Goal: Task Accomplishment & Management: Manage account settings

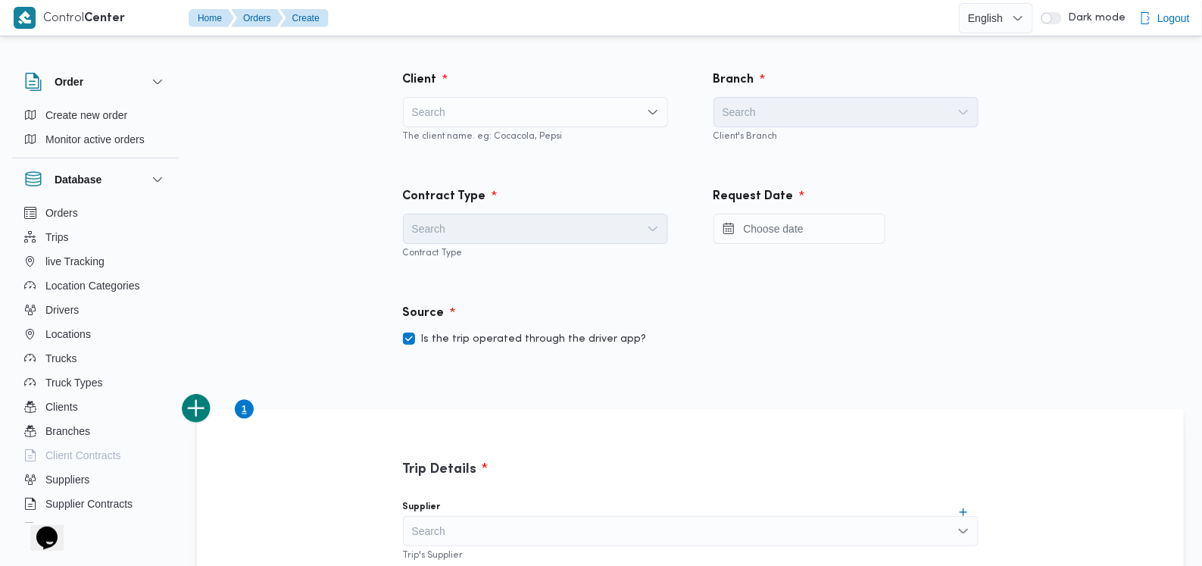
click at [515, 97] on div "Search" at bounding box center [535, 112] width 265 height 30
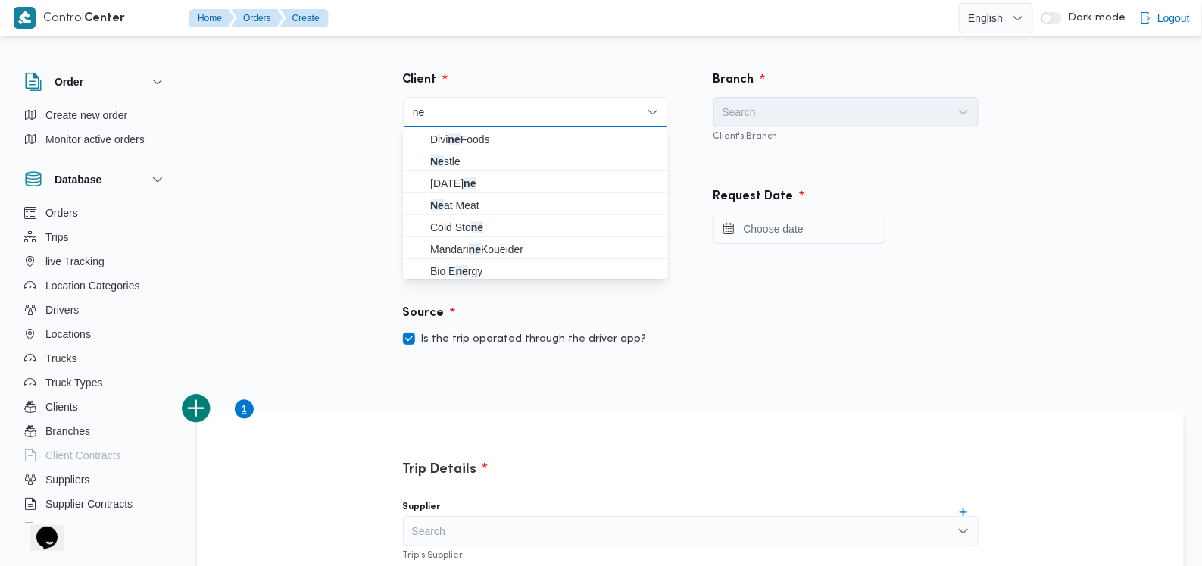
type input "ne"
click at [459, 152] on span "Ne stle" at bounding box center [544, 161] width 229 height 18
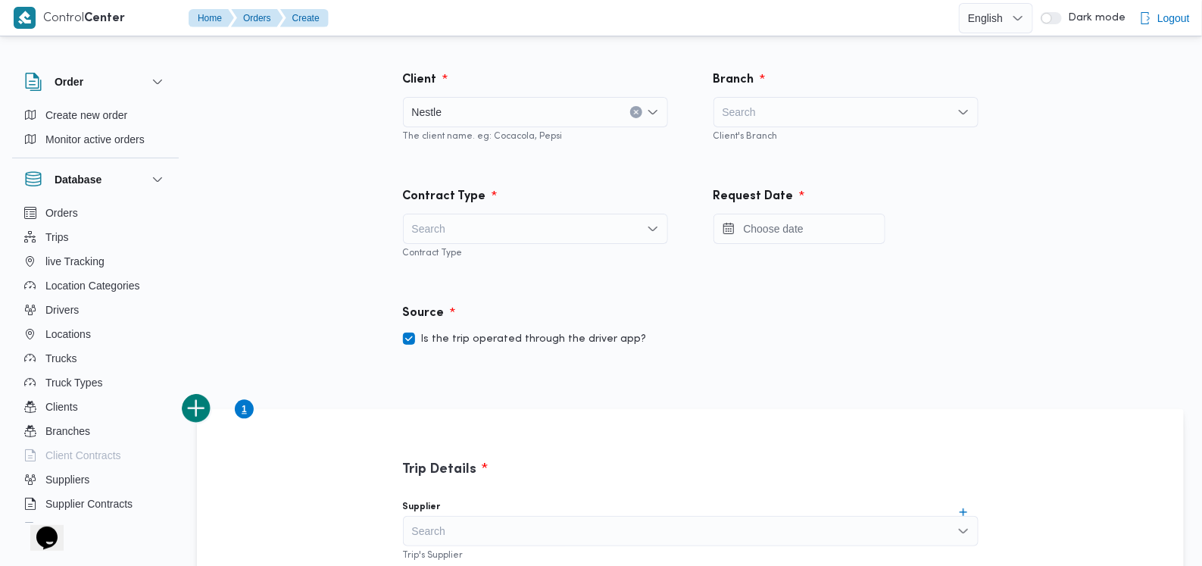
click at [775, 119] on div "Search" at bounding box center [845, 112] width 265 height 30
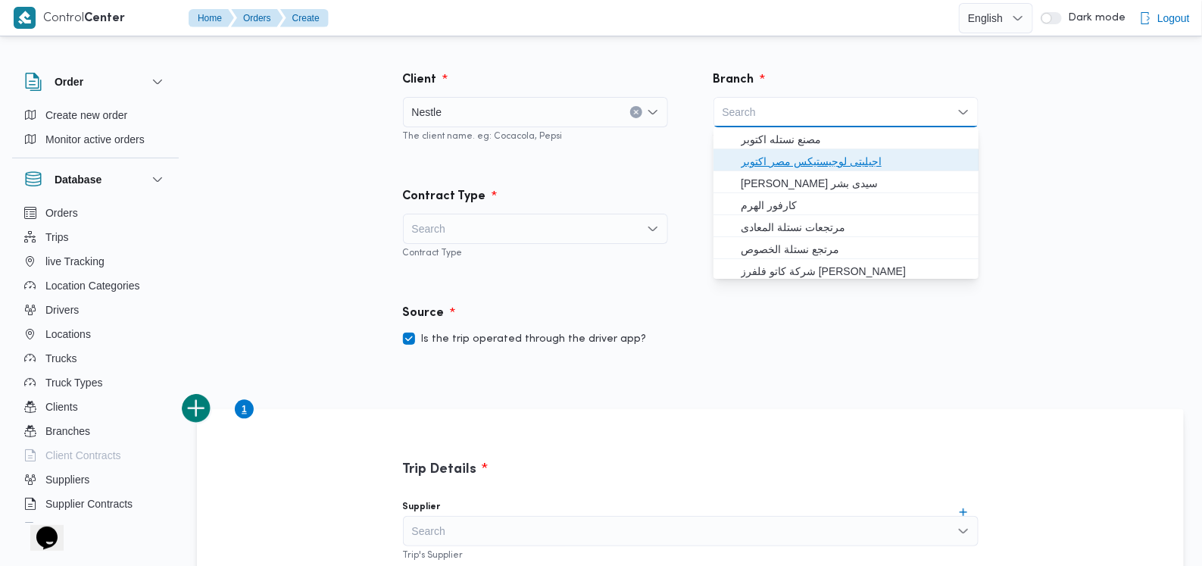
click at [771, 161] on span "اجيليتى لوجيستيكس مصر اكتوبر" at bounding box center [854, 161] width 229 height 18
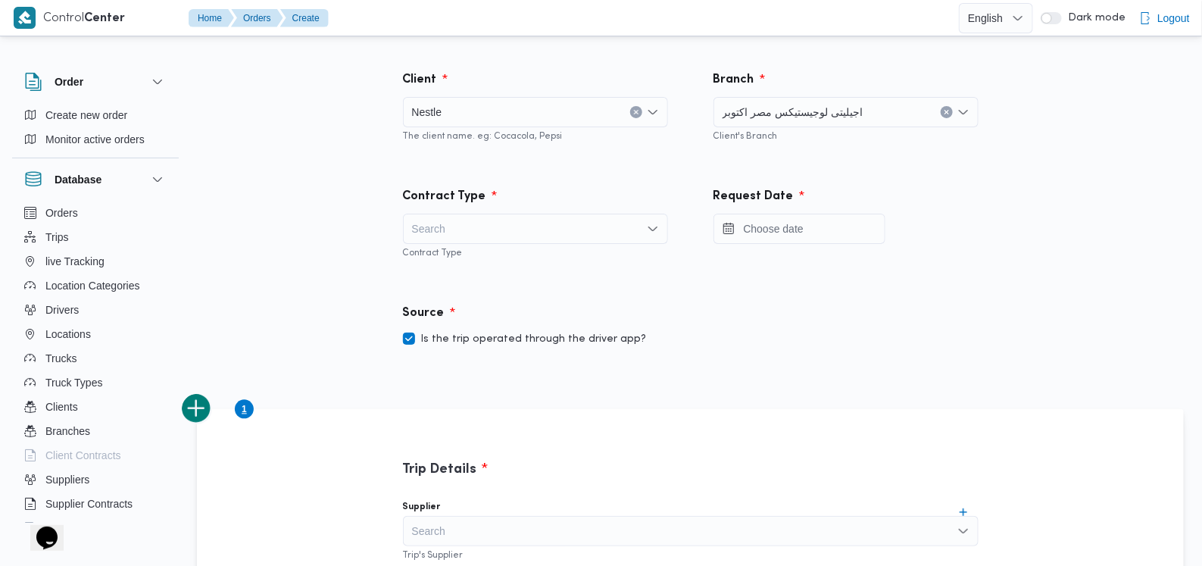
click at [502, 232] on div "Search" at bounding box center [535, 229] width 265 height 30
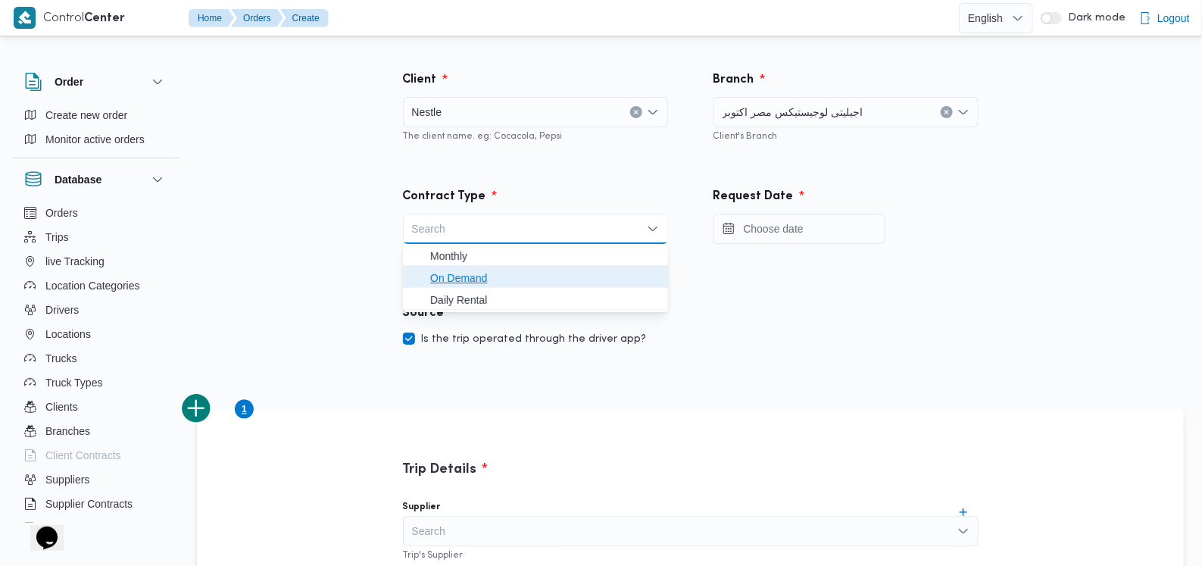
click at [483, 270] on span "On Demand" at bounding box center [544, 278] width 229 height 18
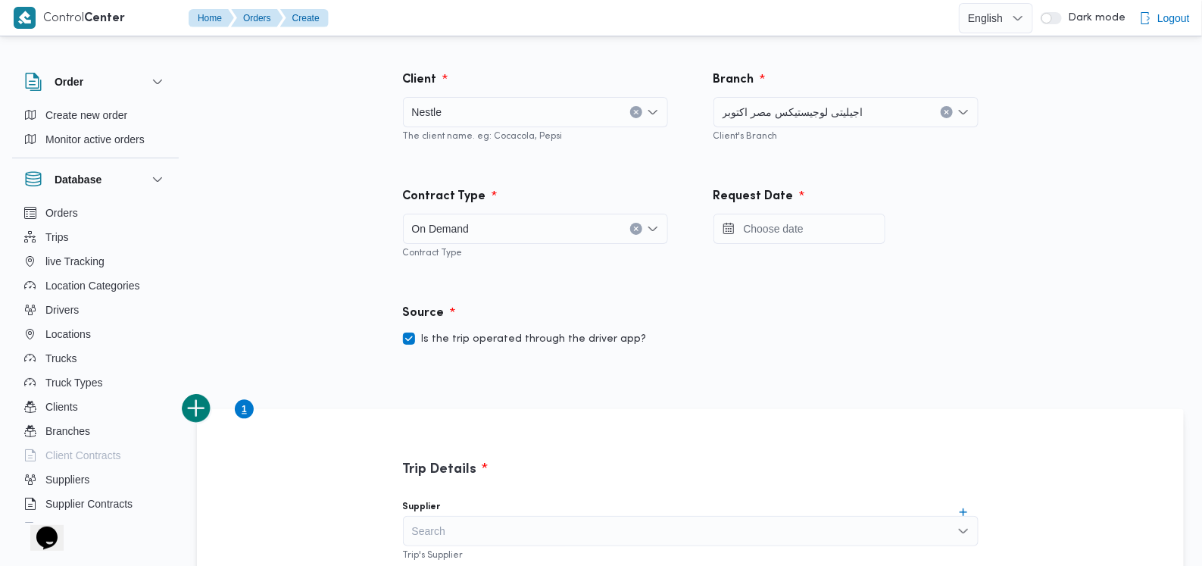
click at [491, 344] on label "Is the trip operated through the driver app?" at bounding box center [525, 339] width 244 height 18
checkbox input "false"
click at [831, 232] on input "Press the down key to open a popover containing a calendar." at bounding box center [799, 229] width 172 height 30
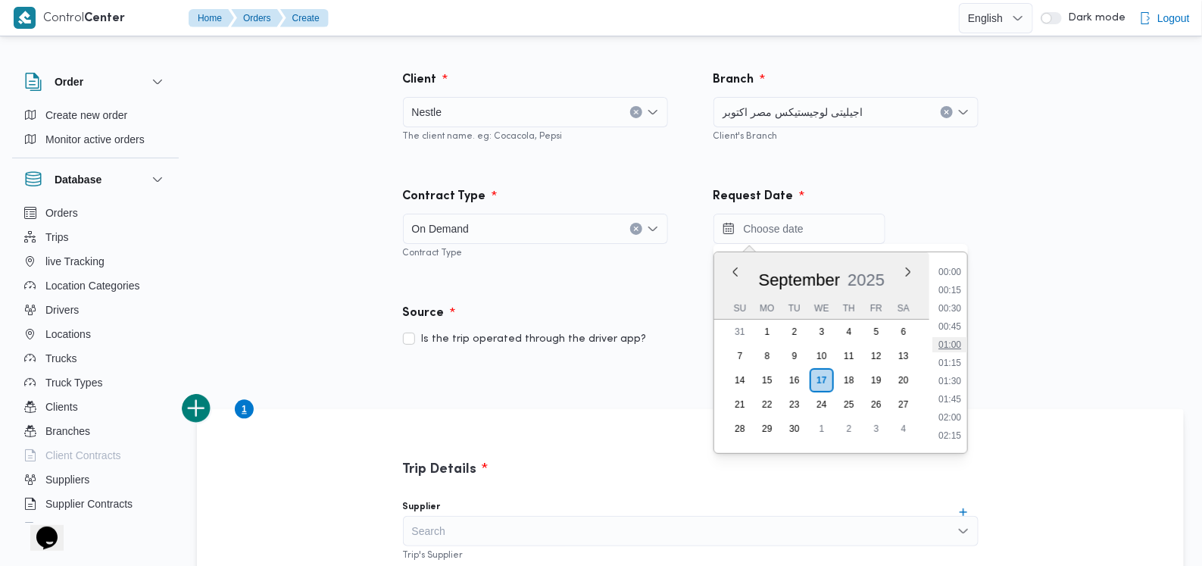
click at [961, 342] on li "01:00" at bounding box center [949, 344] width 35 height 15
type input "[DATE] 01:00"
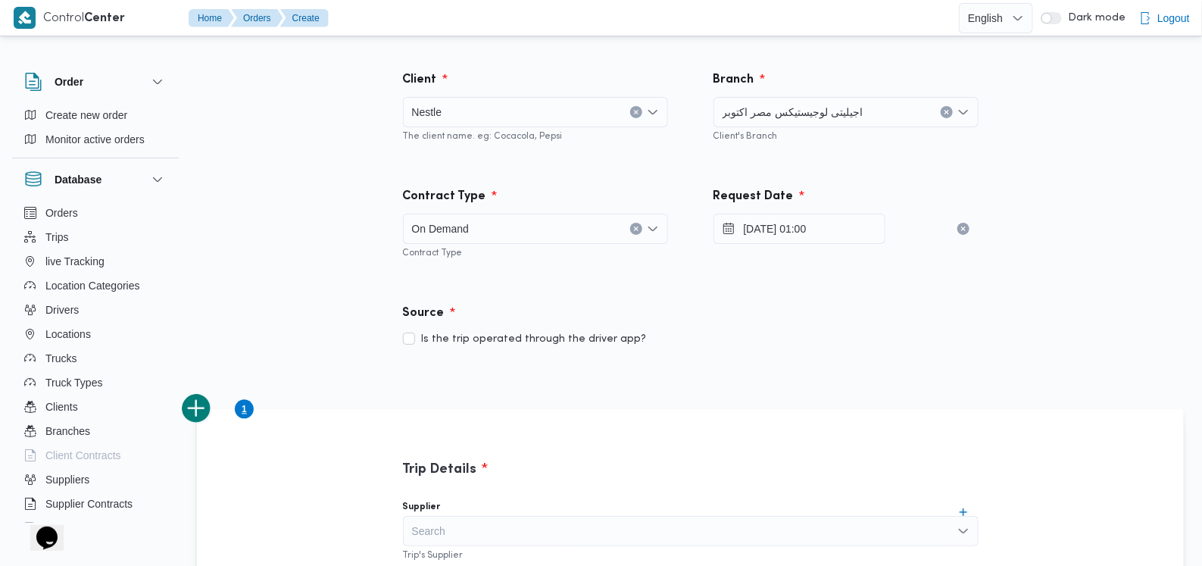
click at [908, 315] on div "Source" at bounding box center [691, 313] width 594 height 36
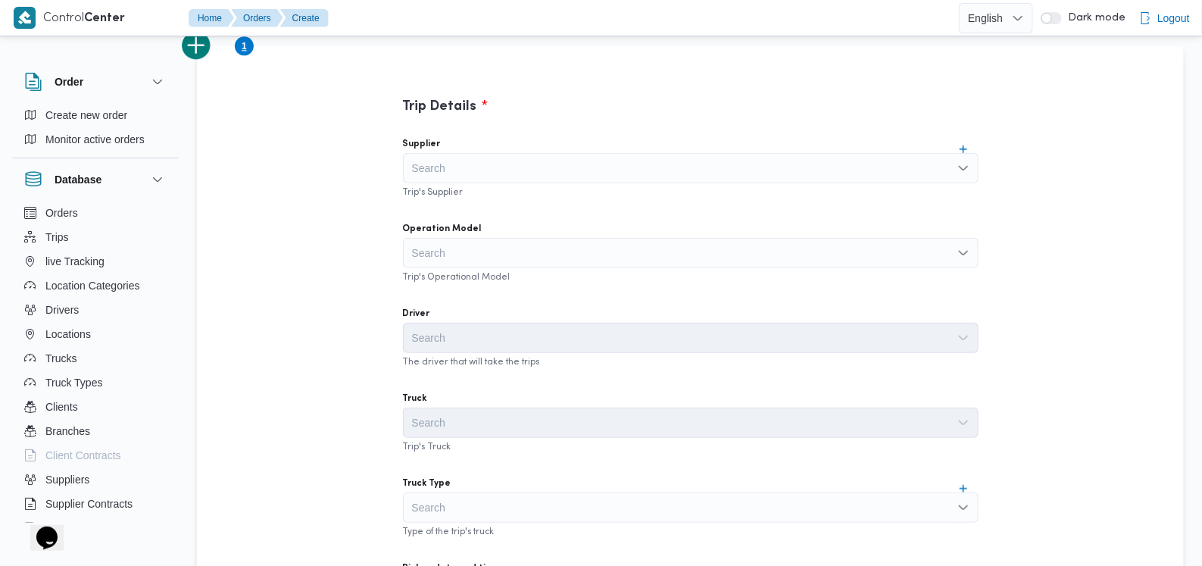
scroll to position [364, 0]
click at [591, 171] on div "Search" at bounding box center [690, 166] width 575 height 30
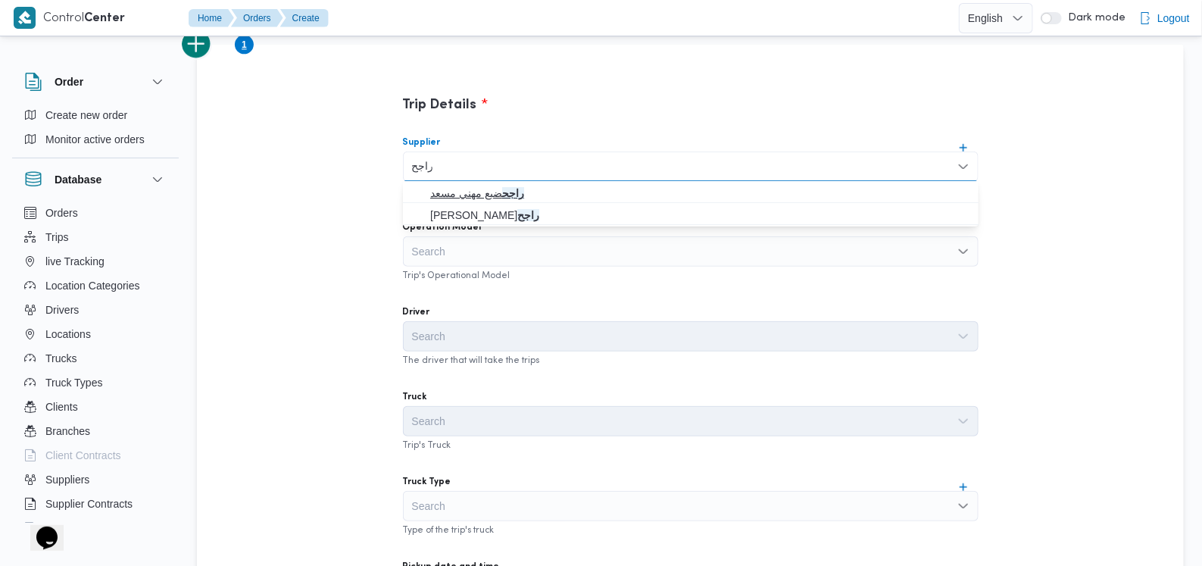
type input "راجح"
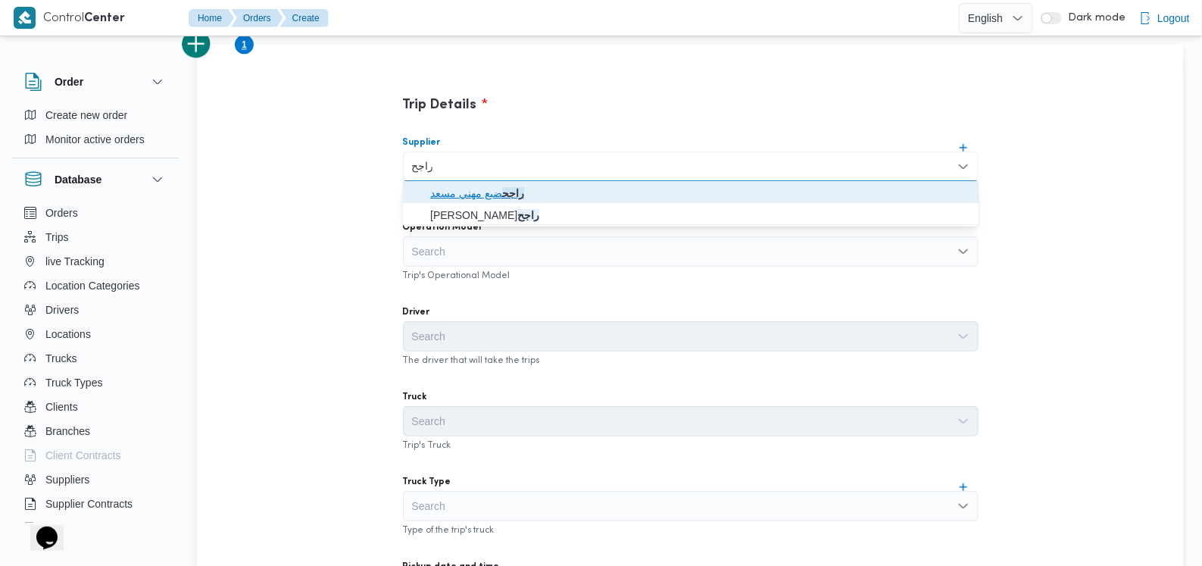
click at [519, 188] on mark "راجح" at bounding box center [513, 193] width 22 height 12
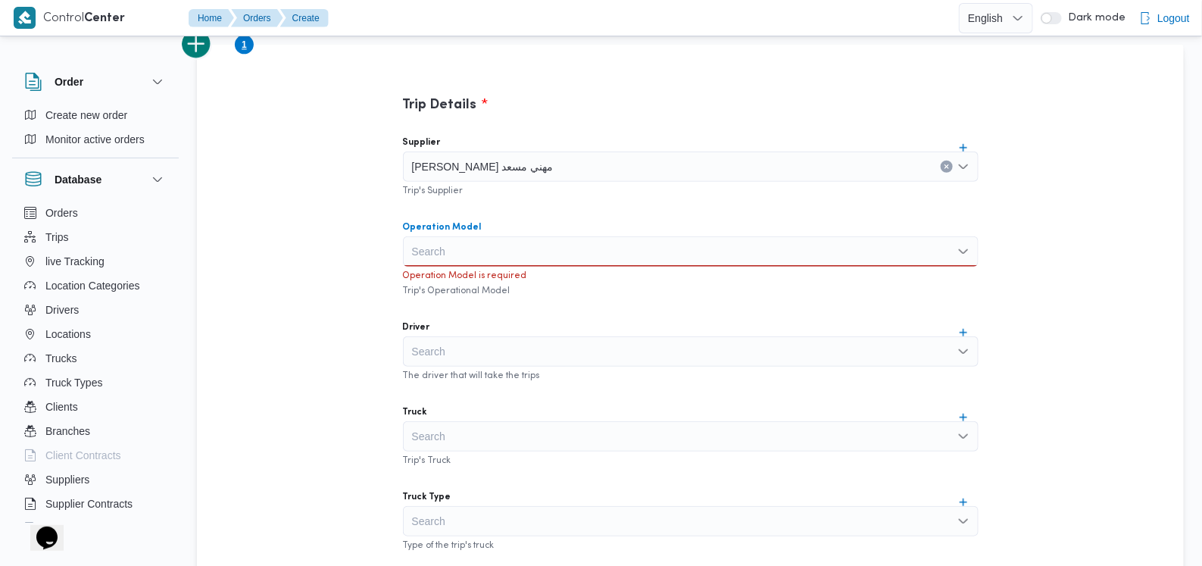
click at [507, 265] on div "Search" at bounding box center [690, 251] width 575 height 30
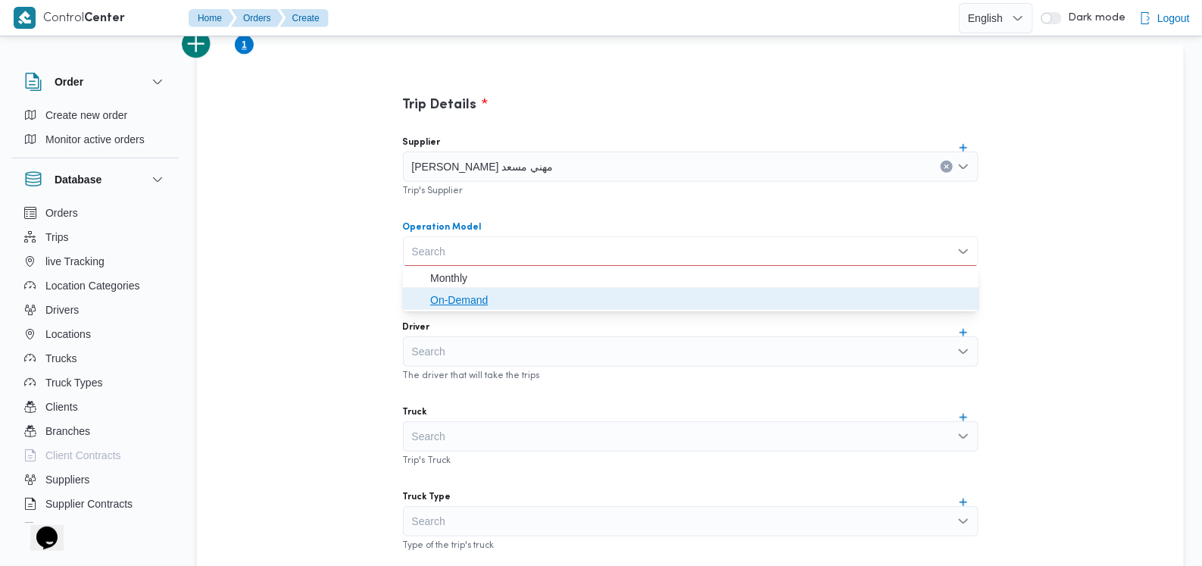
click at [500, 304] on span "On-Demand" at bounding box center [699, 300] width 539 height 18
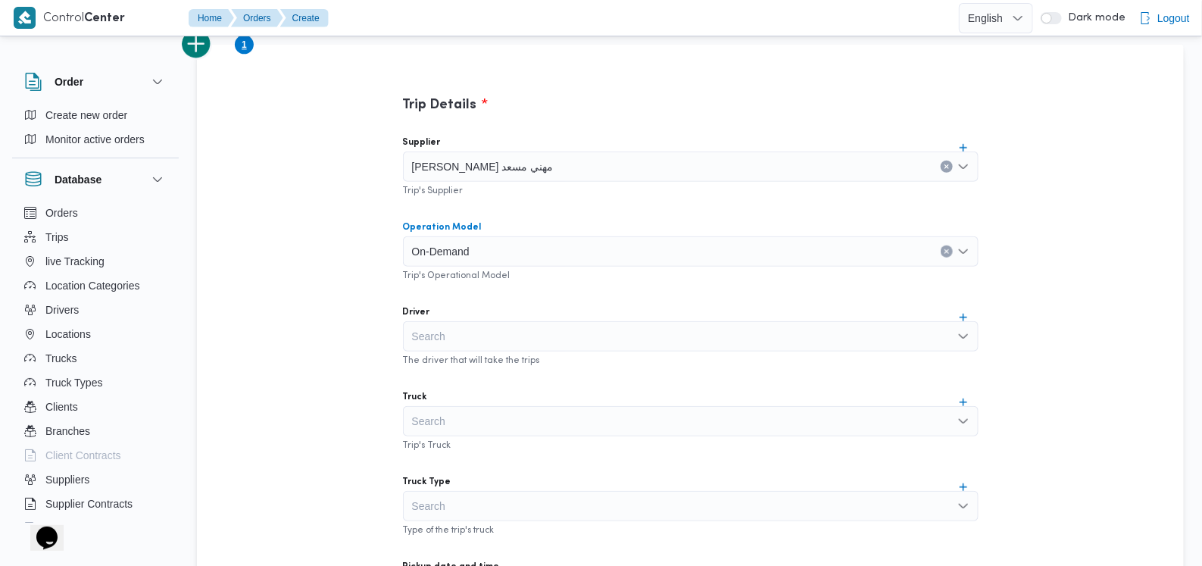
click at [507, 293] on div "Supplier [PERSON_NAME] مهني مسعد Trip's Supplier Operation Model On-Demand Comb…" at bounding box center [691, 460] width 600 height 673
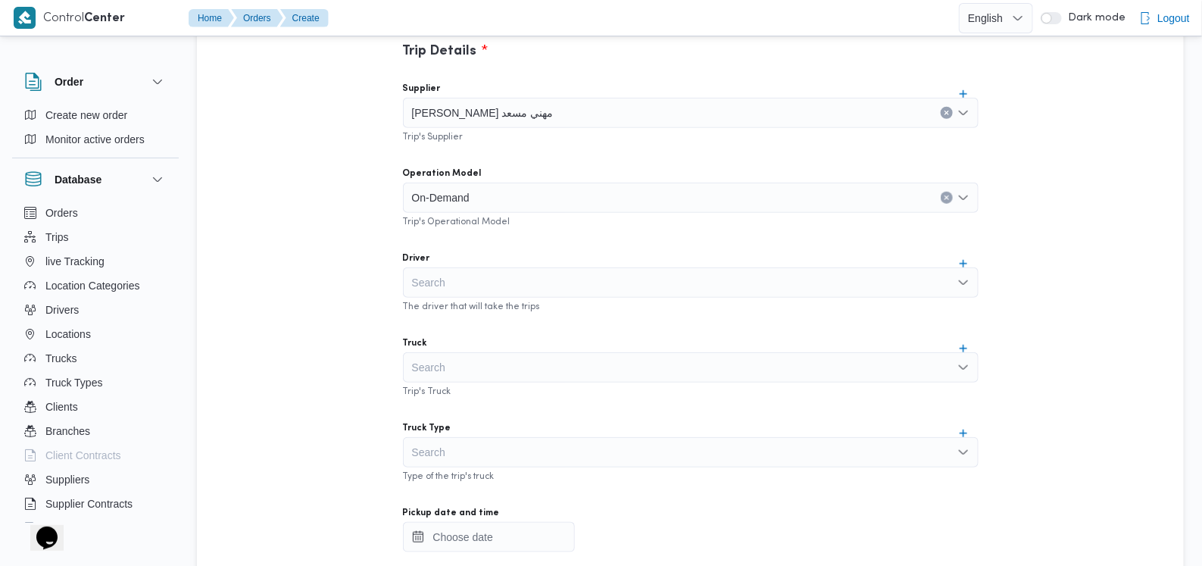
scroll to position [459, 0]
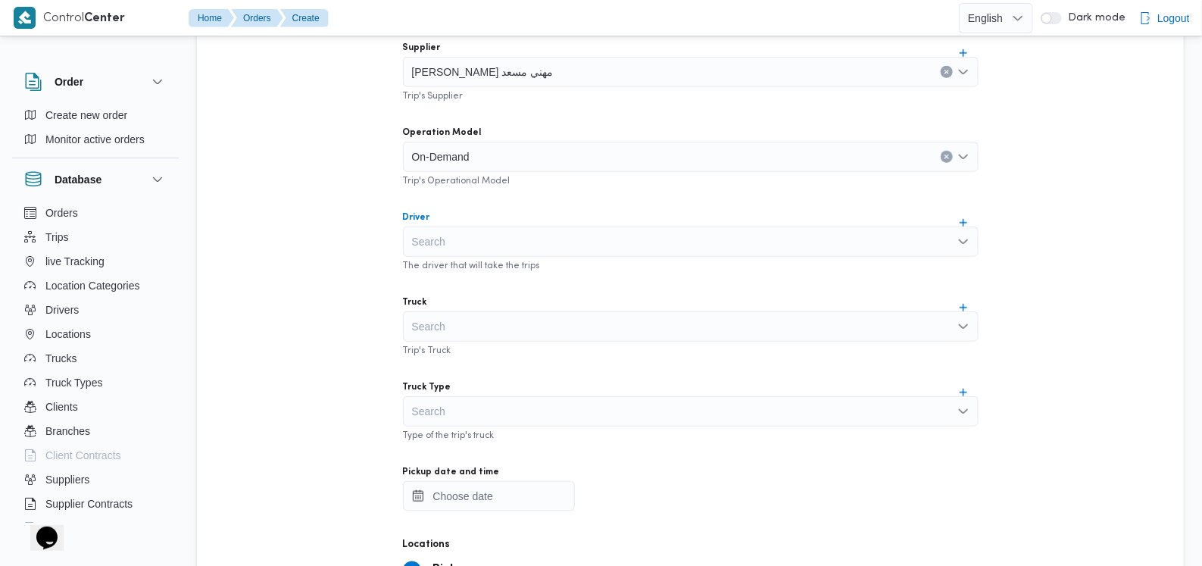
click at [511, 247] on div "Search" at bounding box center [690, 241] width 575 height 30
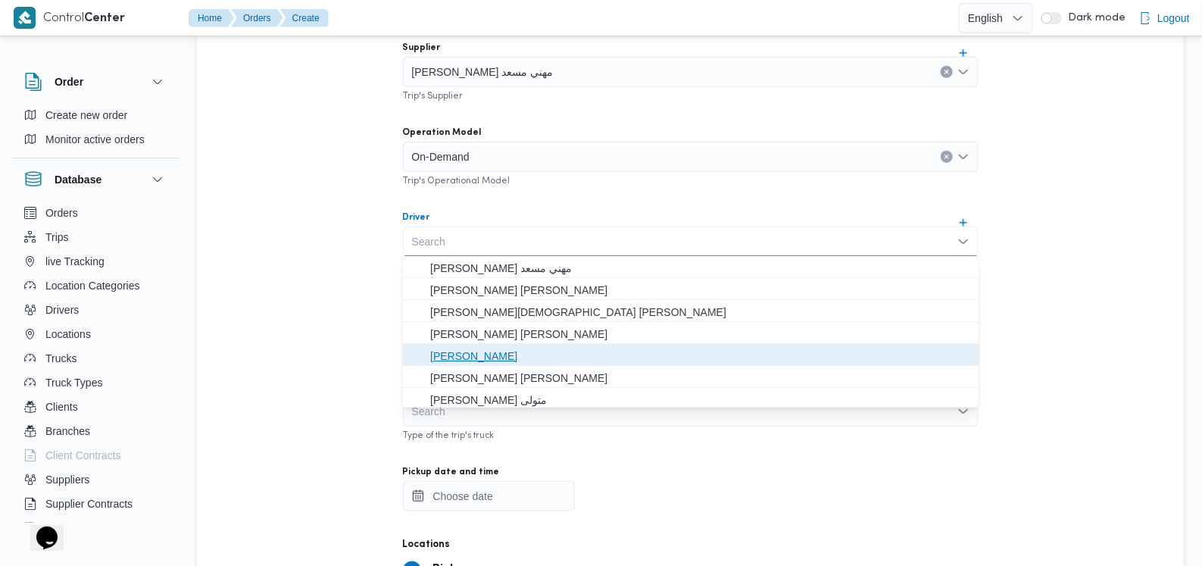
click at [510, 349] on span "[PERSON_NAME]" at bounding box center [699, 356] width 539 height 18
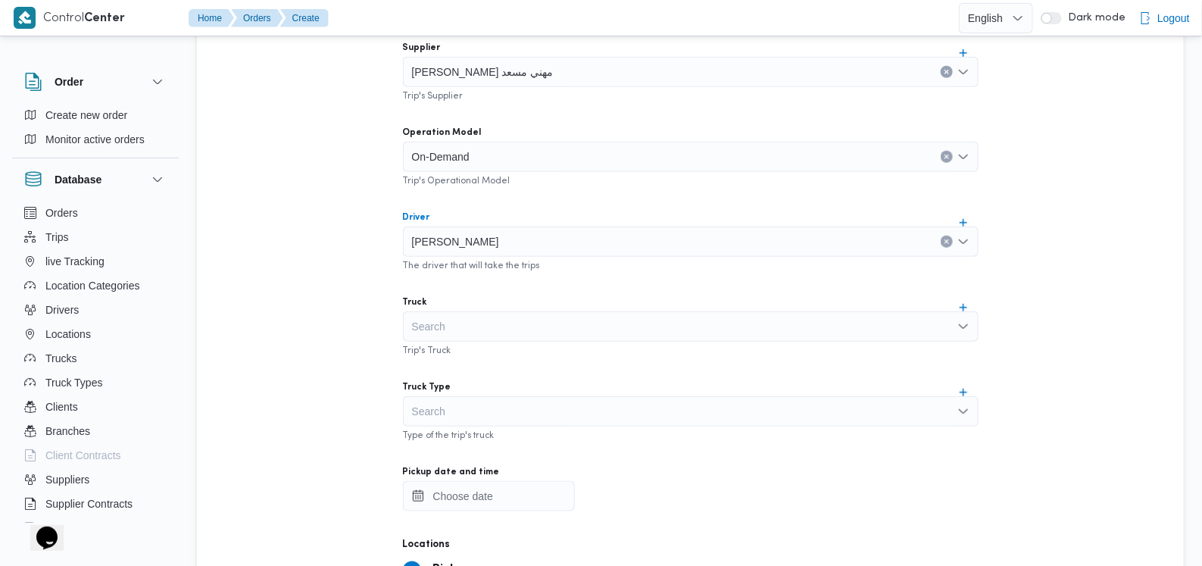
click at [512, 324] on div "Search" at bounding box center [690, 326] width 575 height 30
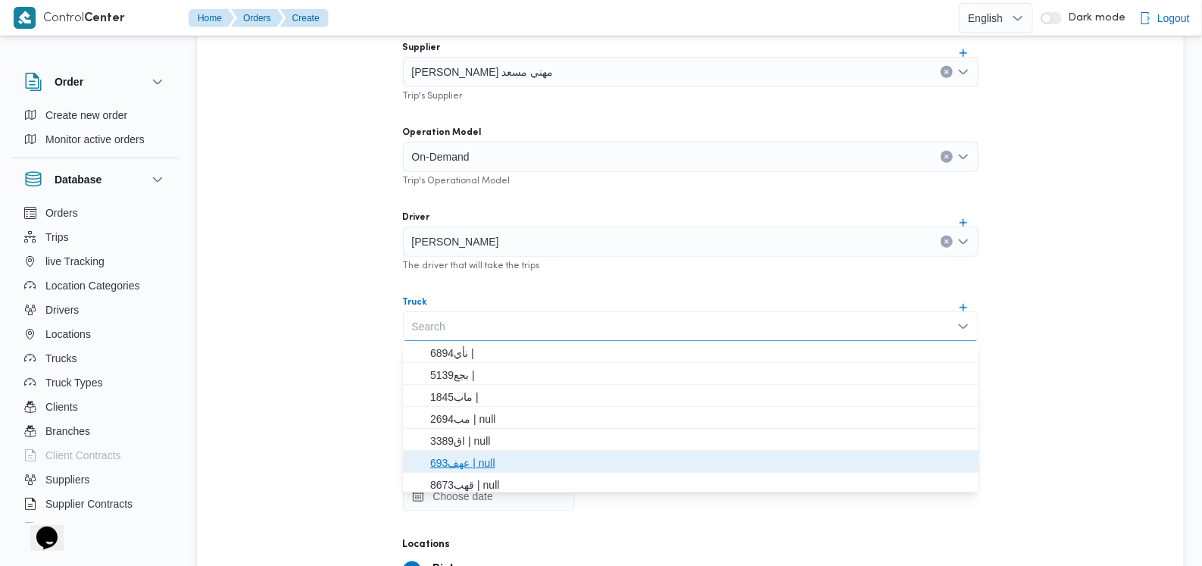
click at [481, 456] on span "عهف693 | null" at bounding box center [699, 463] width 539 height 18
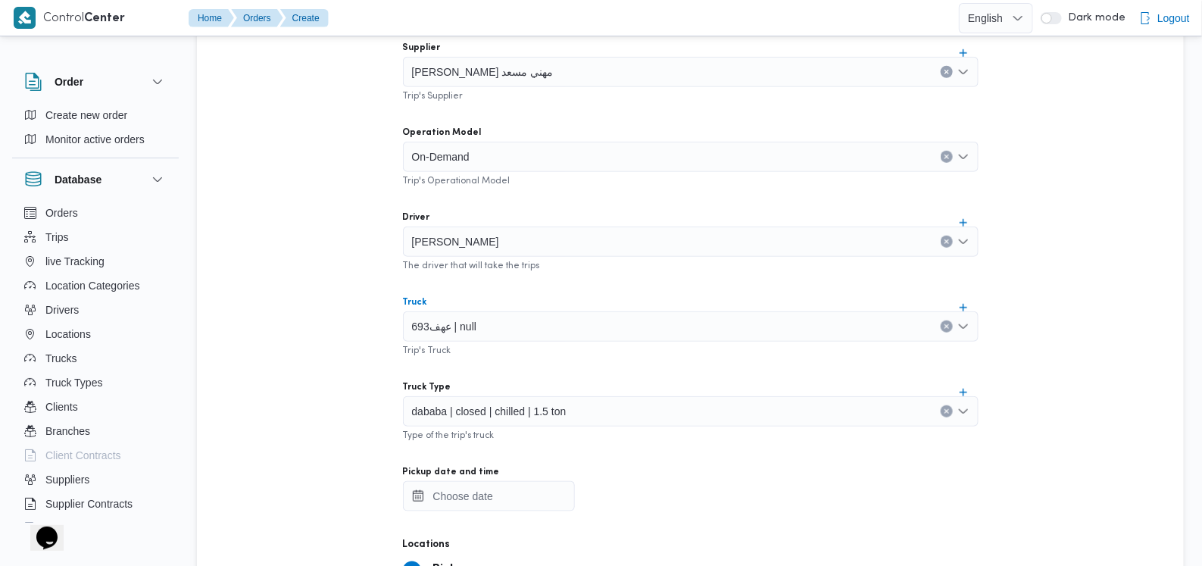
click at [525, 414] on span "dababa | closed | chilled | 1.5 ton" at bounding box center [489, 410] width 154 height 17
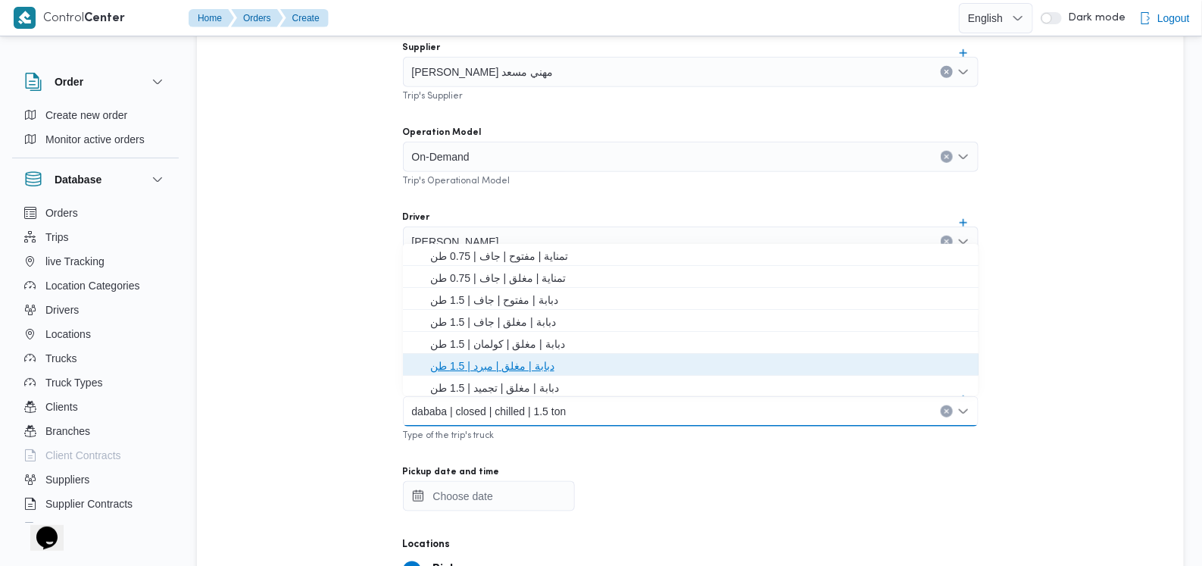
click at [466, 363] on span "دبابة | مغلق | مبرد | 1.5 طن" at bounding box center [699, 366] width 539 height 18
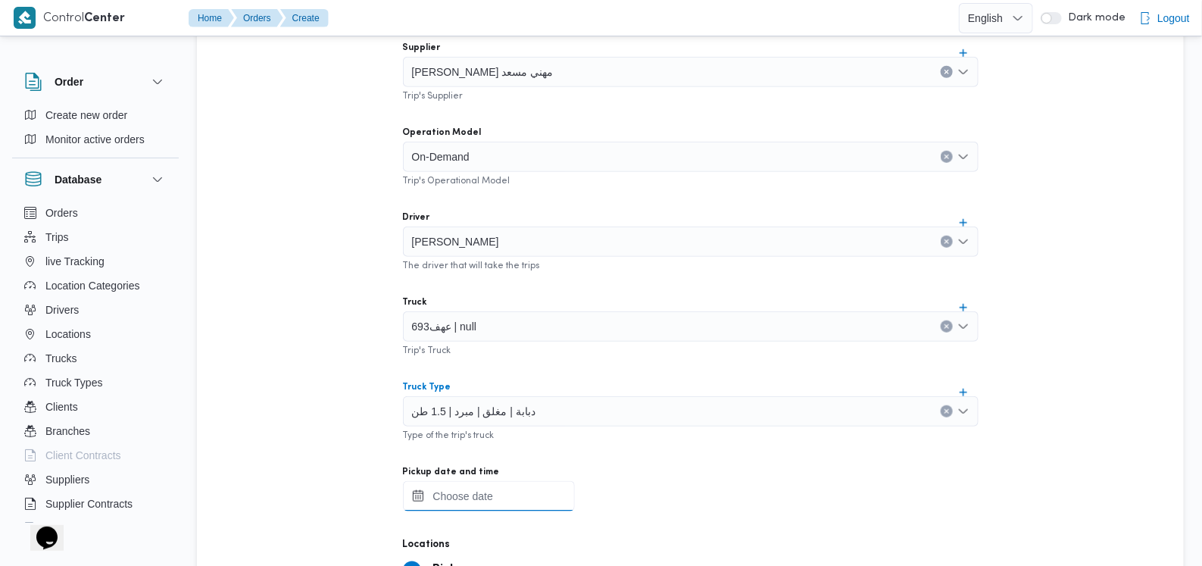
click at [481, 482] on div at bounding box center [690, 496] width 575 height 30
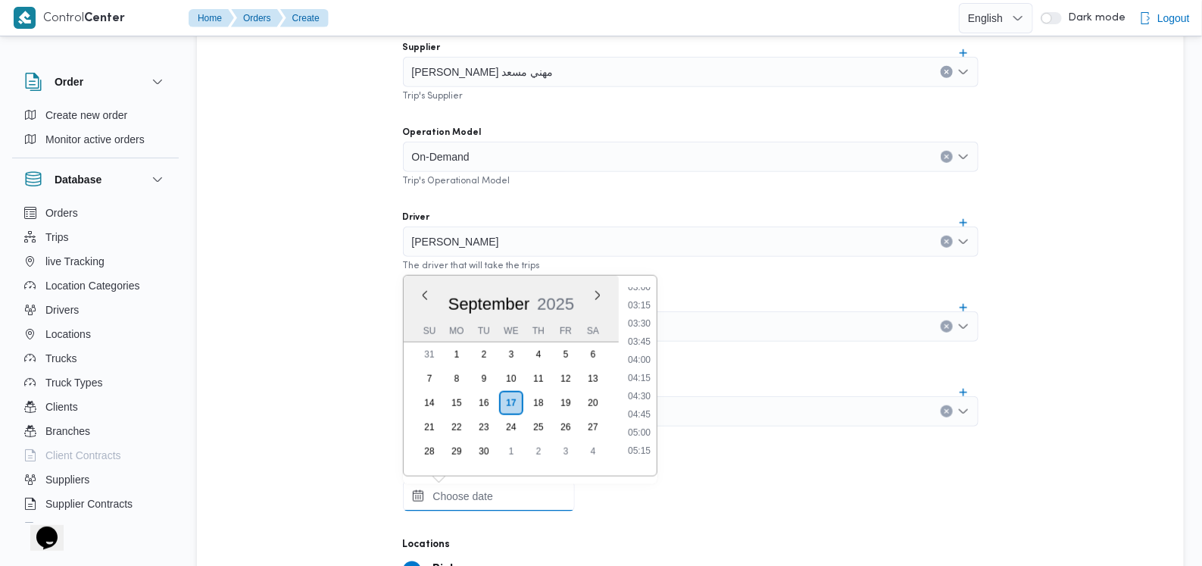
scroll to position [0, 0]
click at [631, 369] on li "01:00" at bounding box center [639, 367] width 35 height 15
type input "[DATE] 01:00"
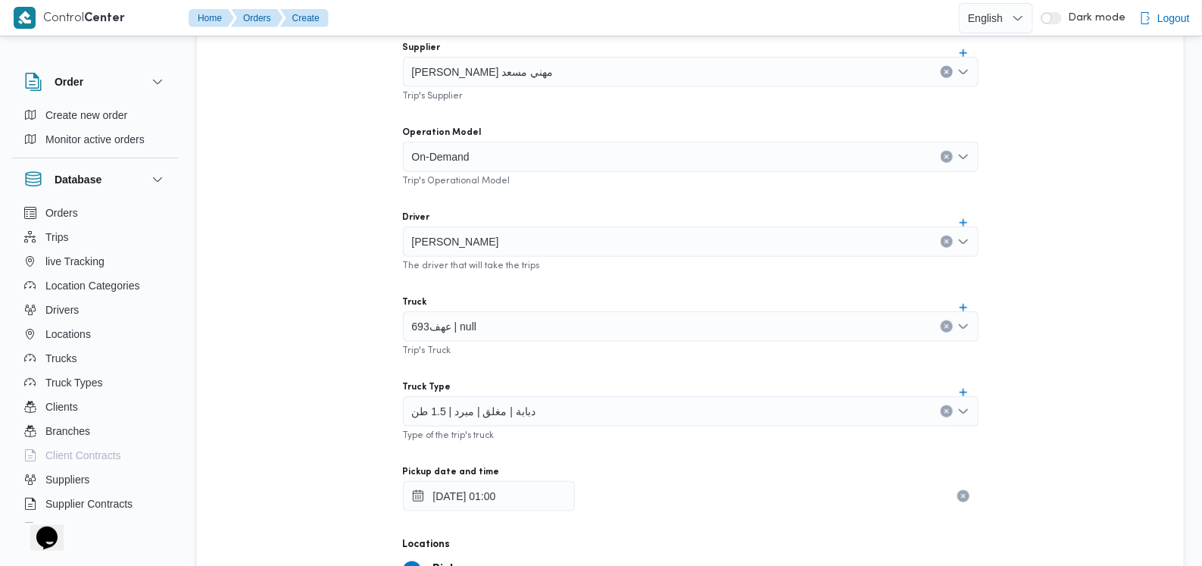
click at [633, 366] on div "Supplier [PERSON_NAME] مهني مسعد Trip's Supplier Operation Model On-Demand Trip…" at bounding box center [691, 366] width 600 height 673
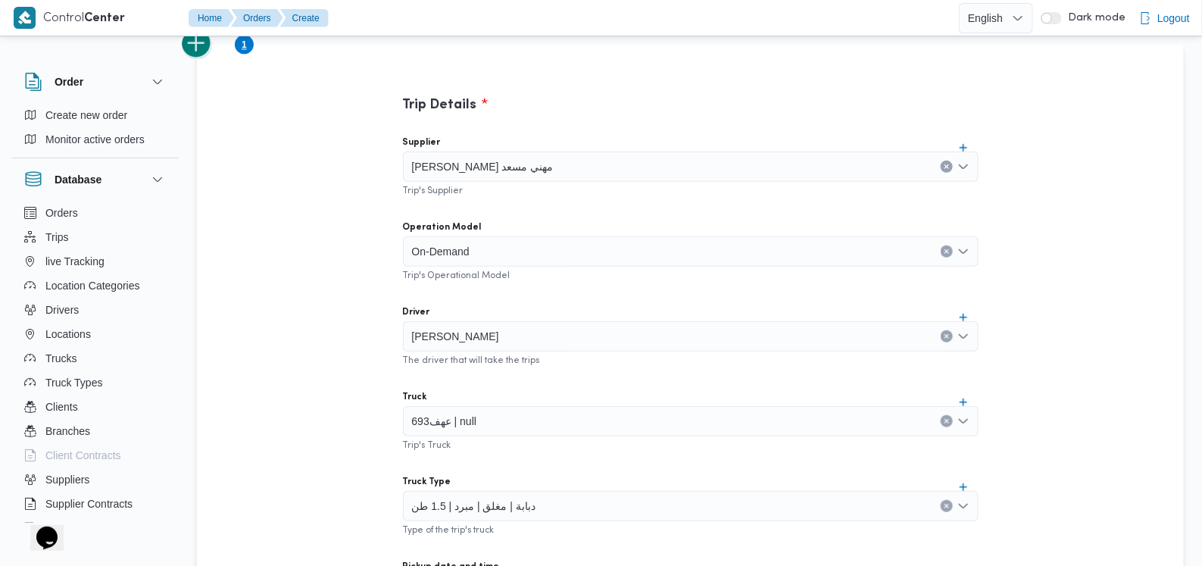
click at [198, 45] on button "add trip" at bounding box center [197, 44] width 30 height 30
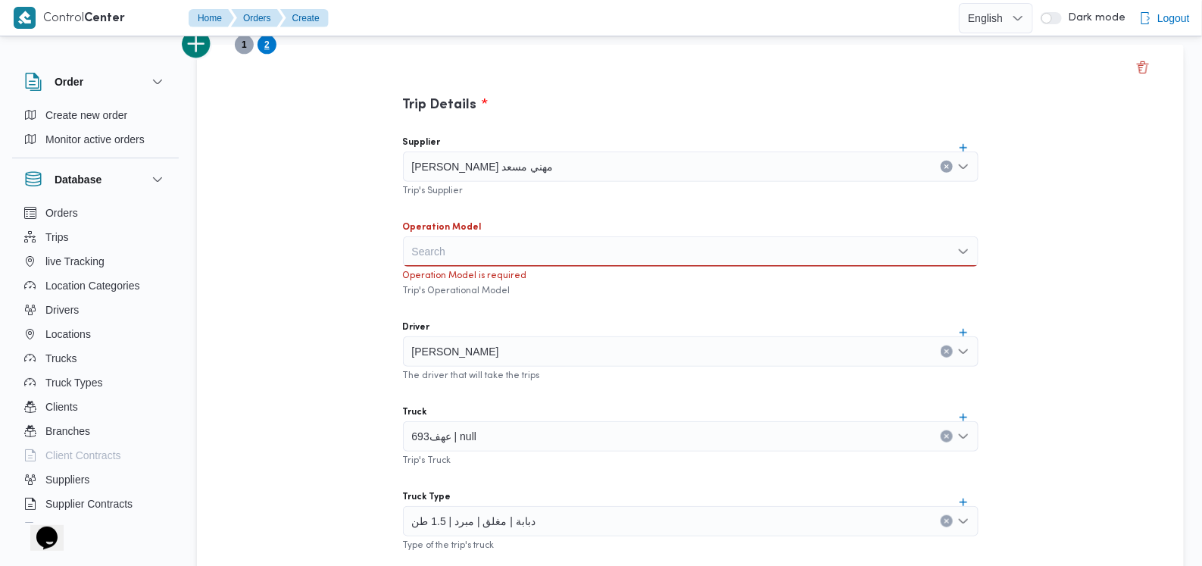
click at [462, 244] on div "Search" at bounding box center [690, 251] width 575 height 30
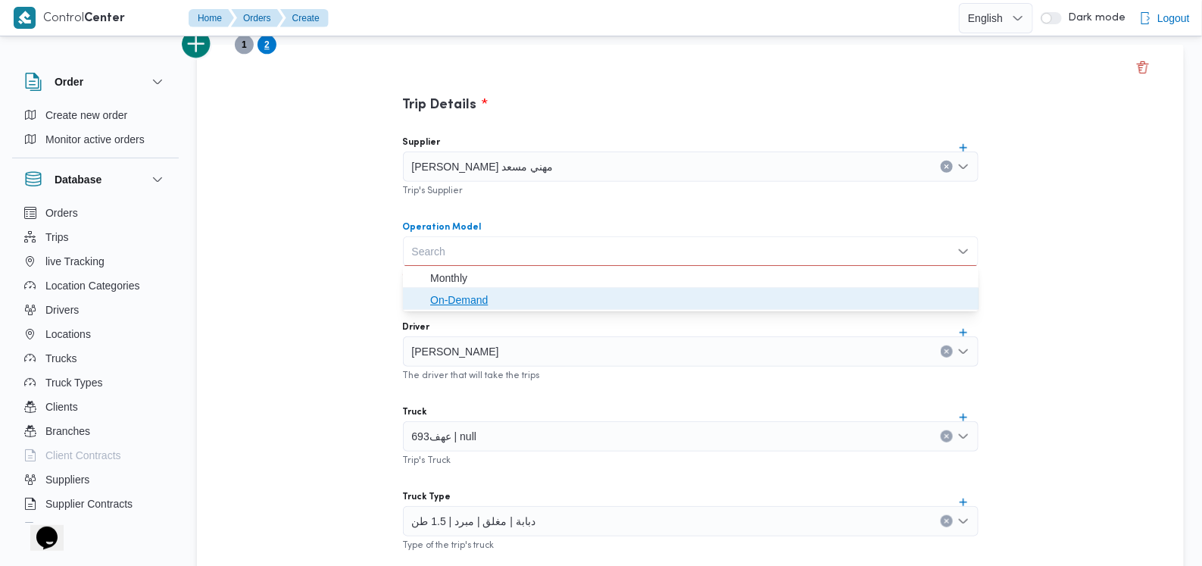
click at [465, 291] on span "On-Demand" at bounding box center [699, 300] width 539 height 18
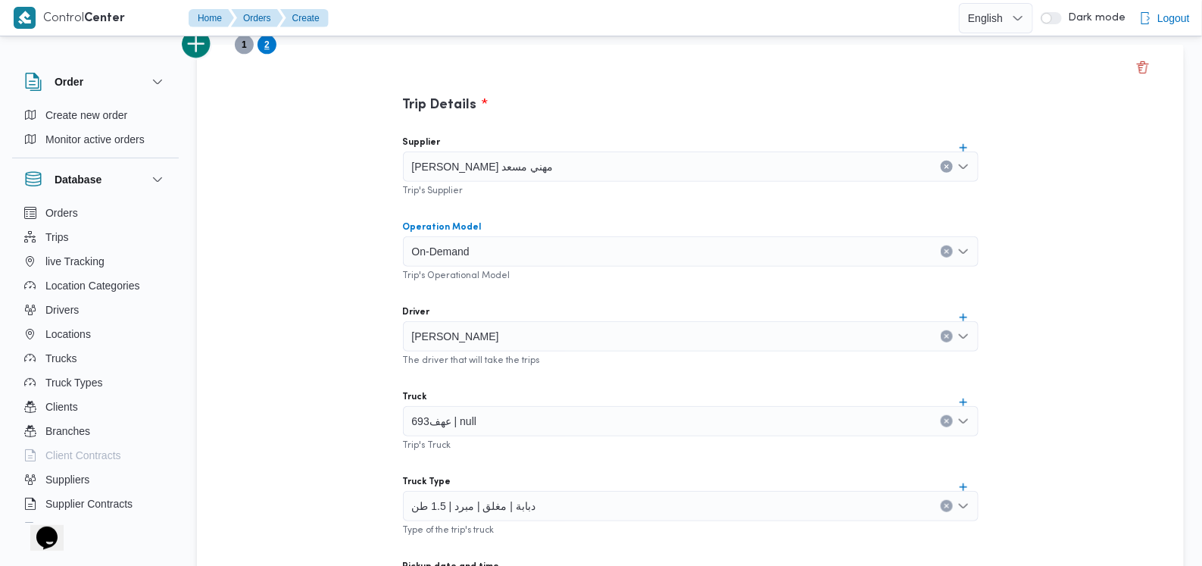
click at [469, 291] on div "Supplier [PERSON_NAME] مهني مسعد Trip's Supplier Operation Model On-Demand Comb…" at bounding box center [691, 460] width 600 height 673
click at [536, 167] on div "[PERSON_NAME] مهني مسعد" at bounding box center [690, 166] width 575 height 30
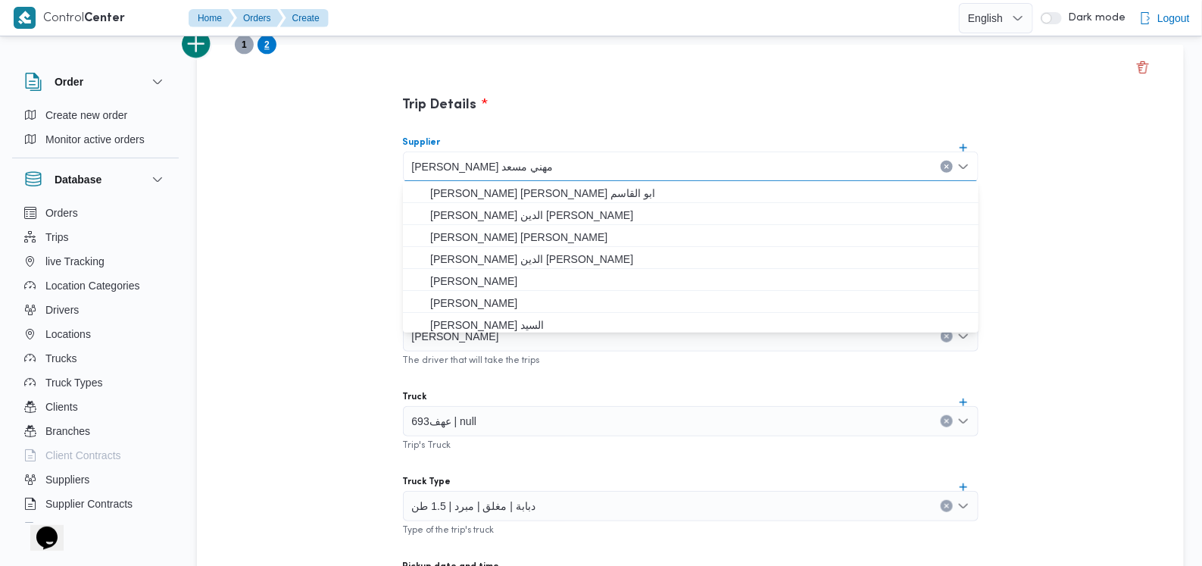
click at [554, 118] on div "Trip Details Supplier [PERSON_NAME] مهني مسعد Combo box. Selected. [PERSON_NAME…" at bounding box center [690, 441] width 681 height 793
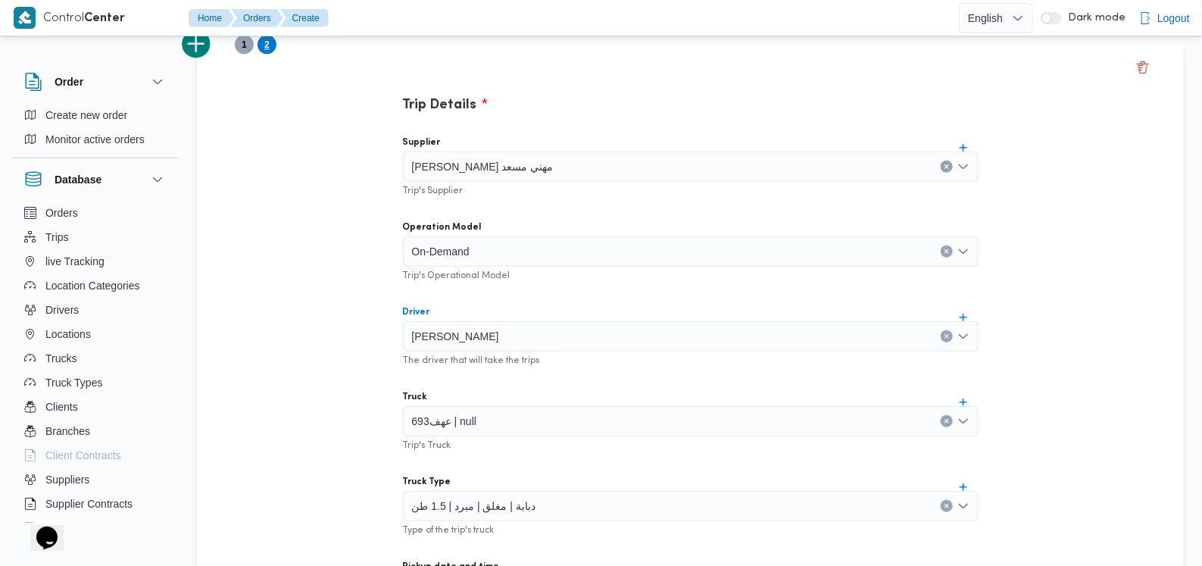
click at [496, 323] on div "[PERSON_NAME]" at bounding box center [690, 336] width 575 height 30
type input "ممدو"
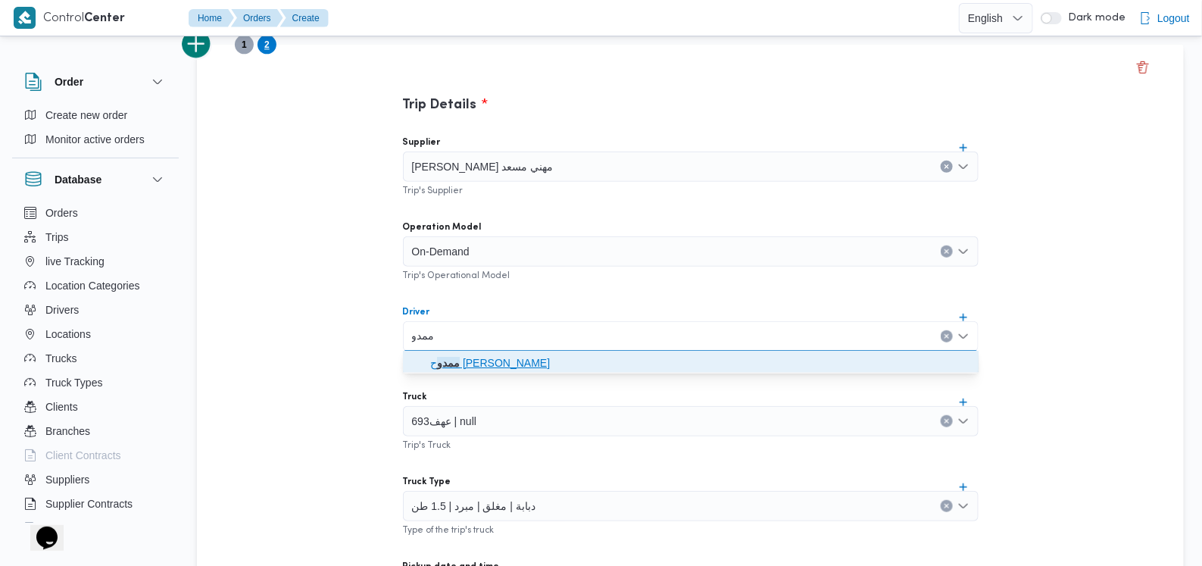
click at [496, 351] on span "[PERSON_NAME]" at bounding box center [690, 363] width 563 height 24
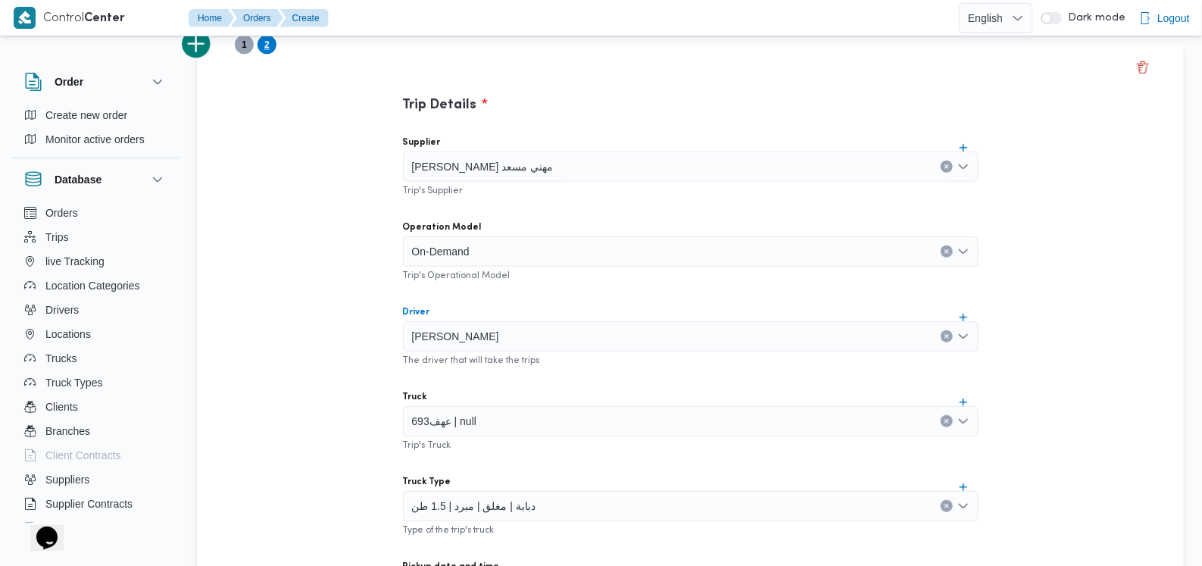
click at [500, 412] on div "عهف693 | null" at bounding box center [690, 421] width 575 height 30
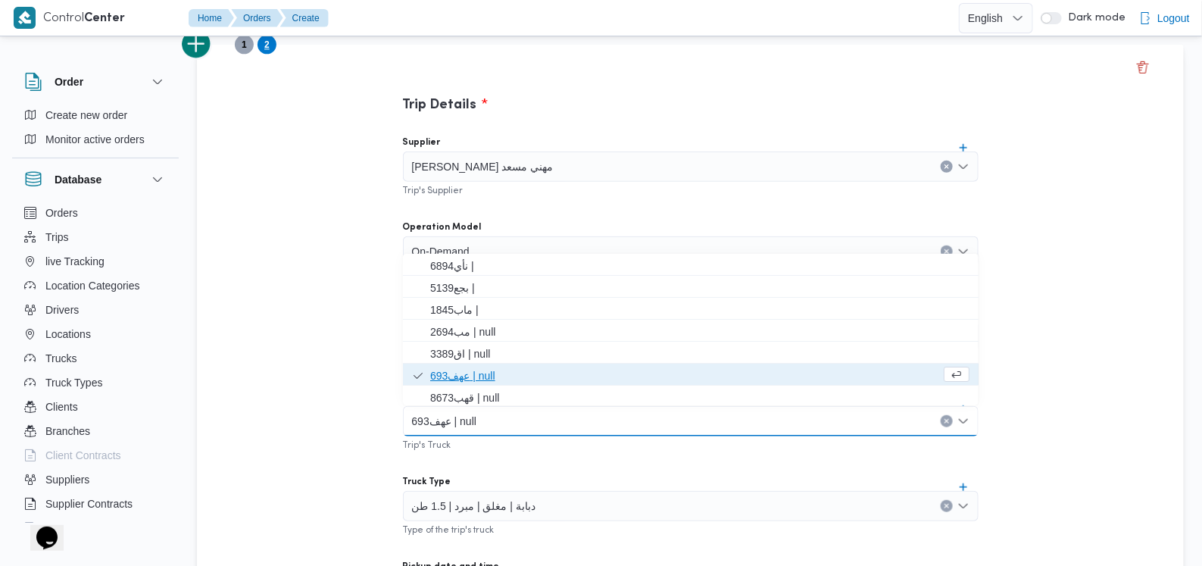
scroll to position [94, 0]
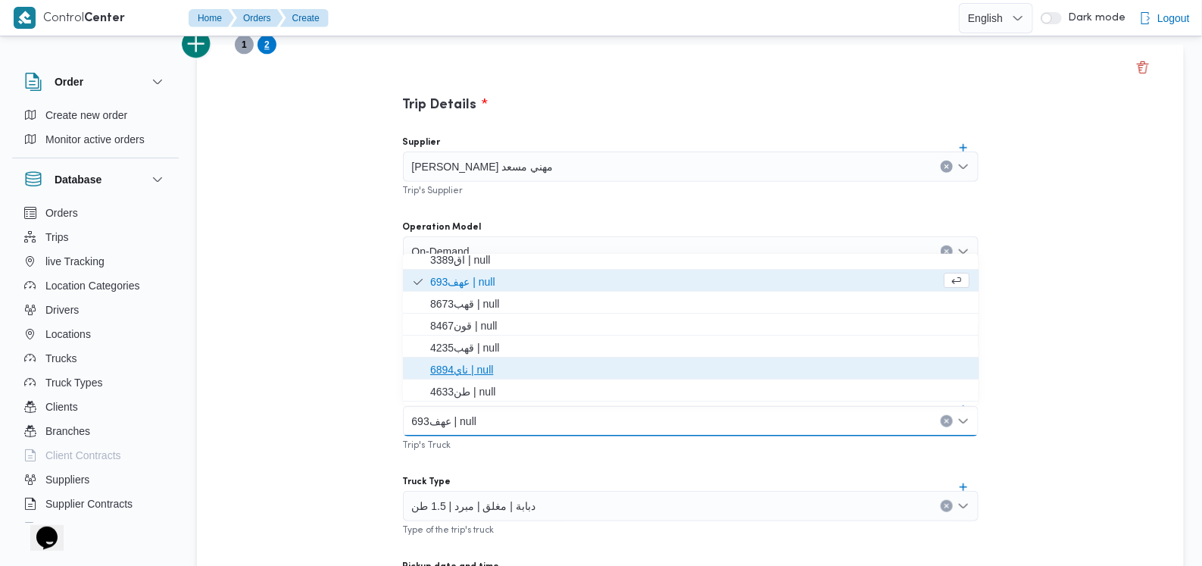
click at [480, 360] on span "ناي6894 | null" at bounding box center [699, 369] width 539 height 18
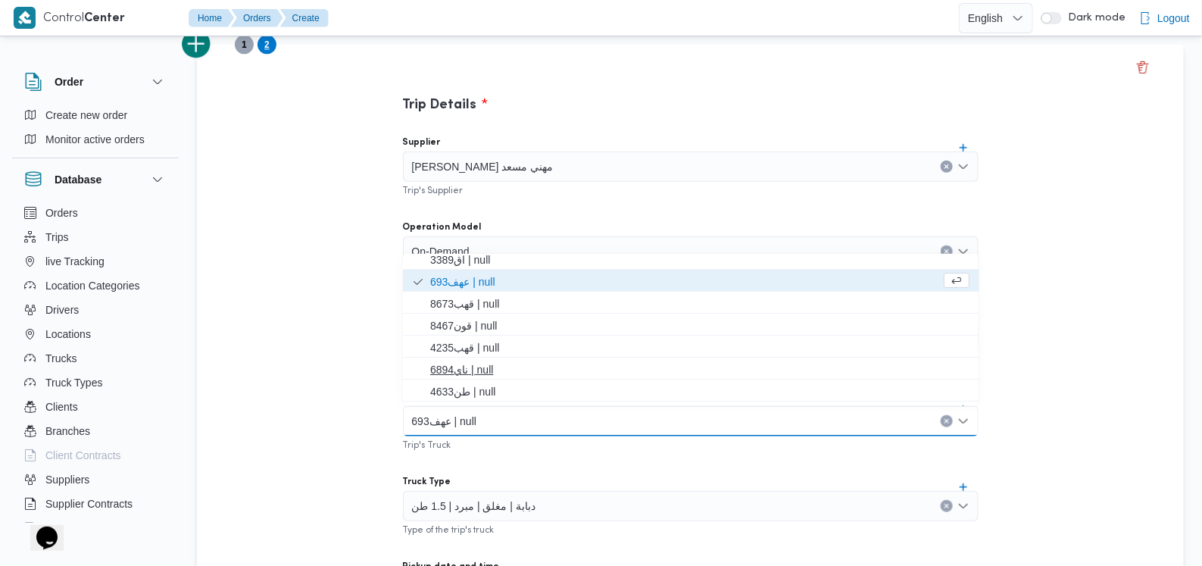
scroll to position [0, 0]
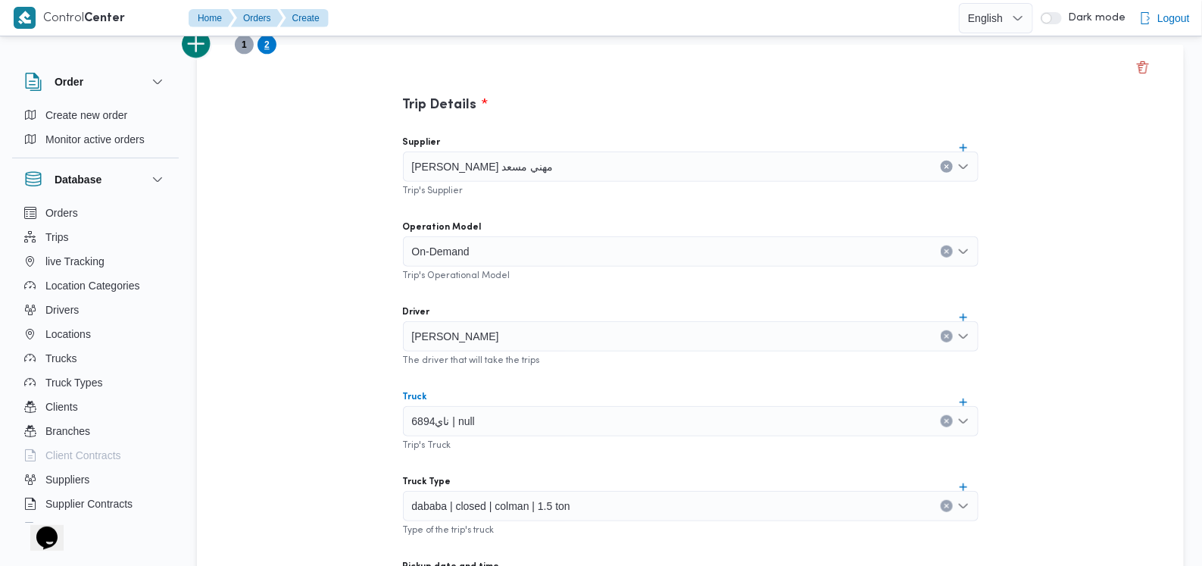
click at [506, 380] on div "Supplier [PERSON_NAME] مهني مسعد Trip's Supplier Operation Model On-Demand Trip…" at bounding box center [691, 460] width 600 height 673
click at [507, 507] on span "dababa | closed | colman | 1.5 ton" at bounding box center [491, 505] width 158 height 17
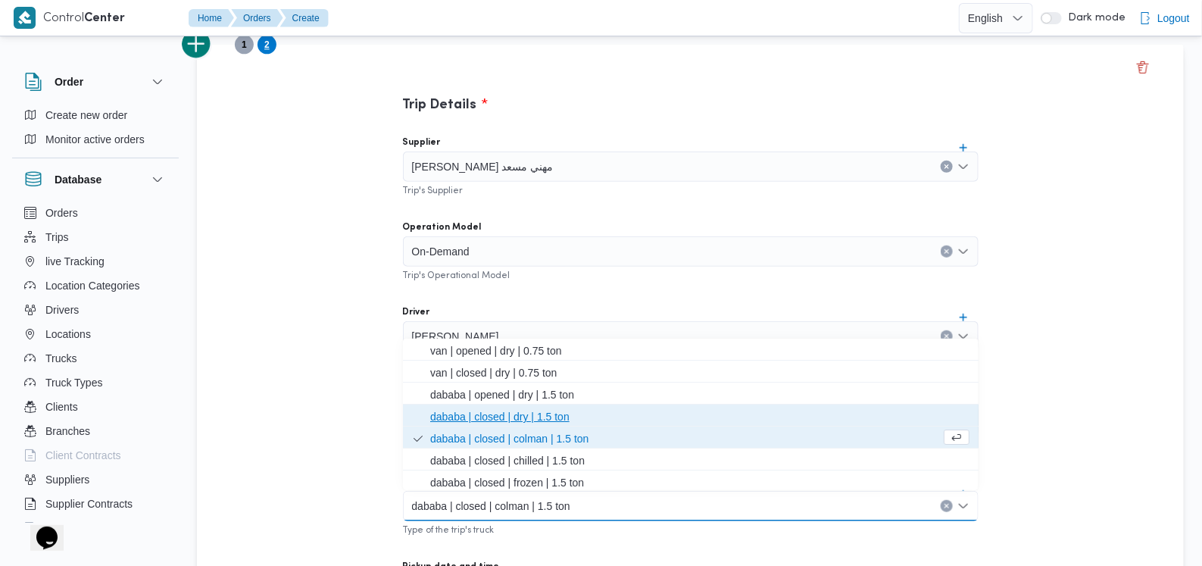
click at [521, 418] on span "dababa | closed | dry | 1.5 ton" at bounding box center [699, 416] width 539 height 18
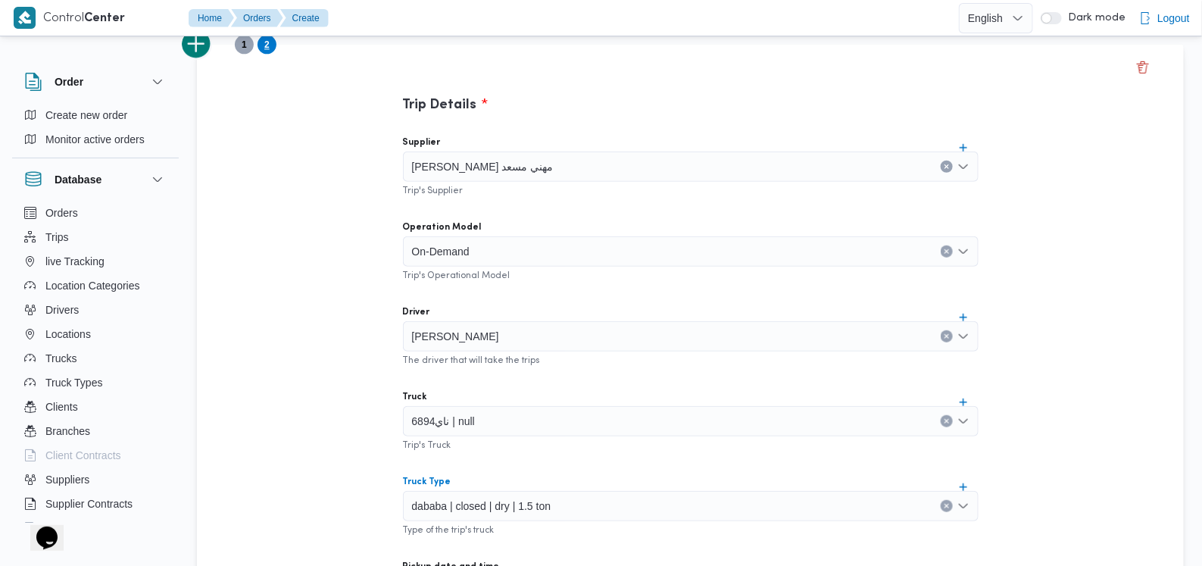
click at [528, 480] on div "Truck Type" at bounding box center [690, 481] width 575 height 12
click at [463, 515] on div "dababa | closed | dry | 1.5 ton" at bounding box center [690, 506] width 575 height 30
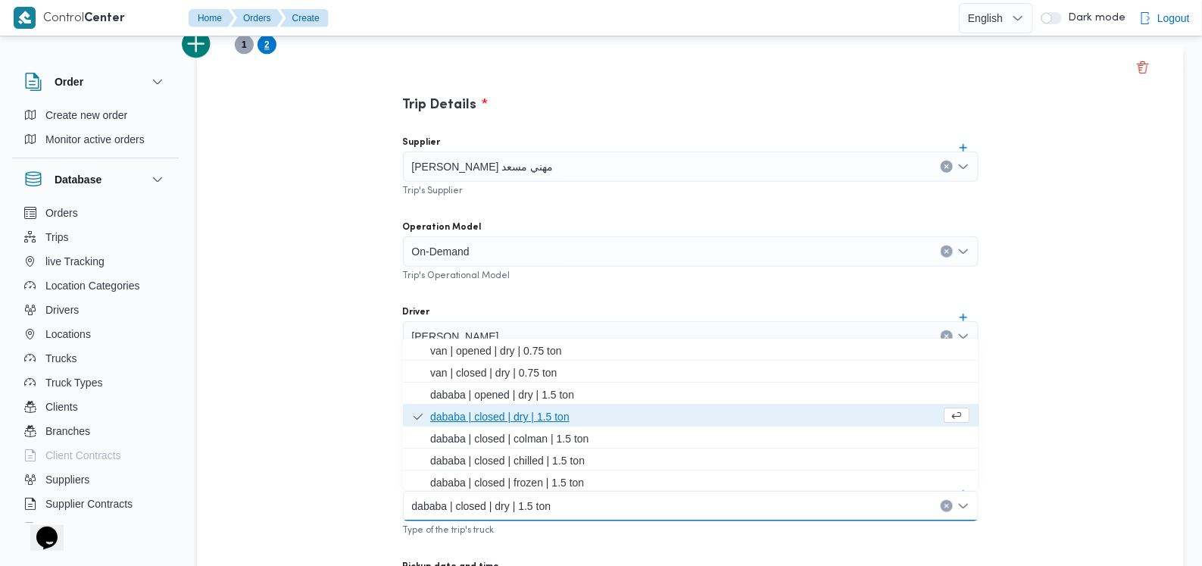
click at [506, 411] on span "dababa | closed | dry | 1.5 ton" at bounding box center [685, 416] width 510 height 18
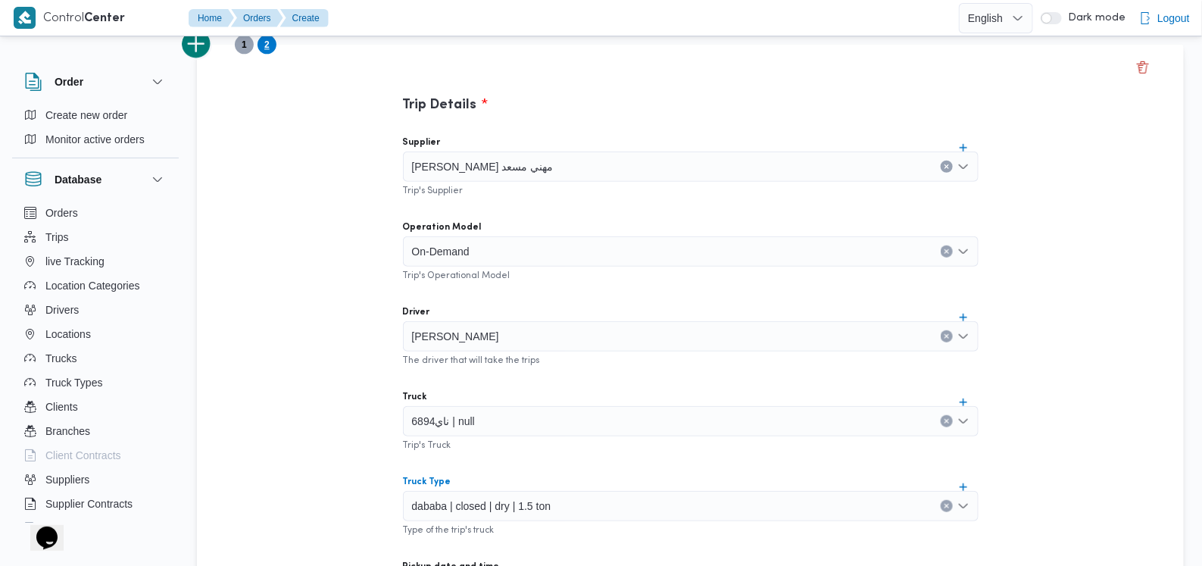
click at [198, 51] on button "add trip" at bounding box center [197, 44] width 30 height 30
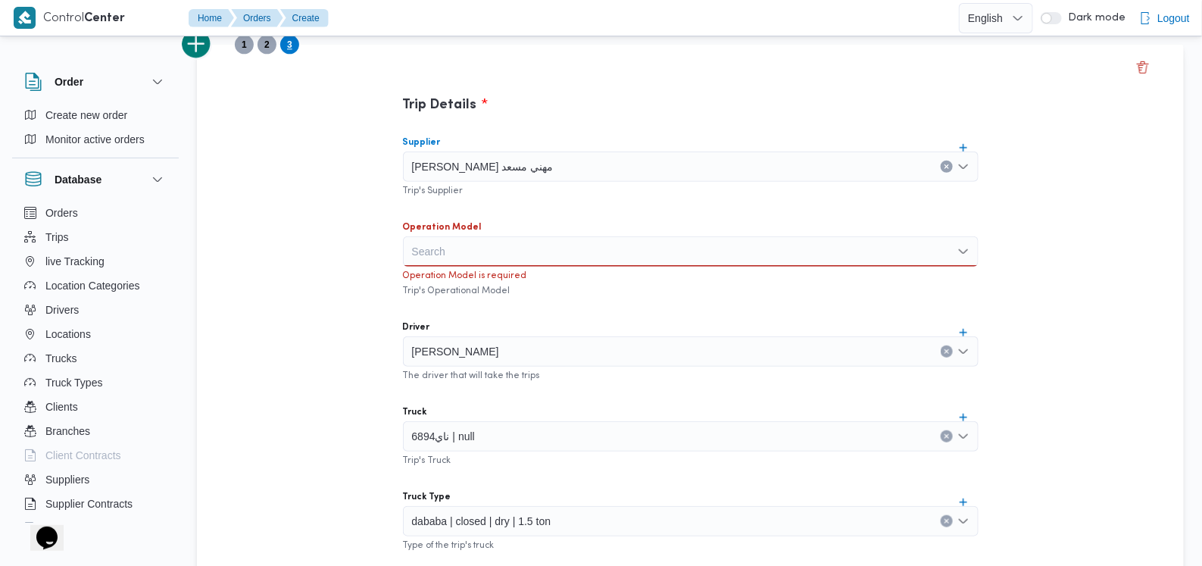
click at [549, 163] on div "[PERSON_NAME] مهني مسعد" at bounding box center [690, 166] width 575 height 30
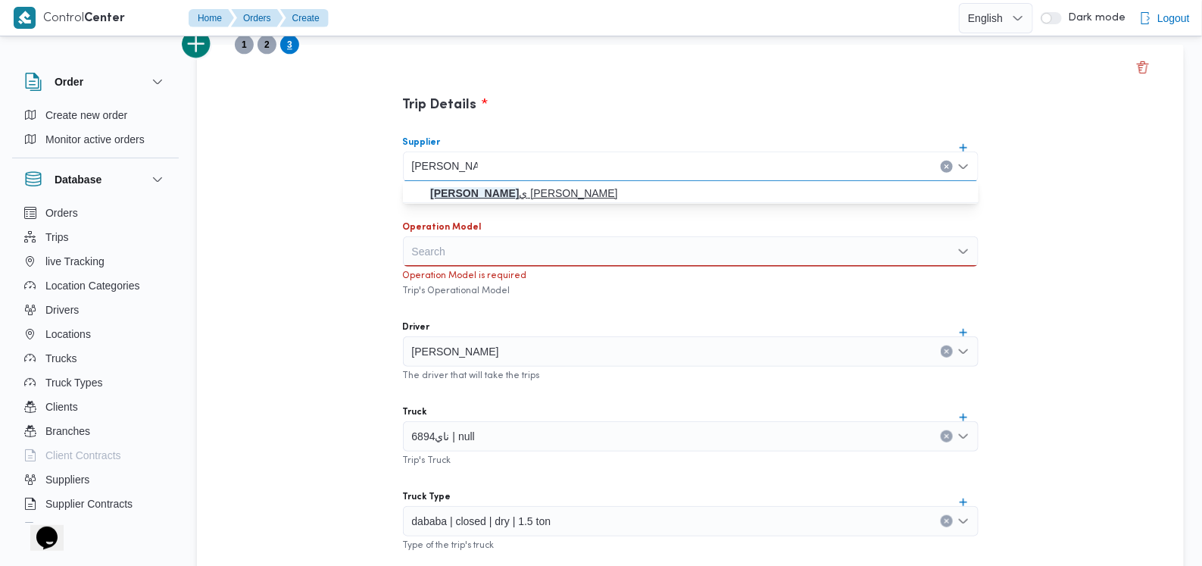
type input "[PERSON_NAME]"
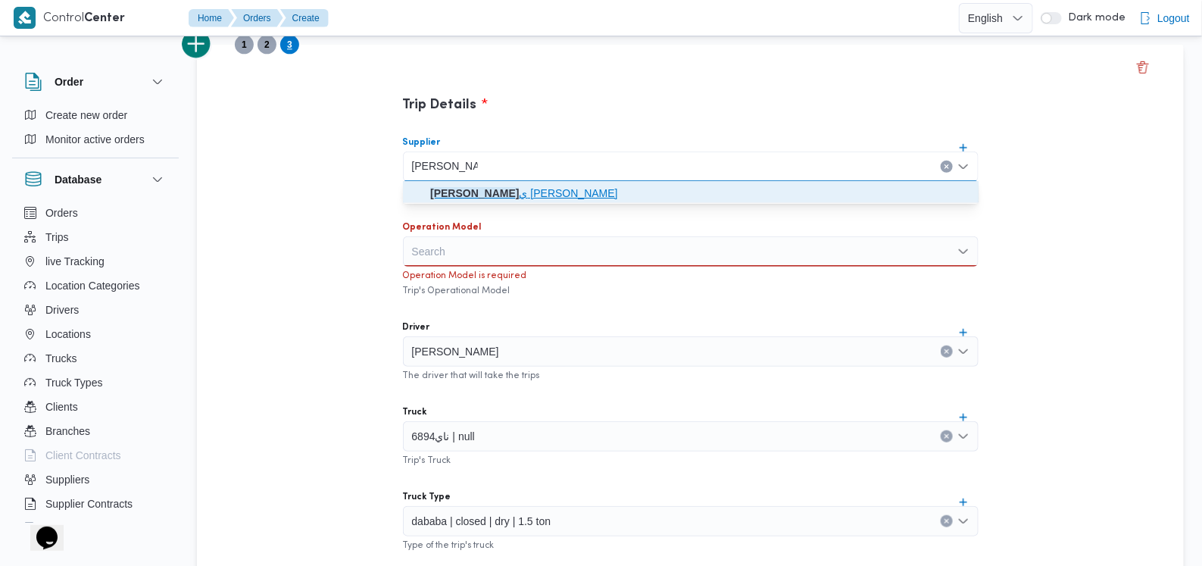
click at [538, 182] on span "[PERSON_NAME] ي [PERSON_NAME]" at bounding box center [690, 193] width 563 height 24
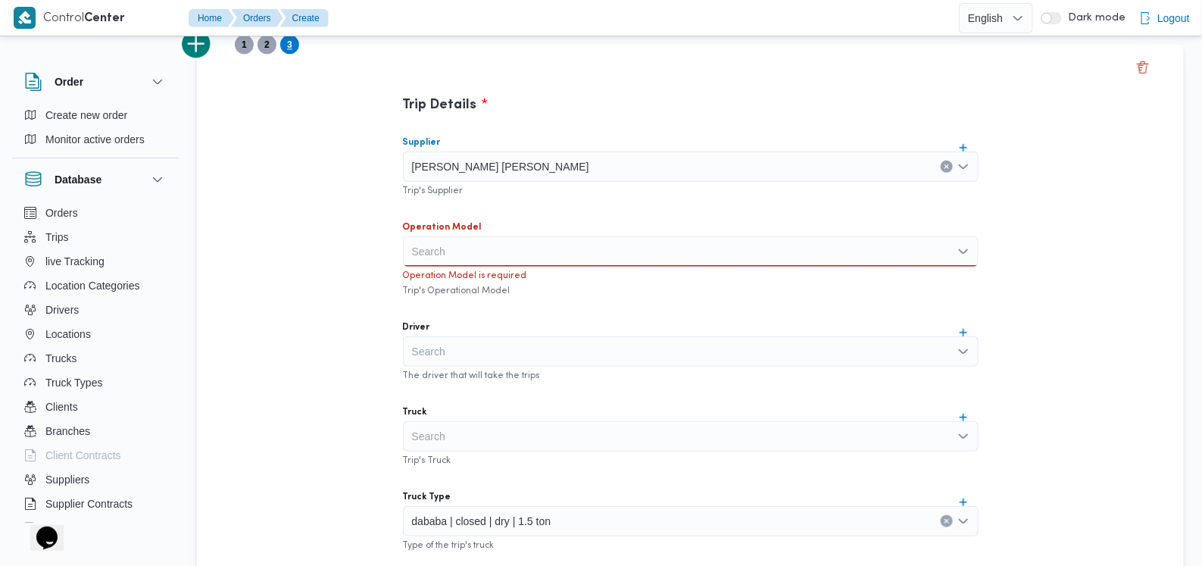
click at [510, 248] on div "Search" at bounding box center [690, 251] width 575 height 30
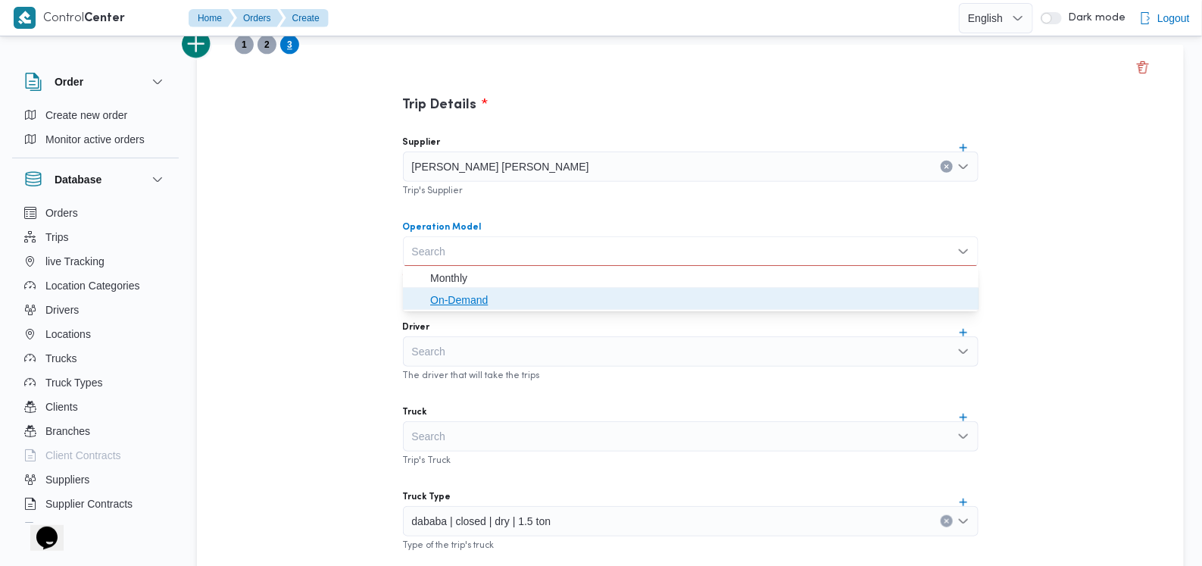
click at [497, 299] on span "On-Demand" at bounding box center [699, 300] width 539 height 18
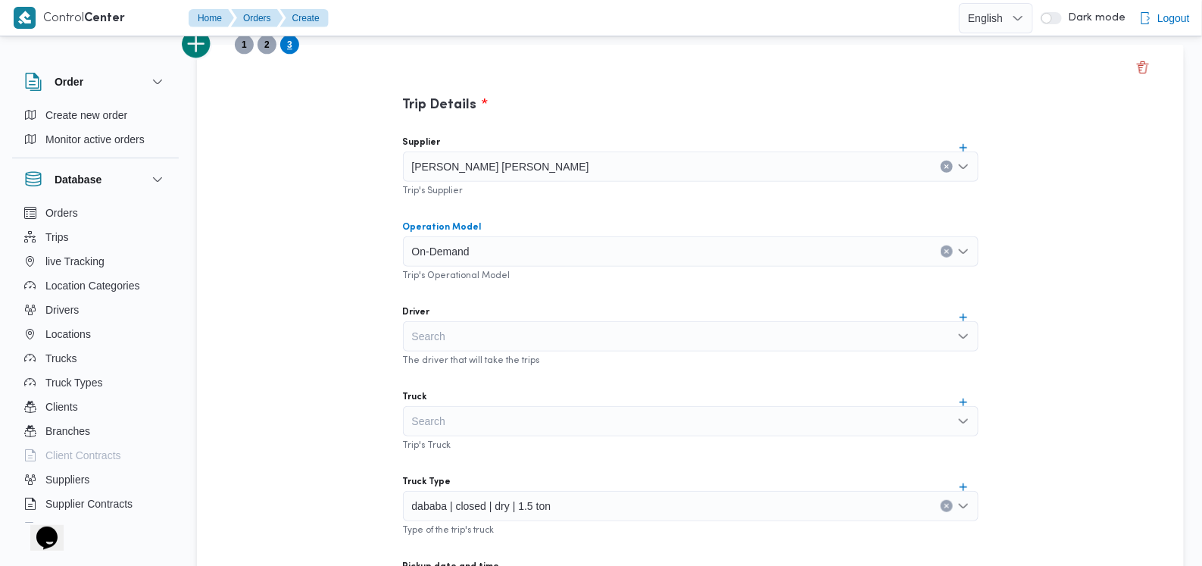
click at [504, 346] on div "Search" at bounding box center [690, 336] width 575 height 30
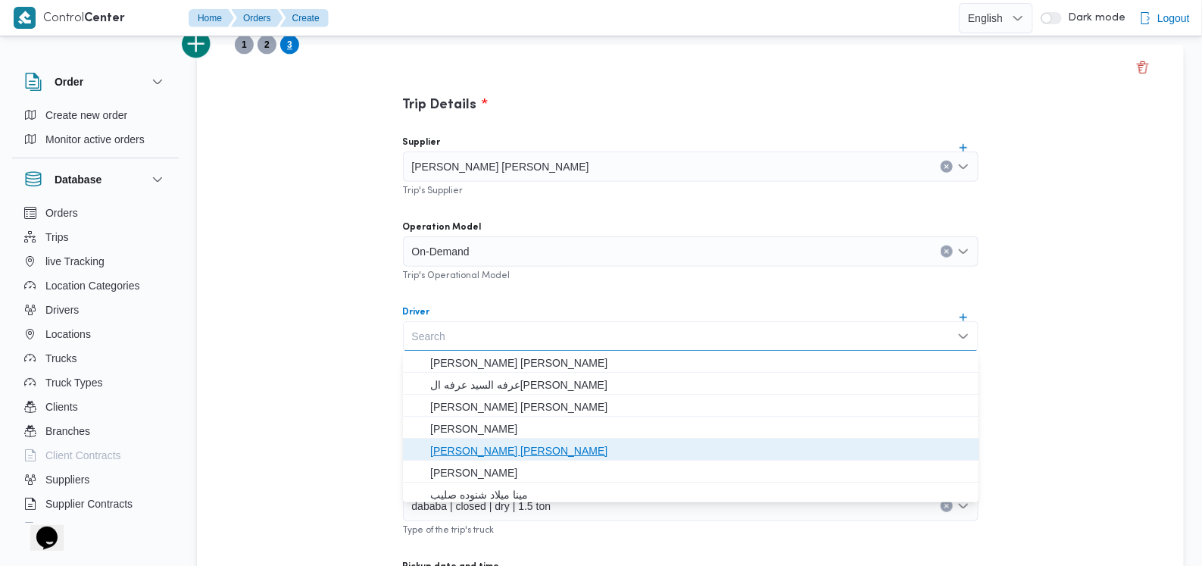
click at [507, 452] on span "[PERSON_NAME] [PERSON_NAME]" at bounding box center [699, 450] width 539 height 18
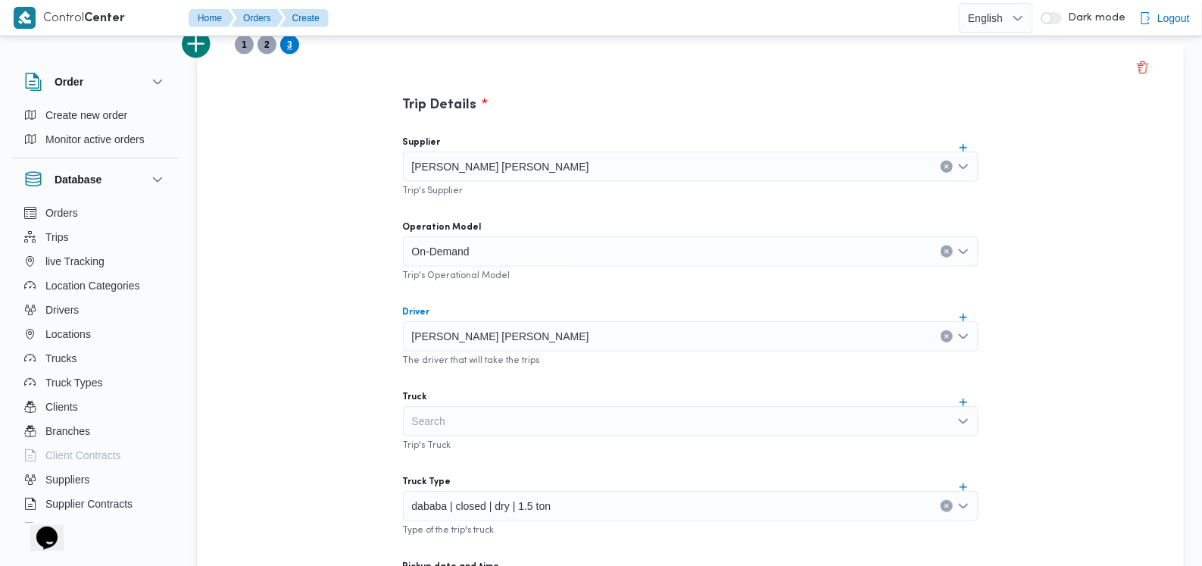
click at [505, 418] on div "Search" at bounding box center [690, 421] width 575 height 30
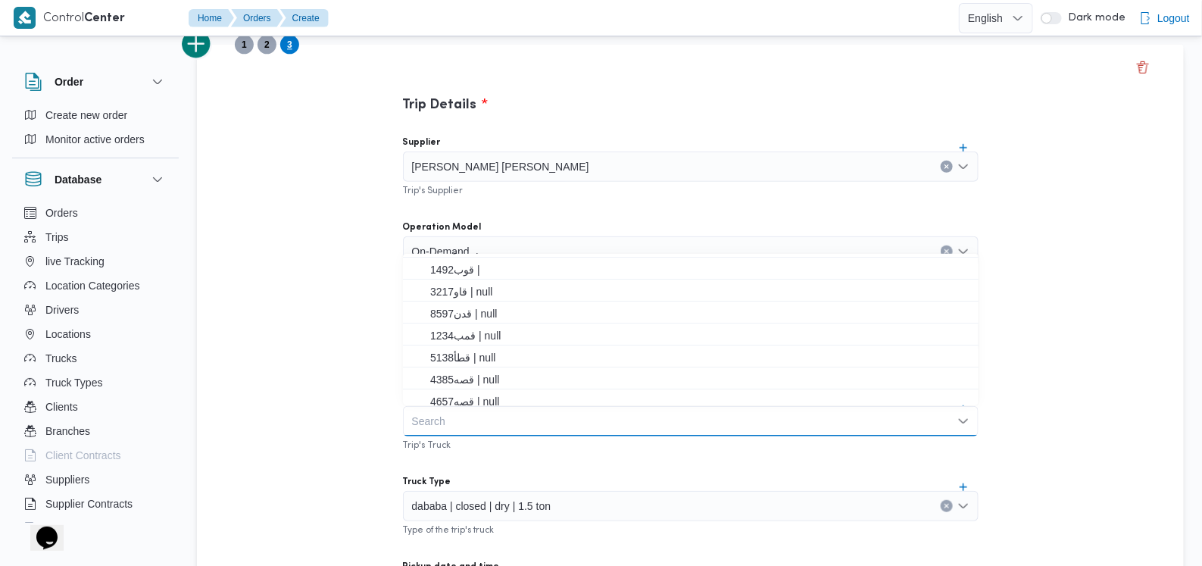
scroll to position [26, 0]
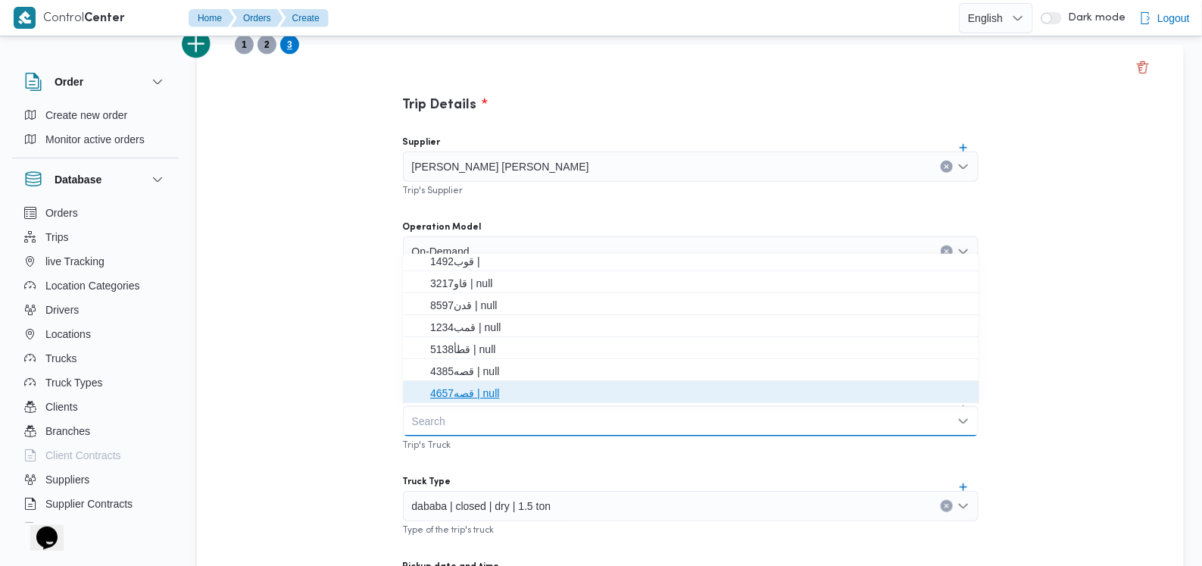
click at [503, 388] on span "قصه4657 | null" at bounding box center [699, 393] width 539 height 18
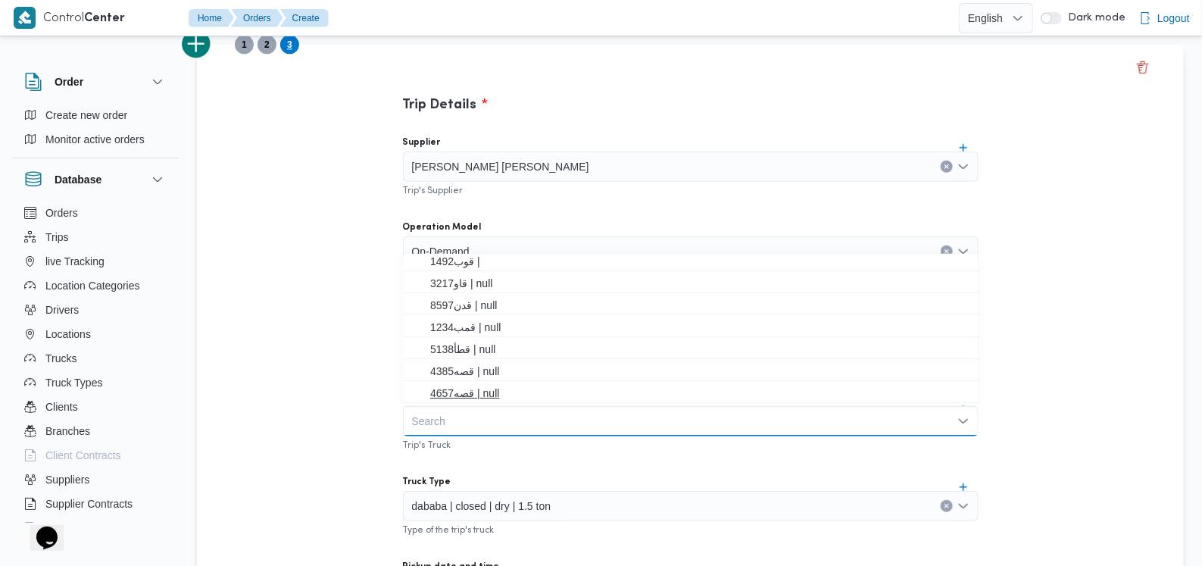
scroll to position [0, 0]
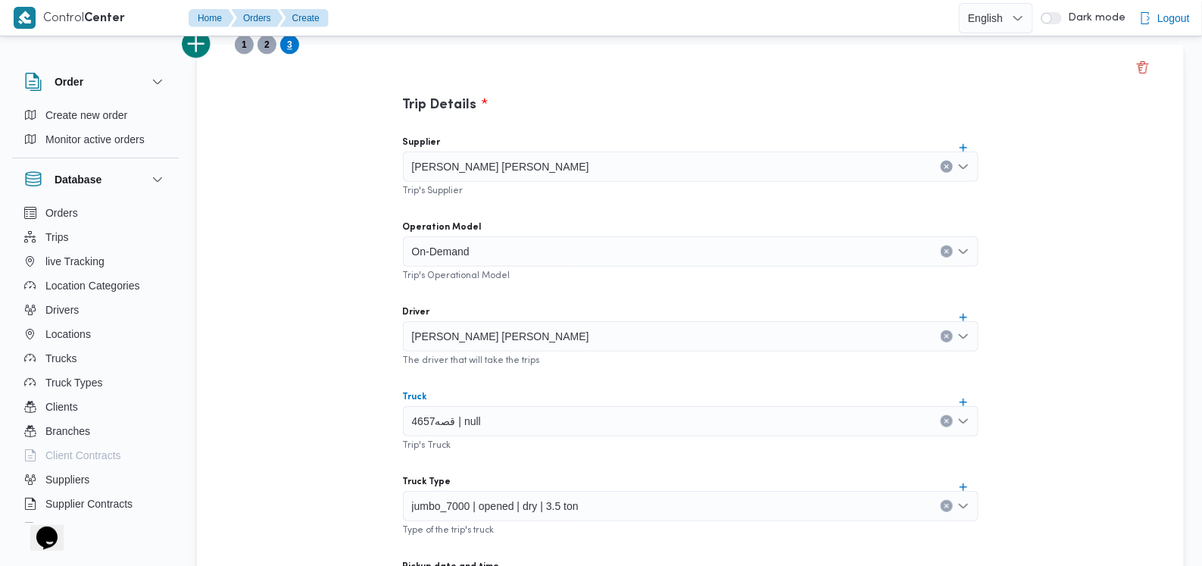
click at [485, 415] on div at bounding box center [488, 421] width 8 height 24
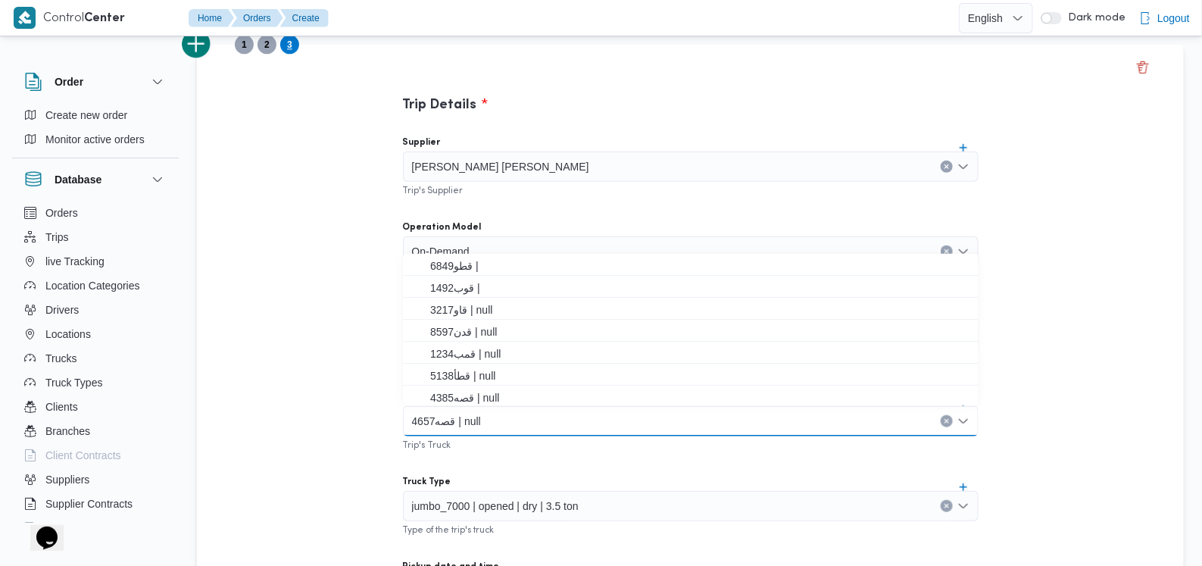
scroll to position [23, 0]
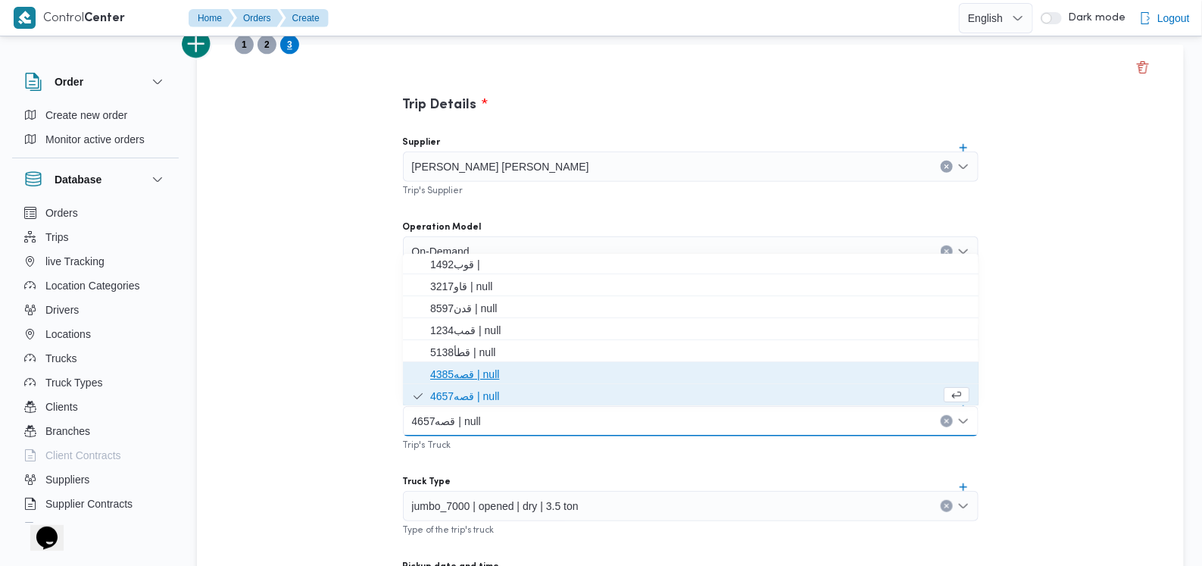
click at [503, 372] on span "قصه4385 | null" at bounding box center [699, 374] width 539 height 18
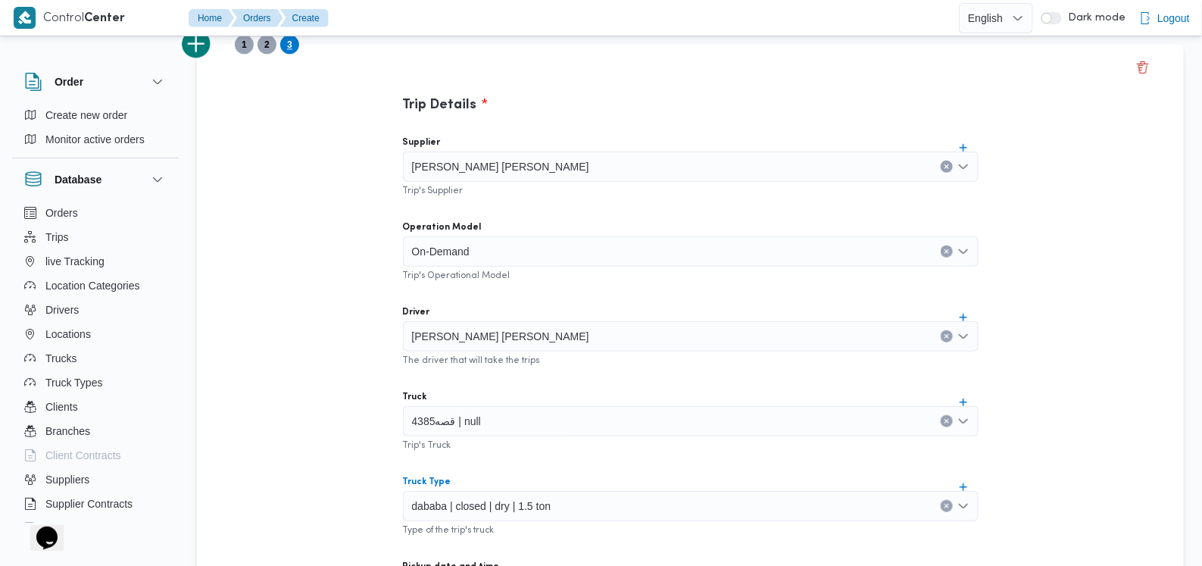
click at [503, 505] on span "dababa | closed | dry | 1.5 ton" at bounding box center [481, 505] width 139 height 17
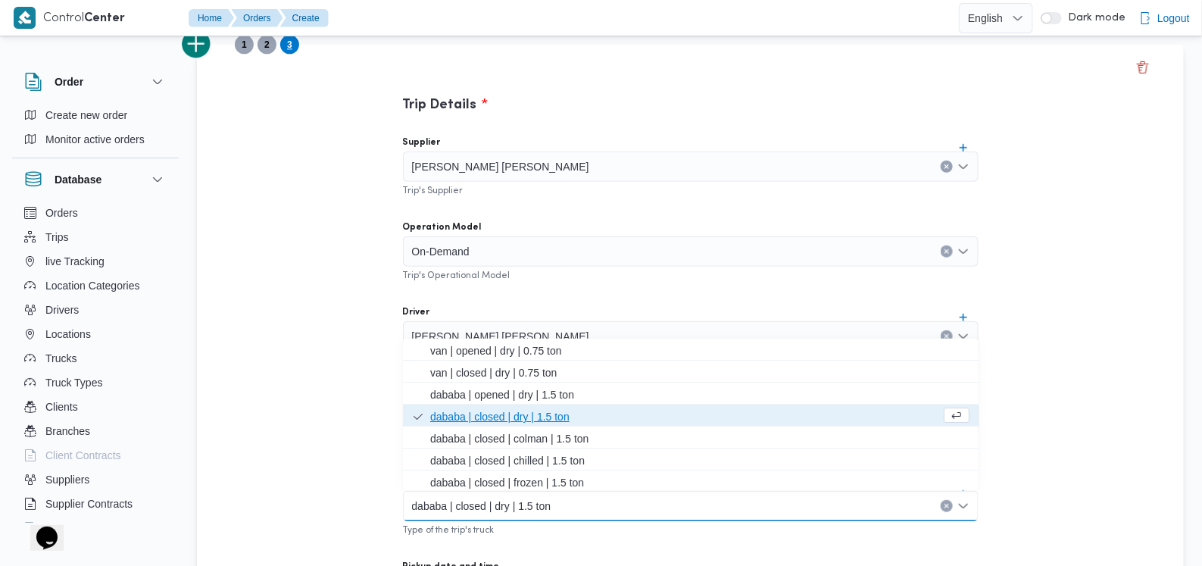
click at [515, 424] on span "dababa | closed | dry | 1.5 ton" at bounding box center [685, 416] width 510 height 18
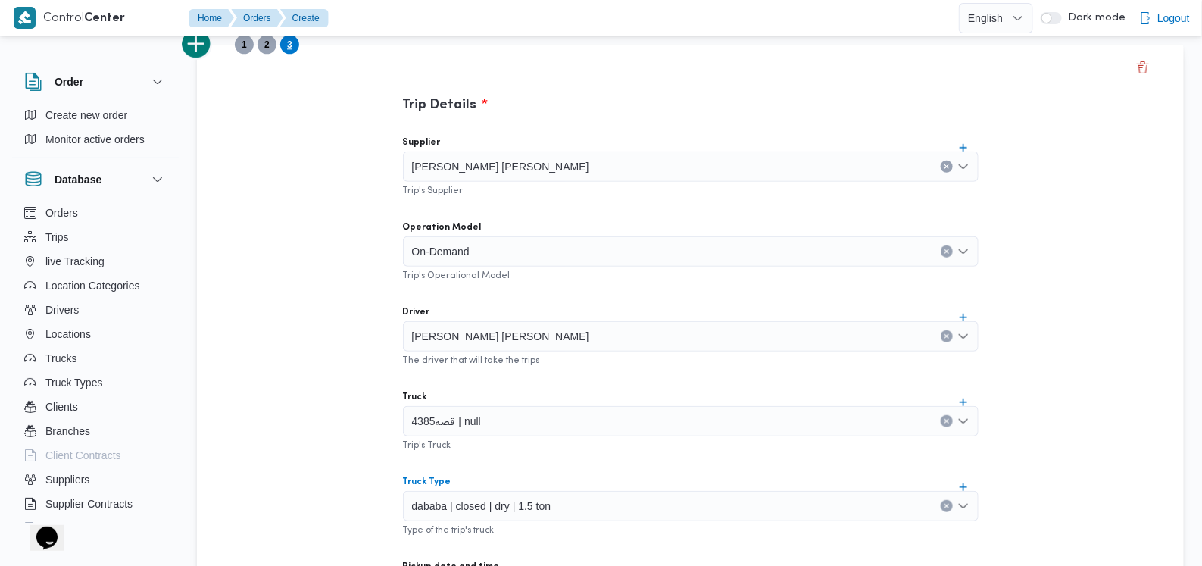
click at [525, 460] on div "Supplier [PERSON_NAME] [PERSON_NAME] Trip's Supplier Operation Model On-Demand …" at bounding box center [691, 460] width 600 height 673
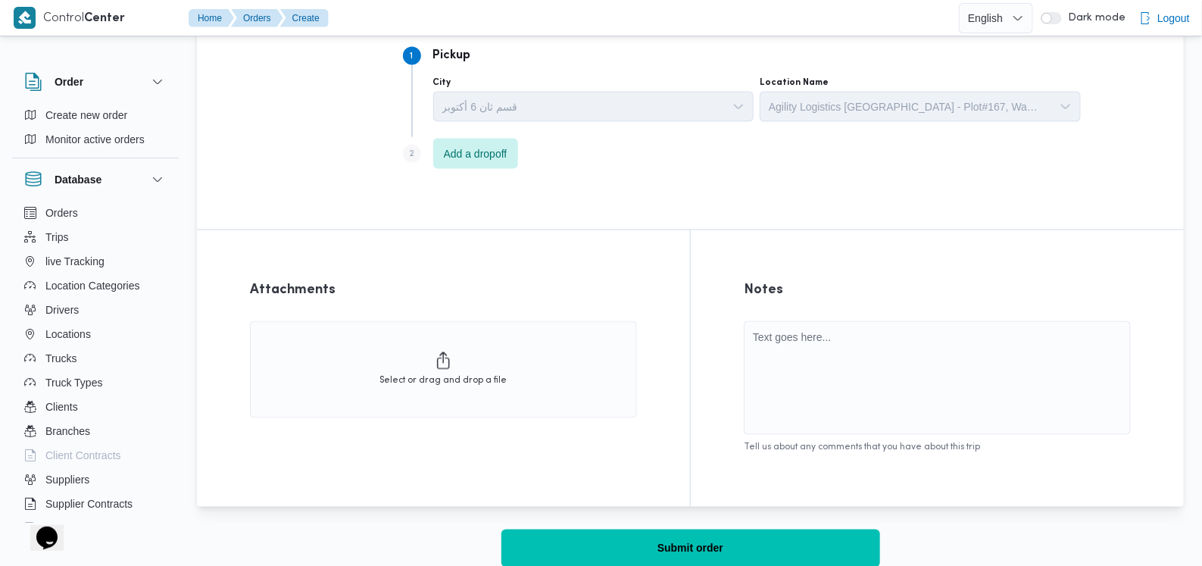
scroll to position [992, 0]
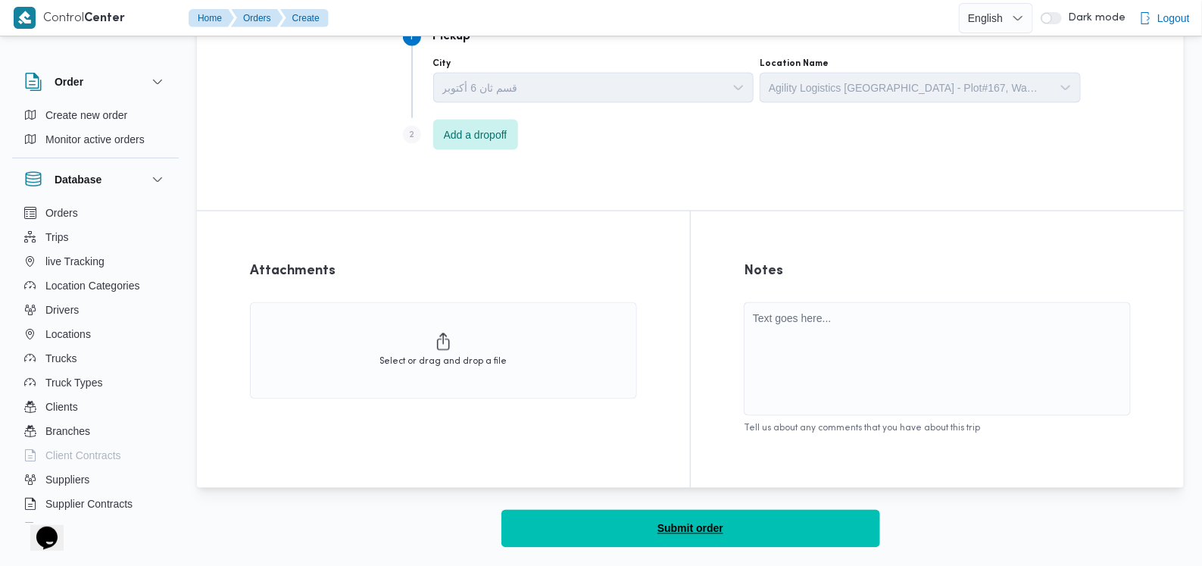
click at [677, 533] on span "Submit order" at bounding box center [690, 528] width 66 height 18
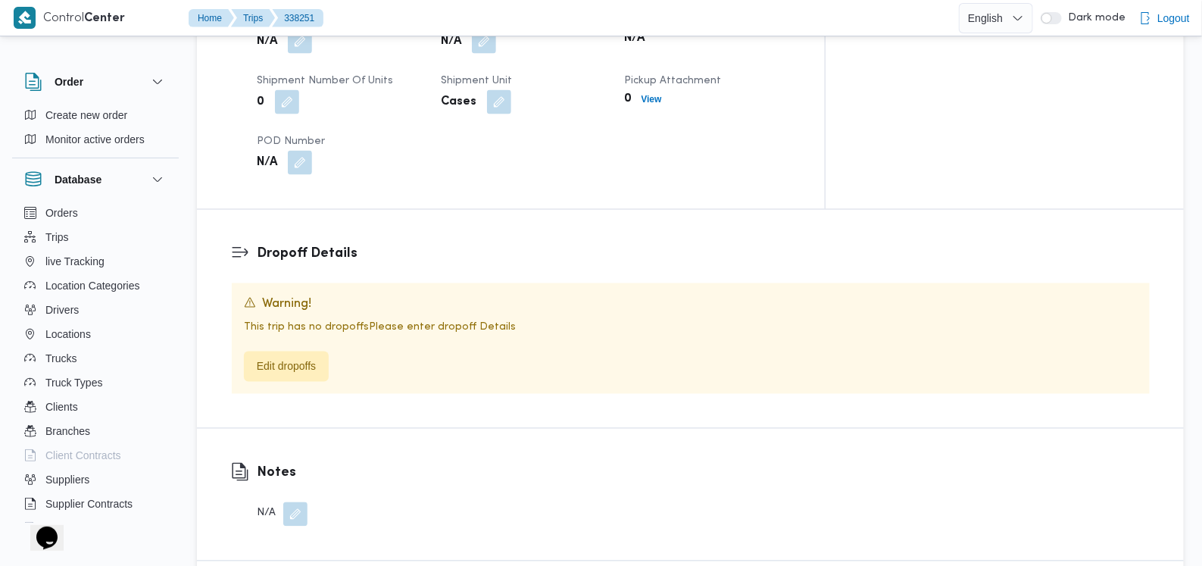
scroll to position [897, 0]
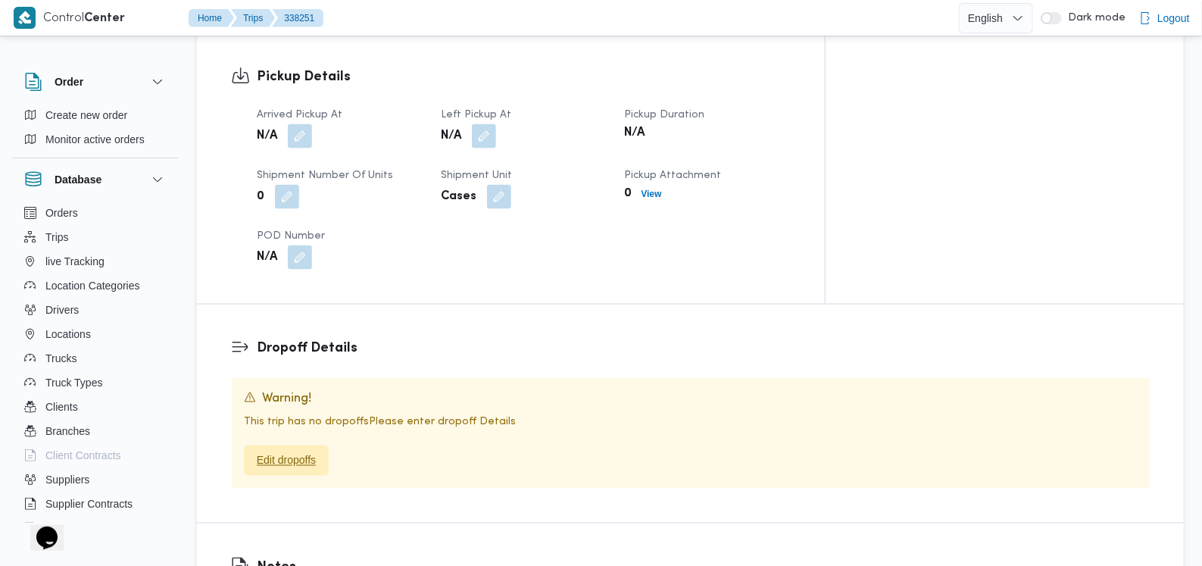
click at [300, 451] on span "Edit dropoffs" at bounding box center [286, 460] width 59 height 18
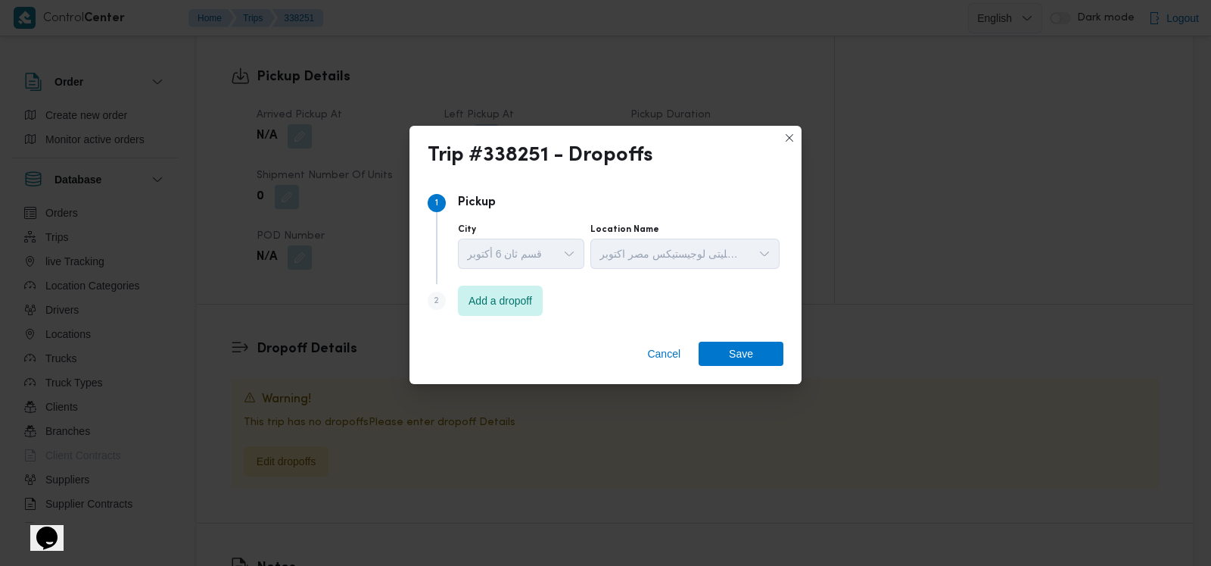
click at [691, 349] on div "Cancel Save" at bounding box center [606, 356] width 392 height 55
click at [651, 350] on span "Cancel" at bounding box center [663, 353] width 33 height 18
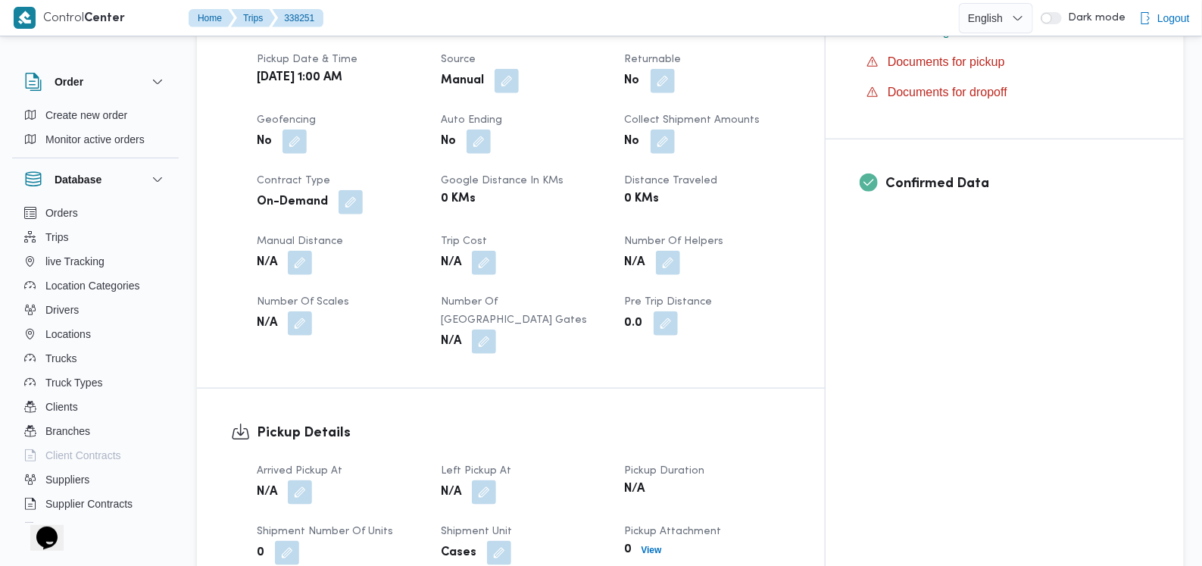
scroll to position [424, 0]
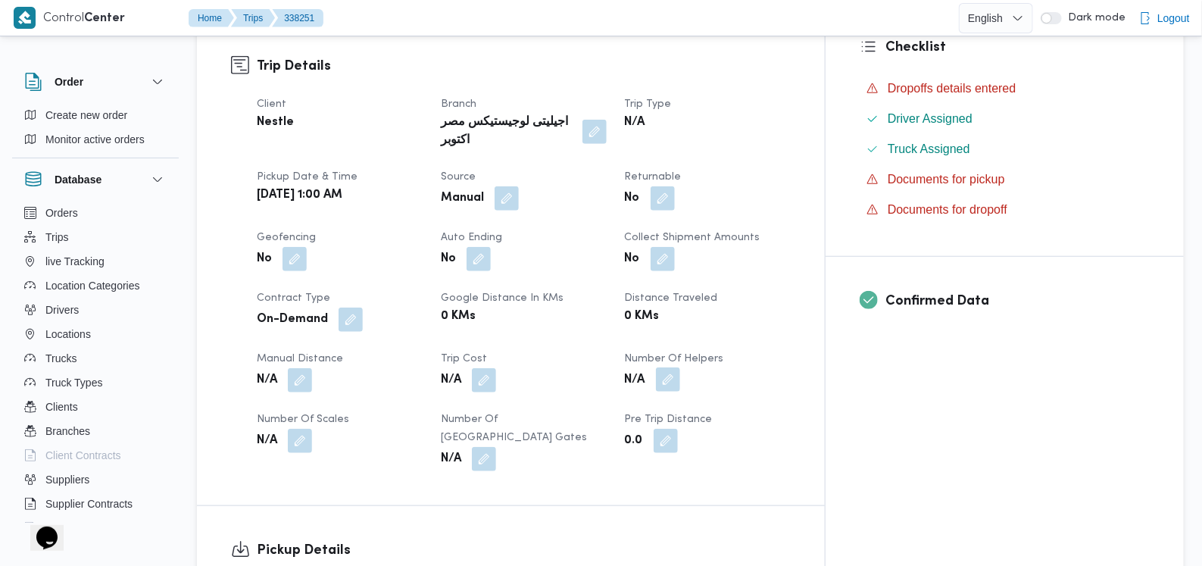
click at [680, 367] on button "button" at bounding box center [668, 379] width 24 height 24
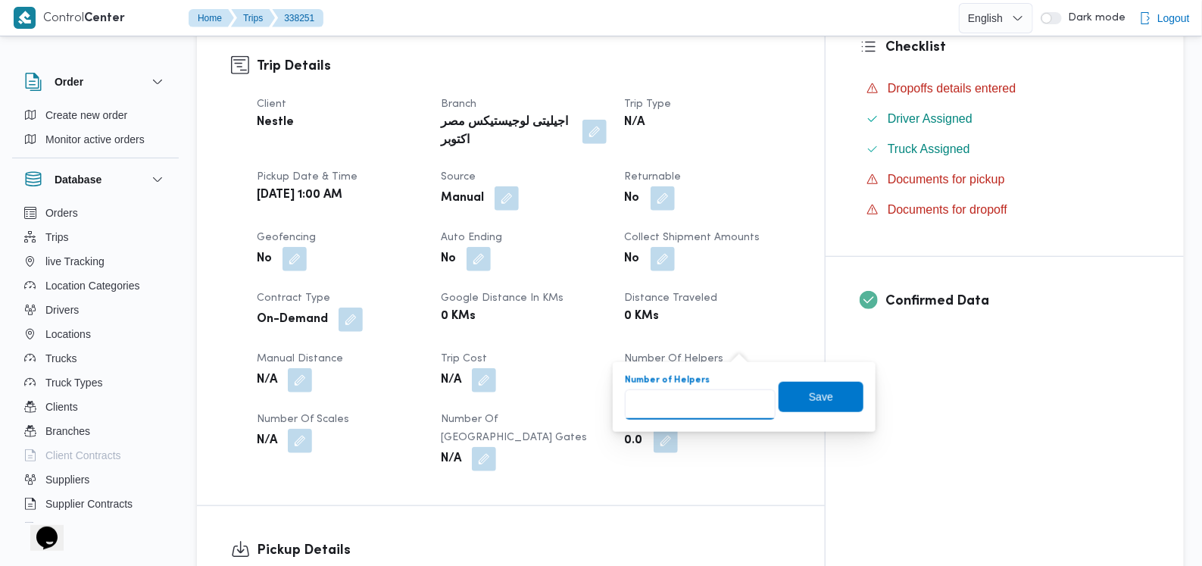
click at [703, 407] on input "Number of Helpers" at bounding box center [700, 404] width 151 height 30
type input "2"
click at [796, 394] on span "Save" at bounding box center [820, 396] width 85 height 30
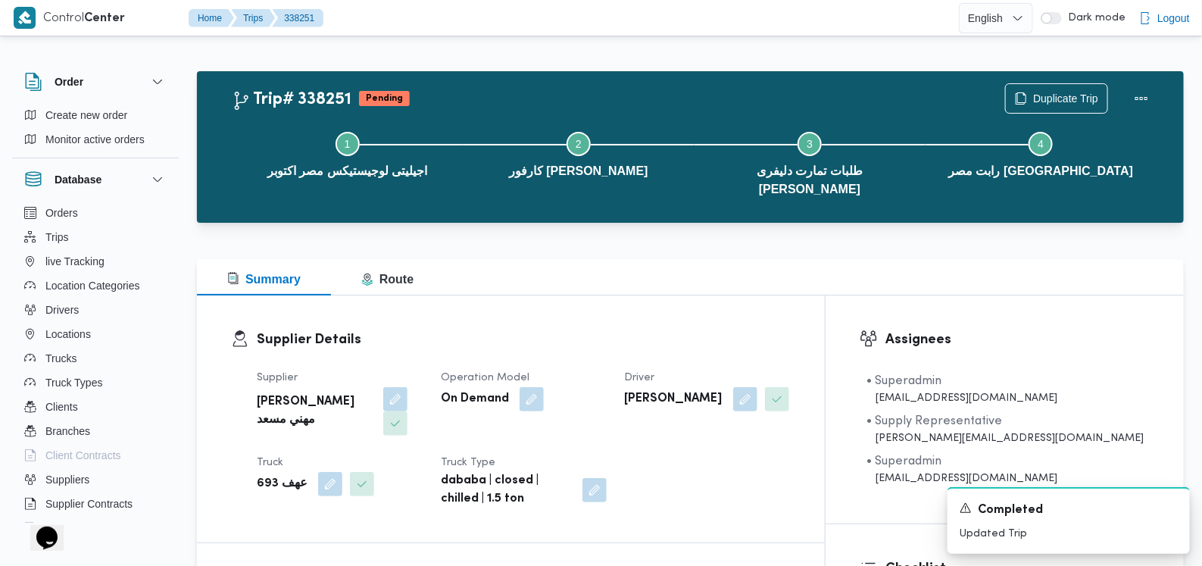
scroll to position [552, 0]
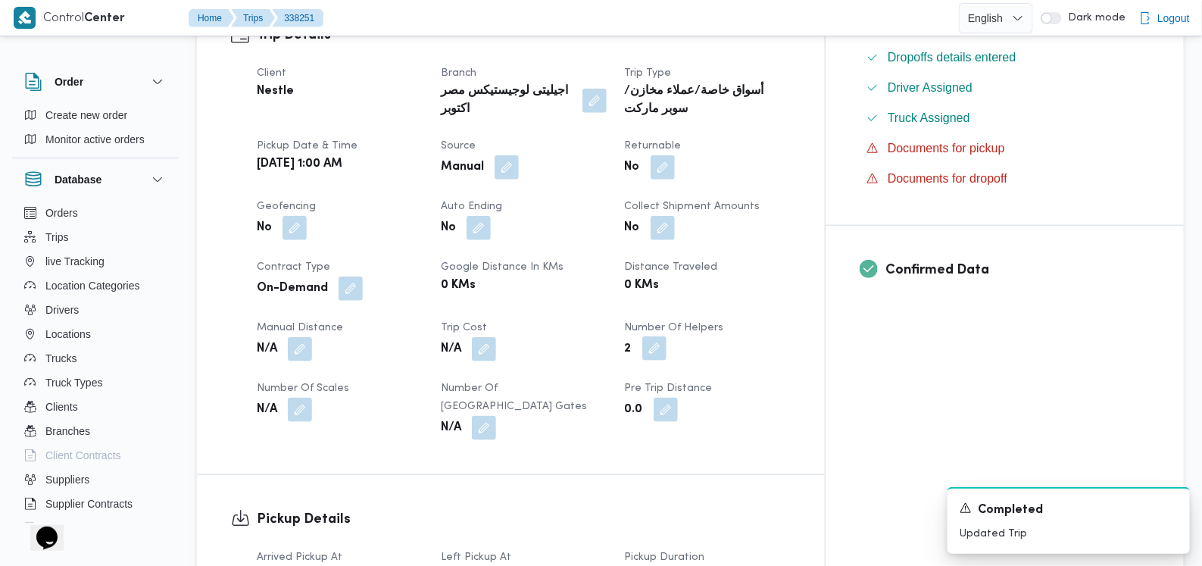
click at [666, 336] on button "button" at bounding box center [654, 348] width 24 height 24
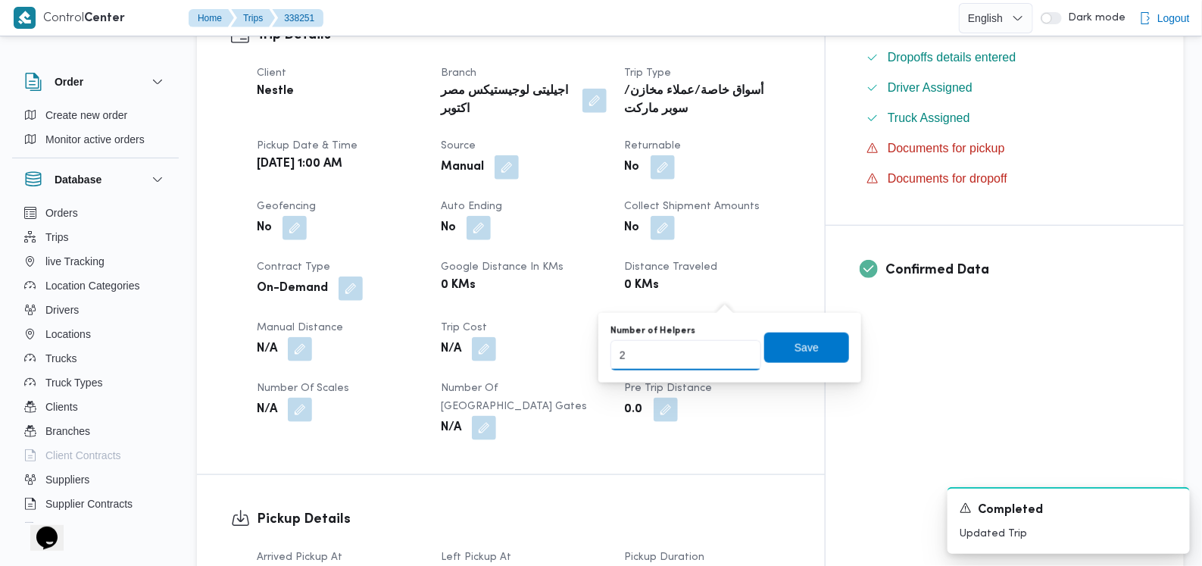
drag, startPoint x: 628, startPoint y: 364, endPoint x: 575, endPoint y: 366, distance: 53.8
type input "1"
click at [813, 350] on span "Save" at bounding box center [806, 347] width 85 height 30
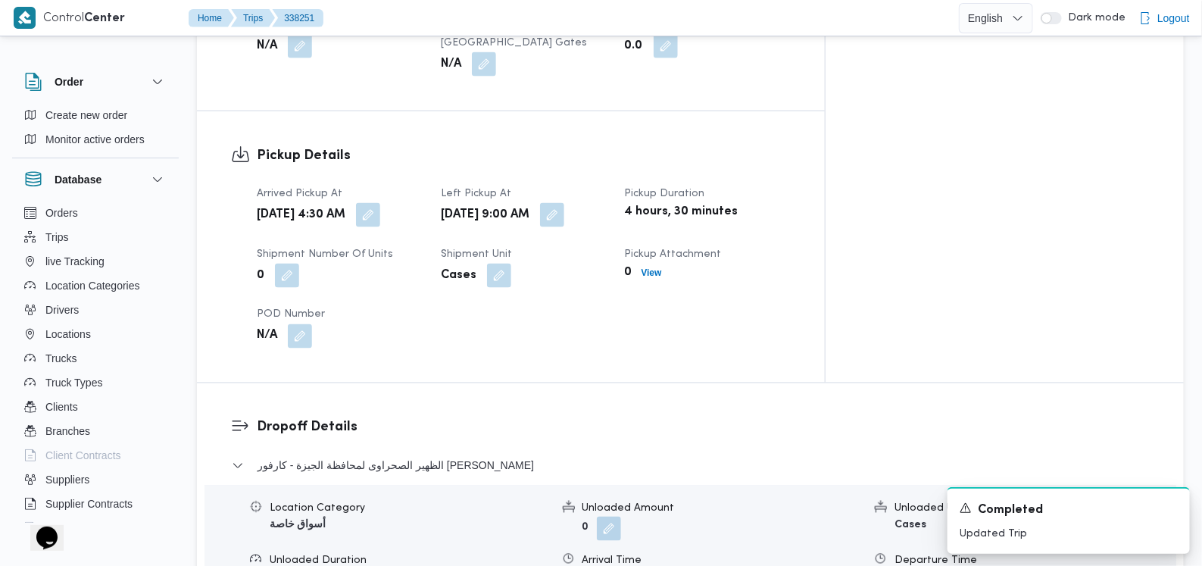
scroll to position [1025, 0]
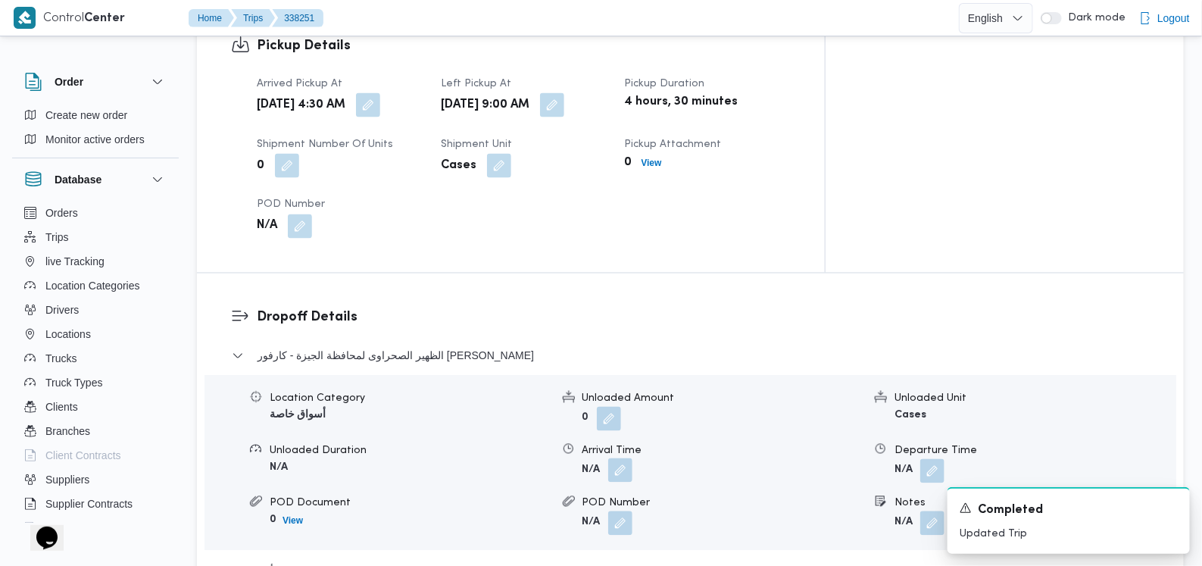
click at [618, 458] on button "button" at bounding box center [620, 470] width 24 height 24
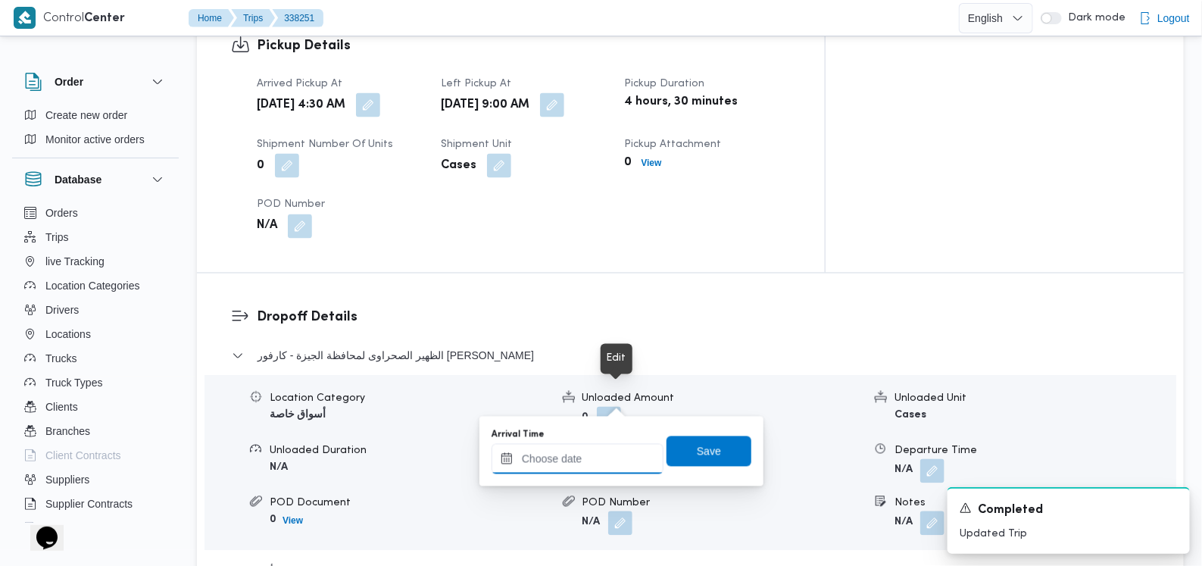
click at [583, 452] on input "Arrival Time" at bounding box center [577, 459] width 172 height 30
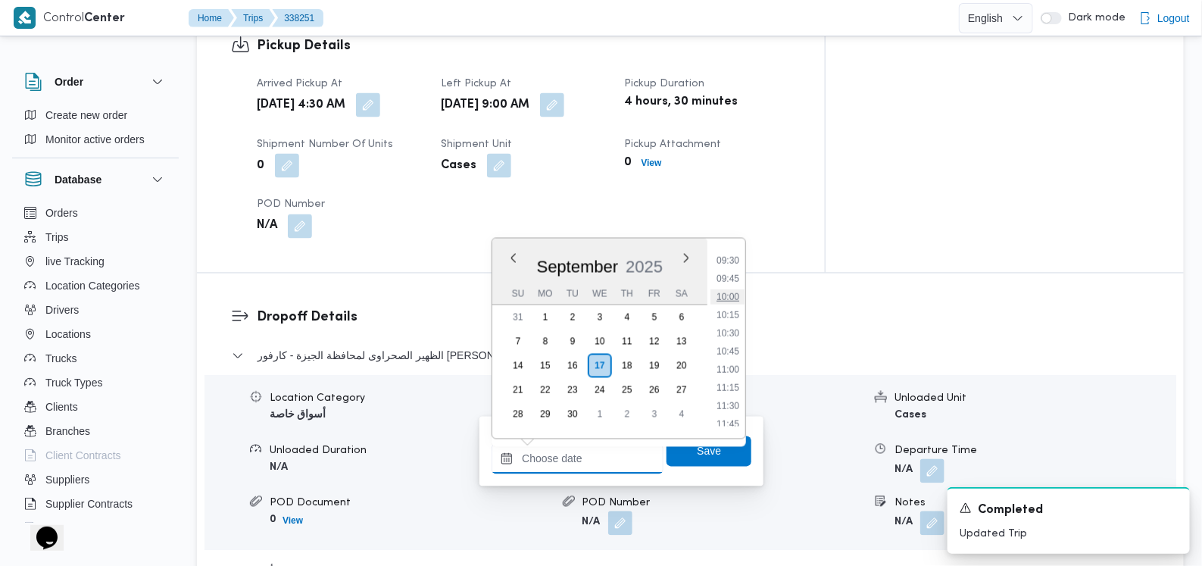
scroll to position [659, 0]
click at [722, 307] on li "09:45" at bounding box center [727, 307] width 35 height 15
type input "[DATE] 09:45"
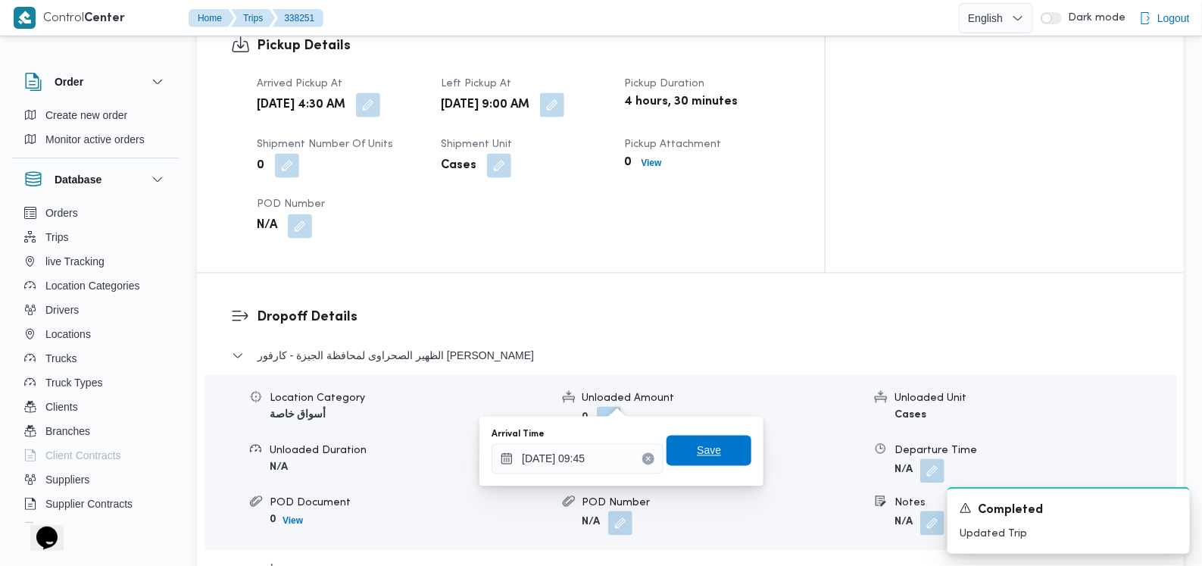
click at [697, 444] on span "Save" at bounding box center [709, 450] width 24 height 18
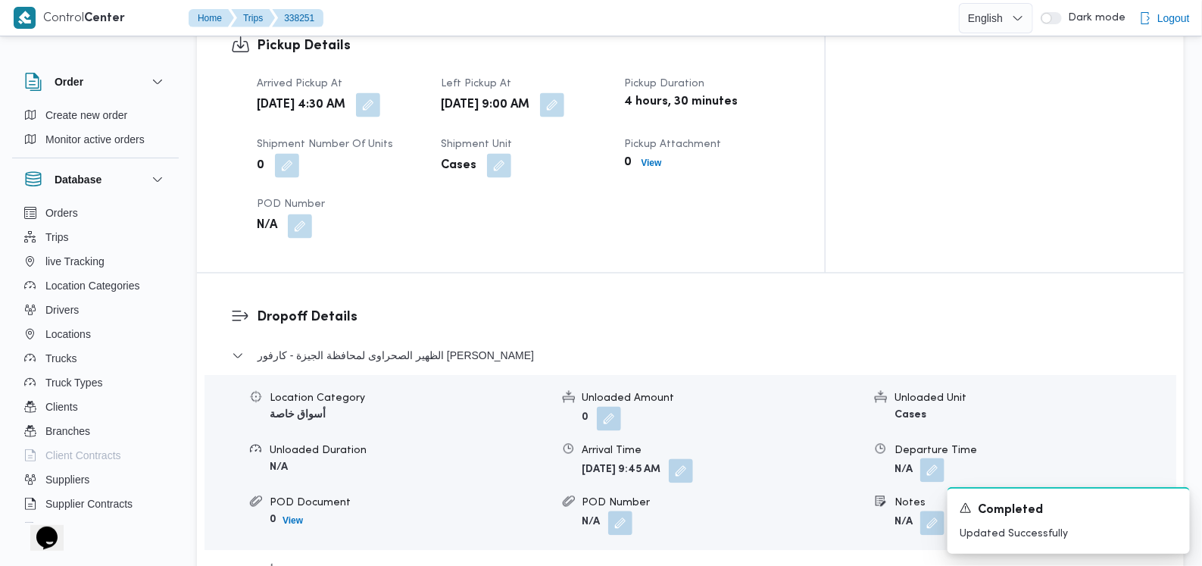
click at [924, 458] on button "button" at bounding box center [932, 470] width 24 height 24
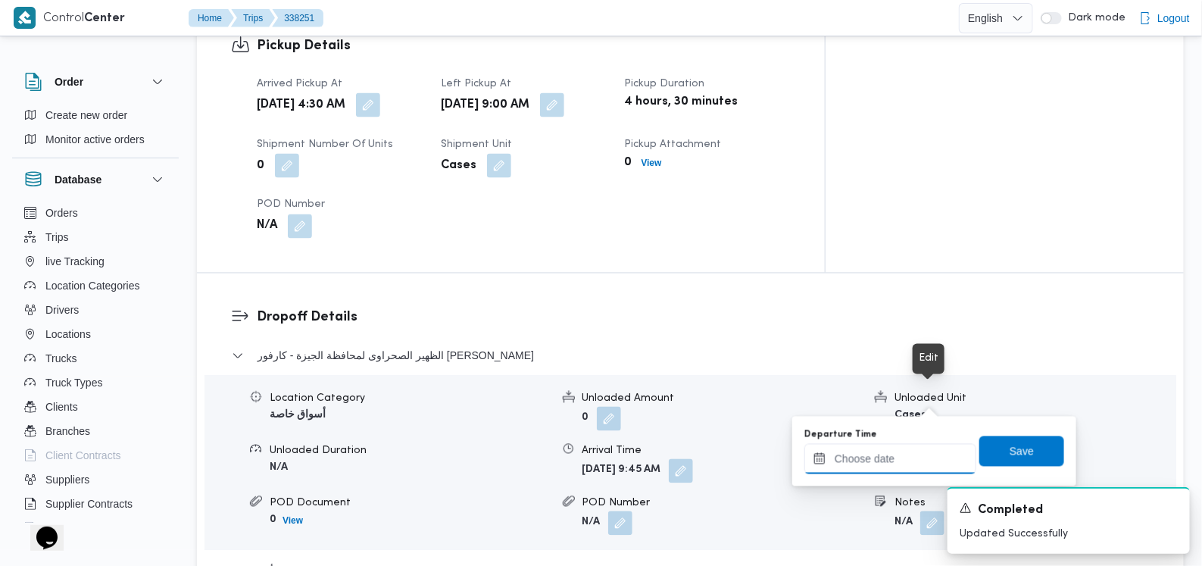
click at [887, 460] on input "Departure Time" at bounding box center [890, 459] width 172 height 30
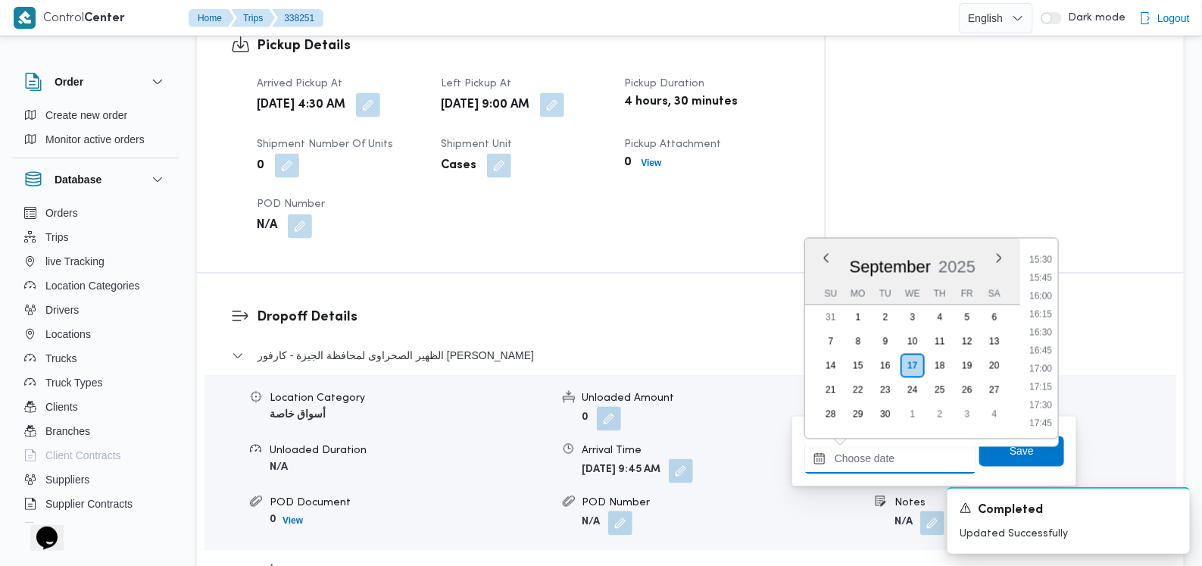
scroll to position [943, 0]
click at [1046, 294] on li "13:30" at bounding box center [1040, 295] width 35 height 15
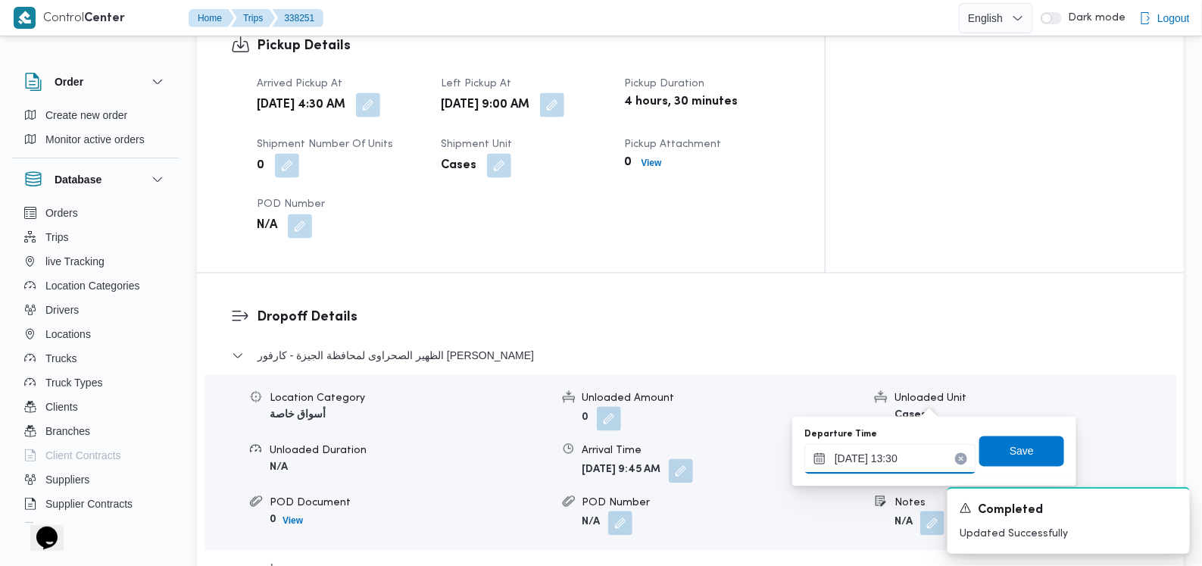
type input "[DATE] 13:30"
click at [1009, 445] on span "Save" at bounding box center [1021, 450] width 24 height 18
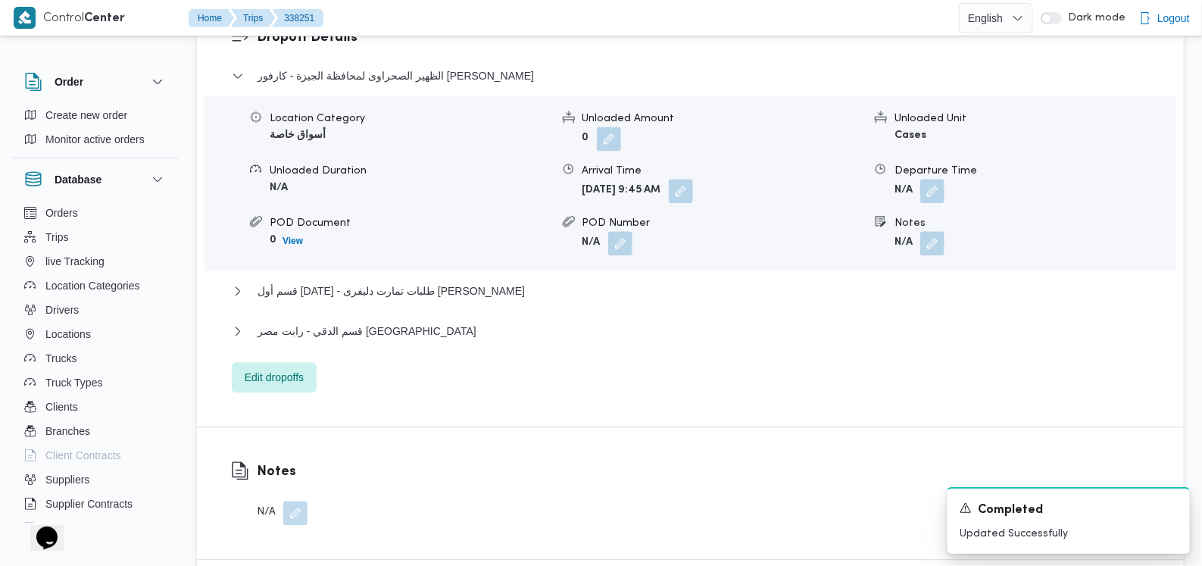
scroll to position [1309, 0]
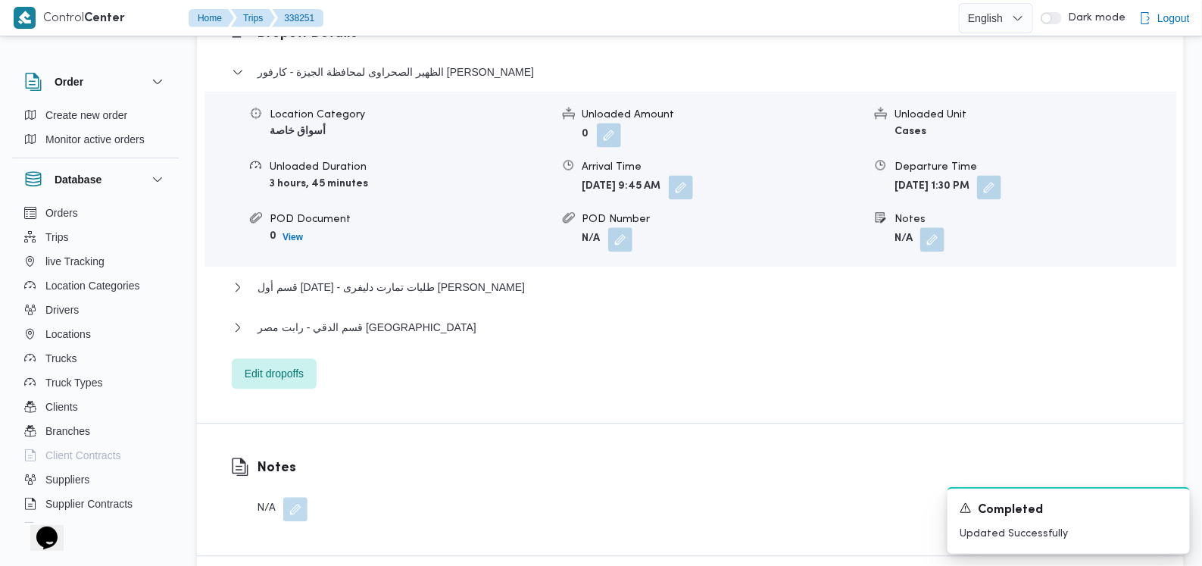
click at [463, 194] on div "الظهير الصحراوى ل[GEOGRAPHIC_DATA] - كارفور داندى مول Location Category أسواق خ…" at bounding box center [691, 226] width 918 height 326
click at [459, 278] on span "قسم أول [DATE] - طلبات تمارت دليفرى [PERSON_NAME]" at bounding box center [390, 287] width 267 height 18
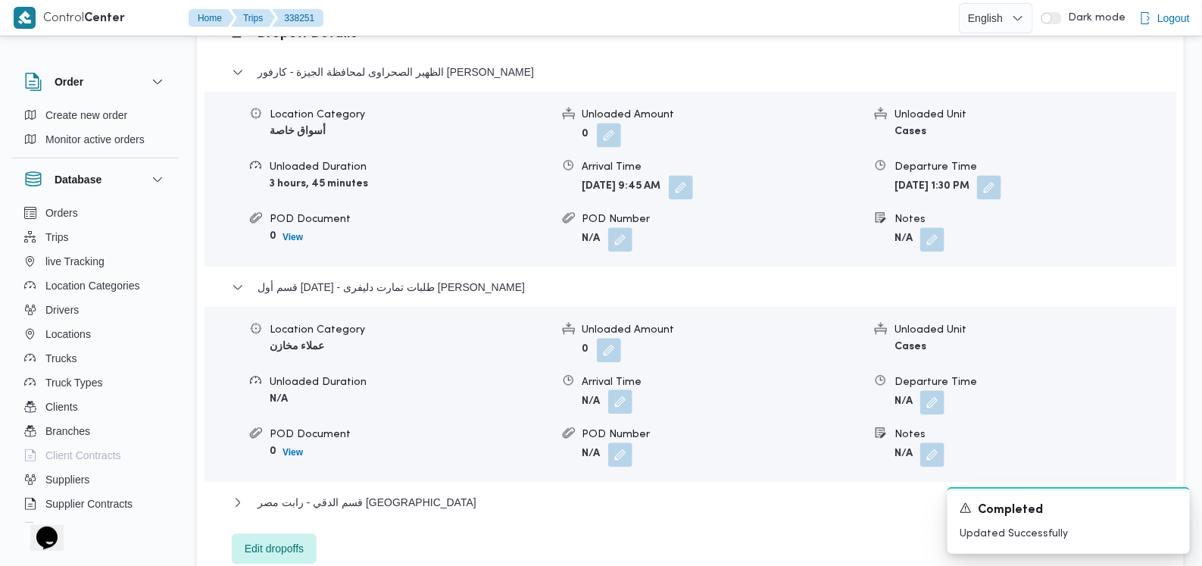
click at [622, 389] on button "button" at bounding box center [620, 401] width 24 height 24
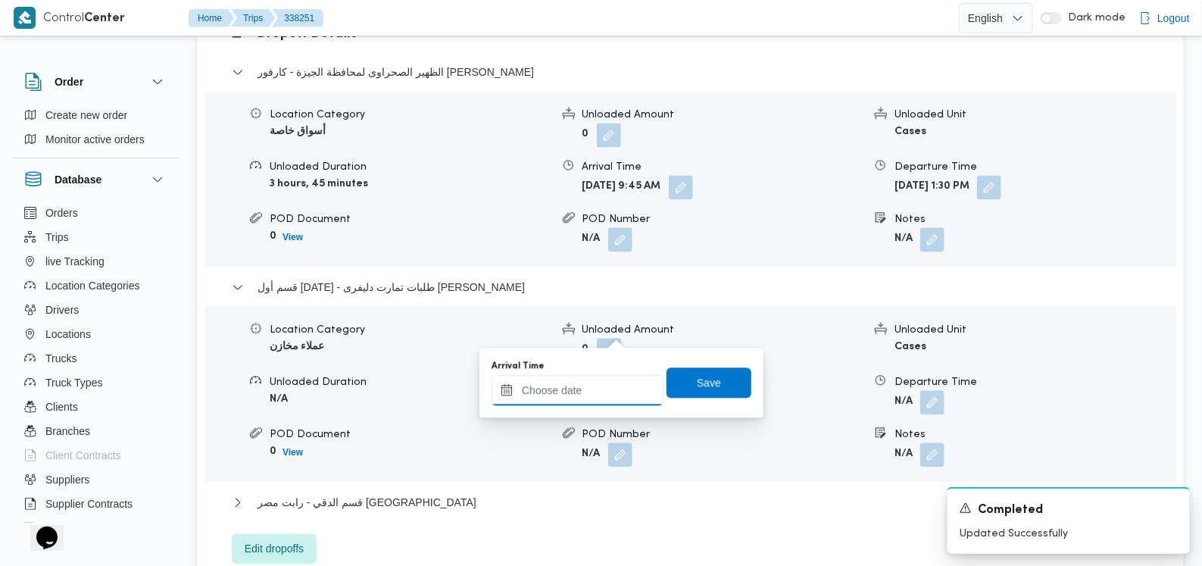
click at [594, 388] on input "Arrival Time" at bounding box center [577, 390] width 172 height 30
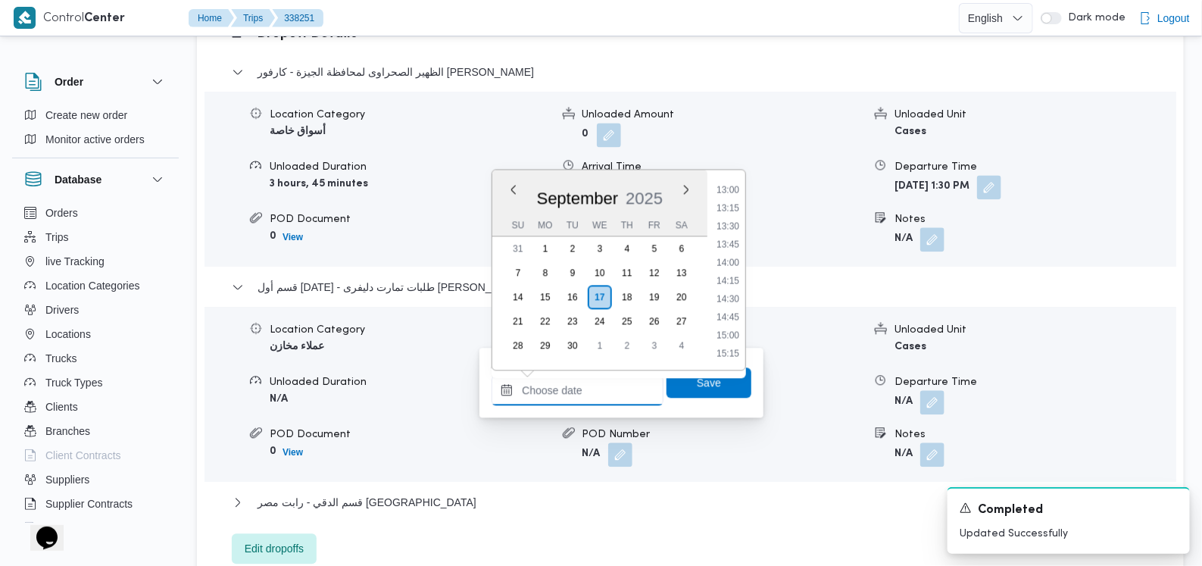
scroll to position [943, 0]
click at [731, 265] on li "14:00" at bounding box center [727, 263] width 35 height 15
type input "[DATE] 14:00"
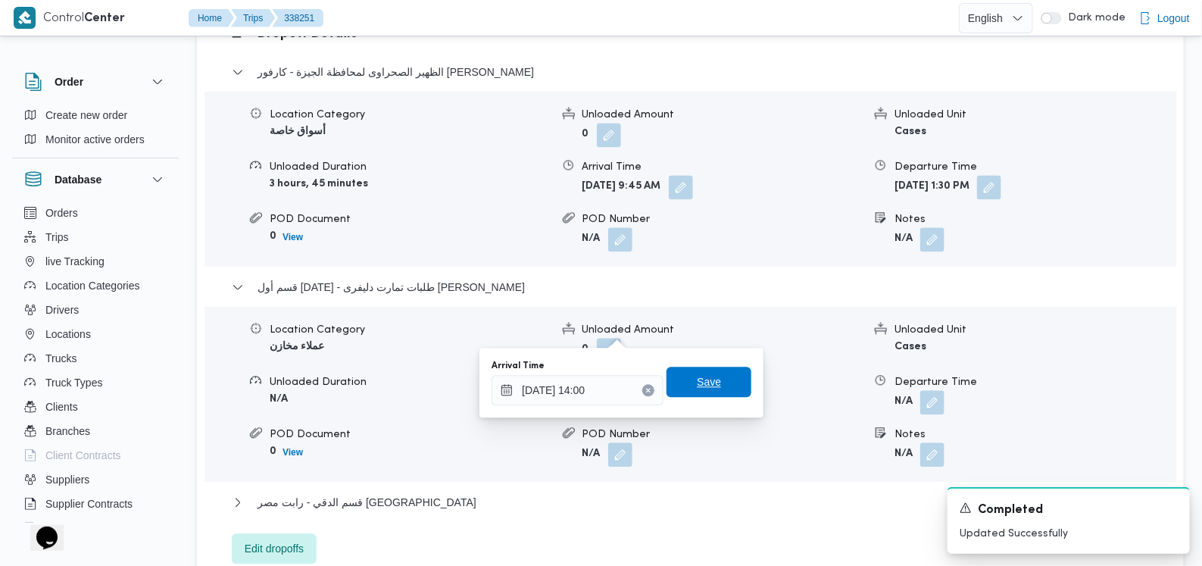
click at [697, 382] on span "Save" at bounding box center [709, 382] width 24 height 18
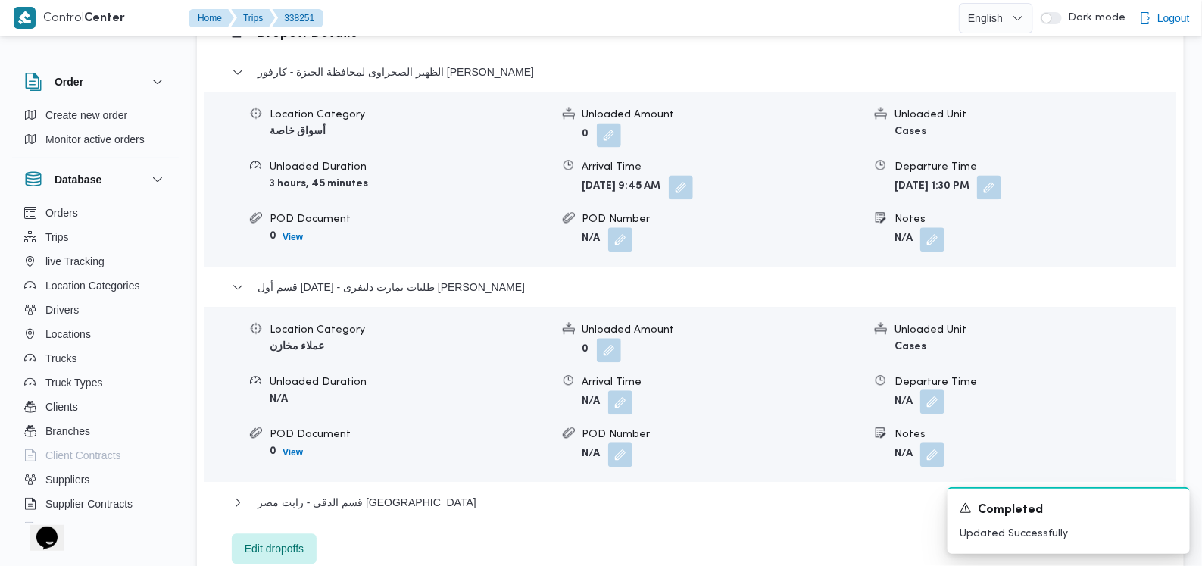
click at [927, 389] on button "button" at bounding box center [932, 401] width 24 height 24
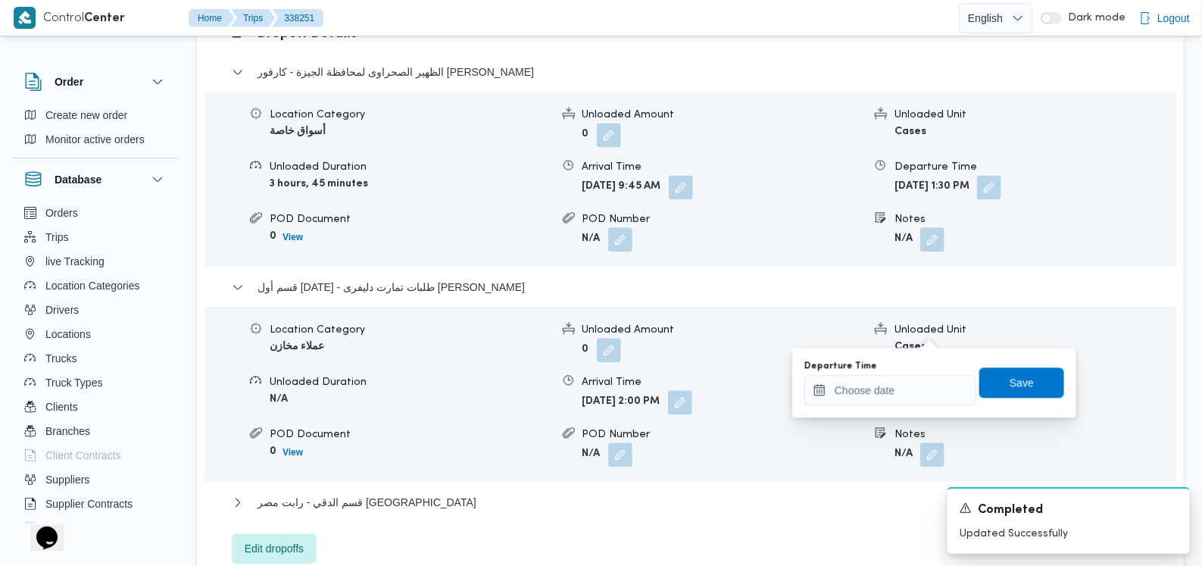
click at [903, 407] on div "You are in a dialog. To close this dialog, hit escape. Departure Time Save" at bounding box center [934, 383] width 284 height 70
click at [934, 383] on input "Departure Time" at bounding box center [890, 390] width 172 height 30
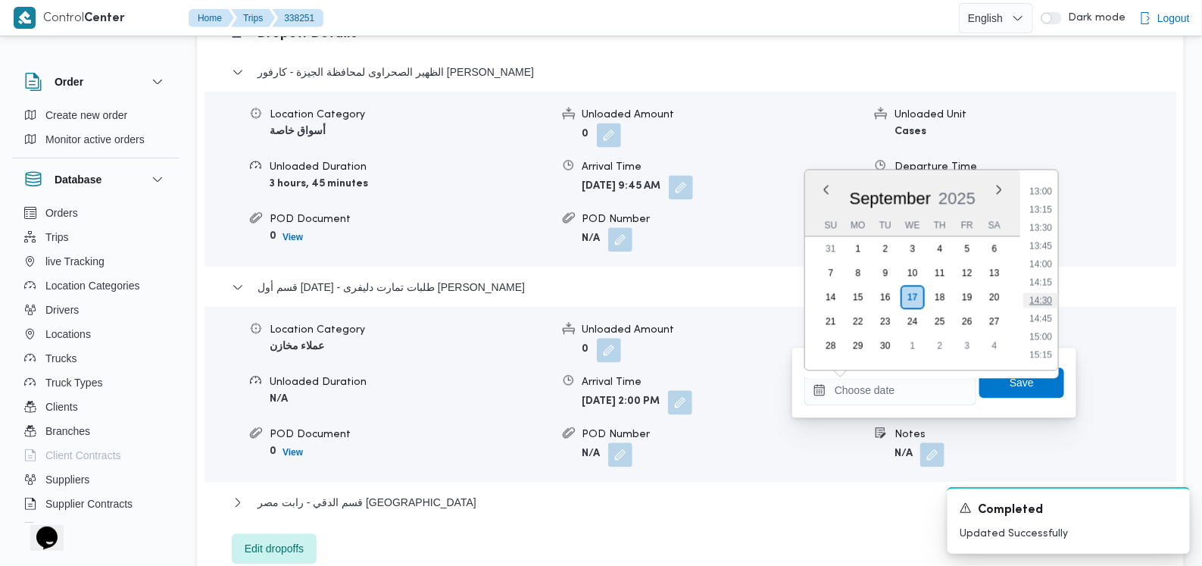
click at [1043, 292] on li "14:30" at bounding box center [1040, 299] width 35 height 15
type input "[DATE] 14:30"
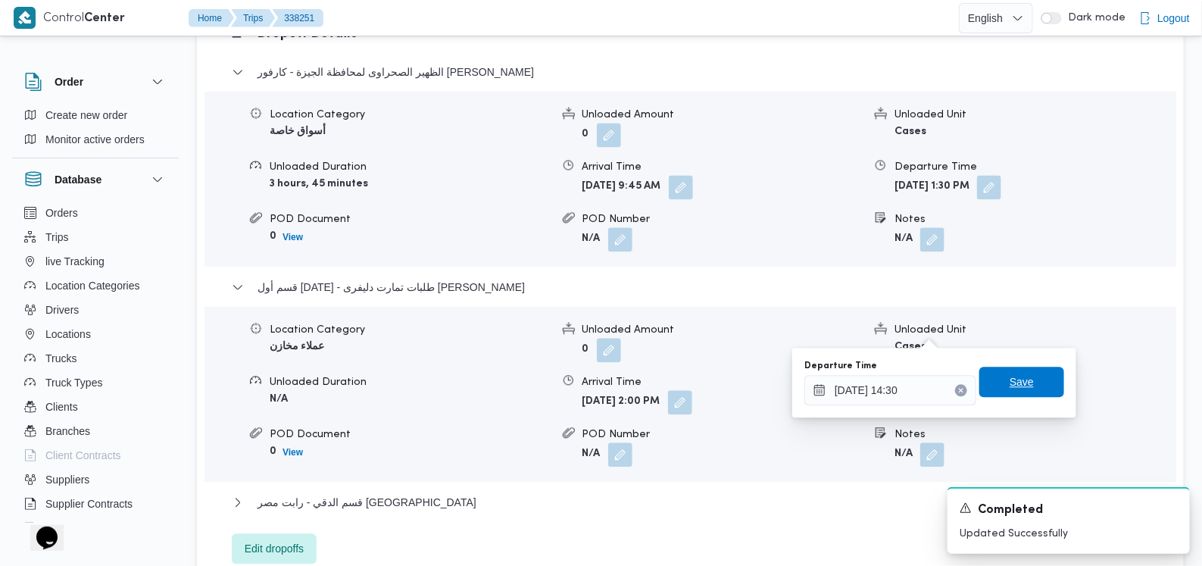
click at [1015, 380] on span "Save" at bounding box center [1021, 382] width 24 height 18
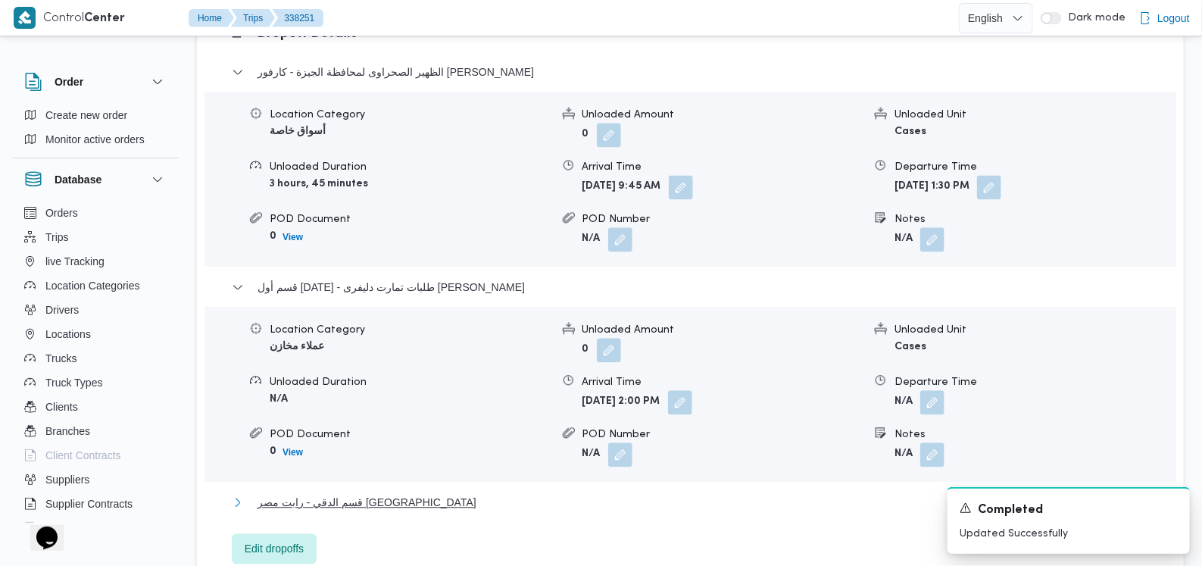
click at [341, 493] on span "قسم الدقي - رابت مصر [GEOGRAPHIC_DATA]" at bounding box center [366, 502] width 219 height 18
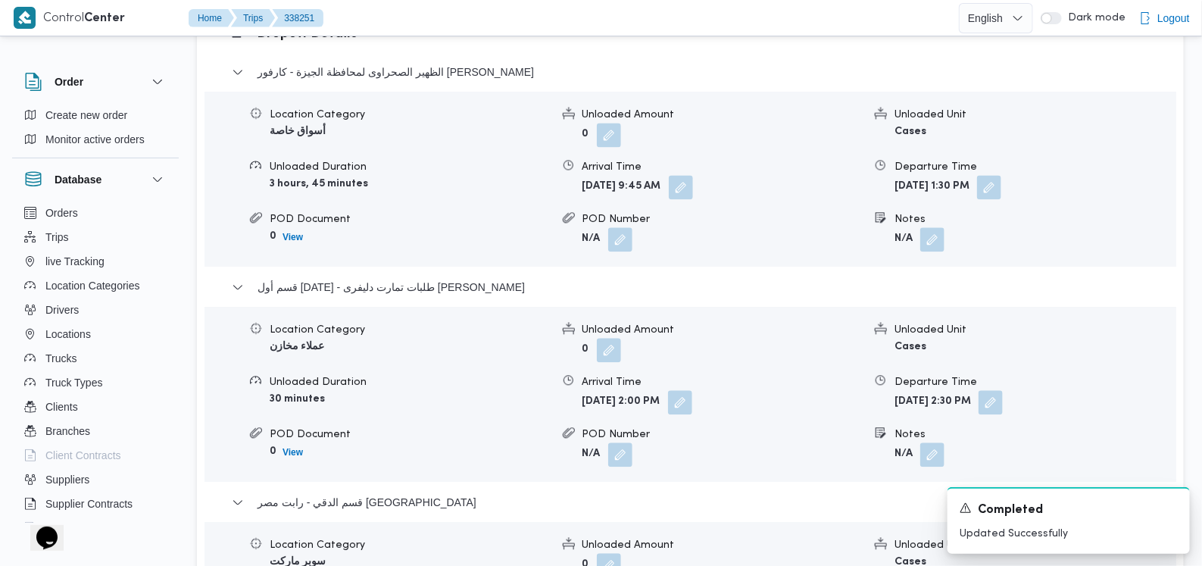
scroll to position [1593, 0]
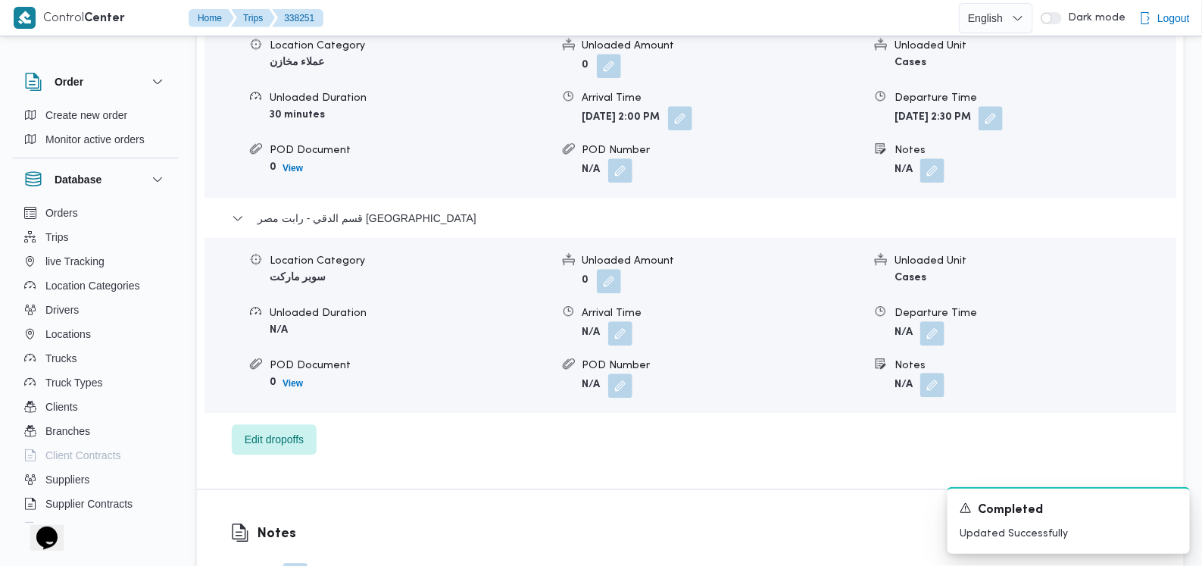
click at [924, 373] on button "button" at bounding box center [932, 385] width 24 height 24
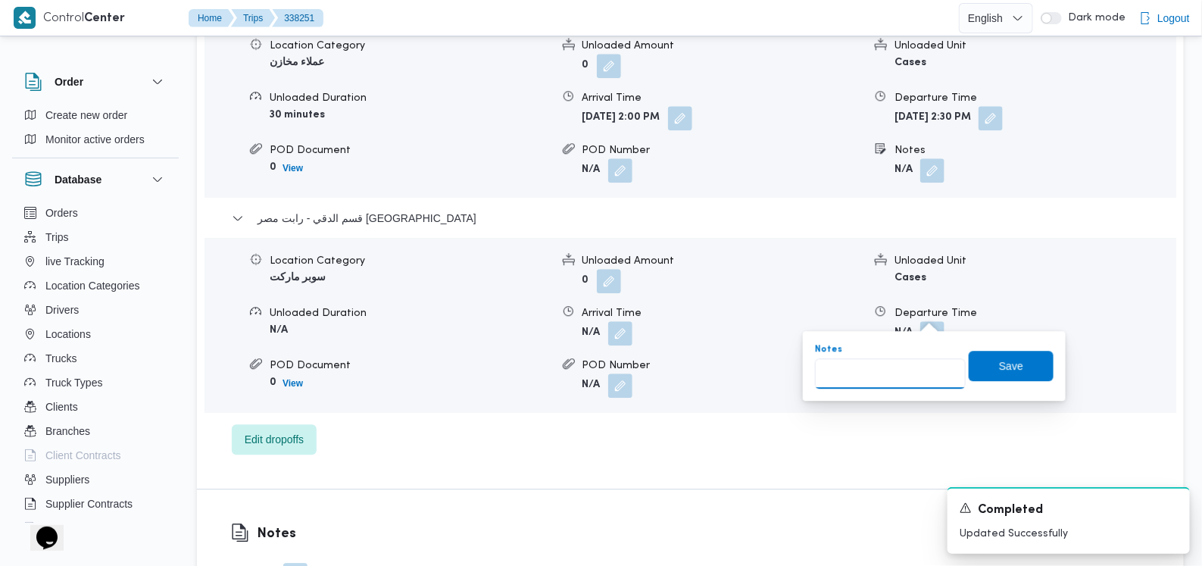
click at [877, 369] on input "Notes" at bounding box center [890, 373] width 151 height 30
type input "الفرع لم يسلم"
click at [968, 360] on span "Save" at bounding box center [1010, 366] width 85 height 30
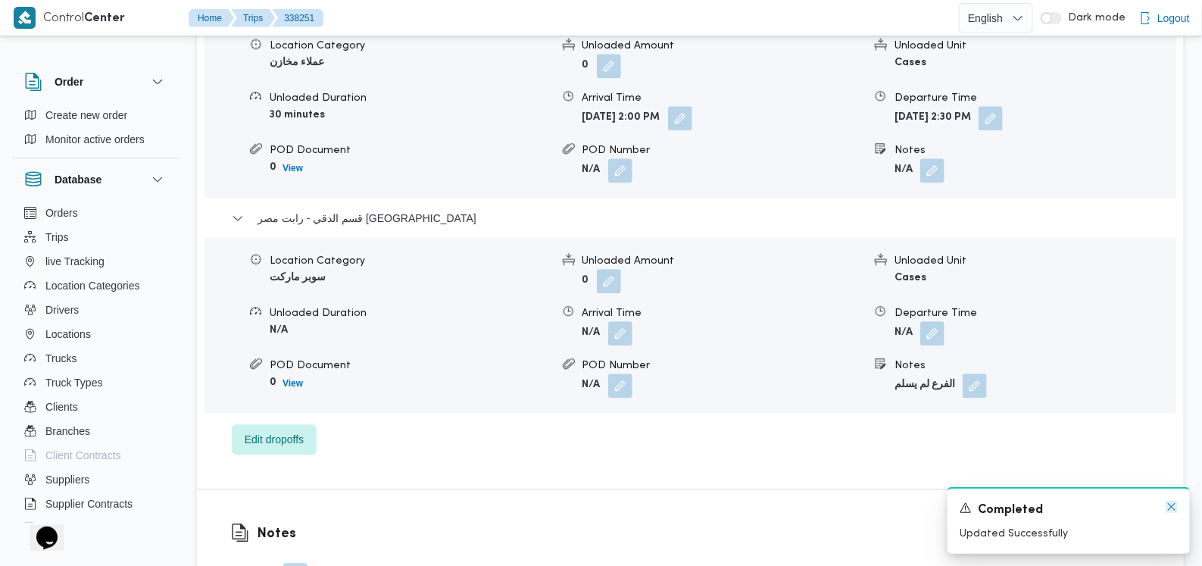
click at [1177, 506] on icon "Dismiss toast" at bounding box center [1171, 506] width 12 height 12
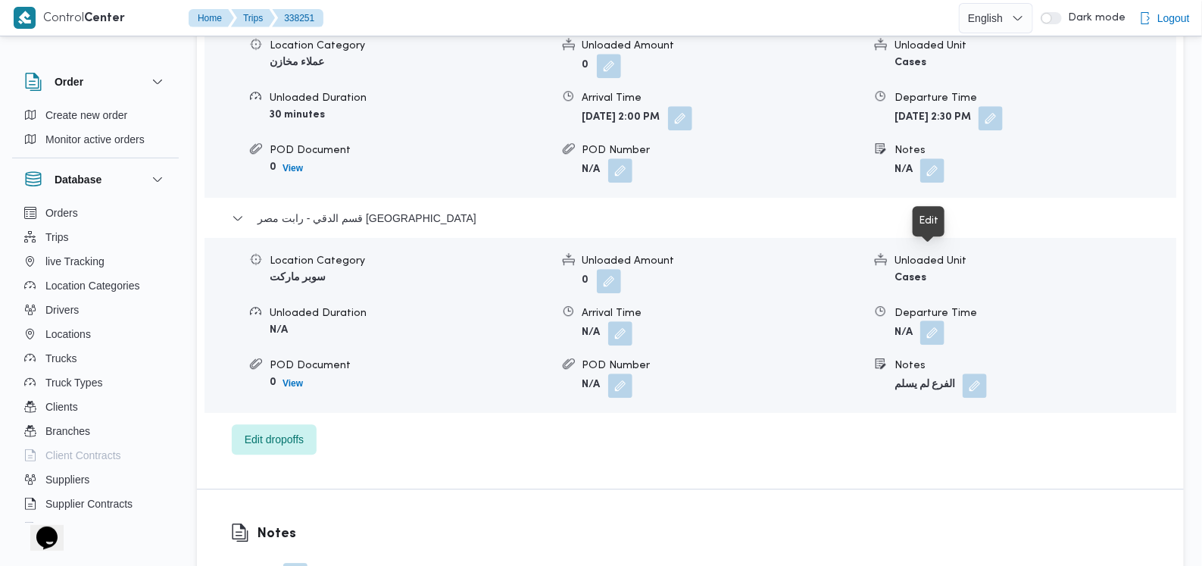
click at [932, 320] on button "button" at bounding box center [932, 332] width 24 height 24
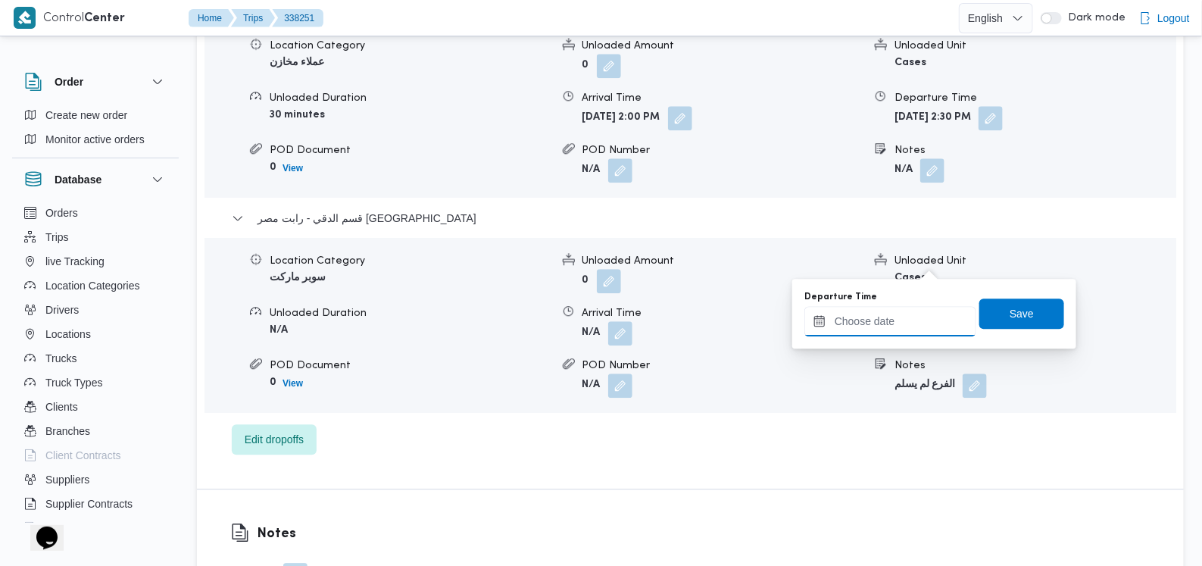
click at [909, 323] on input "Departure Time" at bounding box center [890, 321] width 172 height 30
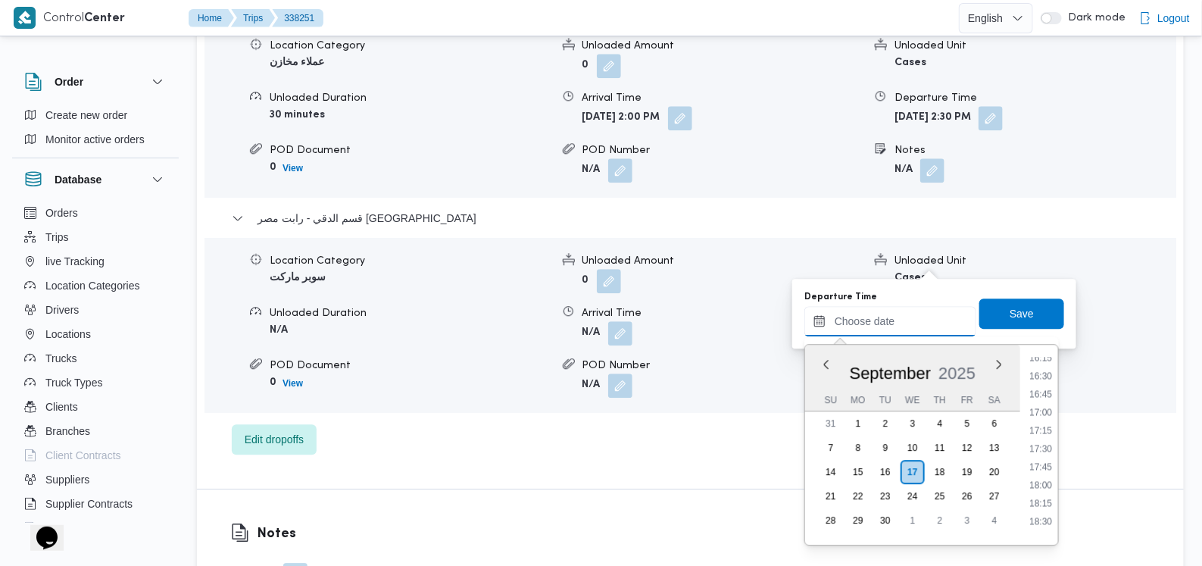
scroll to position [943, 0]
click at [1046, 468] on li "14:30" at bounding box center [1040, 474] width 35 height 15
type input "[DATE] 14:30"
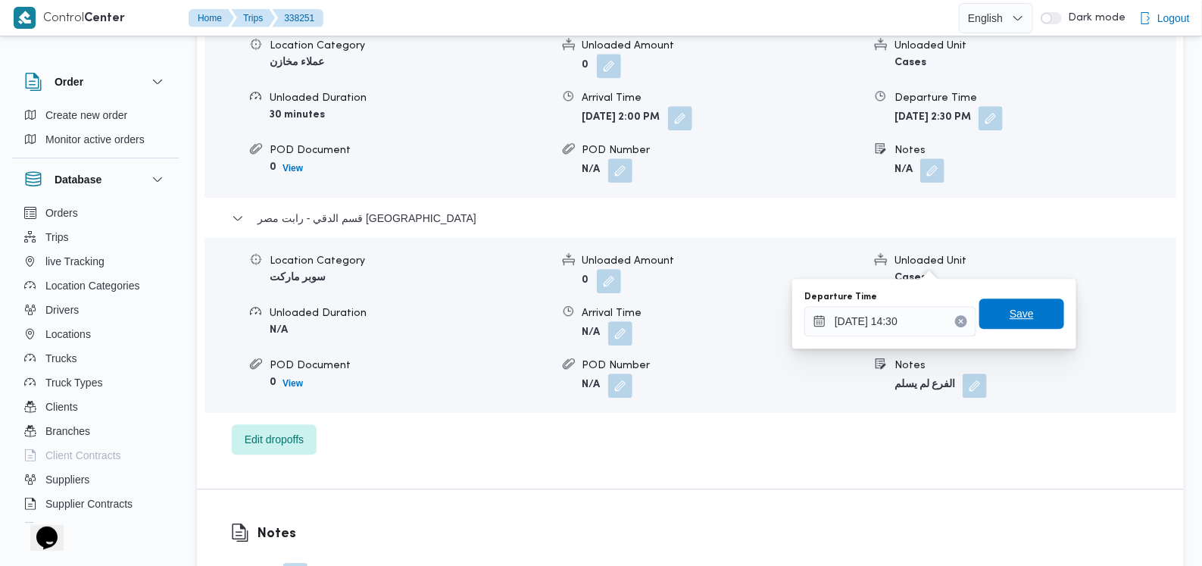
click at [1033, 306] on span "Save" at bounding box center [1021, 313] width 85 height 30
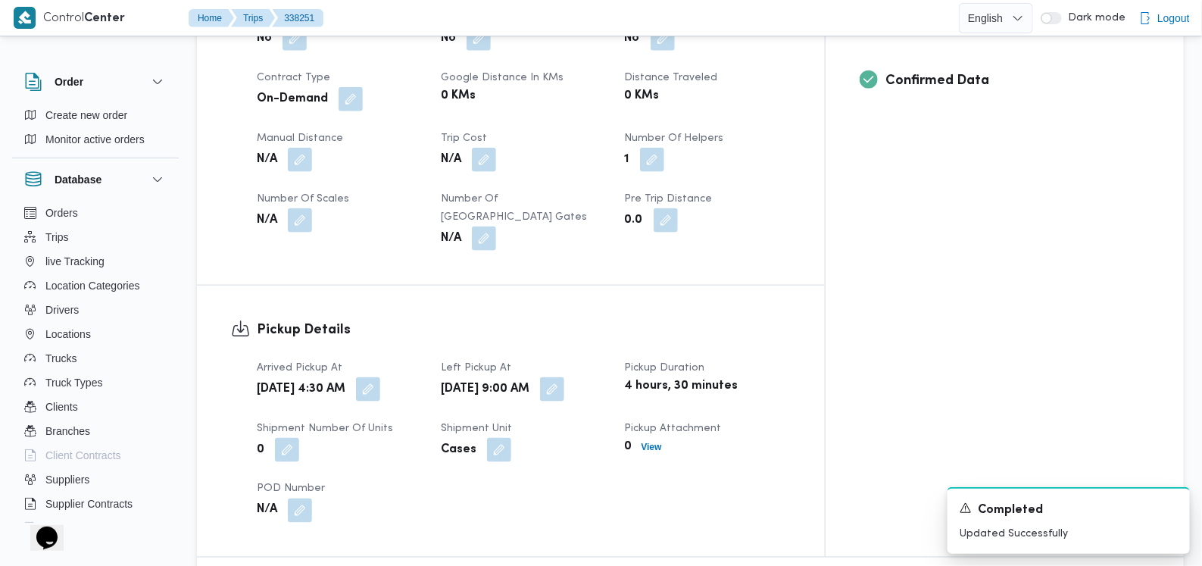
scroll to position [1214, 0]
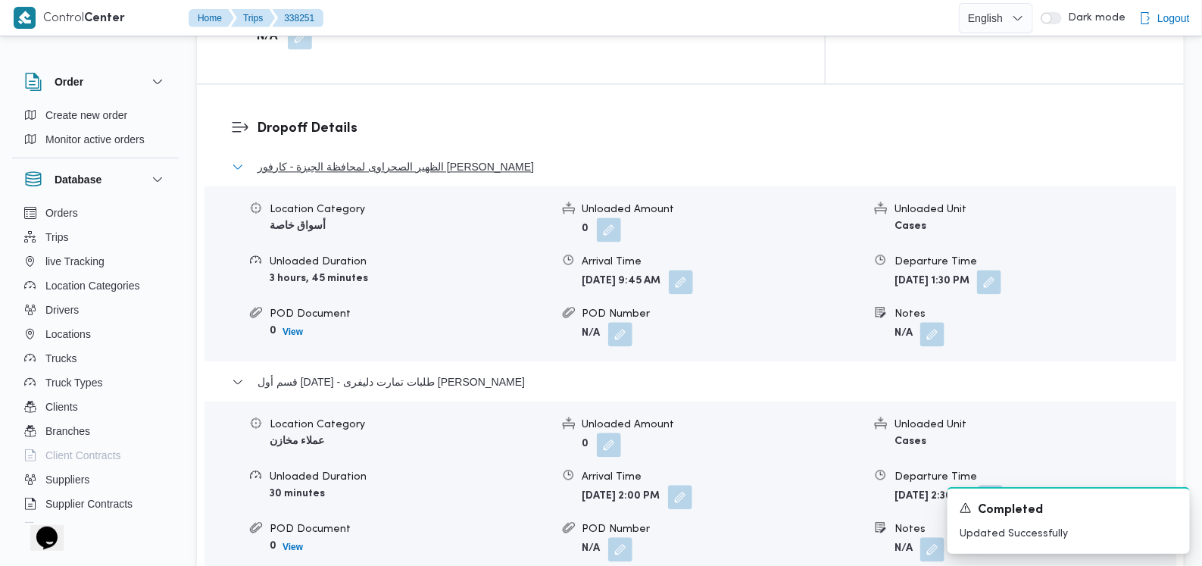
click at [424, 157] on span "الظهير الصحراوى لمحافظة الجيزة - كارفور [PERSON_NAME]" at bounding box center [395, 166] width 276 height 18
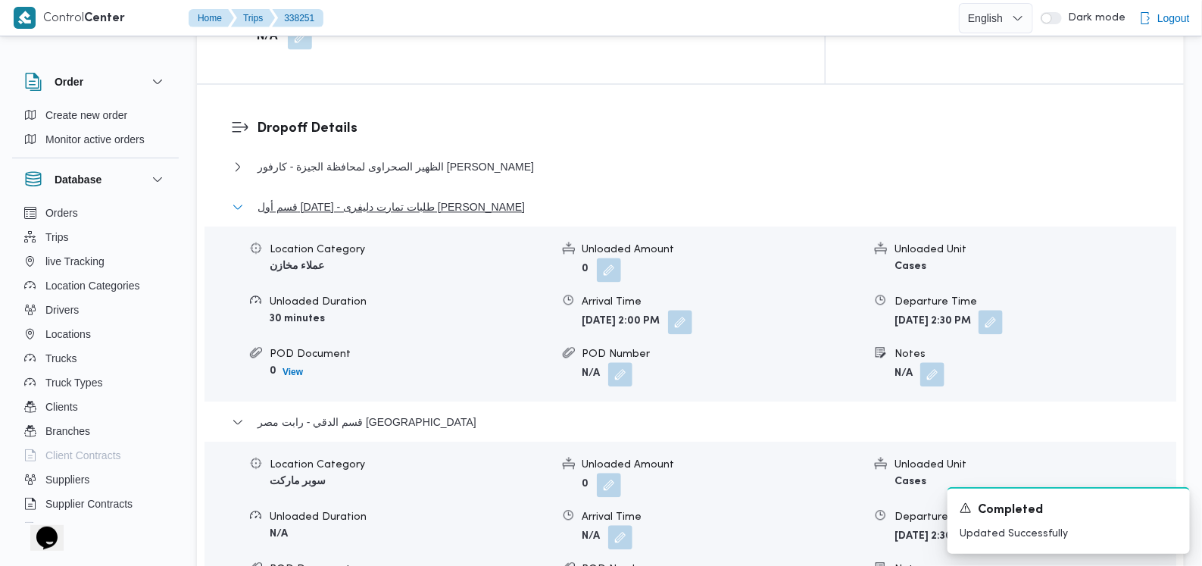
click at [405, 198] on span "قسم أول [DATE] - طلبات تمارت دليفرى [PERSON_NAME]" at bounding box center [390, 207] width 267 height 18
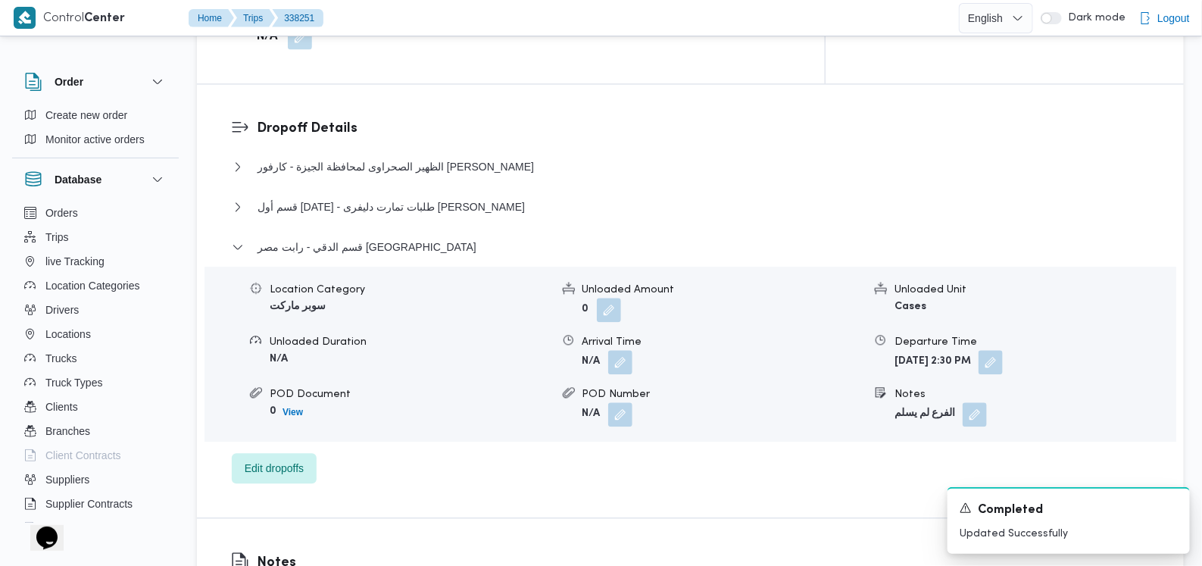
click at [375, 238] on div "قسم الدقي - رابت مصر [GEOGRAPHIC_DATA]" at bounding box center [691, 252] width 918 height 29
click at [379, 238] on span "قسم الدقي - رابت مصر [GEOGRAPHIC_DATA]" at bounding box center [366, 247] width 219 height 18
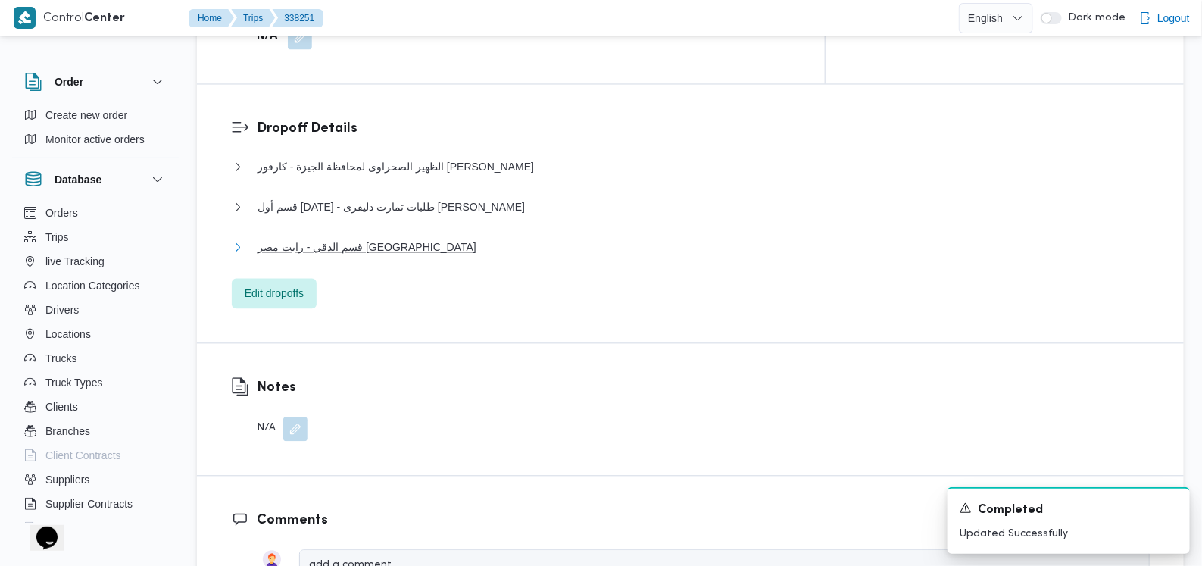
scroll to position [647, 0]
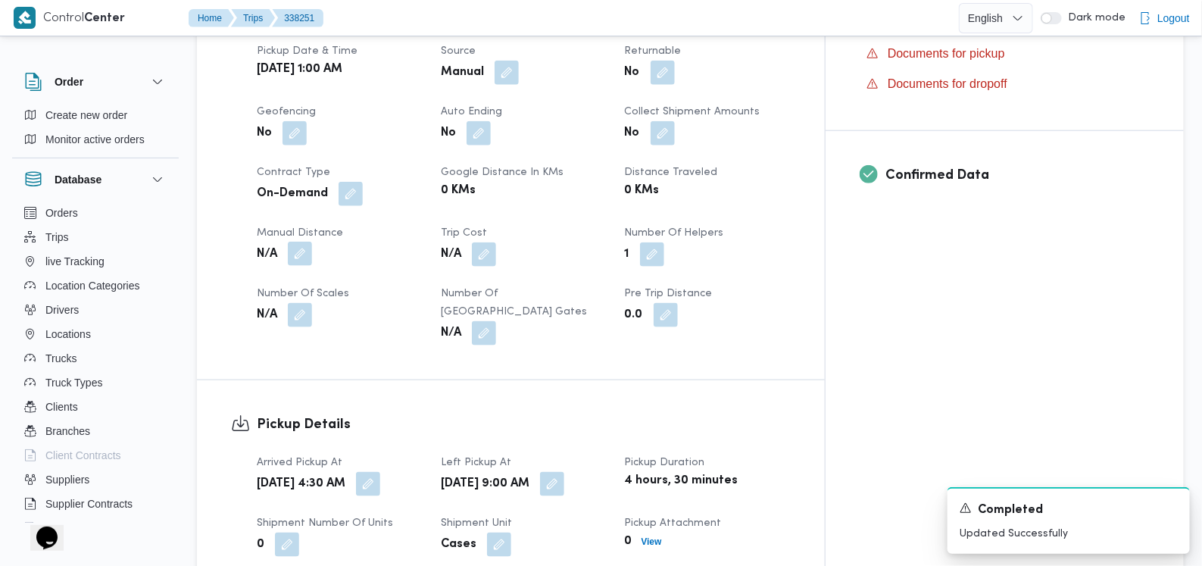
click at [289, 242] on button "button" at bounding box center [300, 254] width 24 height 24
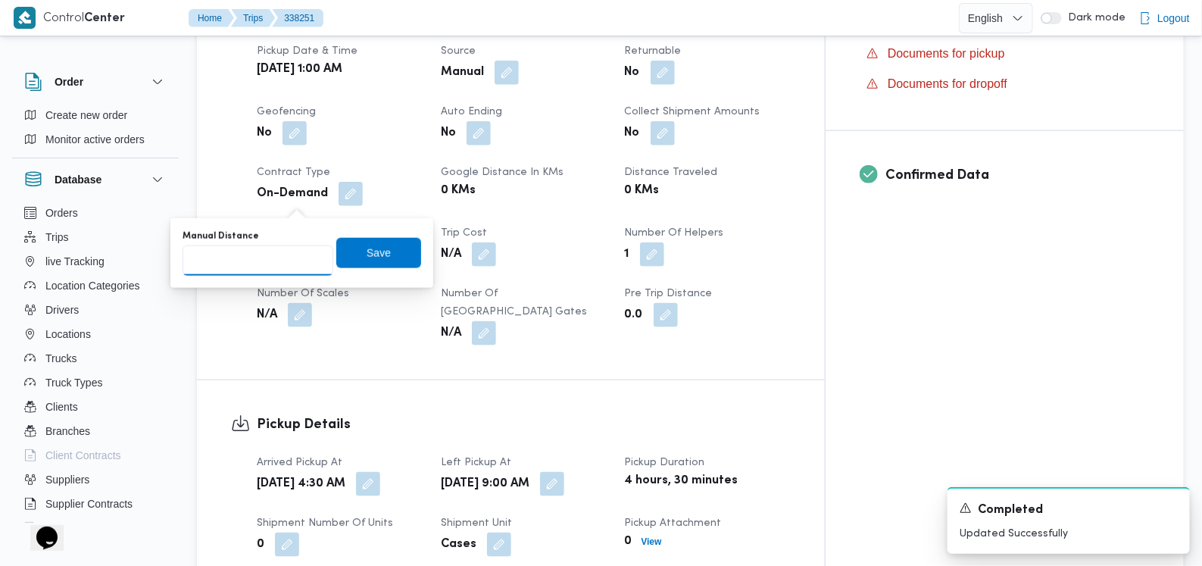
click at [270, 250] on input "Manual Distance" at bounding box center [257, 260] width 151 height 30
type input "5"
type input "56"
click at [343, 259] on span "Save" at bounding box center [378, 252] width 85 height 30
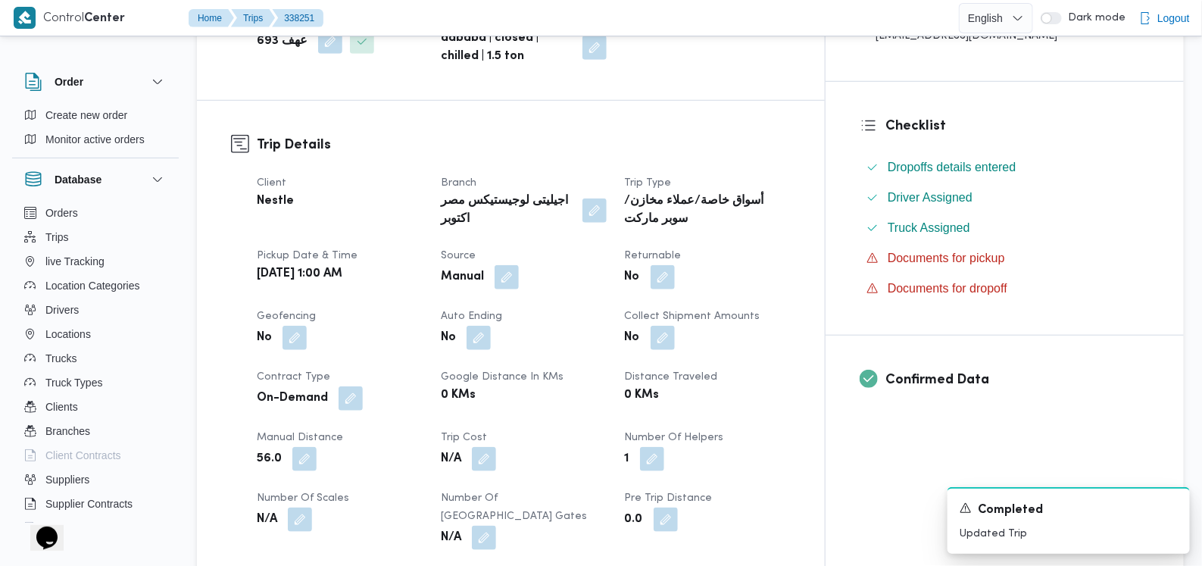
scroll to position [0, 0]
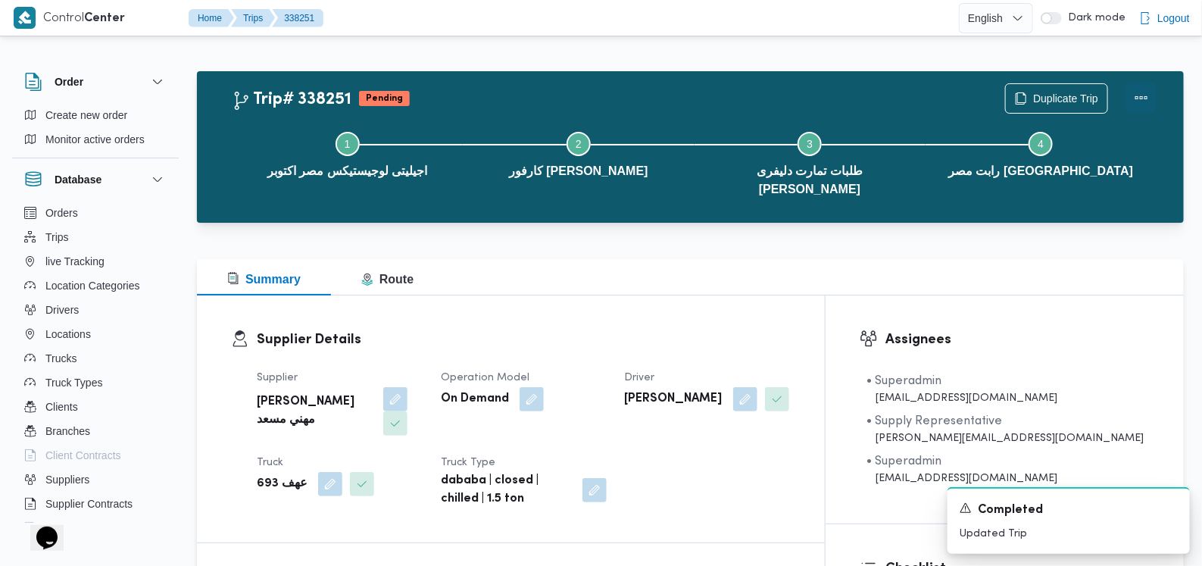
click at [1143, 89] on button "Actions" at bounding box center [1141, 98] width 30 height 30
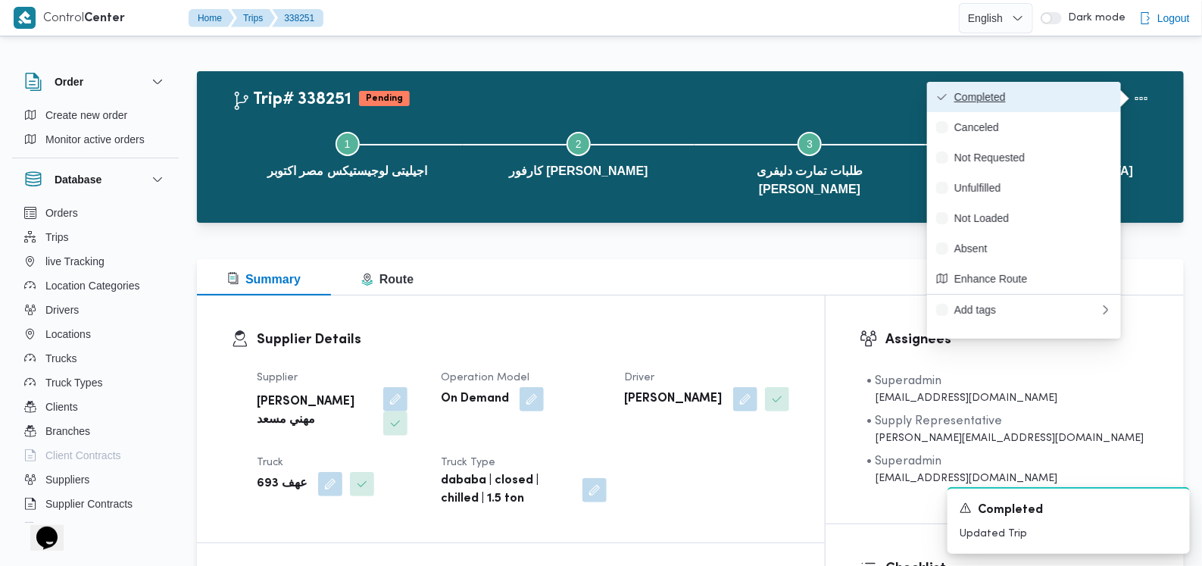
click at [1072, 86] on button "Completed" at bounding box center [1024, 97] width 194 height 30
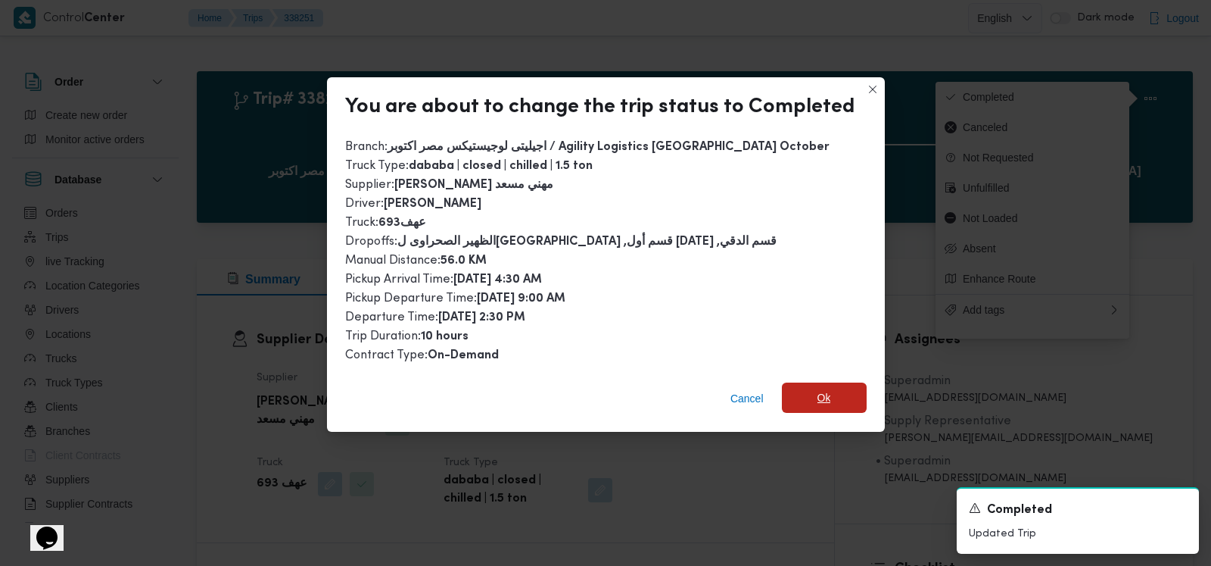
click at [804, 391] on span "Ok" at bounding box center [824, 397] width 85 height 30
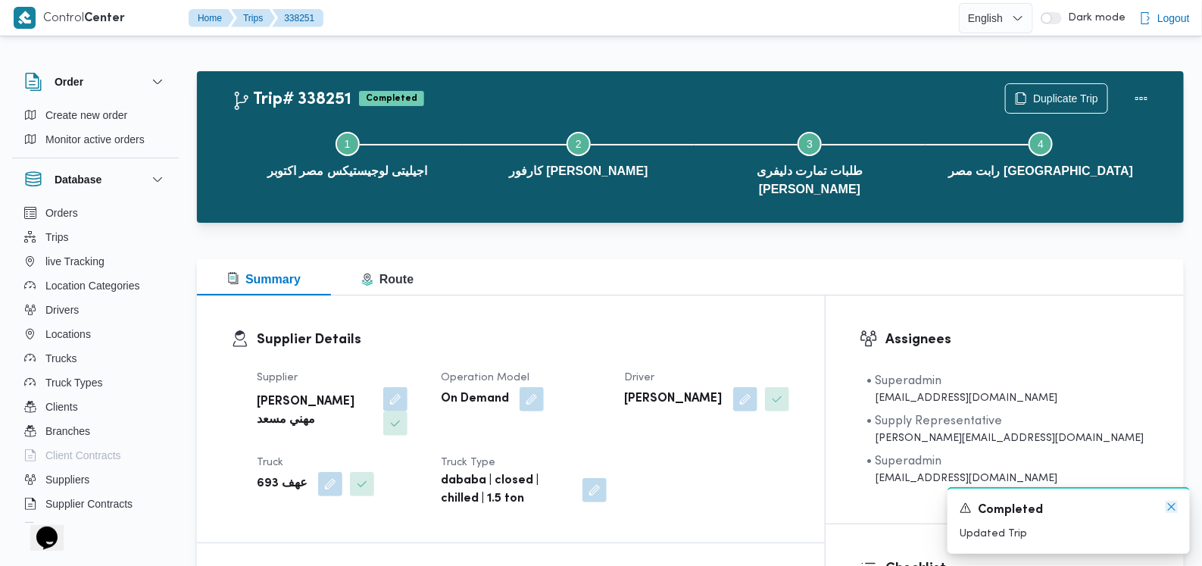
click at [1173, 508] on icon "Dismiss toast" at bounding box center [1171, 506] width 12 height 12
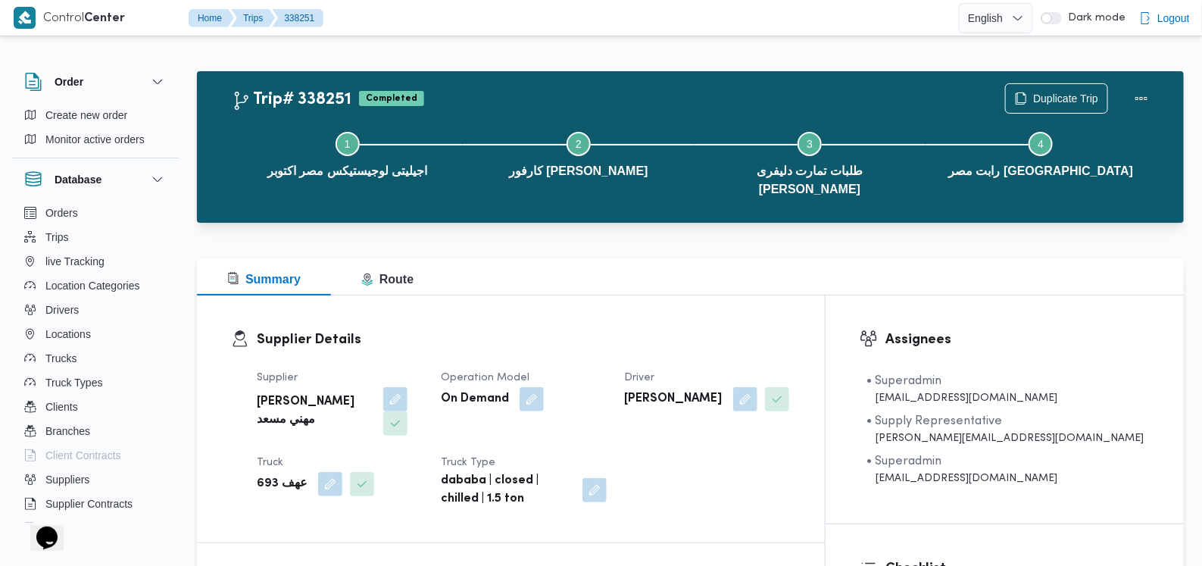
click at [724, 458] on div "Supplier [PERSON_NAME] مهني مسعد Operation Model On Demand Driver [PERSON_NAME]…" at bounding box center [524, 438] width 552 height 157
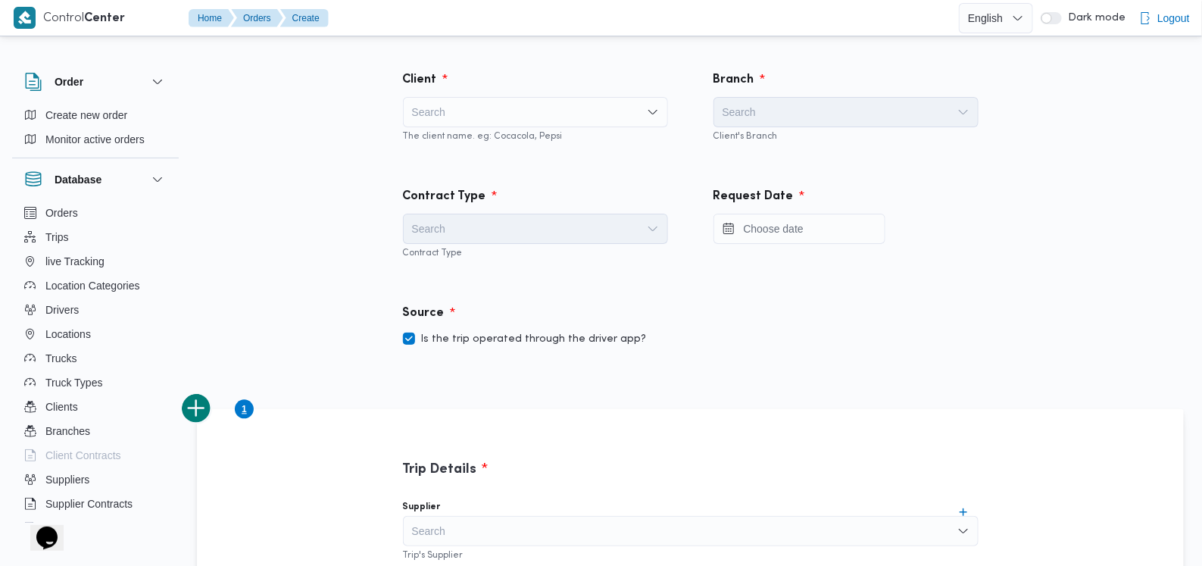
scroll to position [992, 0]
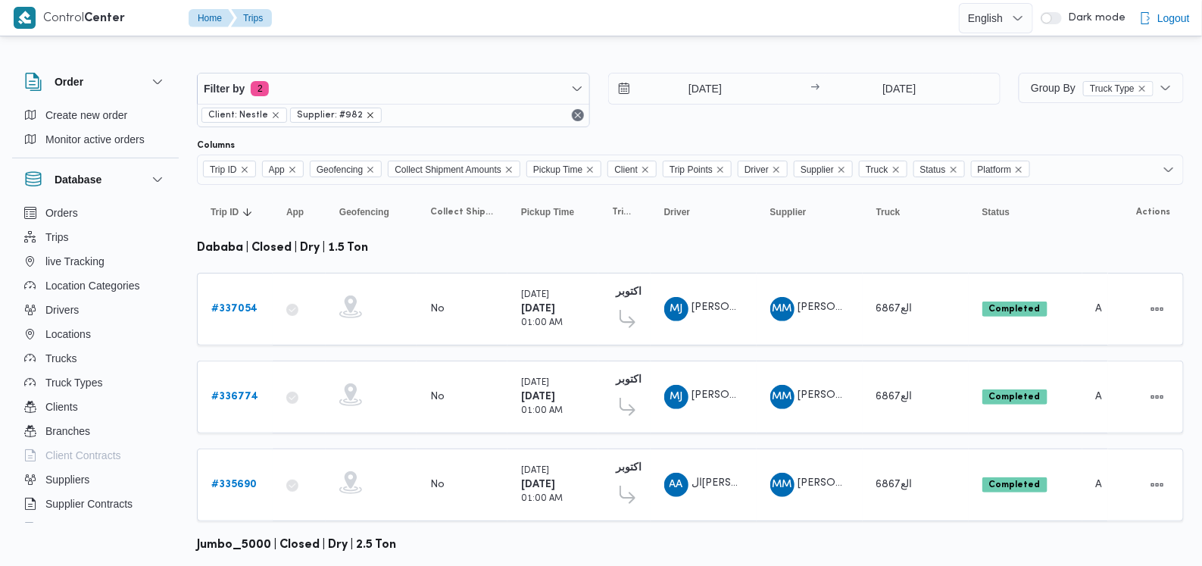
click at [366, 111] on icon "remove selected entity" at bounding box center [370, 115] width 9 height 9
click at [715, 85] on input "1/9/2025" at bounding box center [695, 88] width 172 height 30
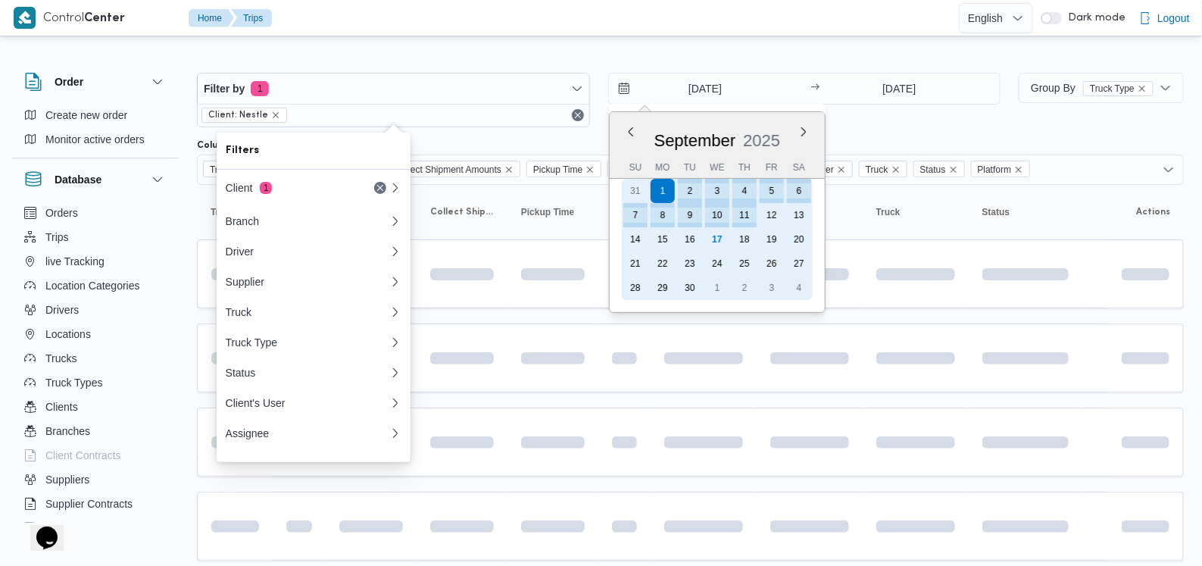
click at [709, 232] on div "17" at bounding box center [717, 239] width 24 height 24
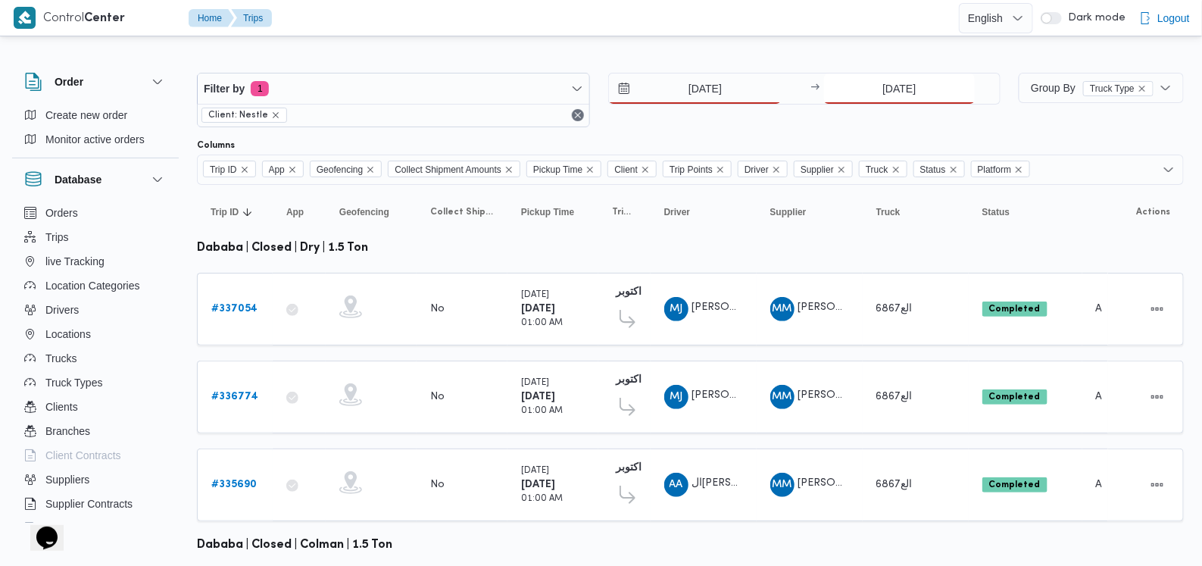
click at [877, 92] on input "11/9/2025" at bounding box center [899, 88] width 151 height 30
type input "17/9/2025"
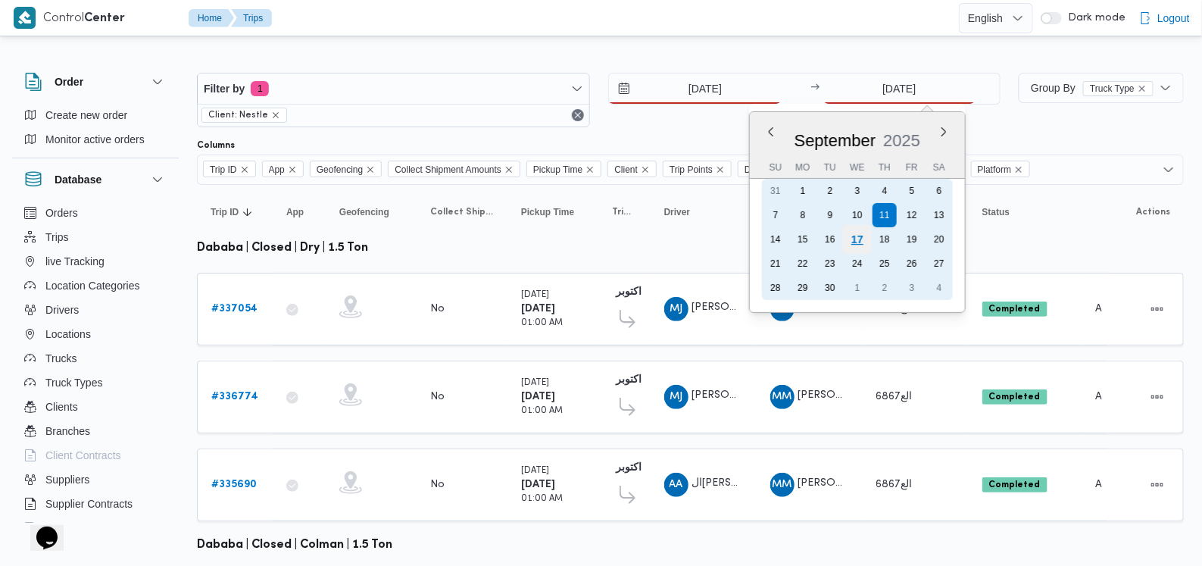
click at [860, 238] on div "17" at bounding box center [857, 239] width 29 height 29
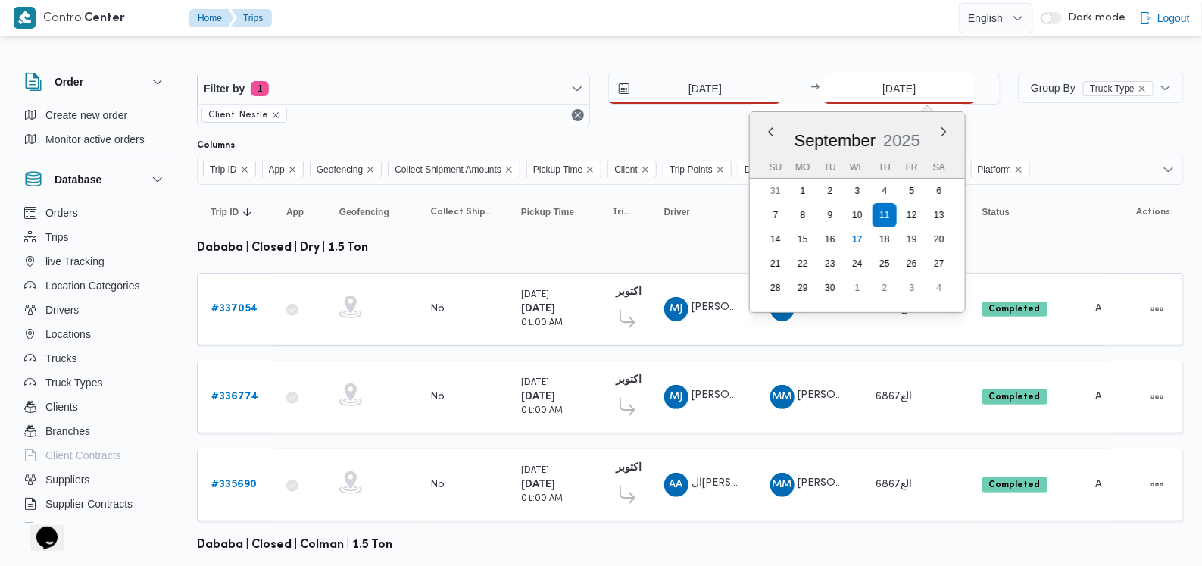
type input "17/9/2025"
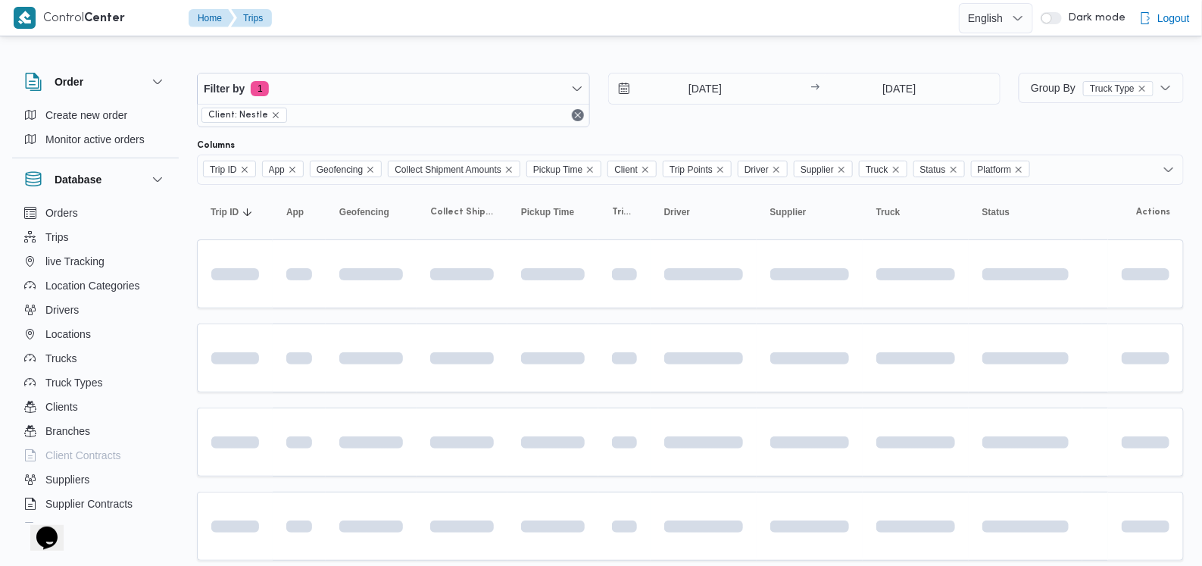
click at [658, 58] on div at bounding box center [690, 60] width 987 height 24
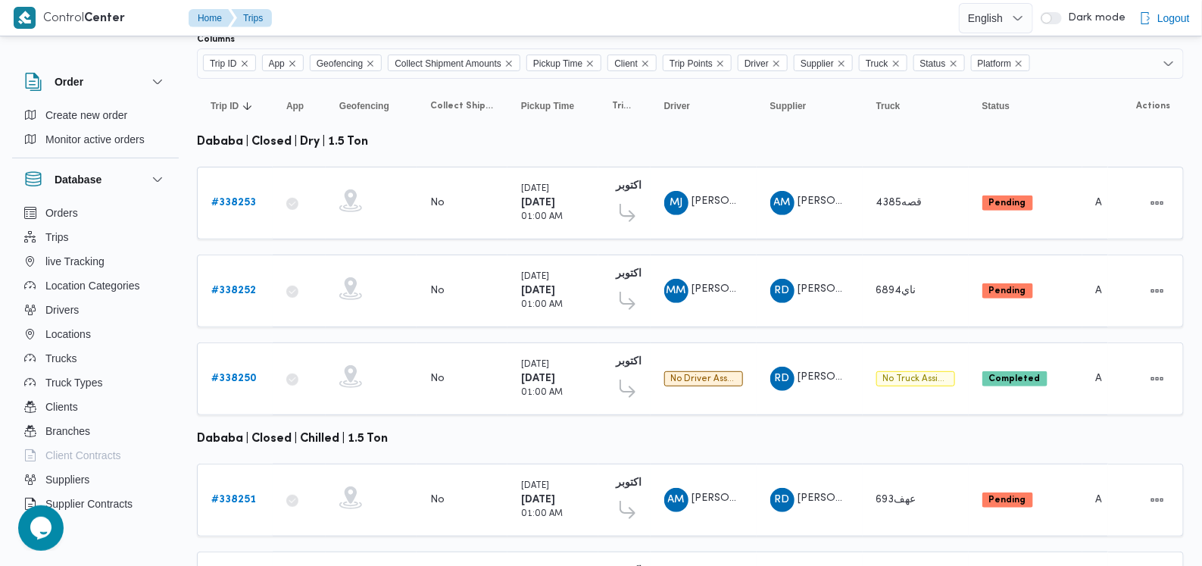
scroll to position [105, 0]
click at [237, 203] on b "# 338253" at bounding box center [233, 203] width 45 height 10
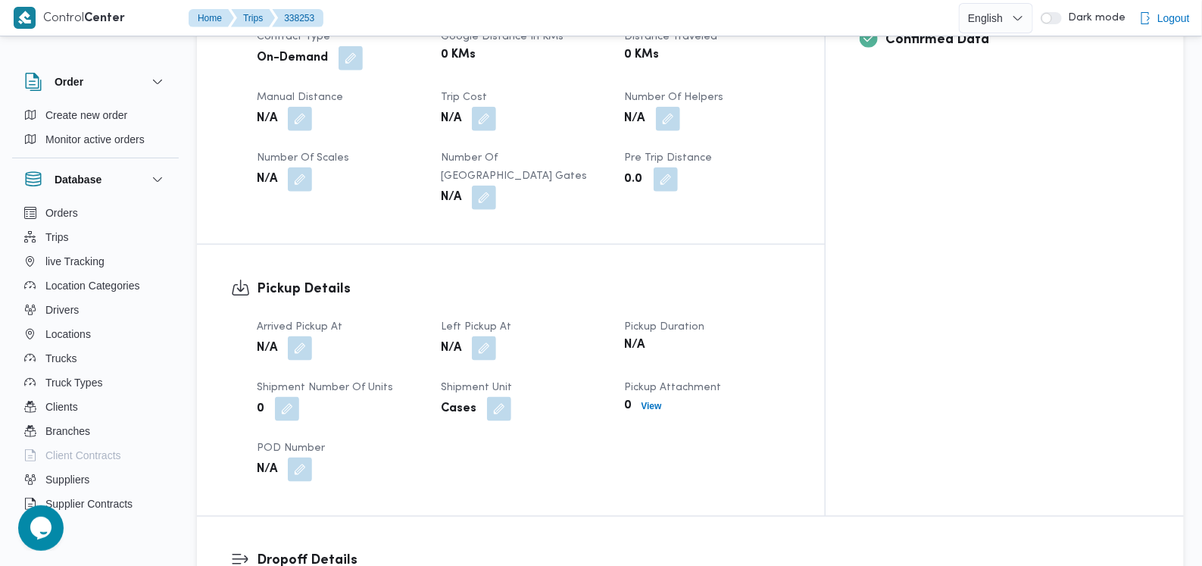
scroll to position [578, 0]
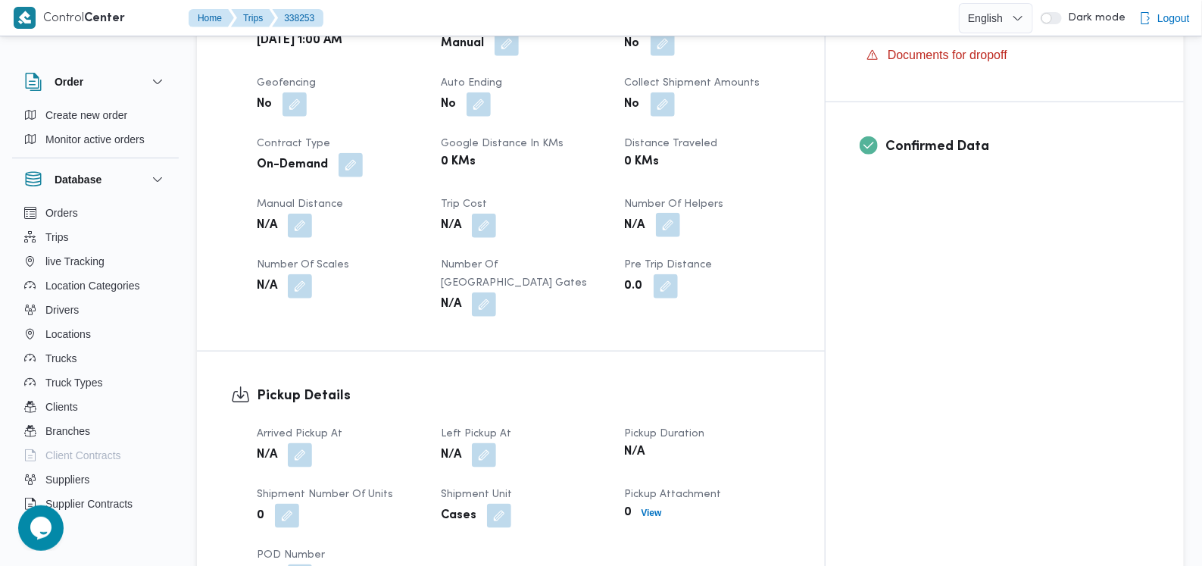
click at [680, 214] on span at bounding box center [664, 226] width 32 height 24
click at [680, 213] on button "button" at bounding box center [668, 225] width 24 height 24
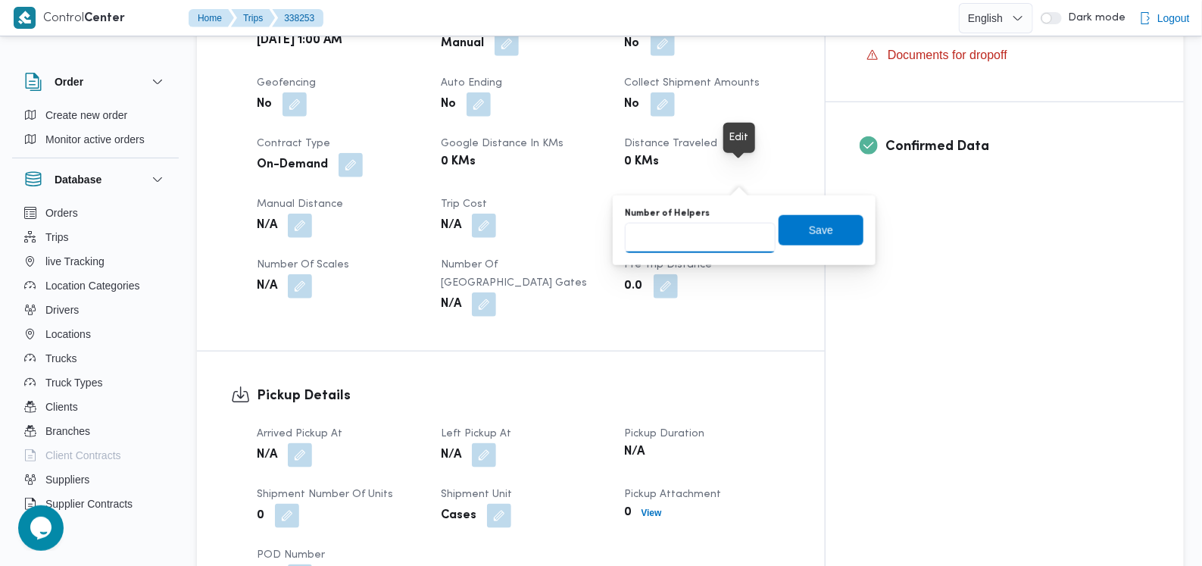
click at [717, 235] on input "Number of Helpers" at bounding box center [700, 238] width 151 height 30
type input "1"
click at [822, 225] on span "Save" at bounding box center [820, 229] width 85 height 30
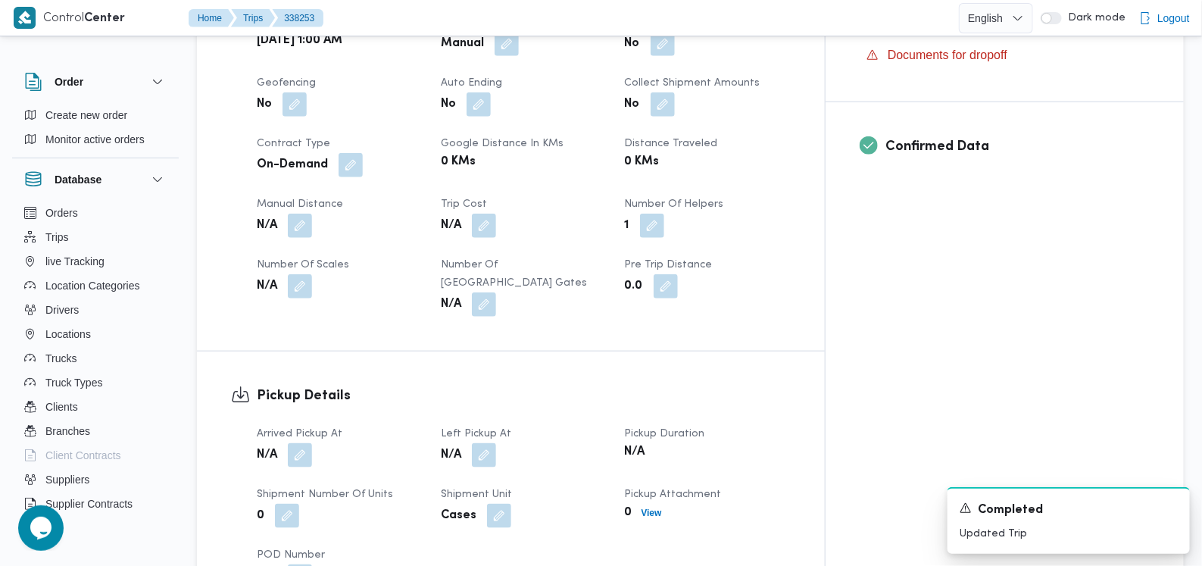
scroll to position [768, 0]
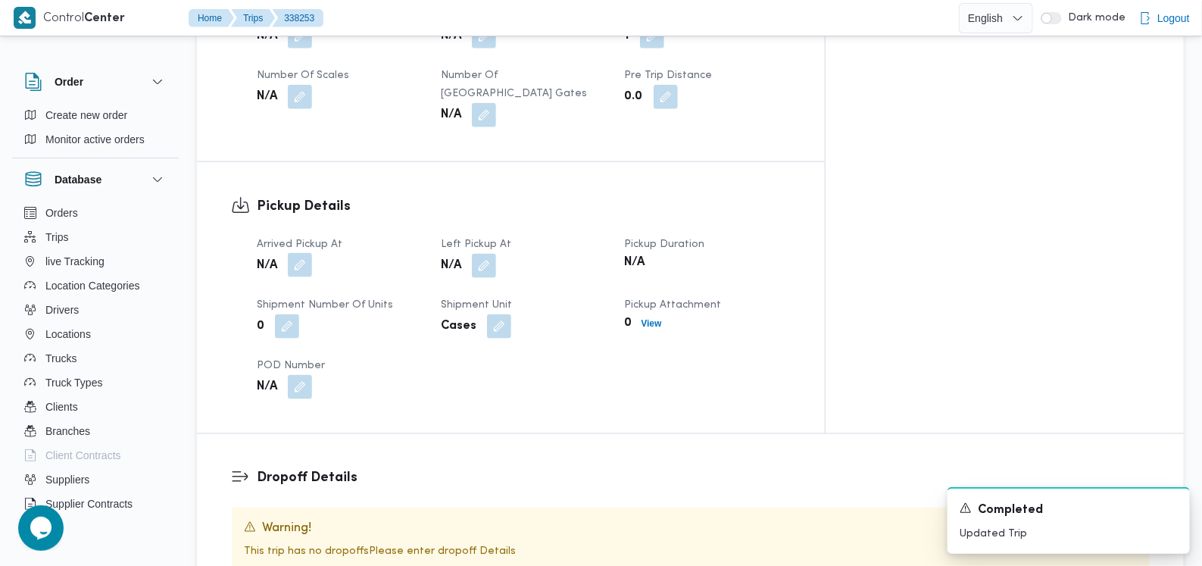
click at [289, 253] on button "button" at bounding box center [300, 265] width 24 height 24
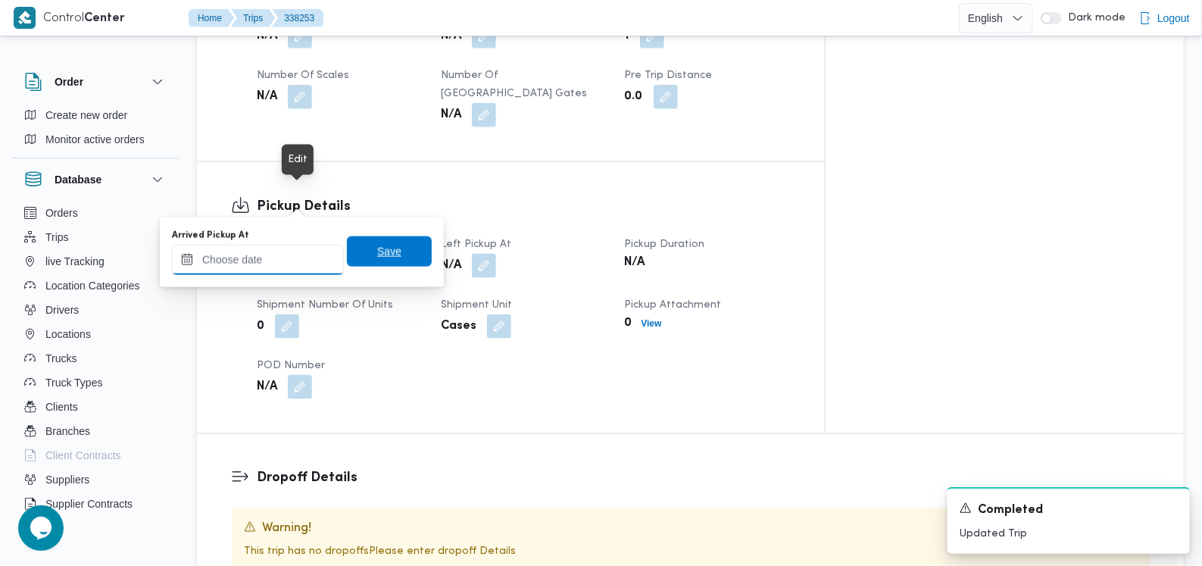
click at [238, 267] on input "Arrived Pickup At" at bounding box center [258, 260] width 172 height 30
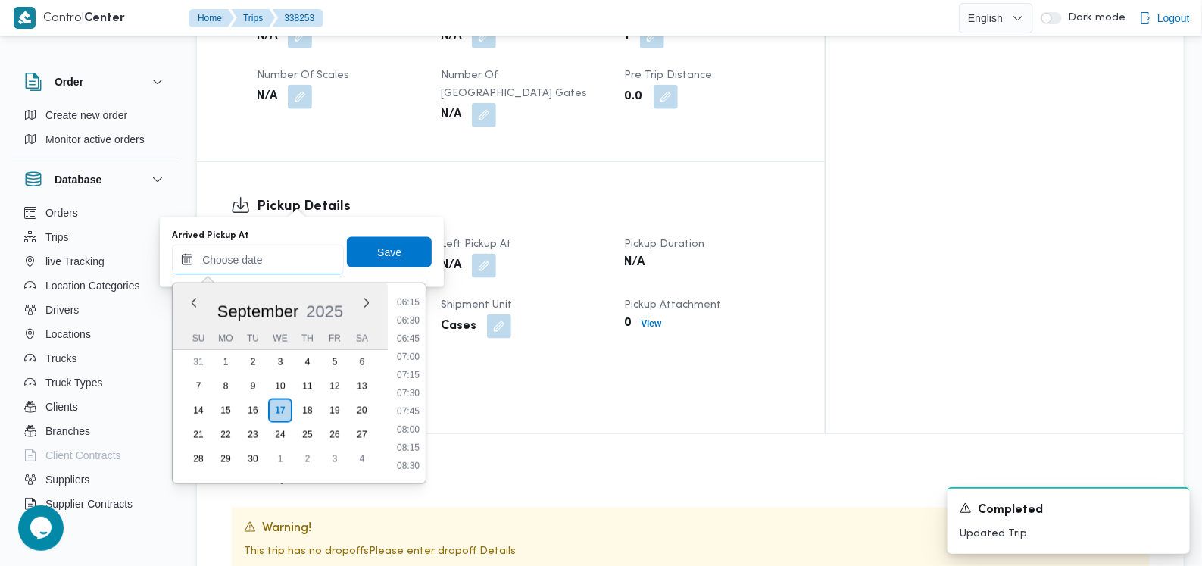
scroll to position [376, 0]
click at [416, 315] on li "05:15" at bounding box center [408, 308] width 35 height 15
type input "17/09/2025 05:15"
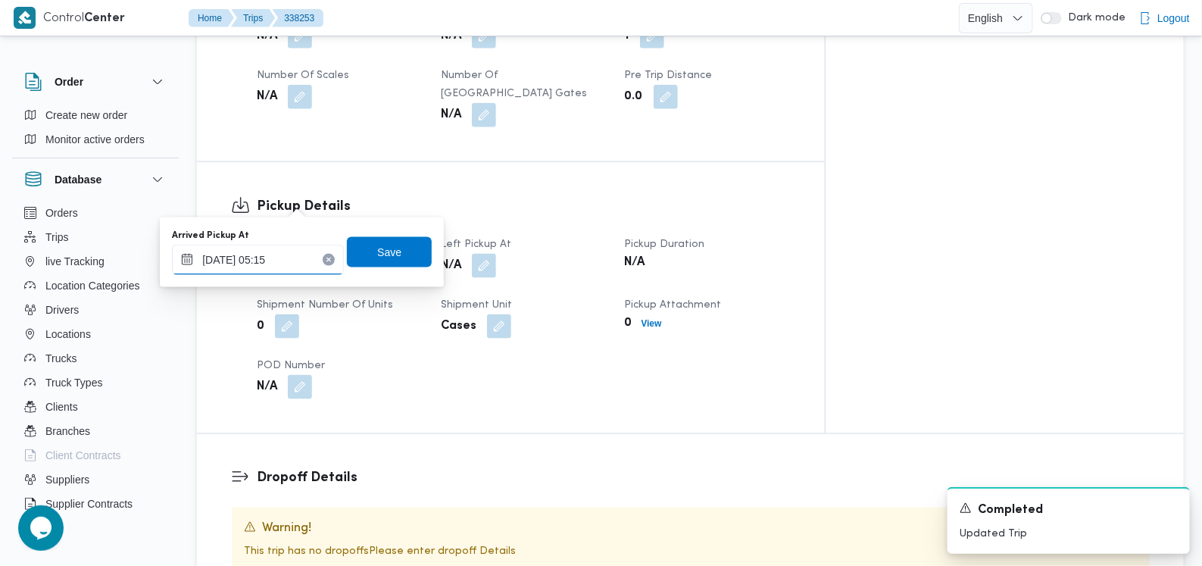
click at [278, 264] on input "17/09/2025 05:15" at bounding box center [258, 260] width 172 height 30
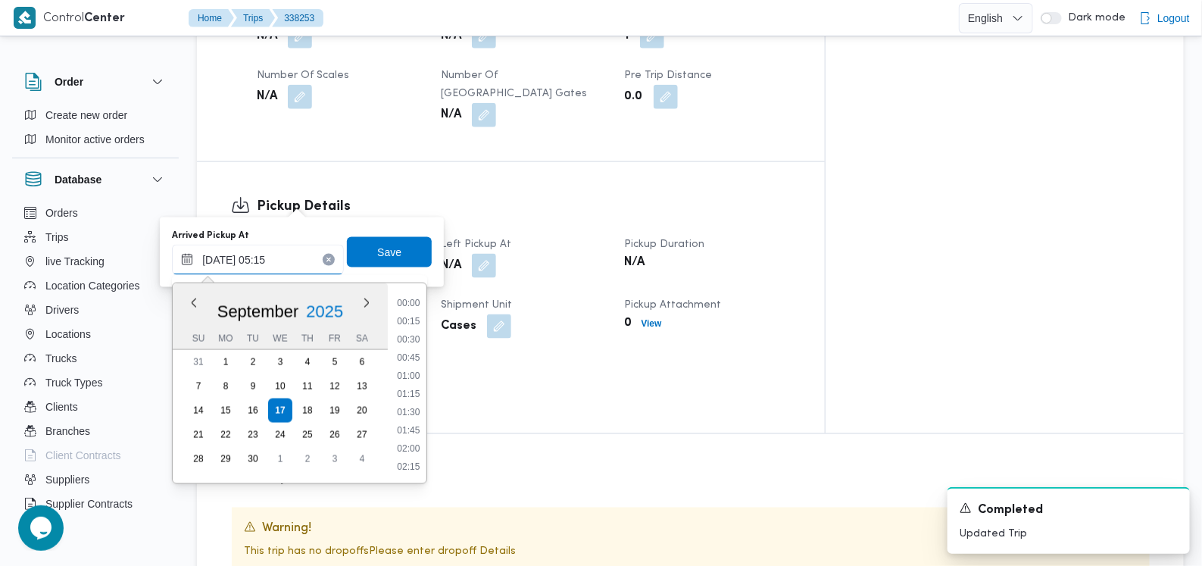
scroll to position [290, 0]
click at [414, 388] on li "05:15" at bounding box center [409, 394] width 36 height 15
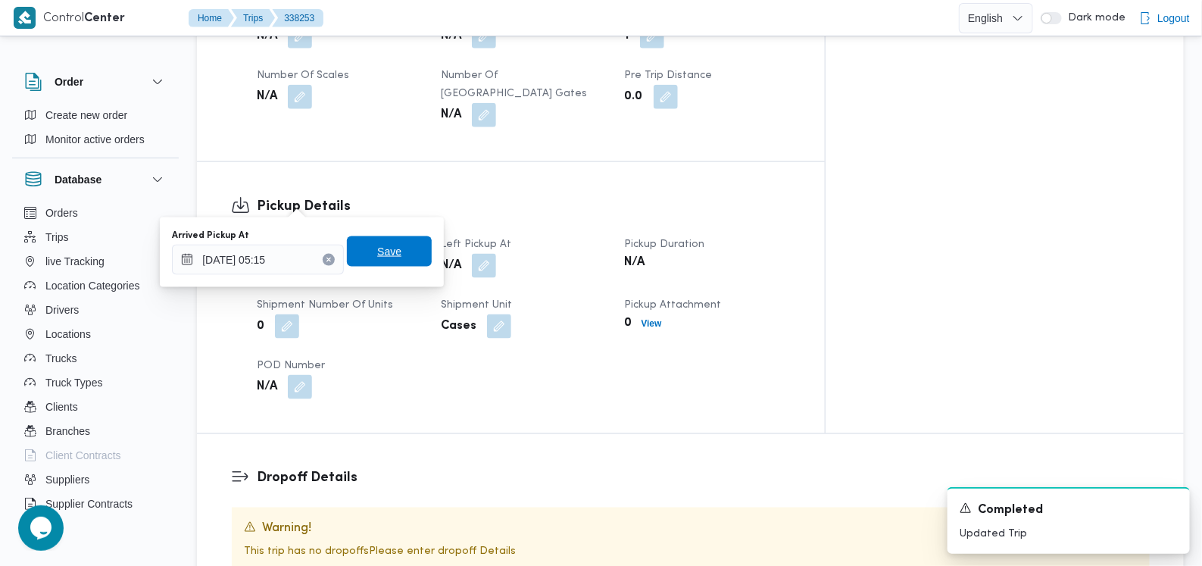
click at [400, 262] on span "Save" at bounding box center [389, 251] width 85 height 30
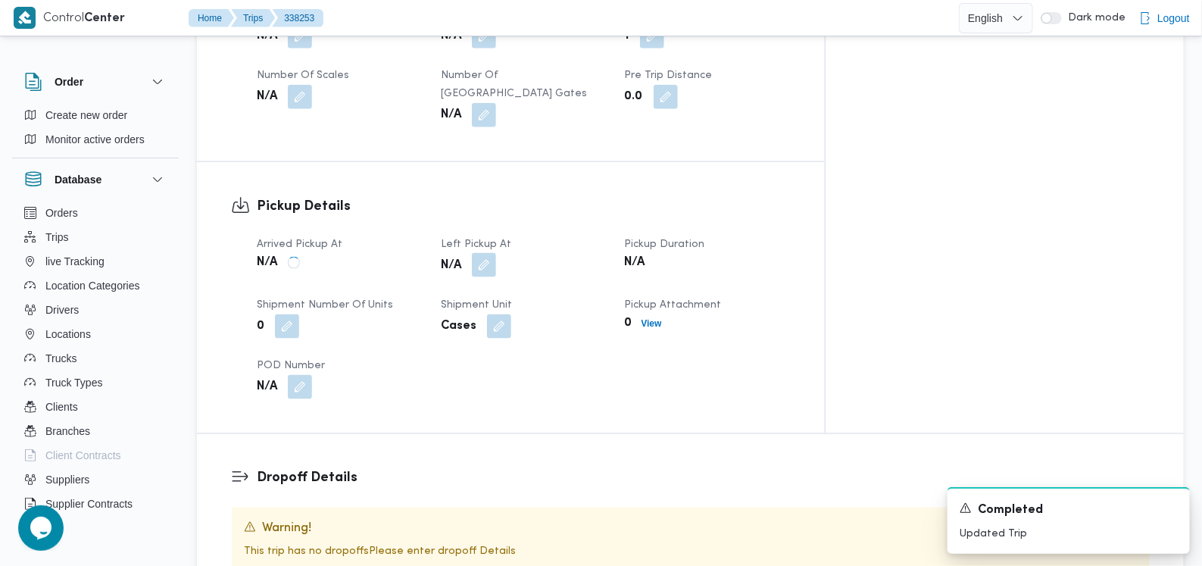
click at [496, 253] on button "button" at bounding box center [484, 265] width 24 height 24
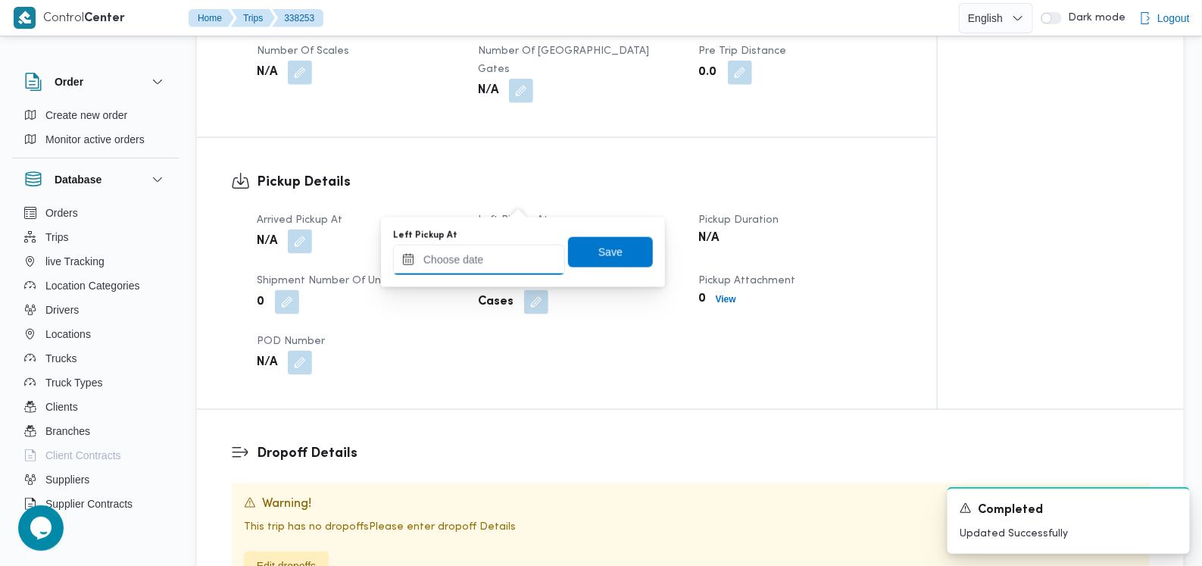
click at [500, 251] on input "Left Pickup At" at bounding box center [479, 260] width 172 height 30
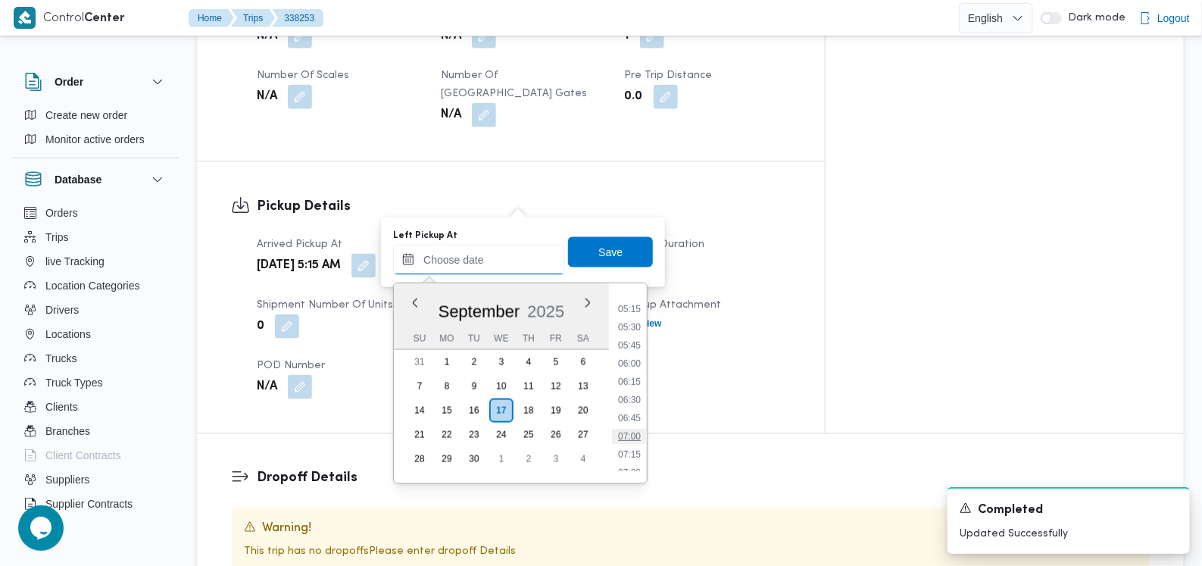
scroll to position [470, 0]
click at [635, 452] on li "08:30" at bounding box center [629, 450] width 35 height 15
type input "17/09/2025 08:30"
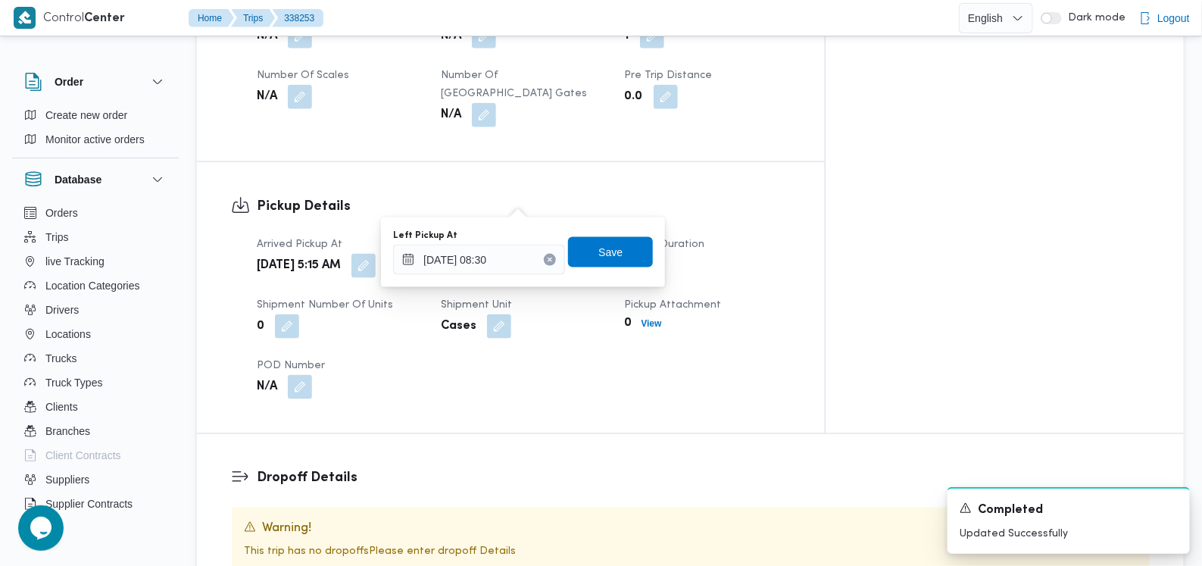
click at [602, 225] on div "You are in a dialog. To close this dialog, hit escape. Left Pickup At 17/09/202…" at bounding box center [523, 252] width 284 height 70
click at [598, 250] on span "Save" at bounding box center [610, 251] width 24 height 18
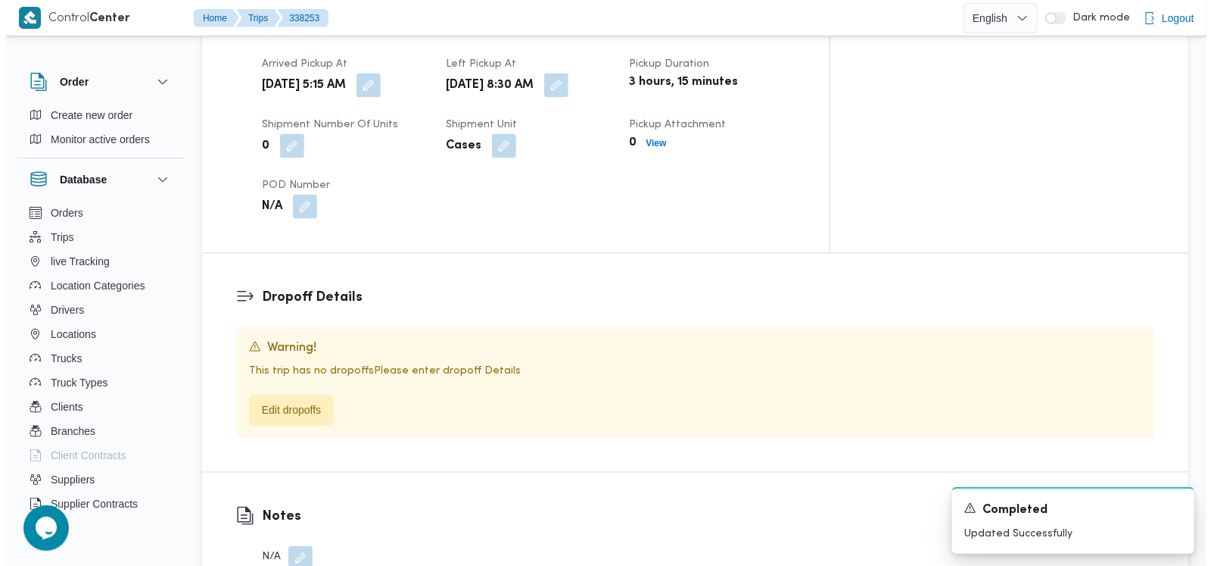
scroll to position [1136, 0]
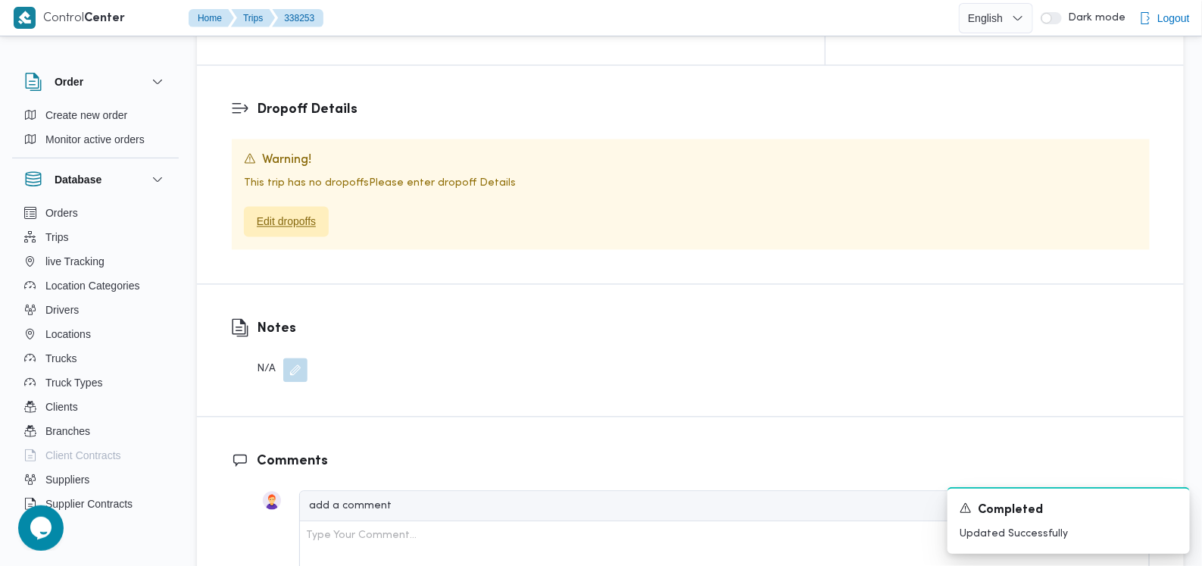
click at [313, 213] on span "Edit dropoffs" at bounding box center [286, 222] width 59 height 18
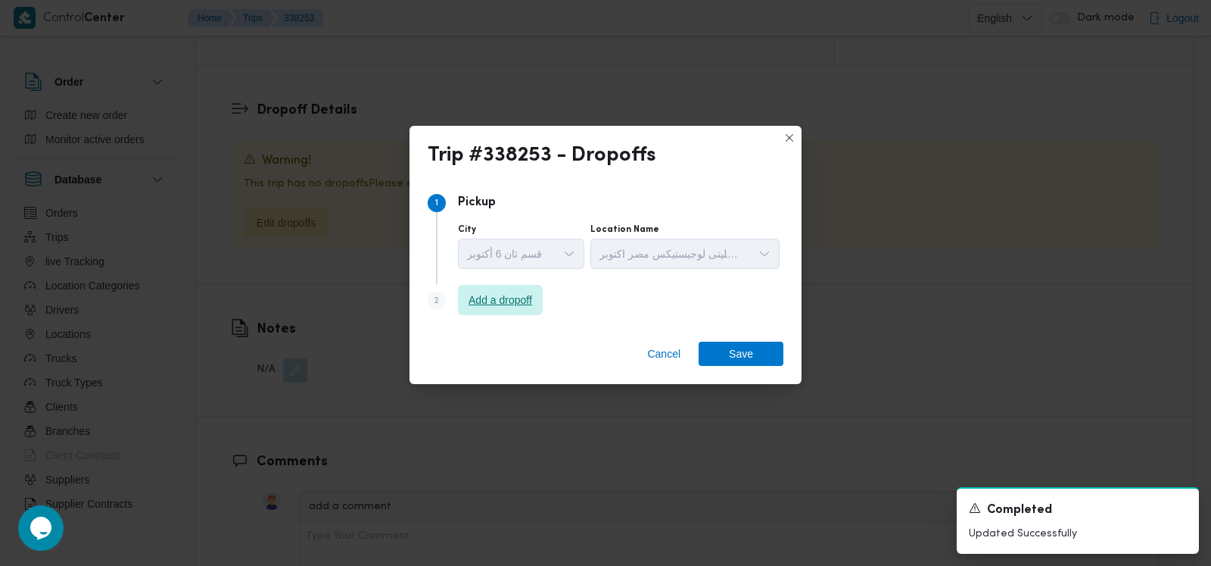
click at [466, 291] on span "Add a dropoff" at bounding box center [500, 300] width 85 height 30
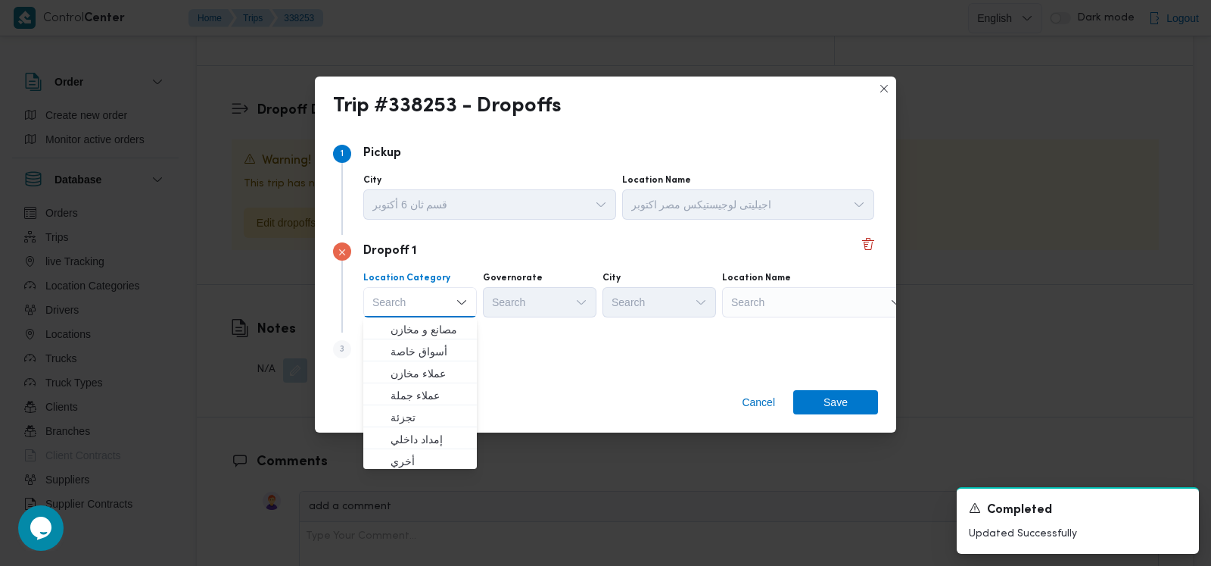
drag, startPoint x: 529, startPoint y: 363, endPoint x: 516, endPoint y: 363, distance: 13.6
click at [524, 363] on div "Step 3 is disabled 3 Add a dropoff" at bounding box center [605, 351] width 545 height 39
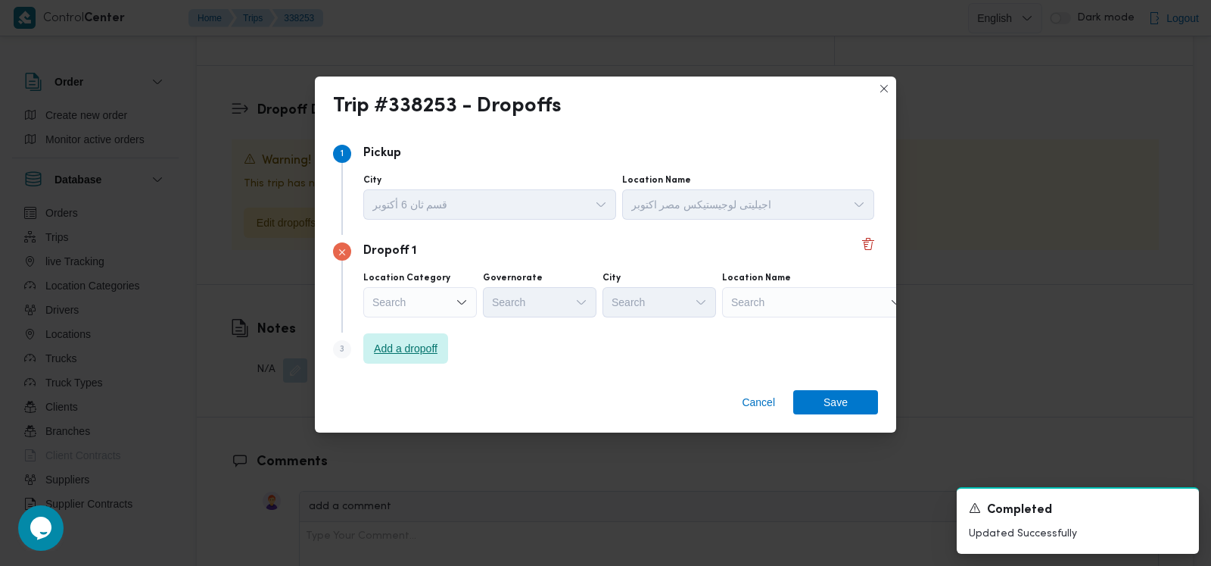
click at [419, 349] on span "Add a dropoff" at bounding box center [406, 348] width 64 height 18
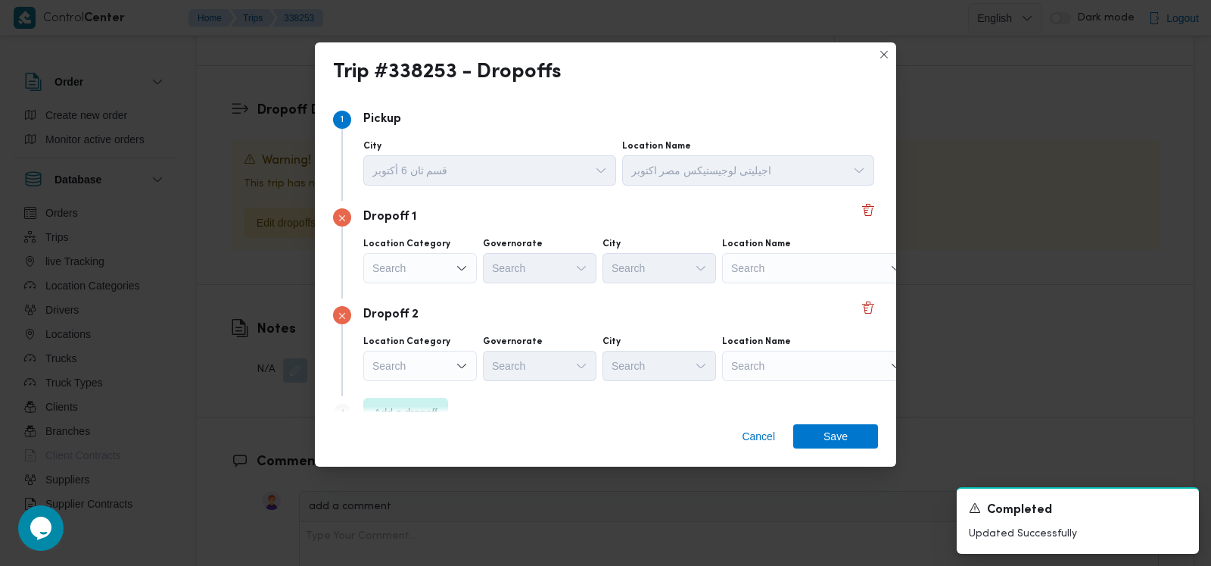
click at [485, 304] on div "Dropoff 2 Location Category Search Governorate Search City Search Location Name…" at bounding box center [605, 347] width 545 height 98
click at [412, 416] on div "Cancel Save" at bounding box center [605, 439] width 581 height 55
click at [418, 407] on span "Add a dropoff" at bounding box center [406, 412] width 64 height 18
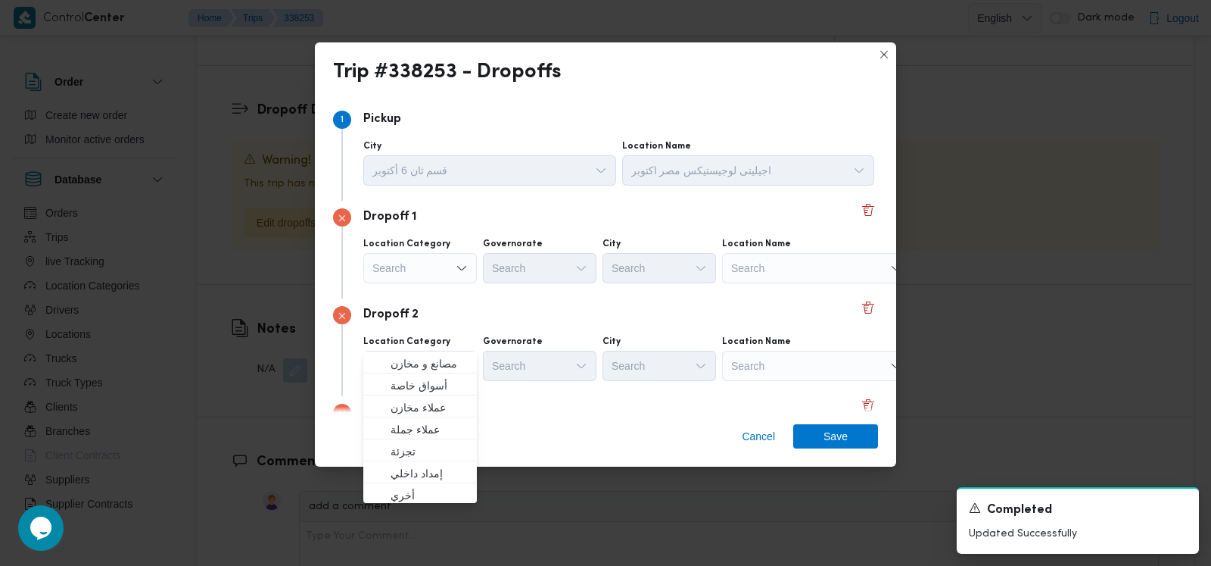
scroll to position [126, 0]
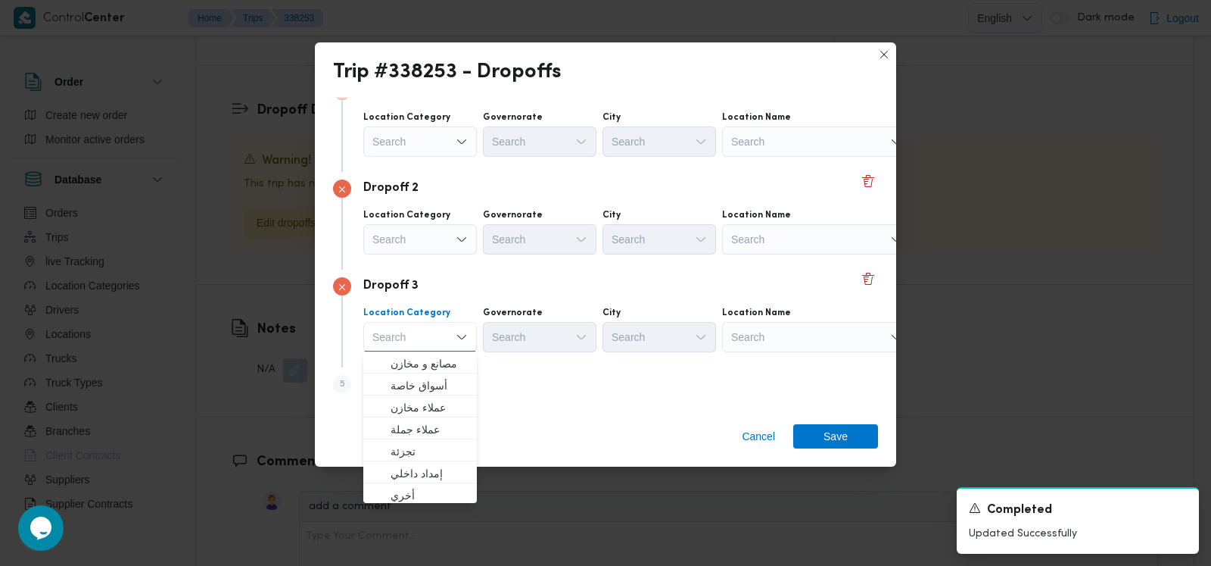
click at [525, 317] on label "Governorate" at bounding box center [513, 313] width 60 height 12
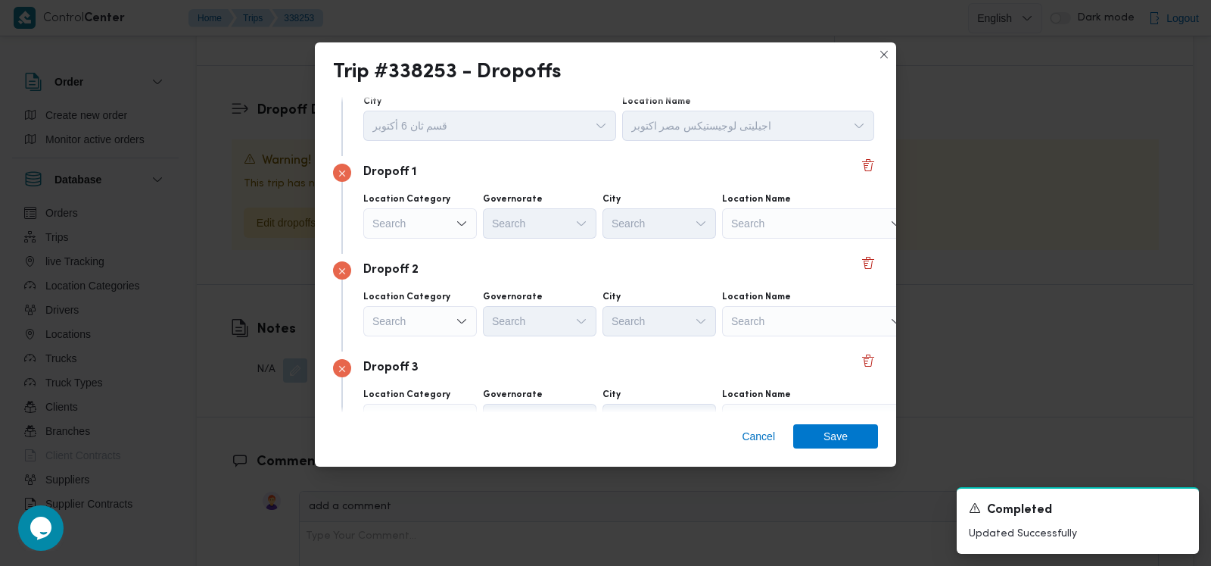
scroll to position [0, 0]
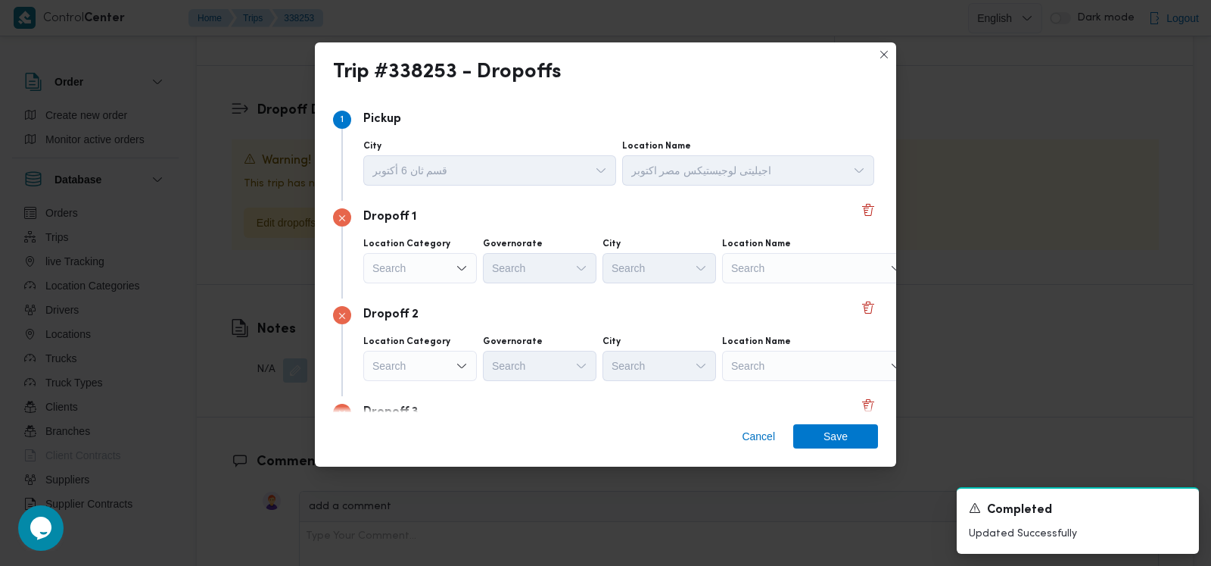
click at [753, 266] on div "Search" at bounding box center [816, 268] width 189 height 30
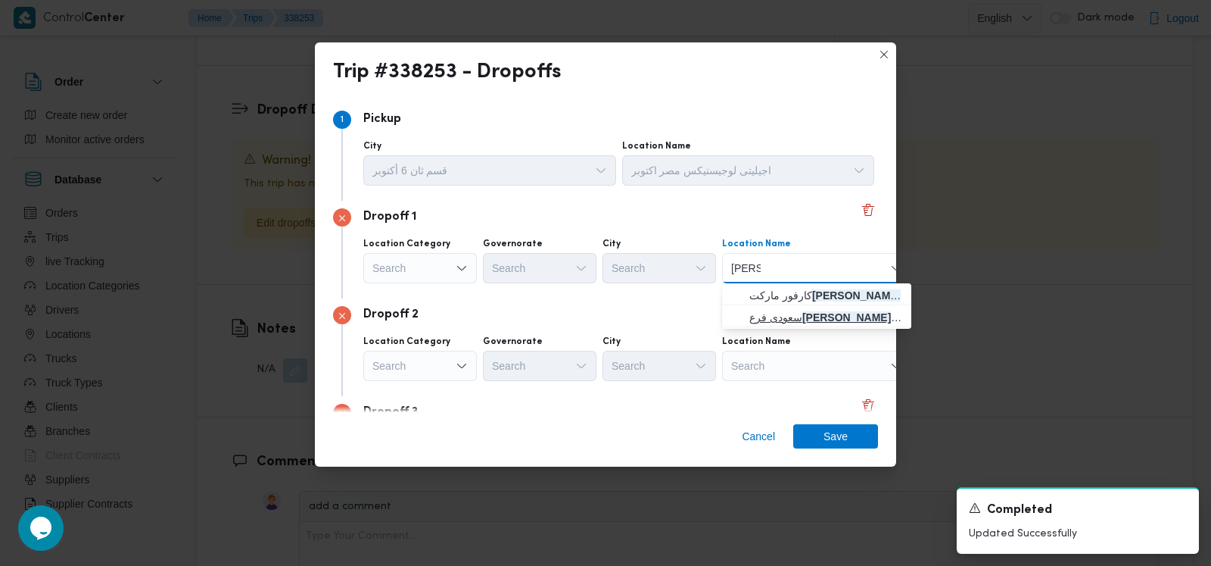
type input "ابو بكر"
drag, startPoint x: 773, startPoint y: 312, endPoint x: 769, endPoint y: 357, distance: 45.6
click at [773, 312] on span "سعودى فرع ابو بكر الصديق | شارع أبو بكر الصديق | الزيتون القبلية" at bounding box center [826, 317] width 153 height 18
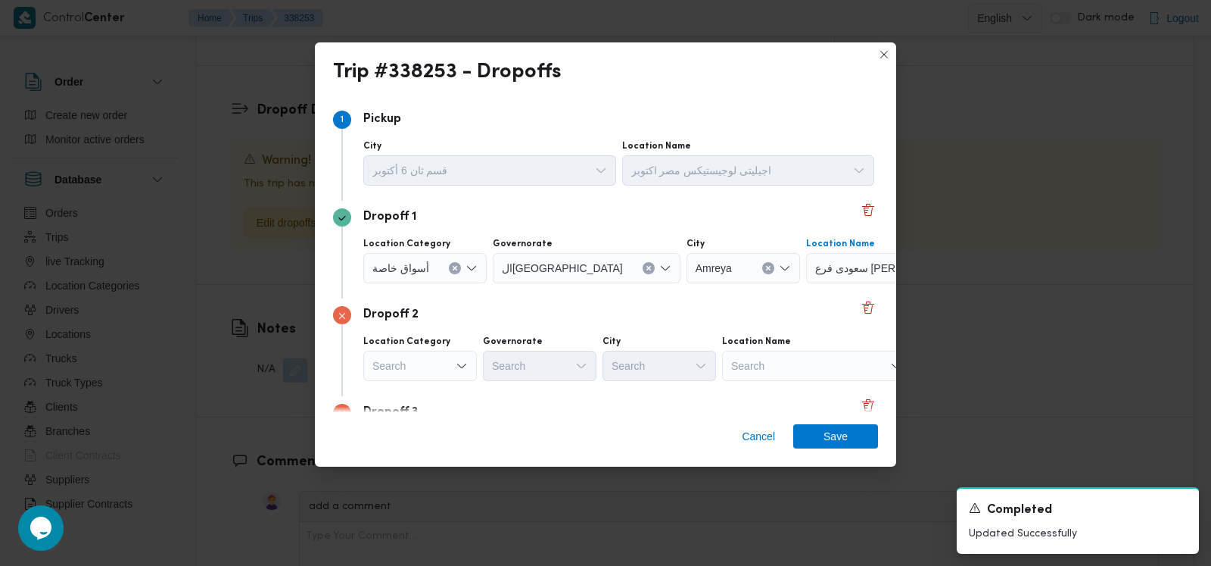
click at [769, 366] on div "Search" at bounding box center [816, 366] width 189 height 30
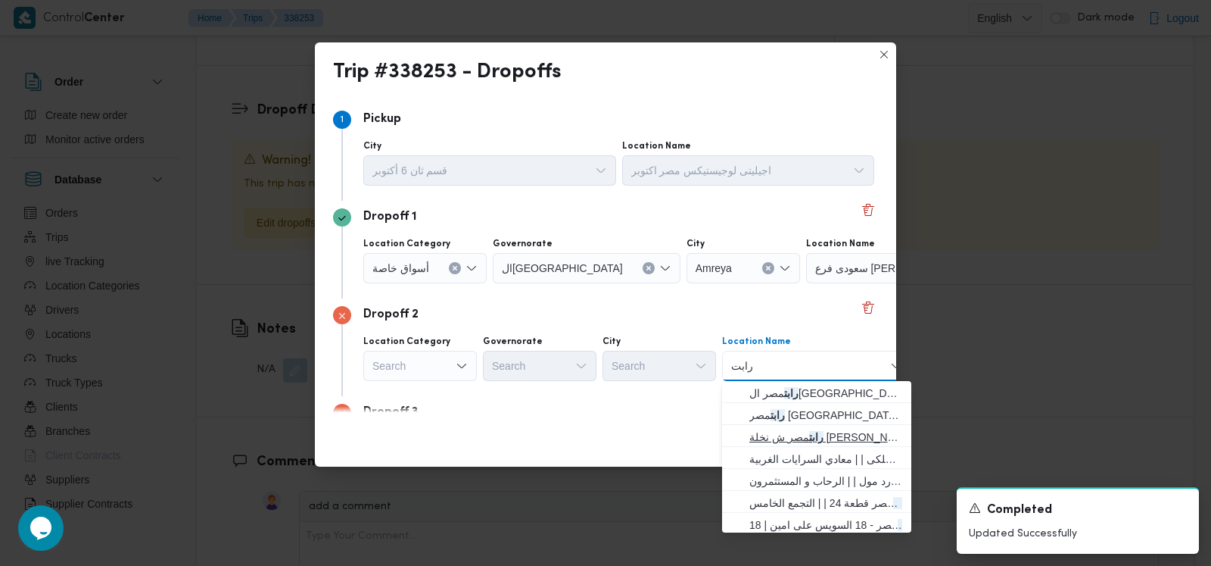
type input "رابت"
click at [810, 434] on span "رابت مصر ش نخلة المطيعى | | النزهة" at bounding box center [826, 437] width 153 height 18
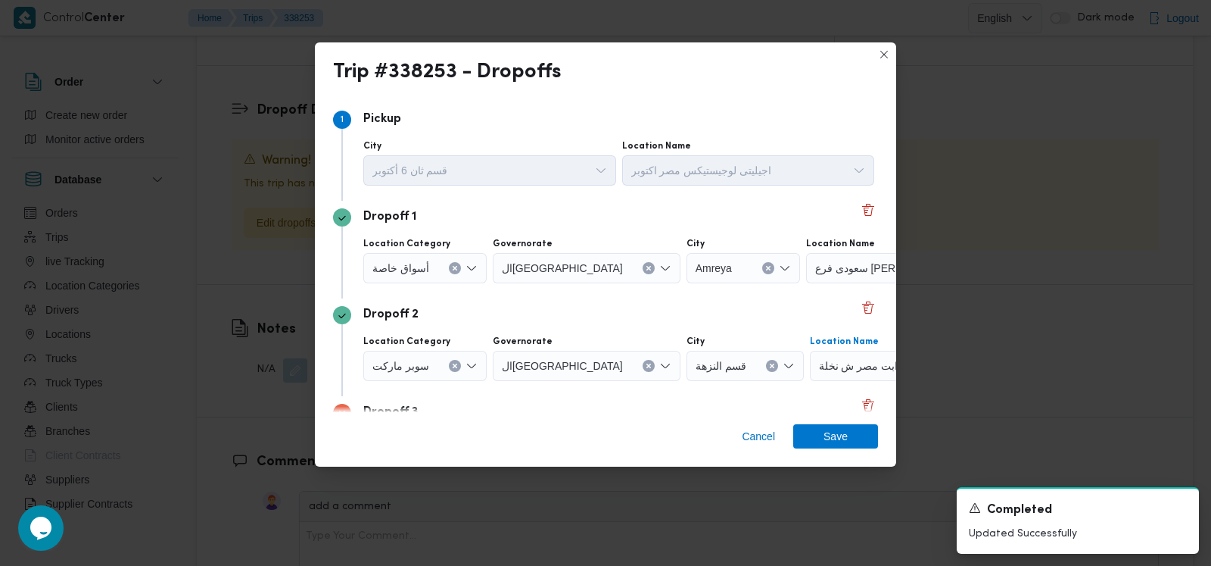
scroll to position [126, 0]
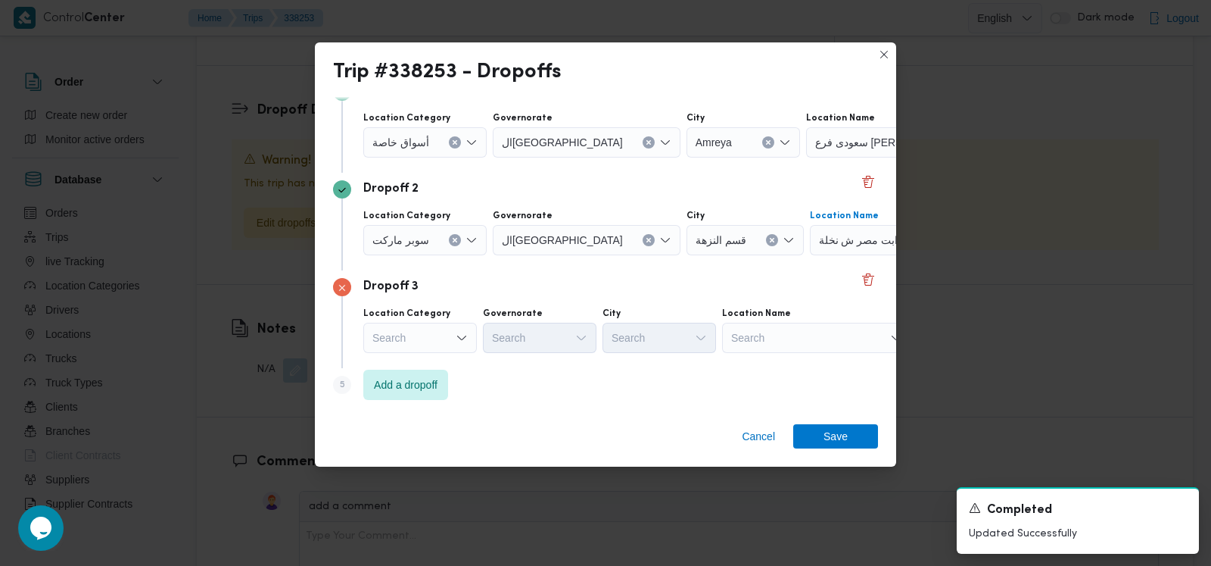
click at [783, 332] on div "Search" at bounding box center [816, 338] width 189 height 30
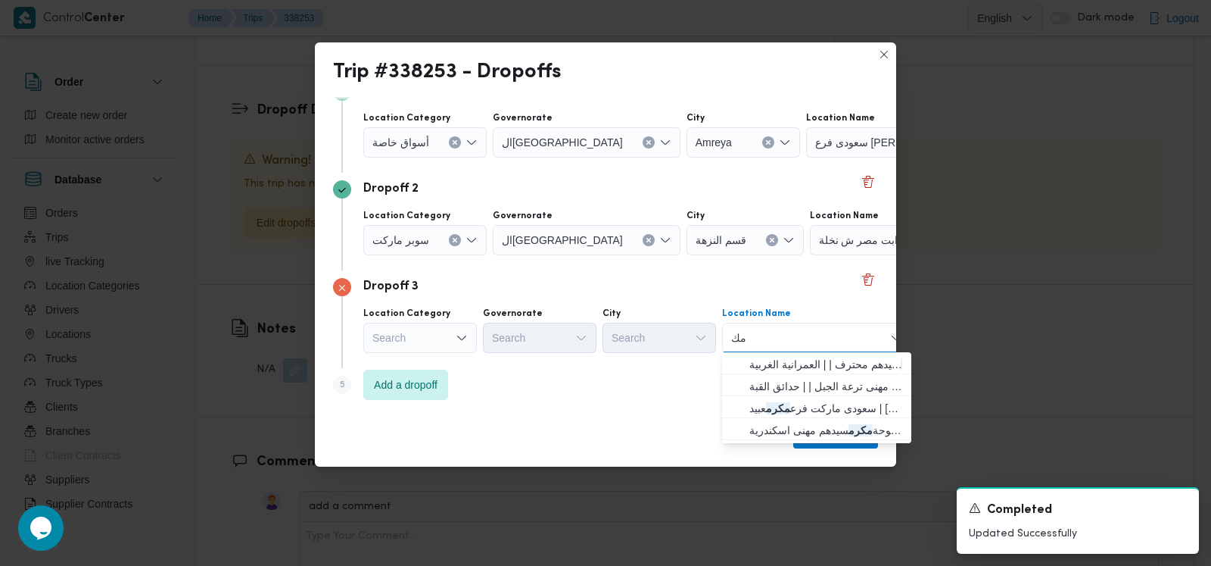
type input "م"
type input "ابراهيم"
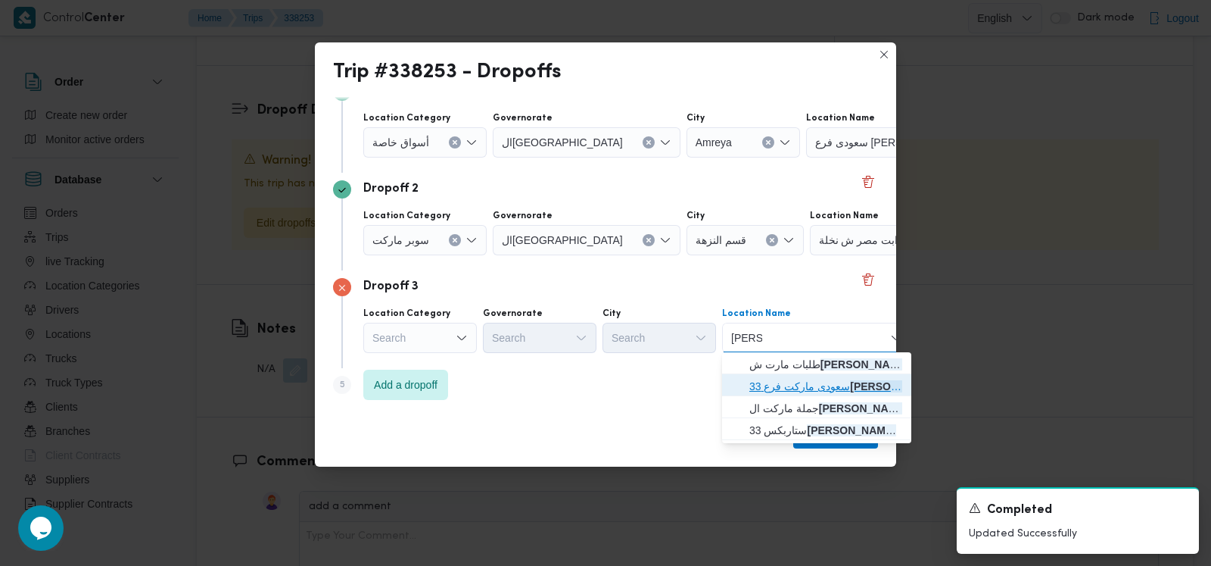
click at [811, 381] on span "سعودى ماركت فرع 33 ابراهيم | سعودى ماركت | المنتزه" at bounding box center [826, 386] width 153 height 18
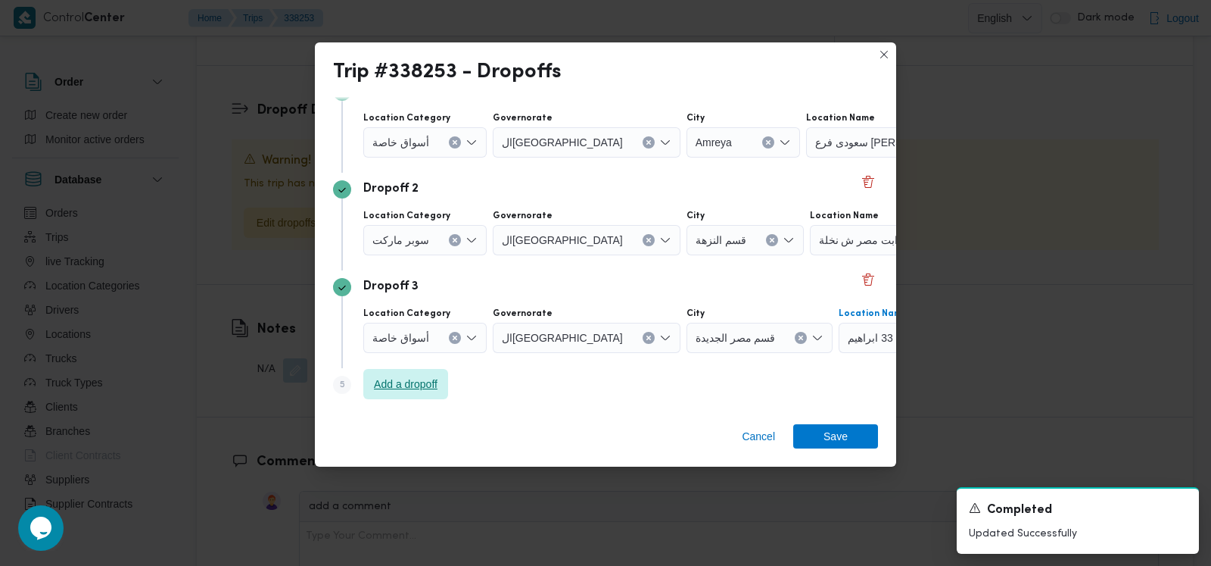
click at [424, 379] on span "Add a dropoff" at bounding box center [406, 384] width 64 height 18
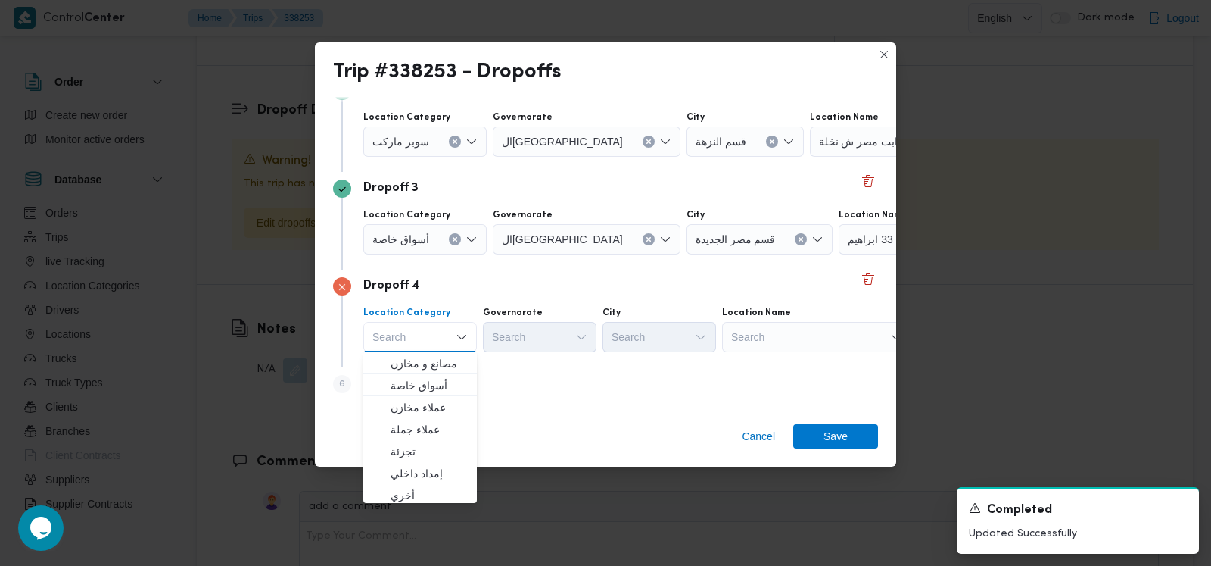
scroll to position [223, 0]
click at [655, 291] on div "Dropoff 4" at bounding box center [605, 287] width 545 height 18
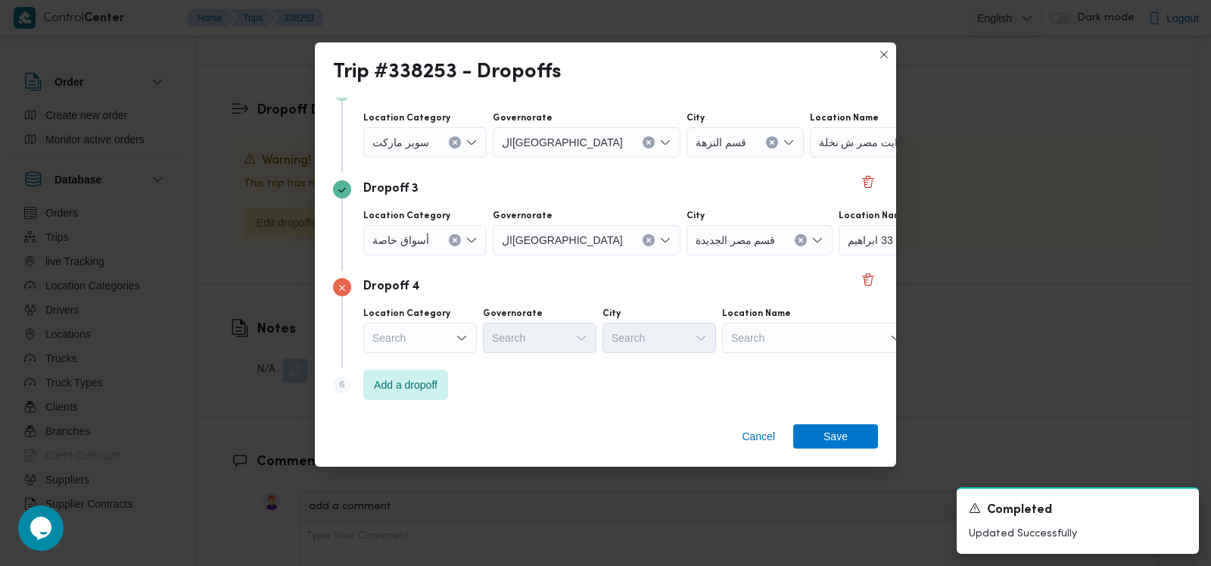
click at [771, 335] on div "Search" at bounding box center [816, 338] width 189 height 30
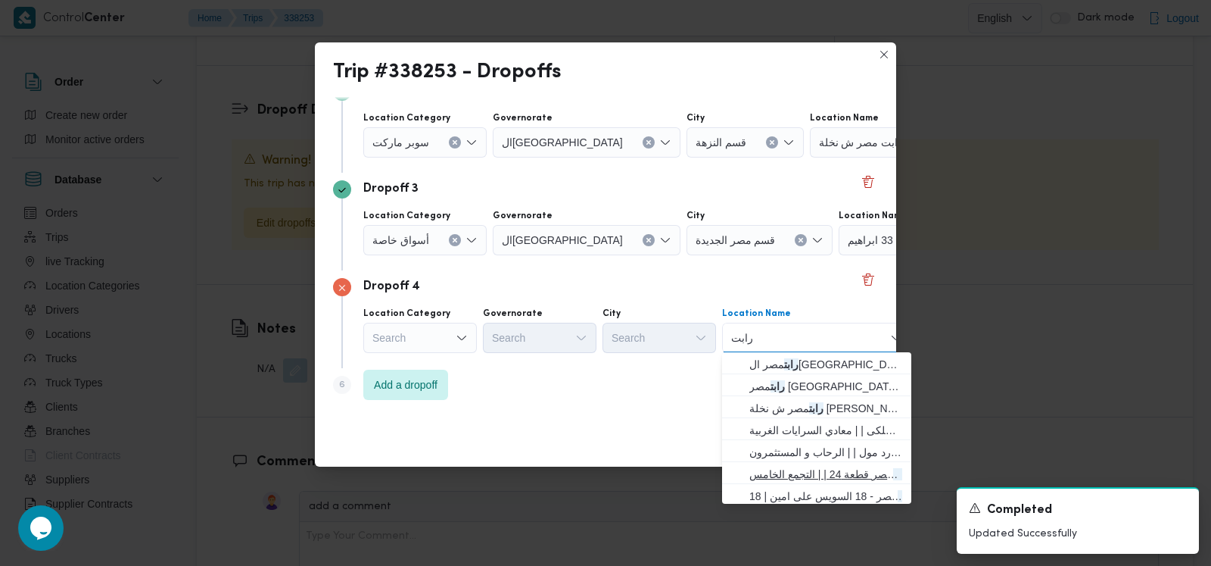
type input "رابت"
click at [813, 481] on span "رابت مصر قطعة 24 | | التجمع الخامس" at bounding box center [826, 474] width 153 height 18
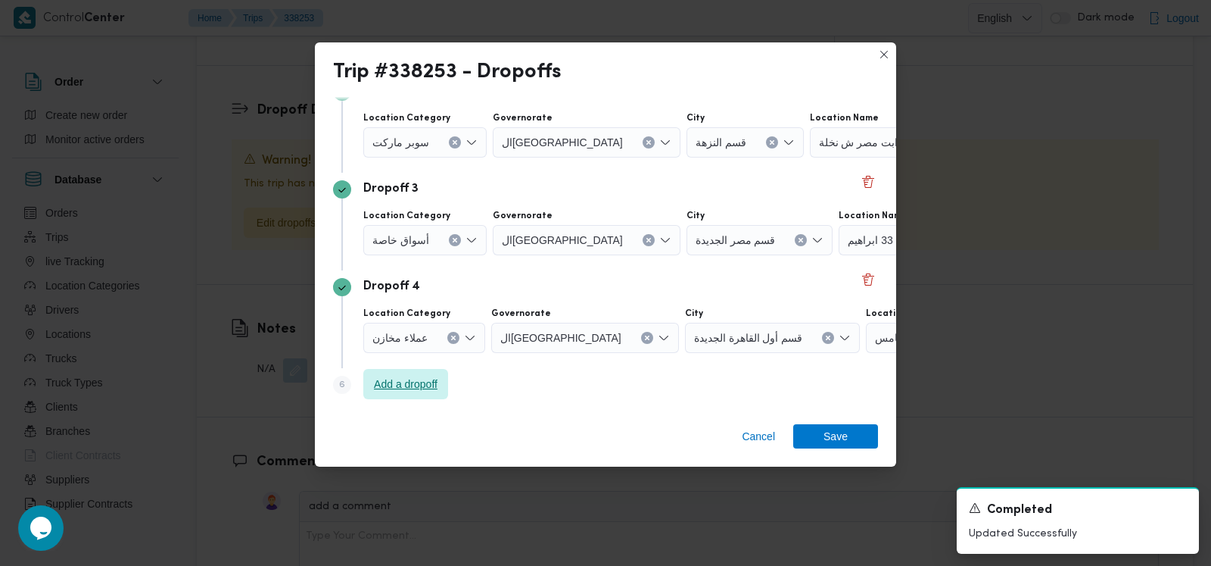
click at [390, 373] on span "Add a dropoff" at bounding box center [405, 384] width 85 height 30
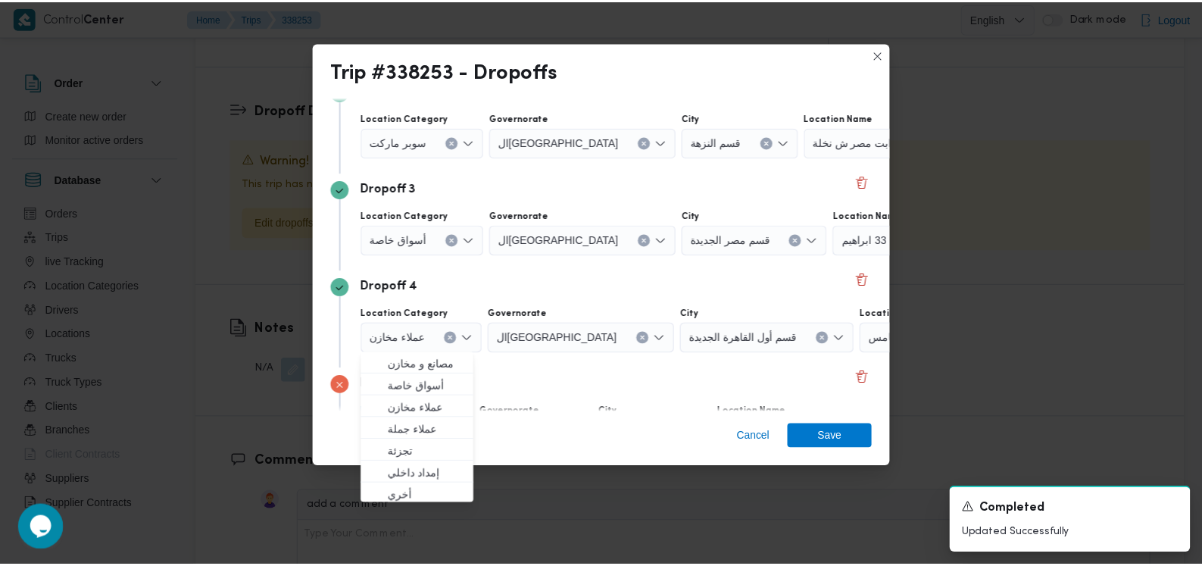
scroll to position [321, 0]
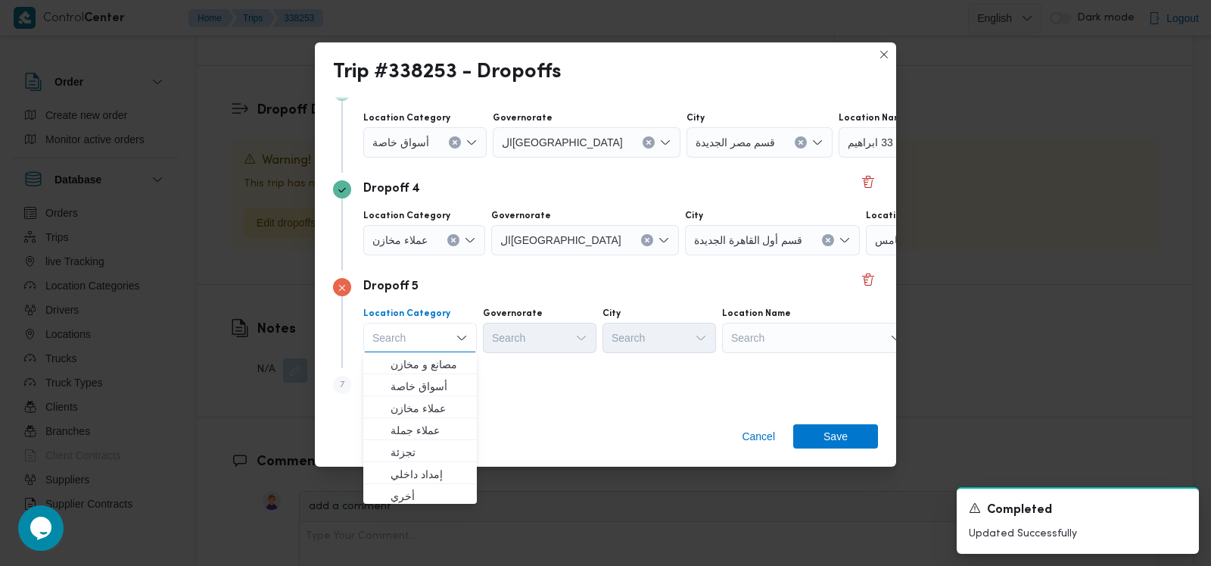
click at [784, 335] on div "Search" at bounding box center [816, 338] width 189 height 30
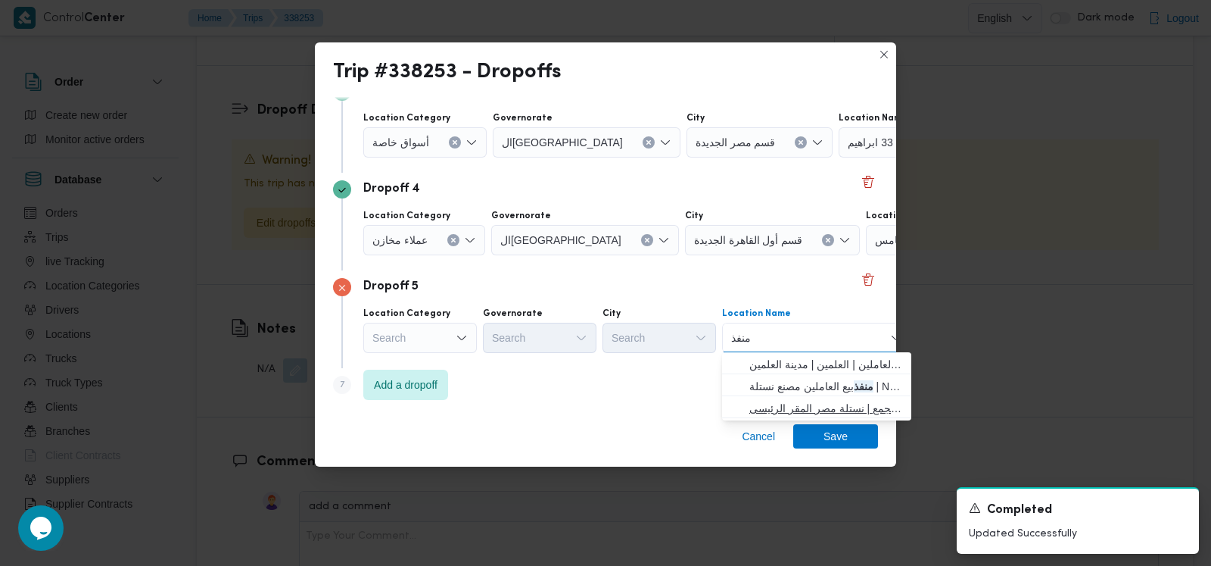
type input "منفذ"
click at [804, 399] on span "منفذ بيع العاملين نستلة مصر التجمع | نستلة مصر المقر الرئيسى | null" at bounding box center [826, 408] width 153 height 18
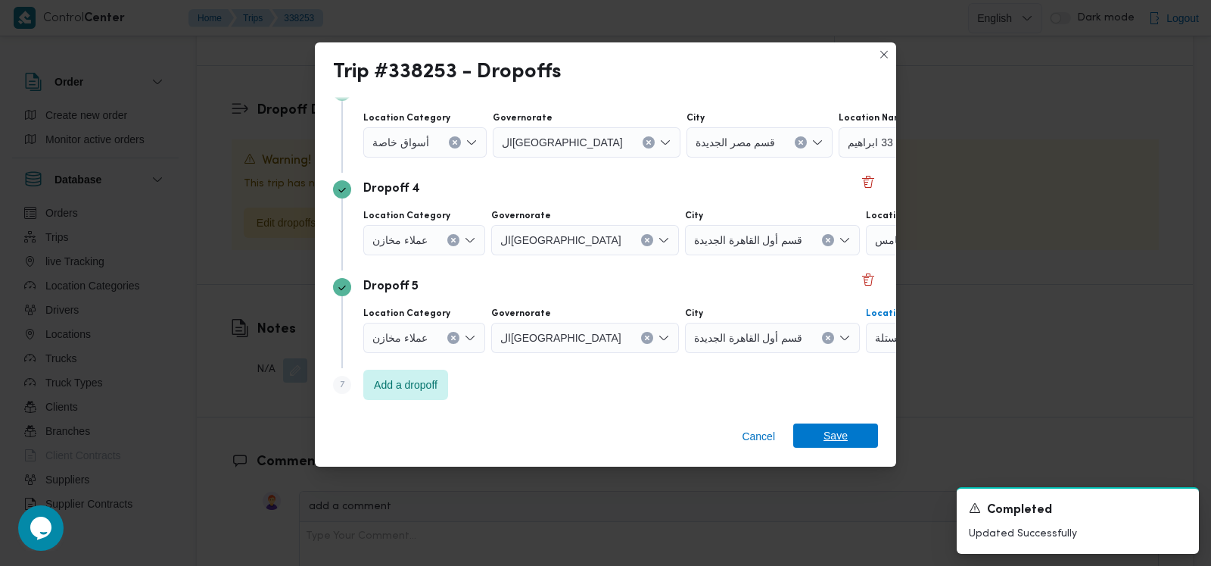
click at [831, 429] on span "Save" at bounding box center [836, 435] width 24 height 24
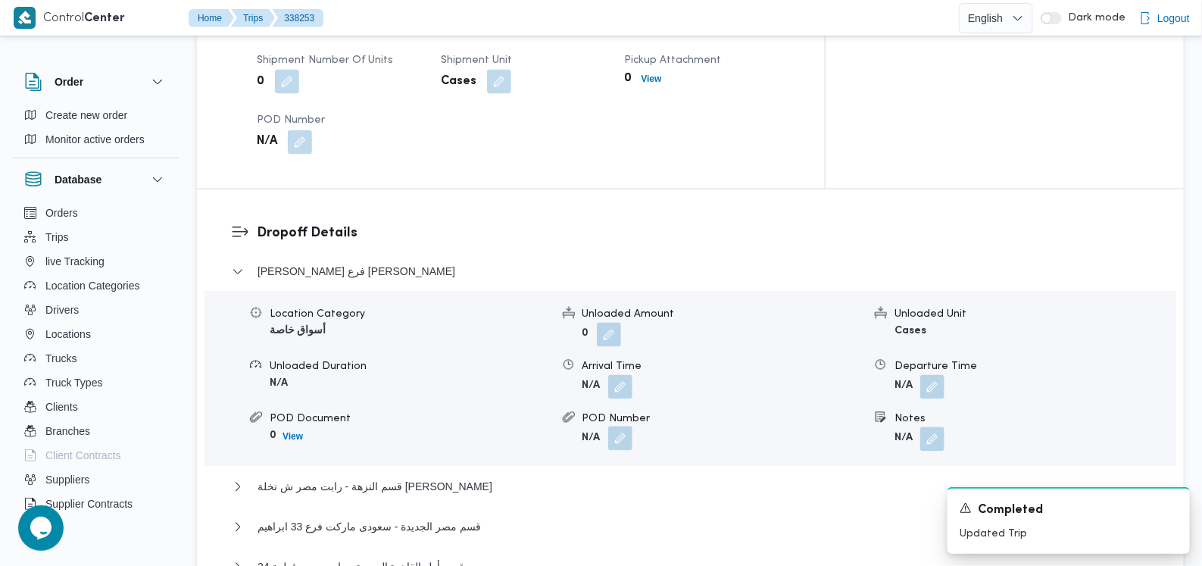
scroll to position [1138, 0]
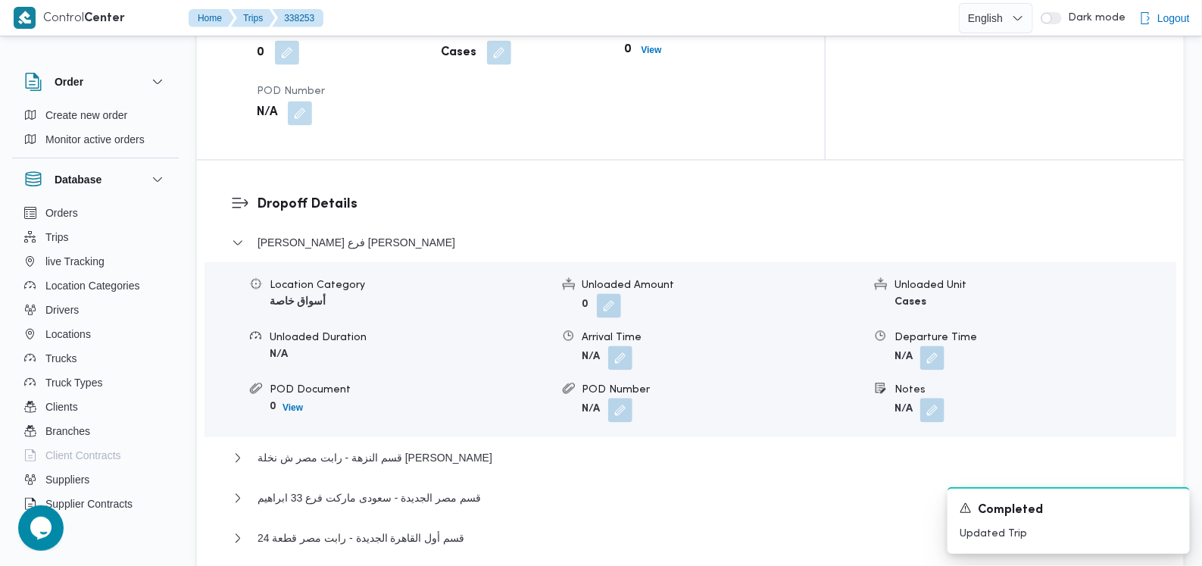
click at [606, 346] on span at bounding box center [616, 358] width 32 height 24
click at [613, 345] on button "button" at bounding box center [620, 357] width 24 height 24
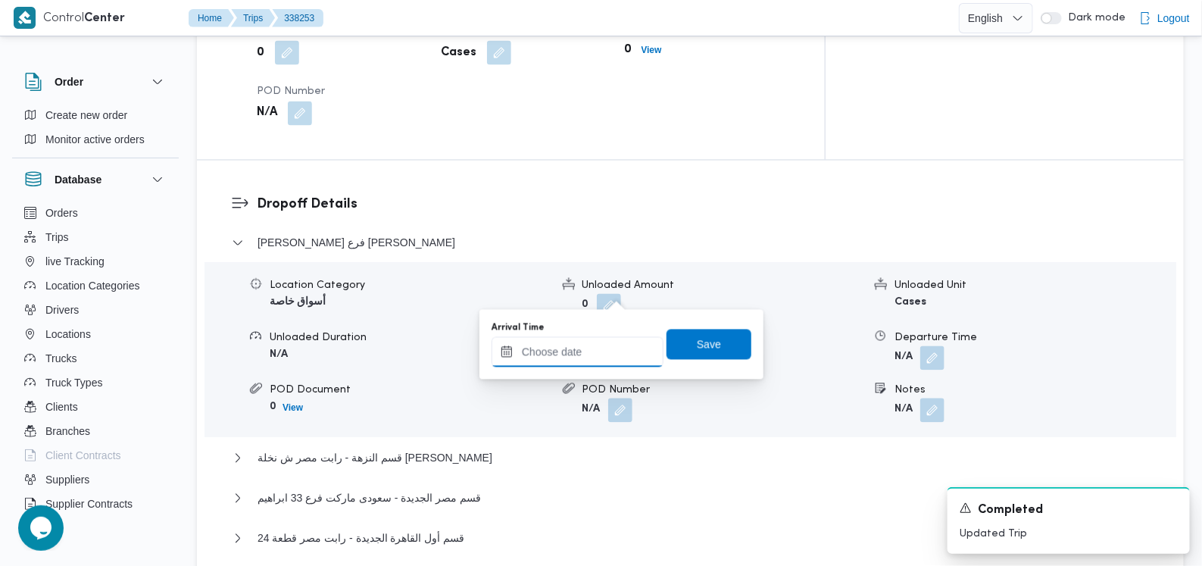
click at [588, 356] on input "Arrival Time" at bounding box center [577, 352] width 172 height 30
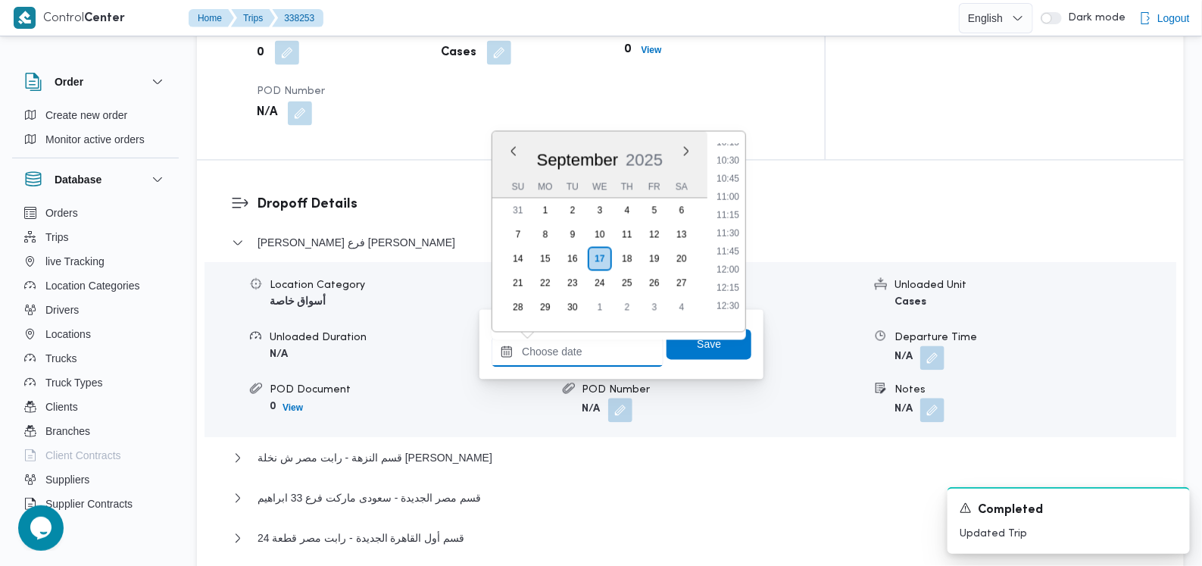
scroll to position [659, 0]
click at [740, 215] on li "10:00" at bounding box center [727, 218] width 35 height 15
type input "17/09/2025 10:00"
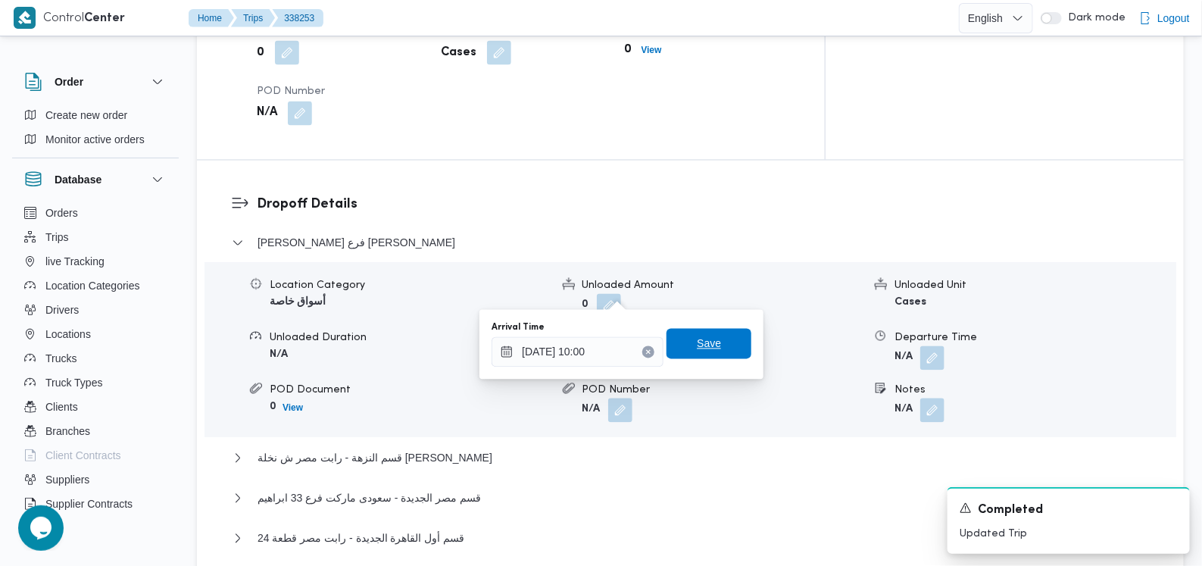
click at [715, 355] on span "Save" at bounding box center [708, 344] width 85 height 30
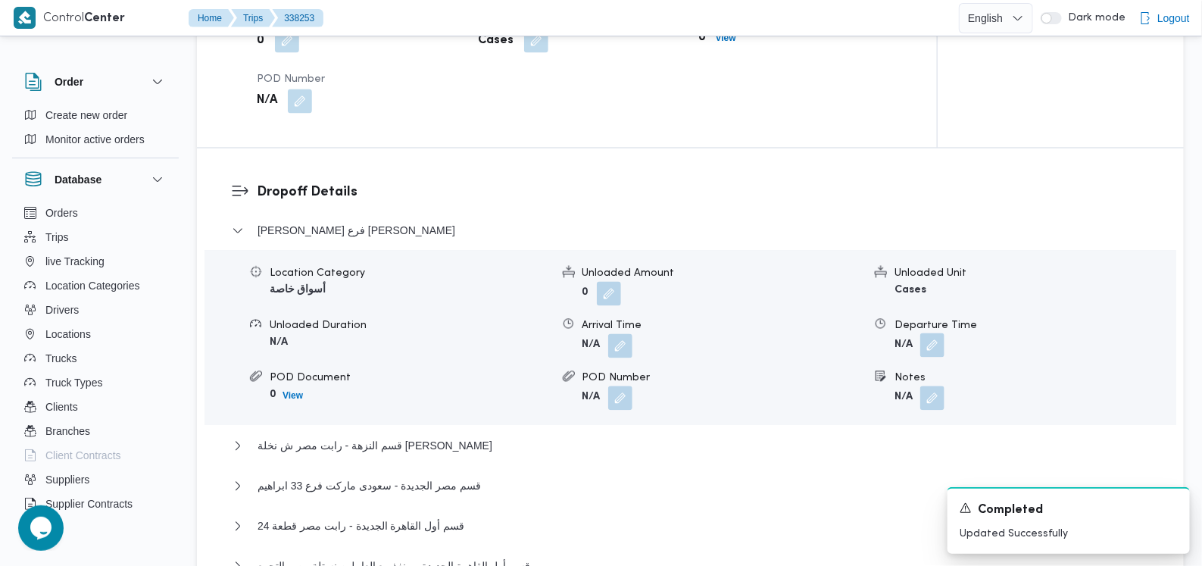
click at [932, 333] on button "button" at bounding box center [932, 345] width 24 height 24
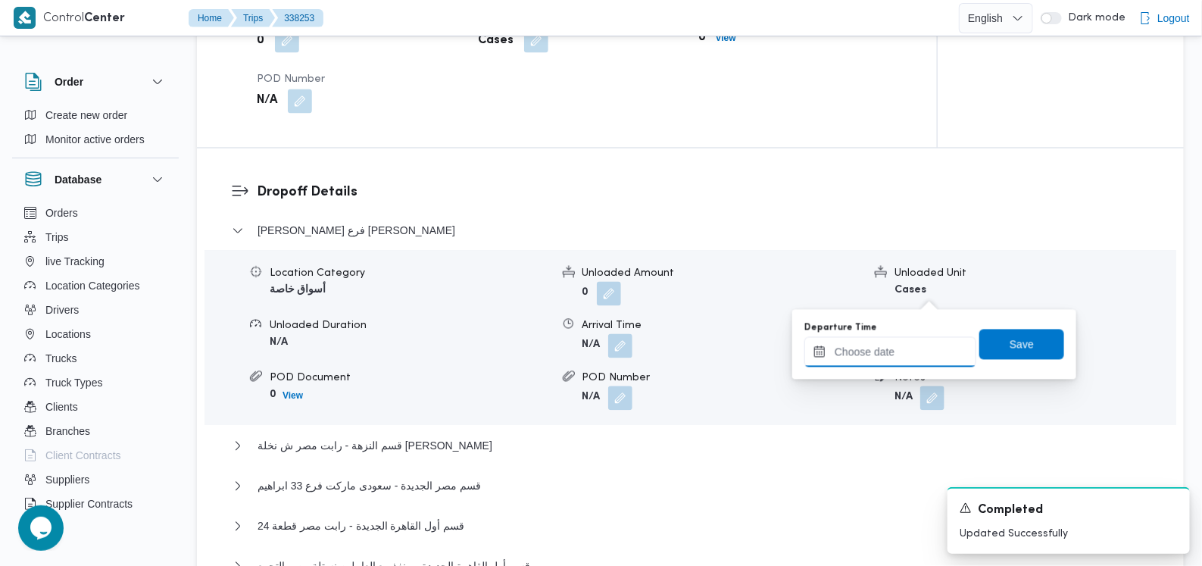
click at [907, 354] on input "Departure Time" at bounding box center [890, 352] width 172 height 30
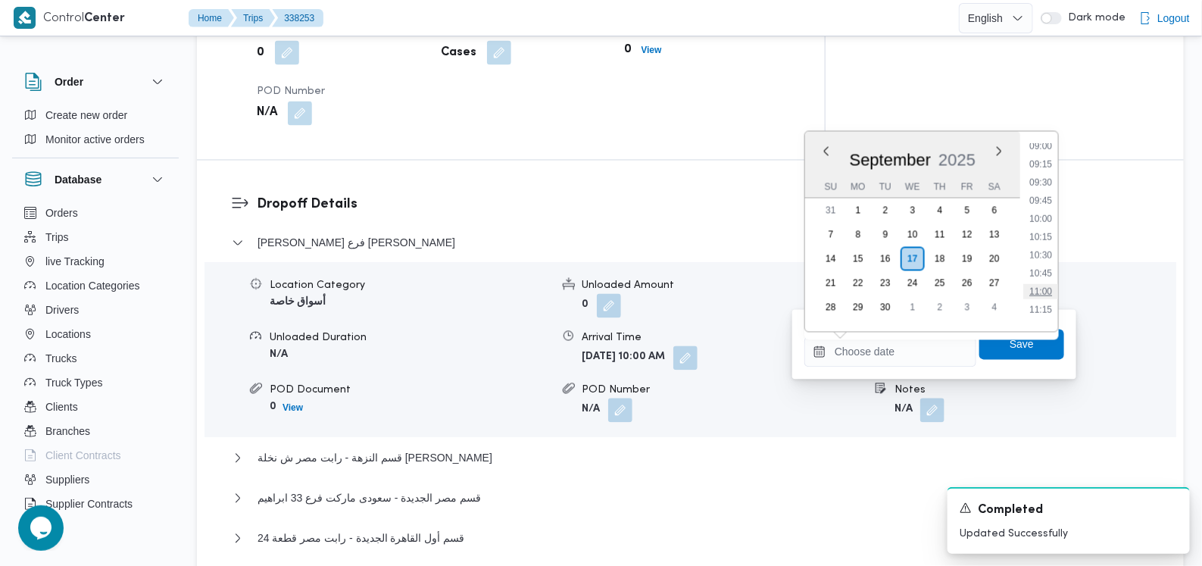
click at [1043, 285] on li "11:00" at bounding box center [1040, 291] width 35 height 15
type input "17/09/2025 11:00"
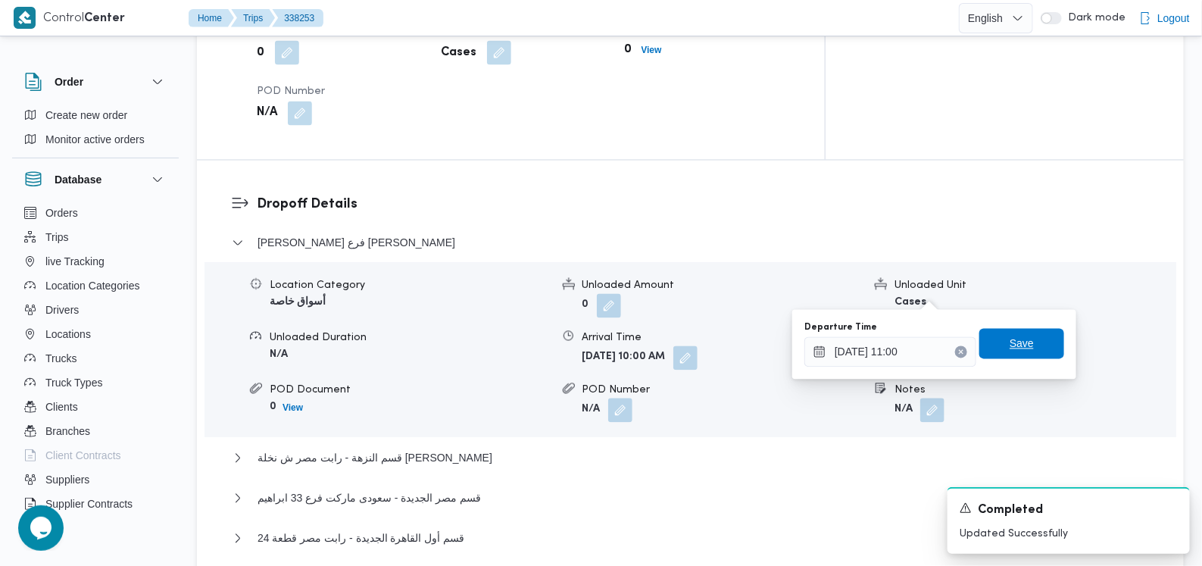
click at [1026, 351] on span "Save" at bounding box center [1021, 344] width 85 height 30
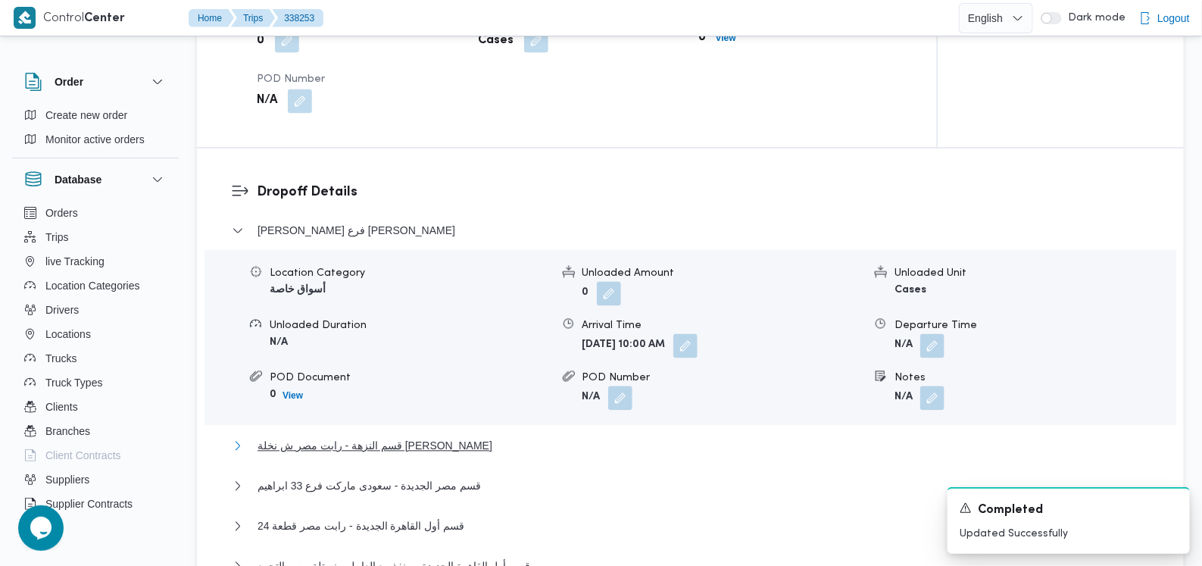
click at [391, 437] on span "قسم النزهة - رابت مصر ش نخلة المطيعى" at bounding box center [374, 446] width 235 height 18
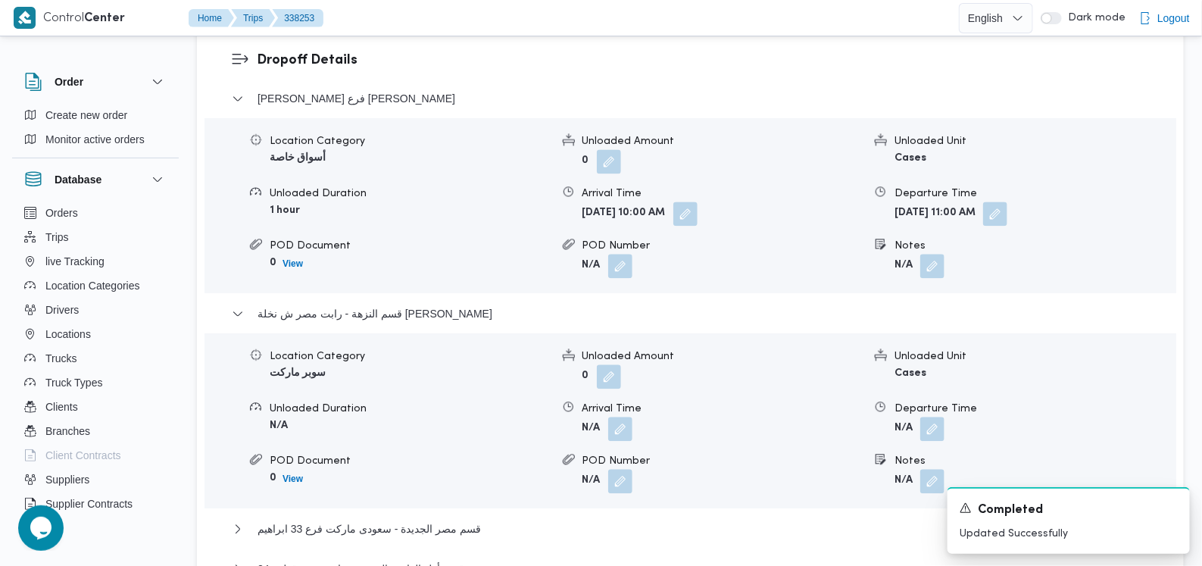
scroll to position [1422, 0]
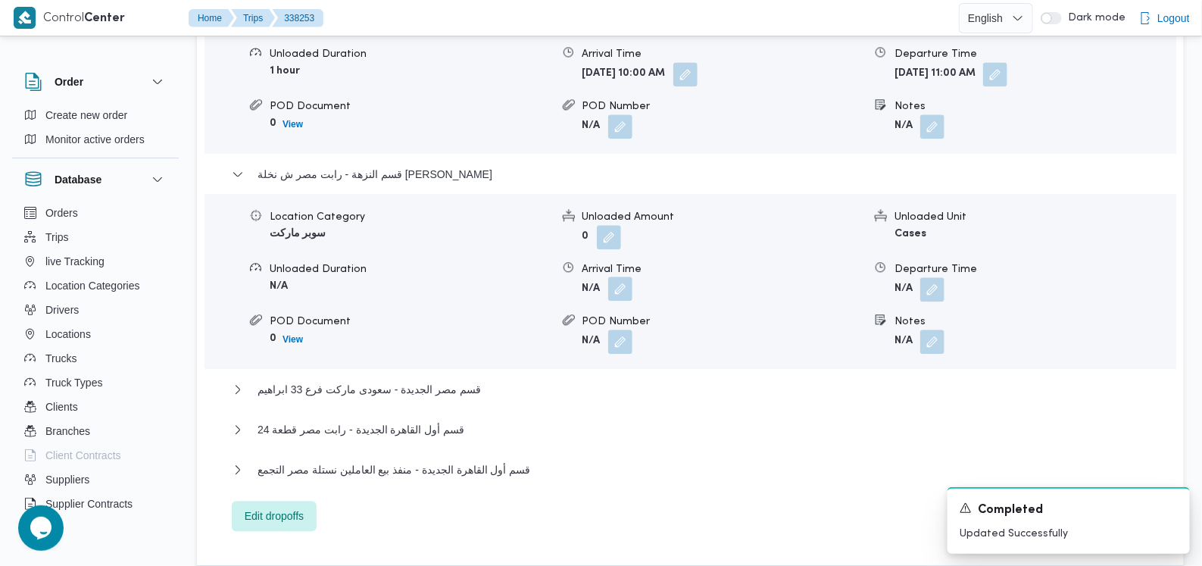
click at [624, 276] on button "button" at bounding box center [620, 288] width 24 height 24
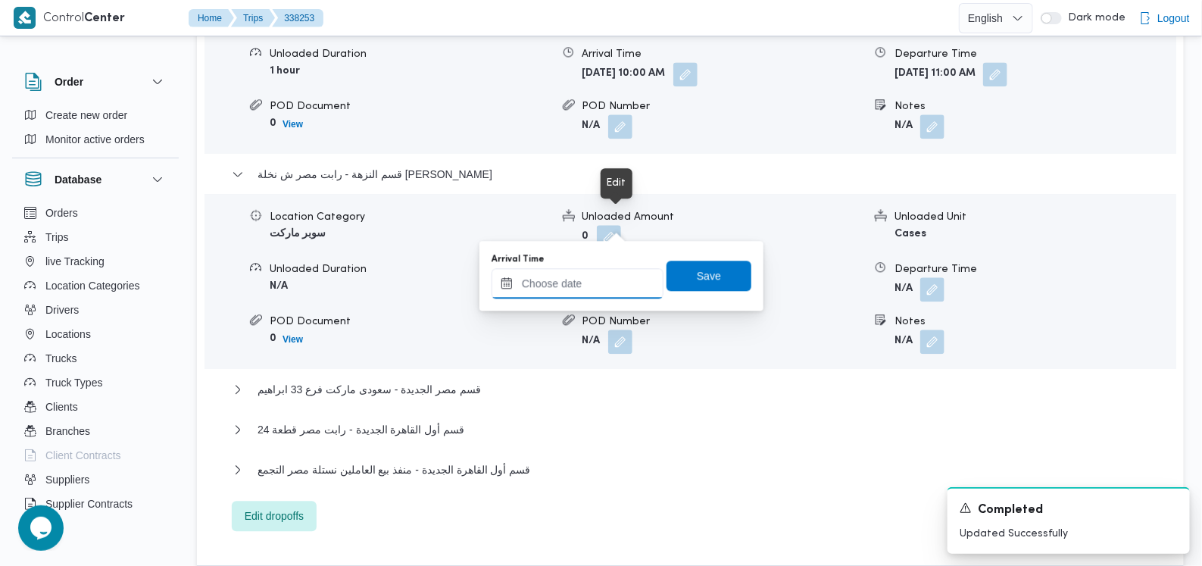
click at [578, 295] on input "Arrival Time" at bounding box center [577, 283] width 172 height 30
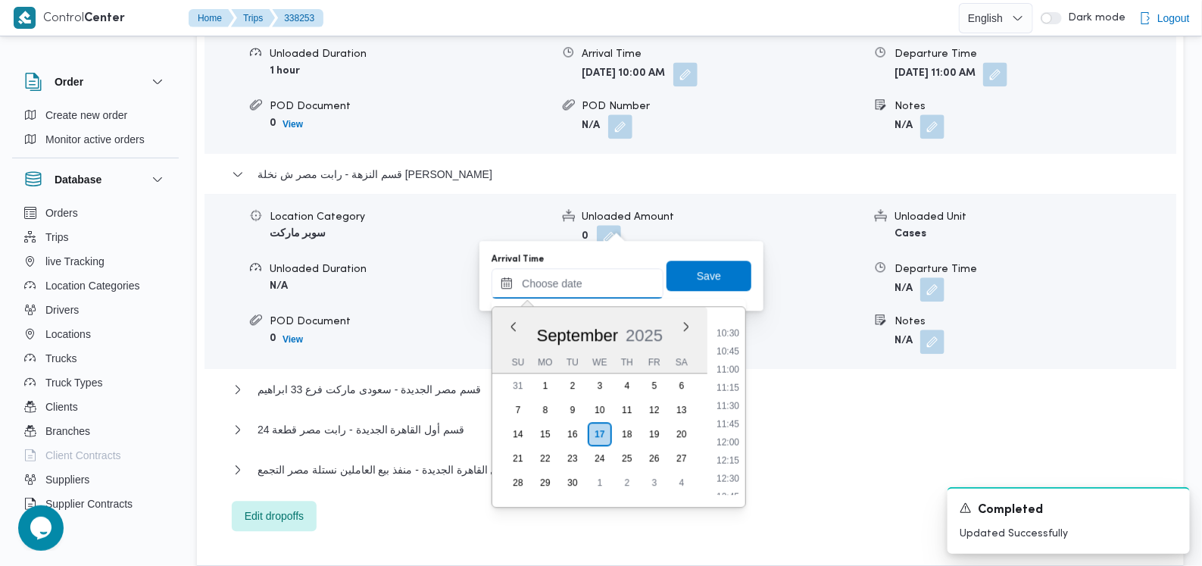
scroll to position [754, 0]
click at [730, 401] on li "11:30" at bounding box center [727, 408] width 35 height 15
type input "17/09/2025 11:30"
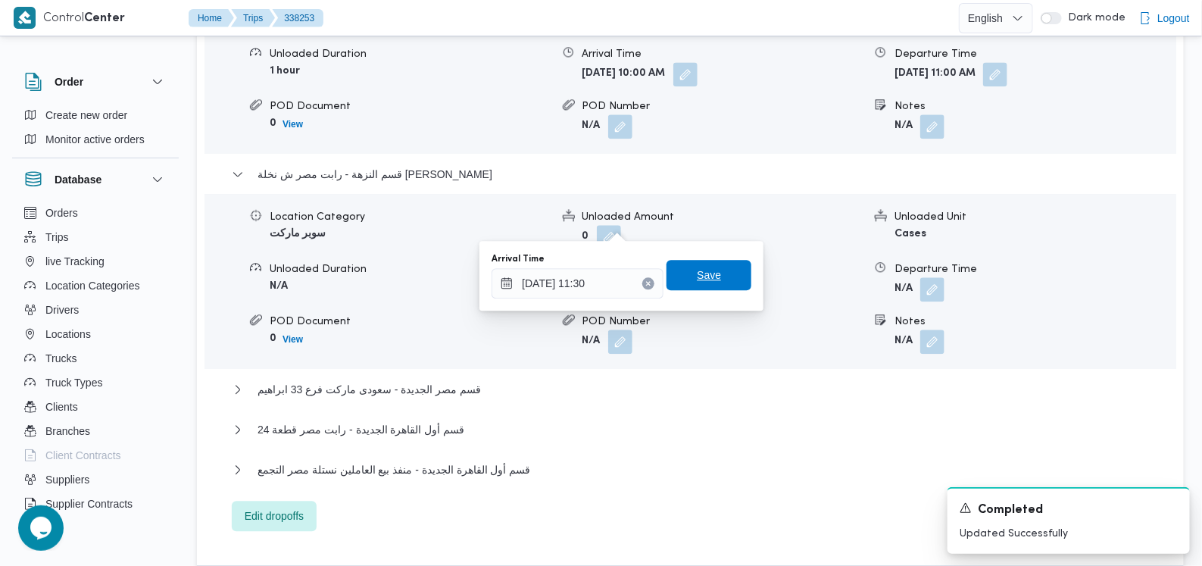
click at [695, 263] on span "Save" at bounding box center [708, 275] width 85 height 30
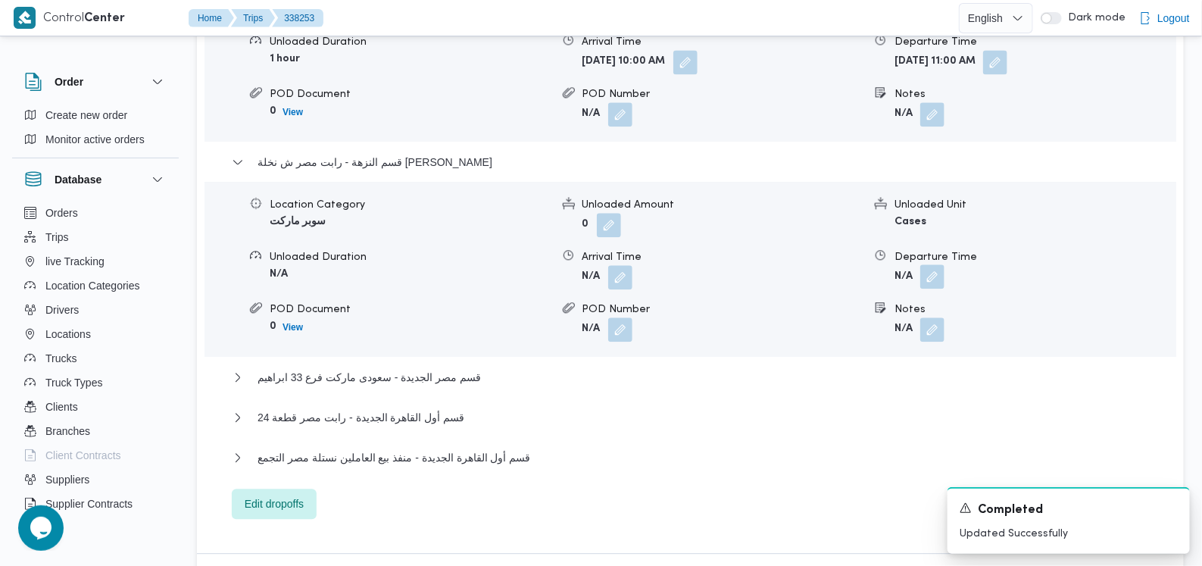
click at [930, 264] on button "button" at bounding box center [932, 276] width 24 height 24
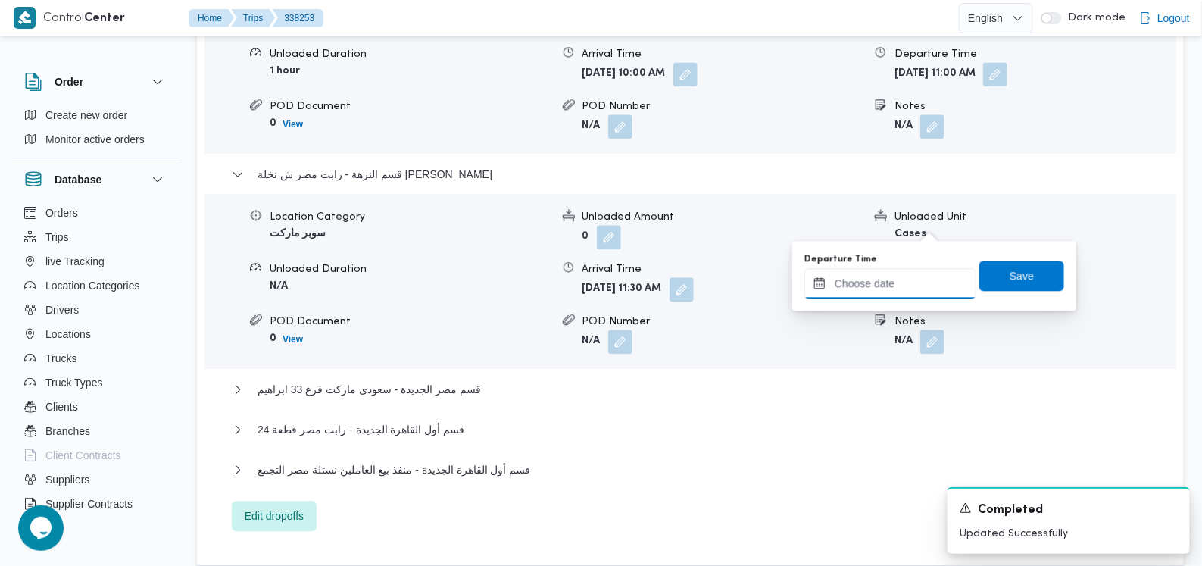
click at [901, 274] on input "Departure Time" at bounding box center [890, 283] width 172 height 30
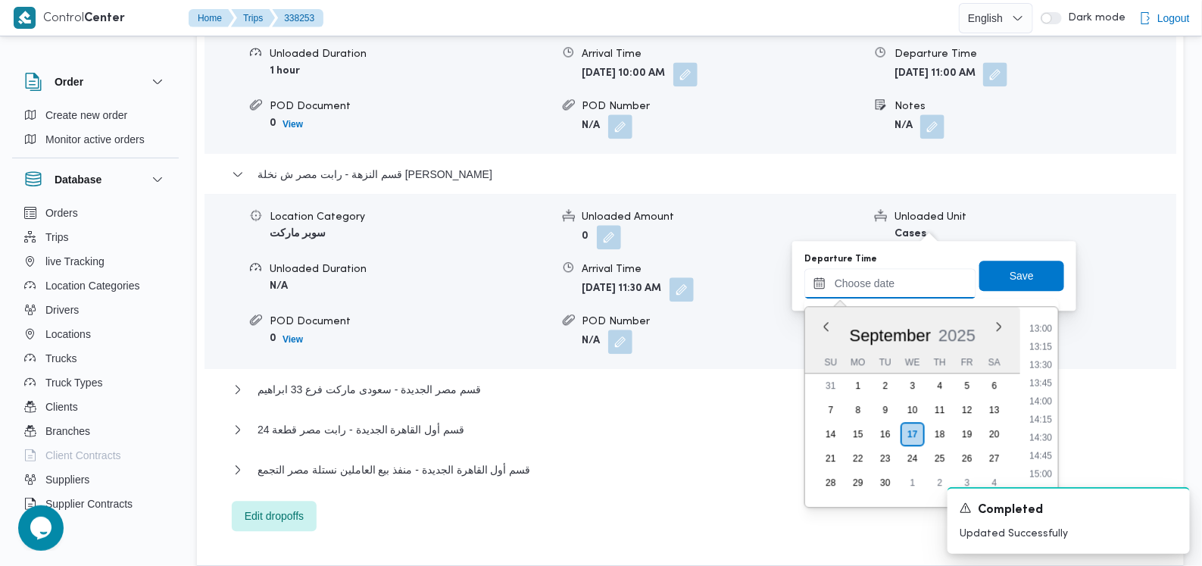
scroll to position [849, 0]
click at [1041, 344] on li "12:00" at bounding box center [1040, 349] width 35 height 15
type input "17/09/2025 12:00"
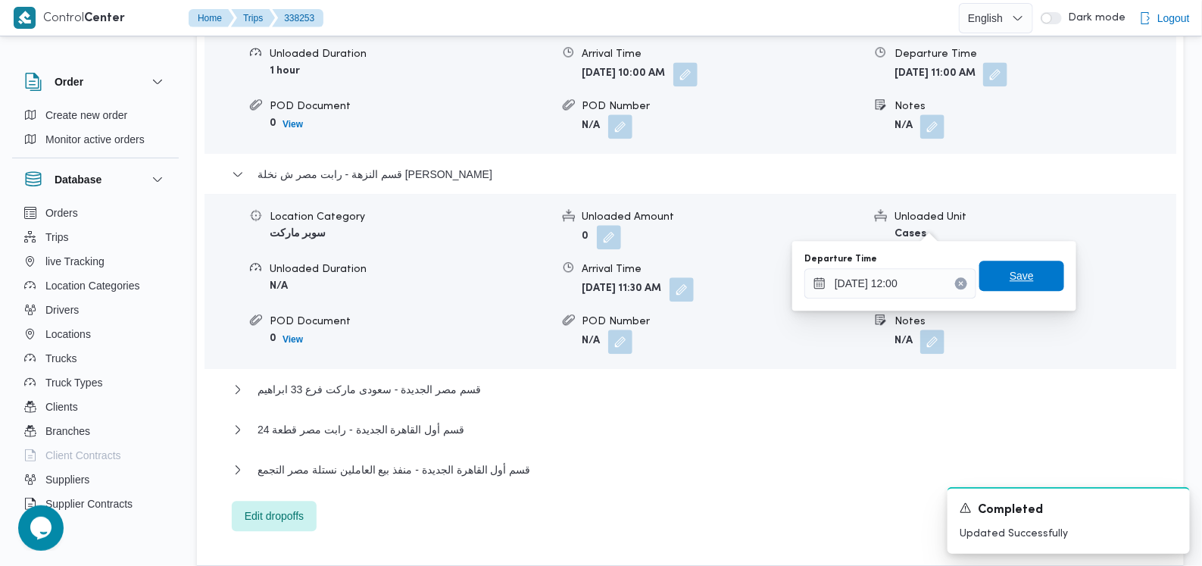
click at [1016, 282] on span "Save" at bounding box center [1021, 276] width 24 height 18
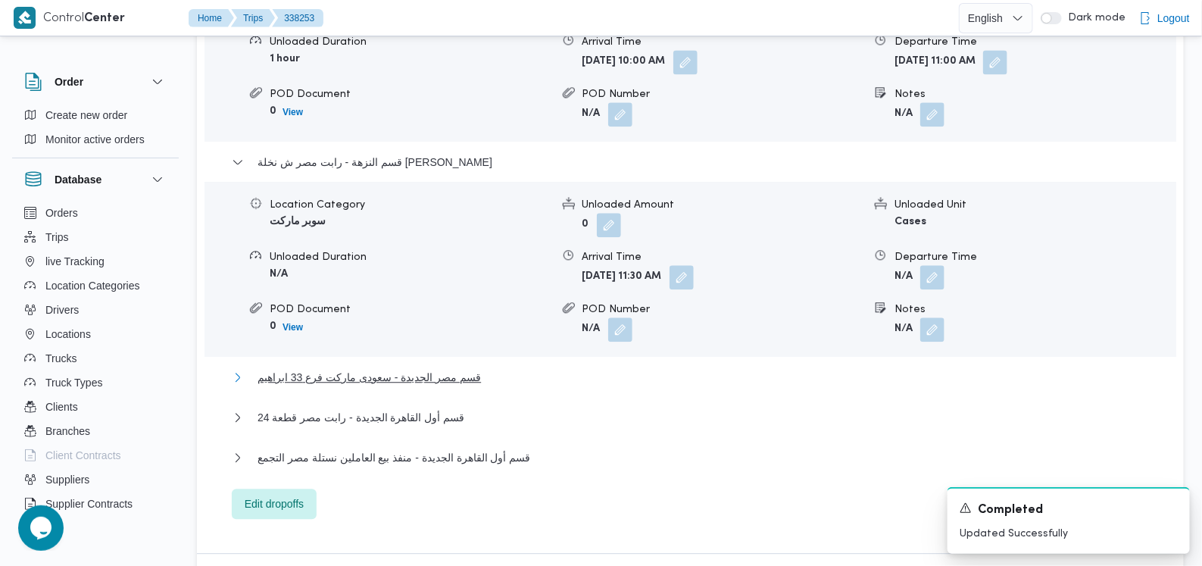
click at [470, 368] on span "قسم مصر الجديدة - سعودى ماركت فرع 33 ابراهيم" at bounding box center [368, 377] width 223 height 18
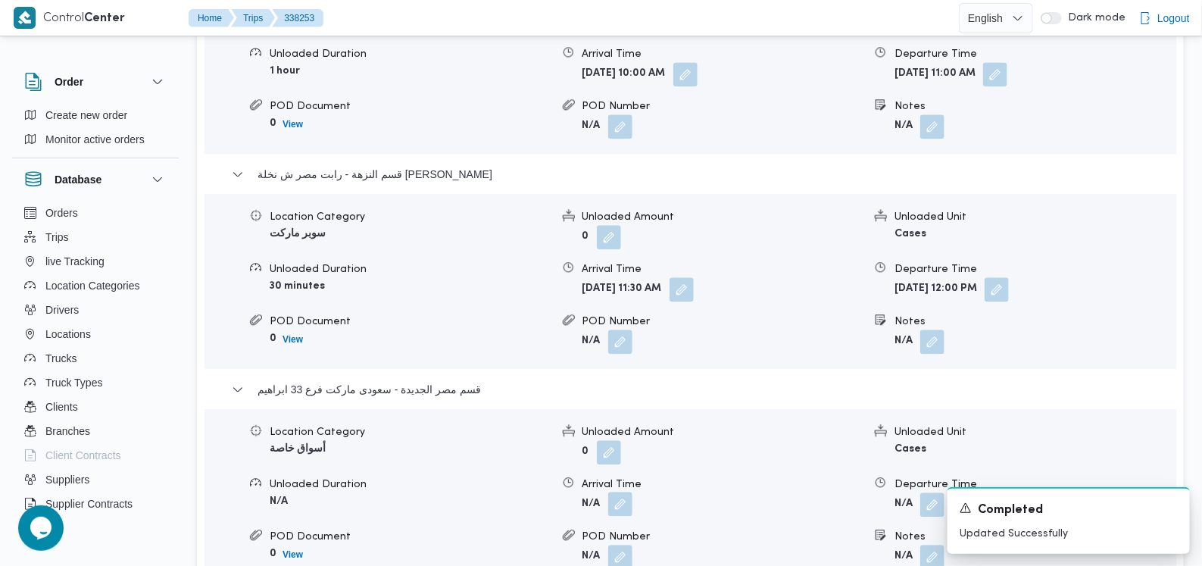
click at [627, 491] on button "button" at bounding box center [620, 503] width 24 height 24
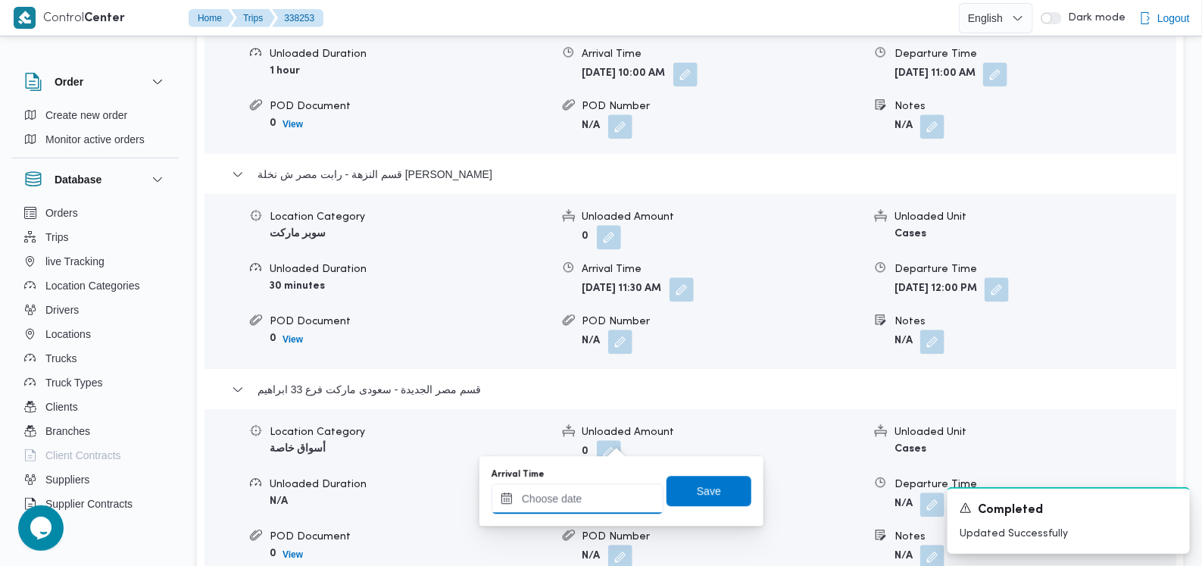
click at [605, 491] on input "Arrival Time" at bounding box center [577, 498] width 172 height 30
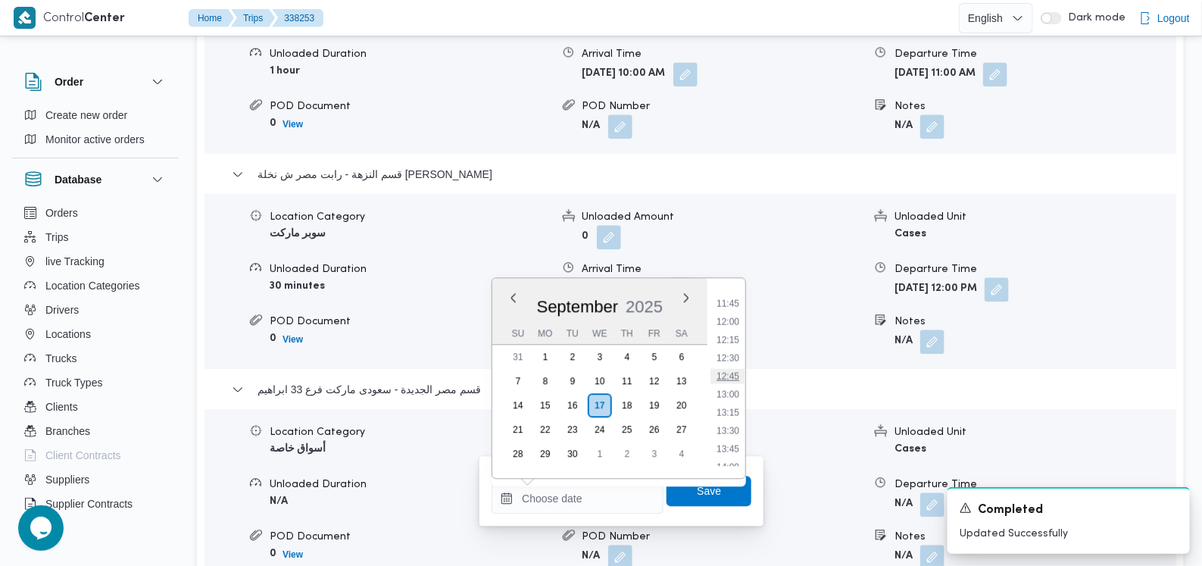
click at [731, 377] on li "12:45" at bounding box center [727, 375] width 35 height 15
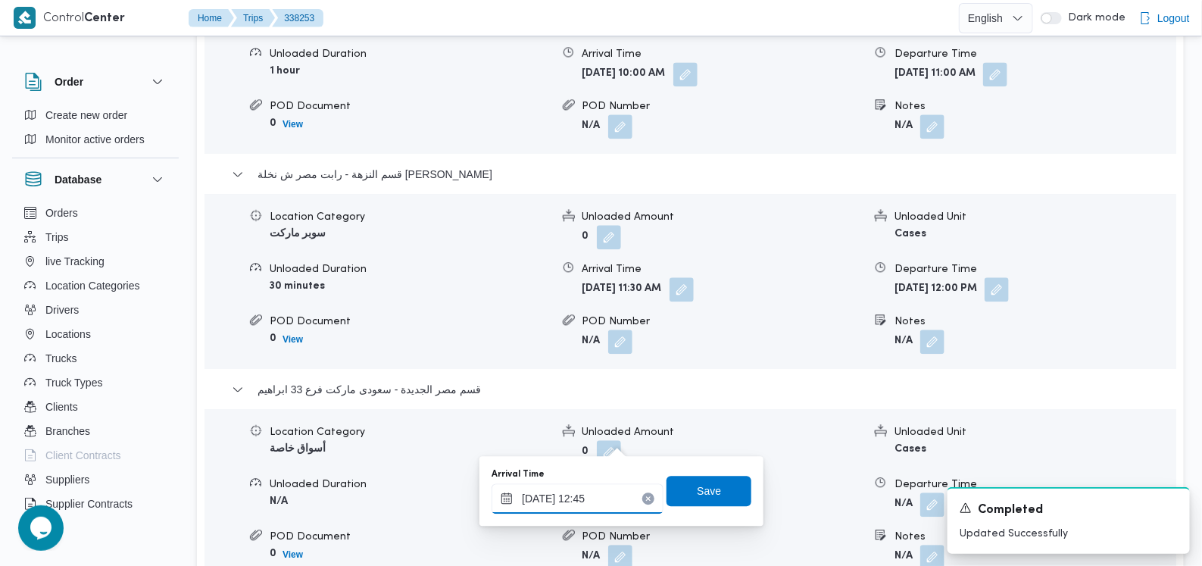
click at [589, 490] on input "17/09/2025 12:45" at bounding box center [577, 498] width 172 height 30
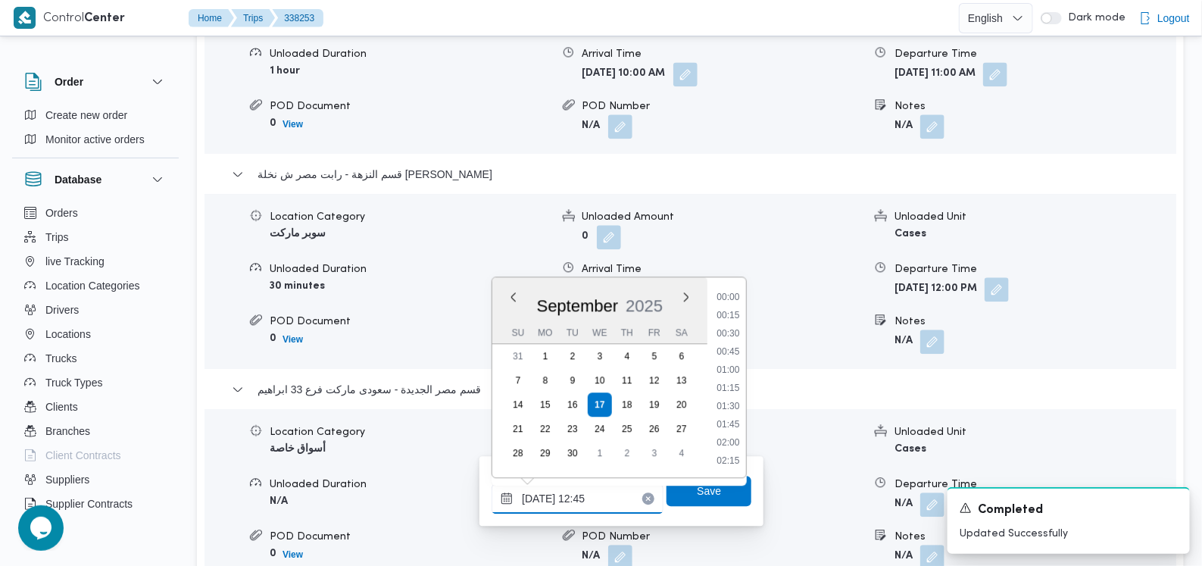
scroll to position [835, 0]
click at [728, 353] on li "12:15" at bounding box center [728, 351] width 35 height 15
type input "17/09/2025 12:15"
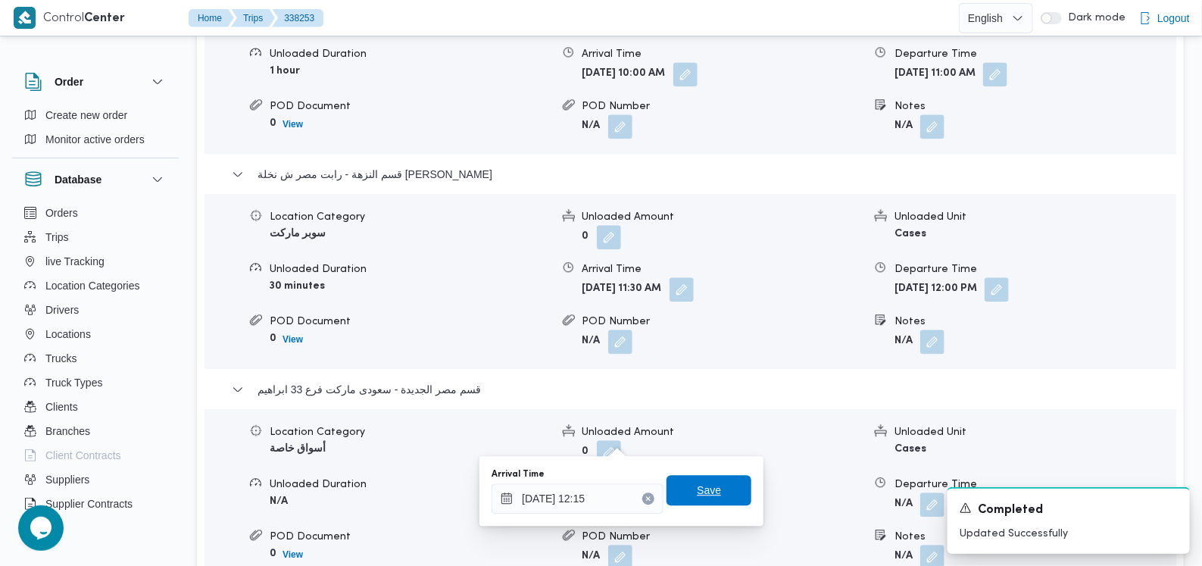
click at [723, 494] on span "Save" at bounding box center [708, 490] width 85 height 30
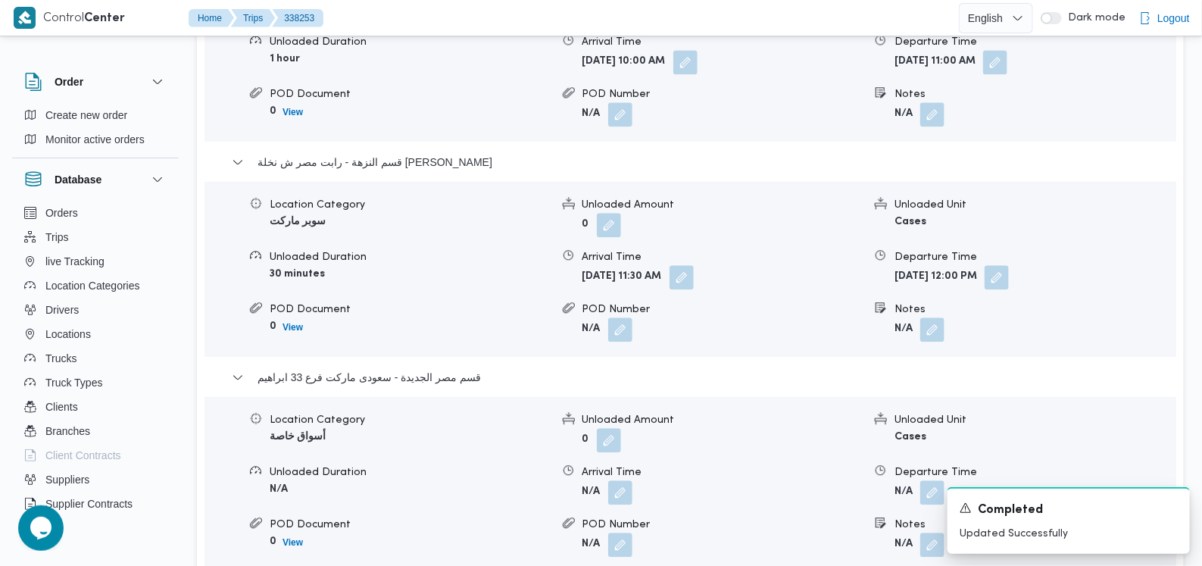
scroll to position [1706, 0]
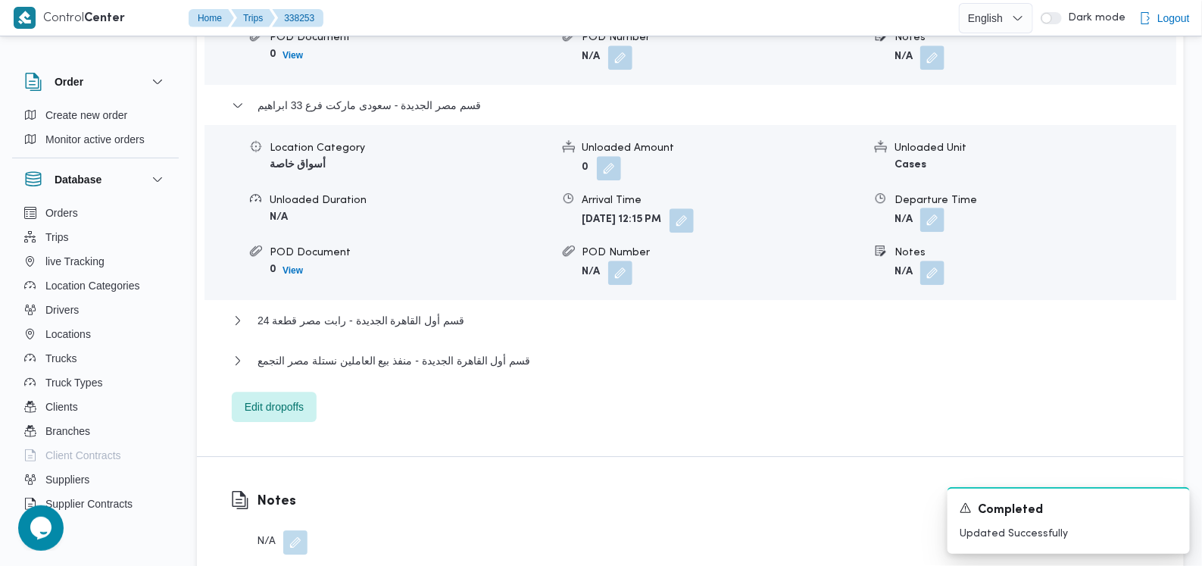
click at [933, 207] on button "button" at bounding box center [932, 219] width 24 height 24
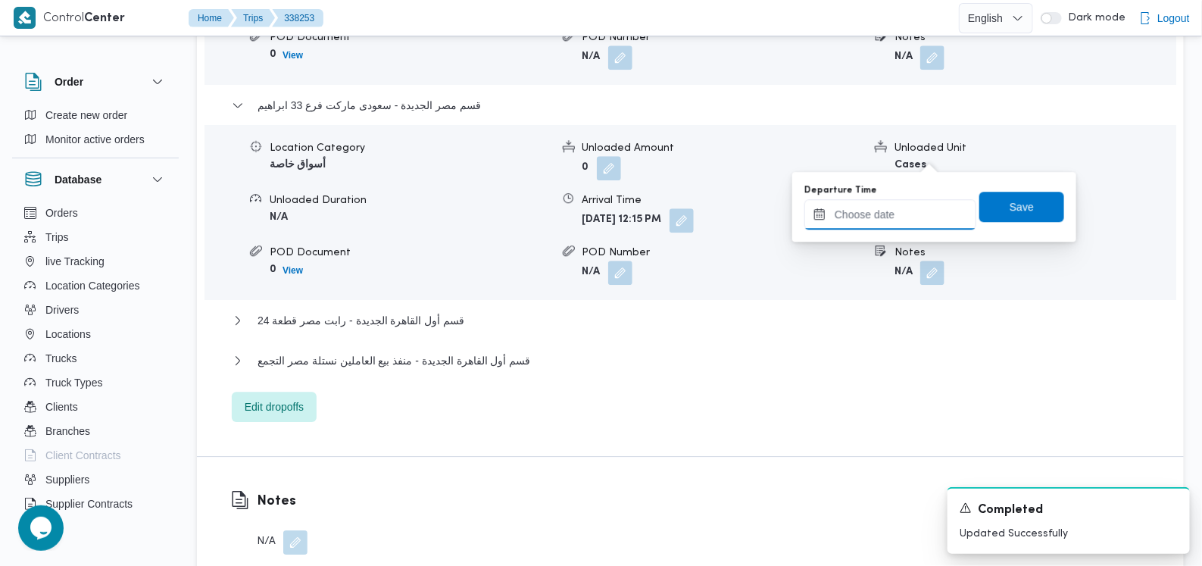
click at [902, 214] on input "Departure Time" at bounding box center [890, 214] width 172 height 30
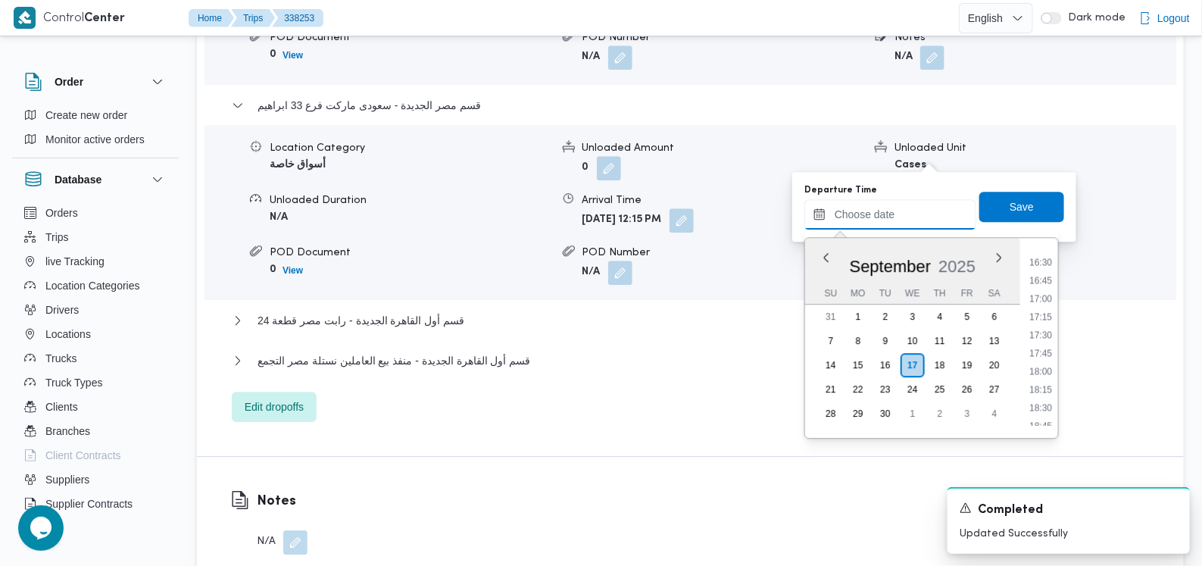
scroll to position [943, 0]
click at [1041, 261] on li "13:00" at bounding box center [1040, 258] width 35 height 15
type input "17/09/2025 13:00"
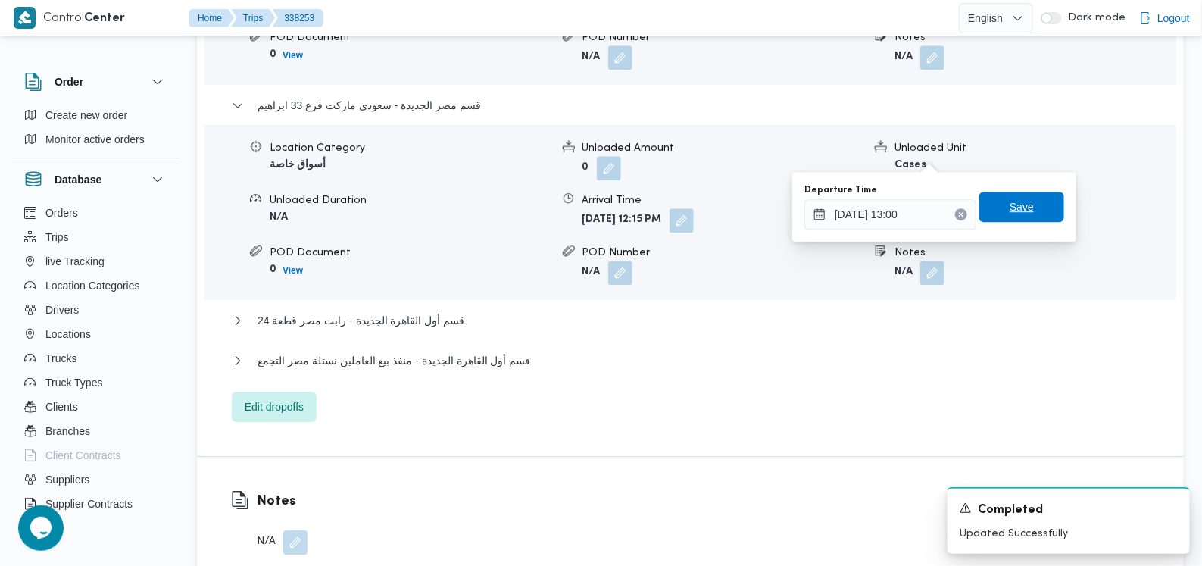
click at [1009, 199] on span "Save" at bounding box center [1021, 207] width 24 height 18
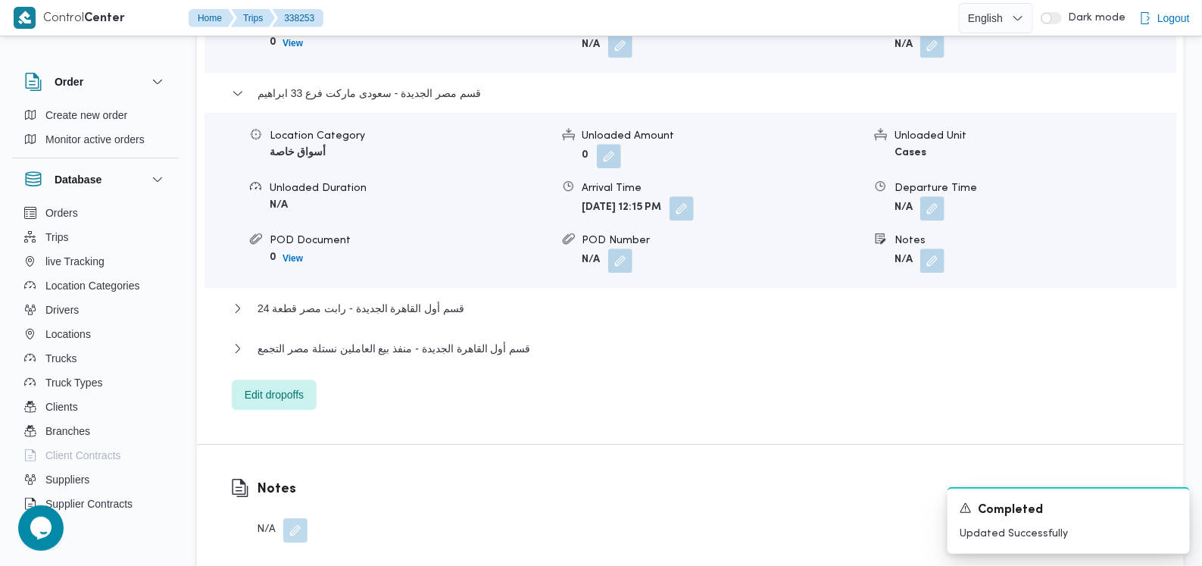
click at [443, 238] on div "Amreya - سعودى فرع ابو بكر الصديق Location Category أسواق خاصة Unloaded Amount …" at bounding box center [691, 32] width 918 height 756
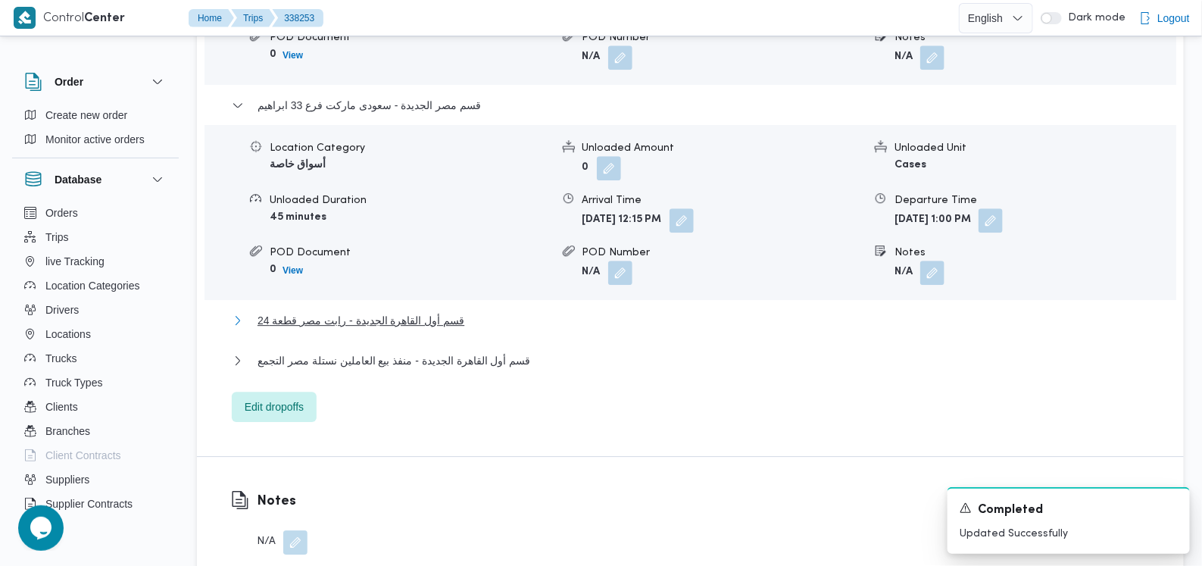
click at [442, 311] on span "قسم أول القاهرة الجديدة - رابت مصر قطعة 24" at bounding box center [360, 320] width 207 height 18
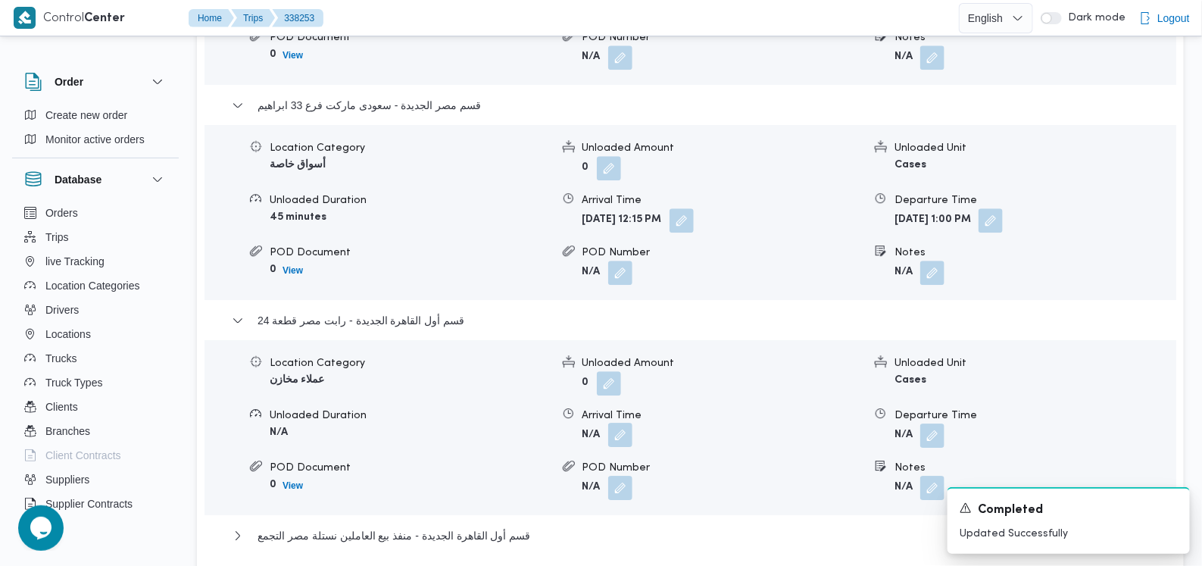
click at [622, 422] on button "button" at bounding box center [620, 434] width 24 height 24
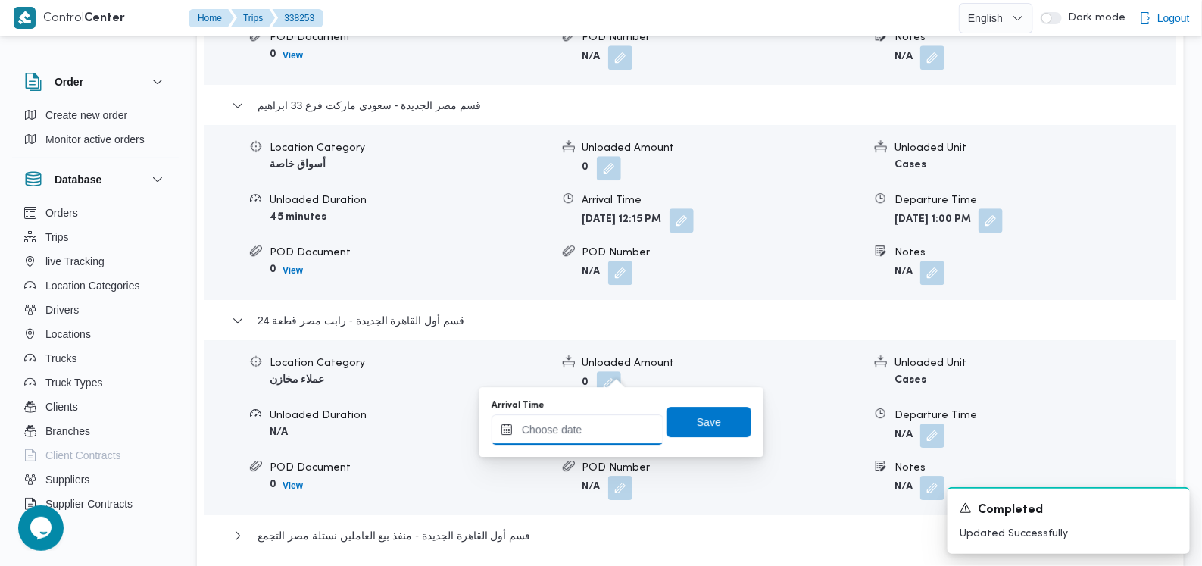
click at [594, 442] on input "Arrival Time" at bounding box center [577, 429] width 172 height 30
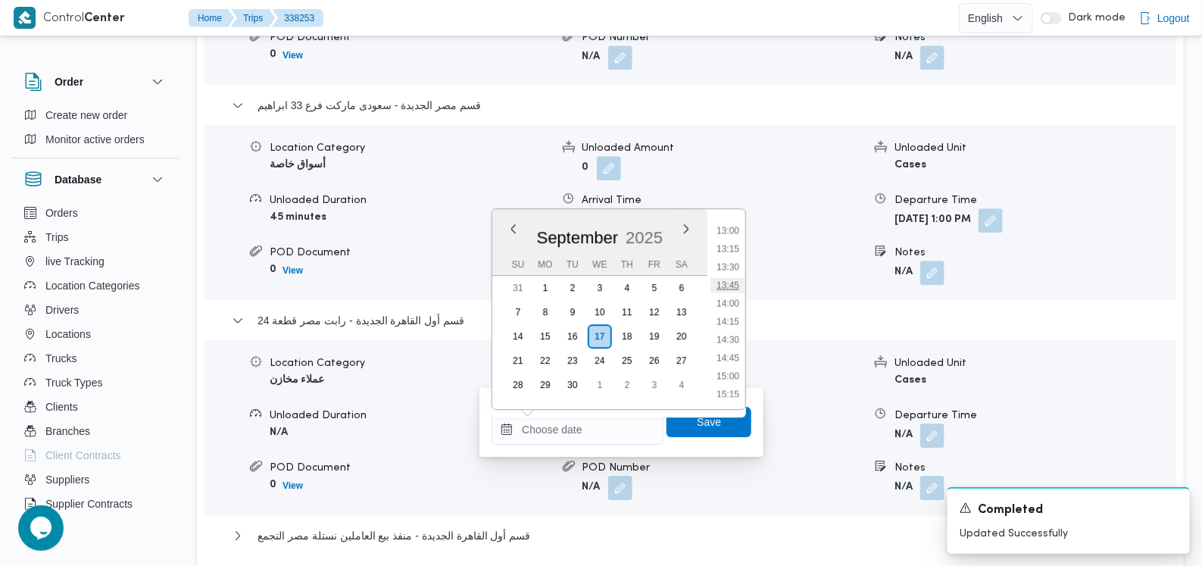
click at [731, 284] on li "13:45" at bounding box center [727, 284] width 35 height 15
type input "17/09/2025 13:45"
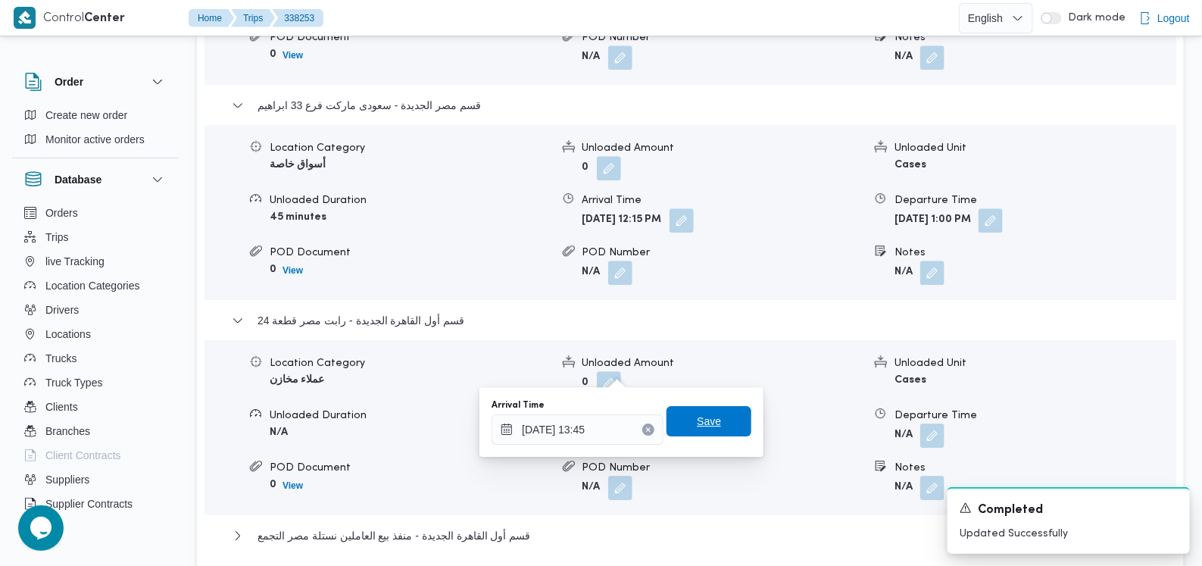
click at [720, 407] on div "Save" at bounding box center [708, 422] width 85 height 30
click at [705, 425] on span "Save" at bounding box center [709, 421] width 24 height 18
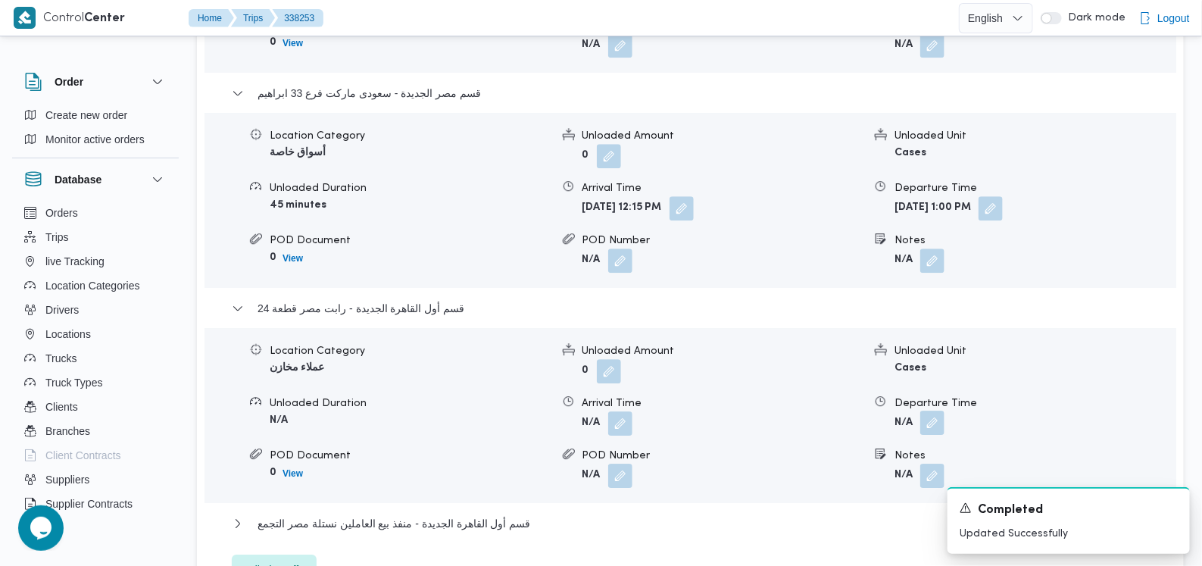
click at [932, 410] on button "button" at bounding box center [932, 422] width 24 height 24
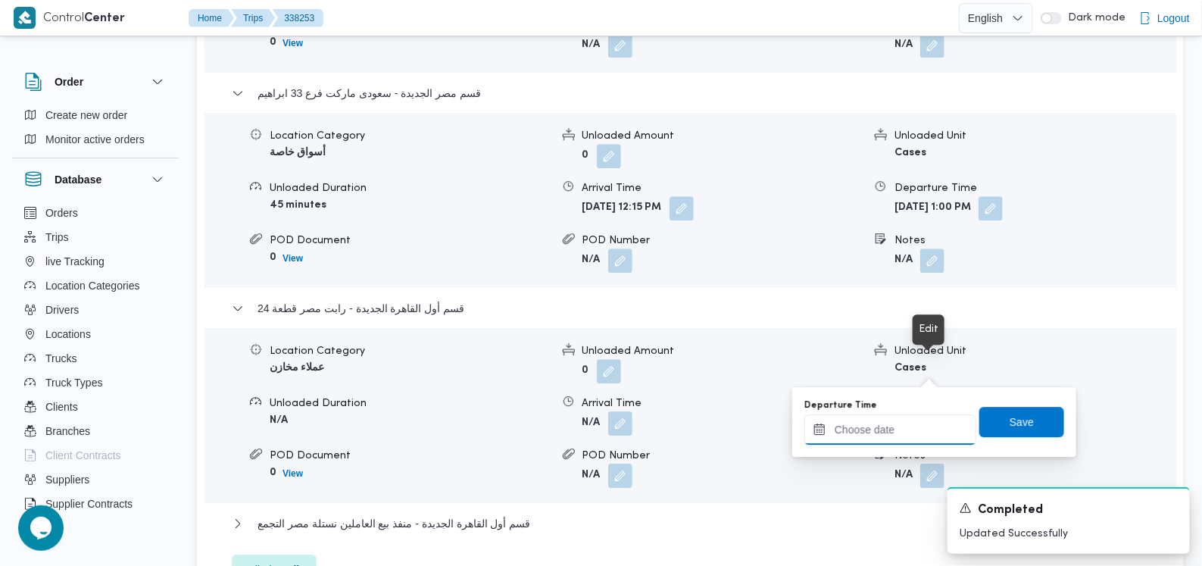
click at [900, 433] on input "Departure Time" at bounding box center [890, 429] width 172 height 30
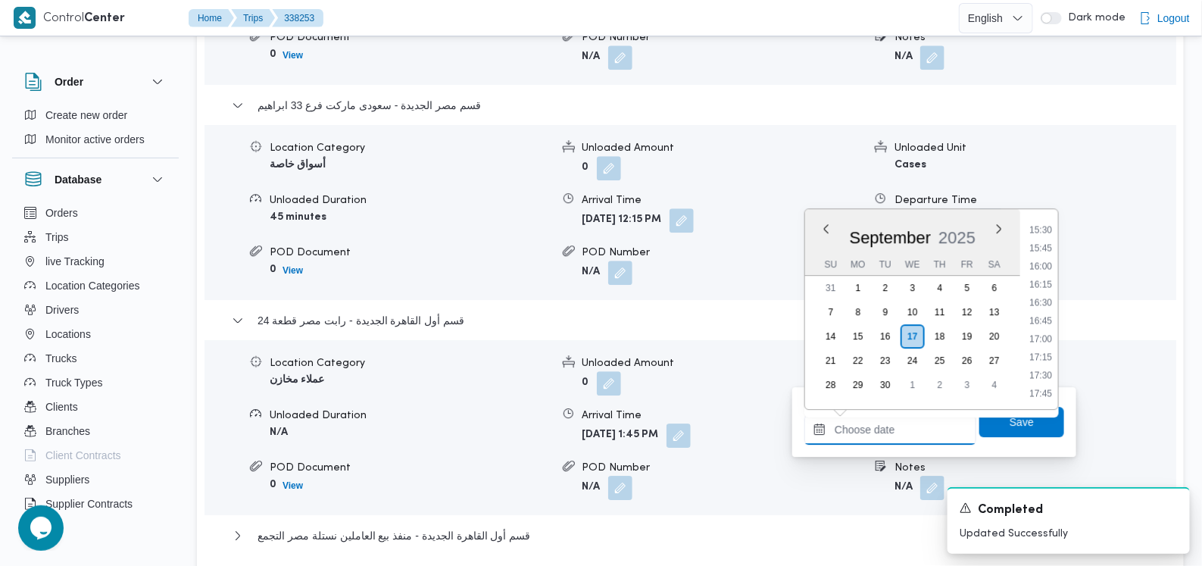
scroll to position [1038, 0]
click at [1045, 238] on li "14:30" at bounding box center [1040, 244] width 35 height 15
type input "[DATE] 14:30"
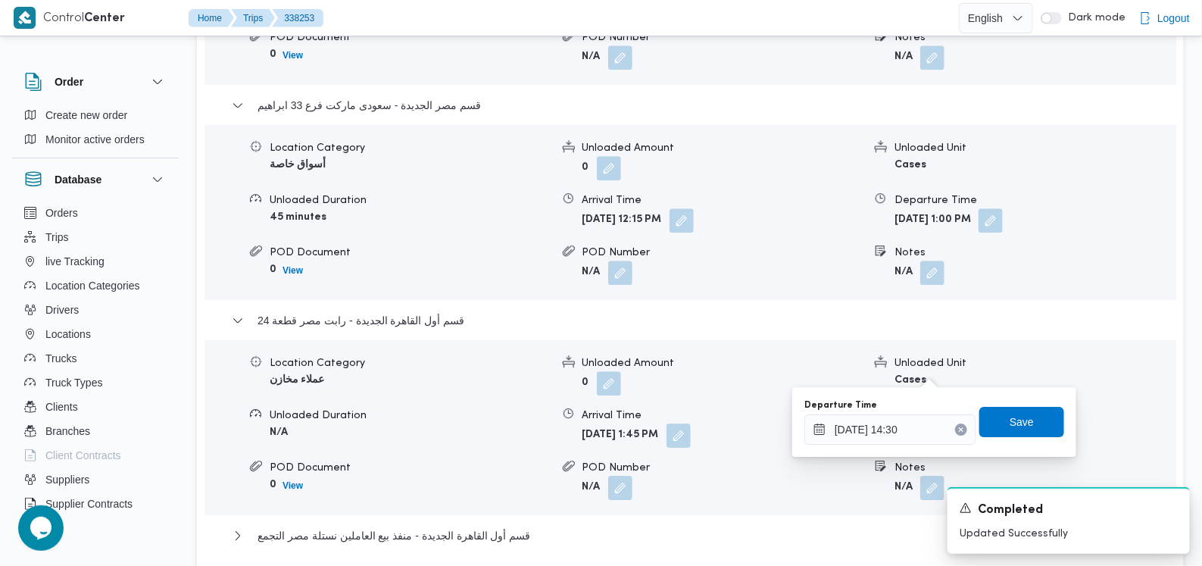
click at [1011, 445] on div "You are in a dialog. To close this dialog, hit escape. Departure Time 17/09/202…" at bounding box center [934, 422] width 284 height 70
click at [1009, 423] on span "Save" at bounding box center [1021, 421] width 24 height 18
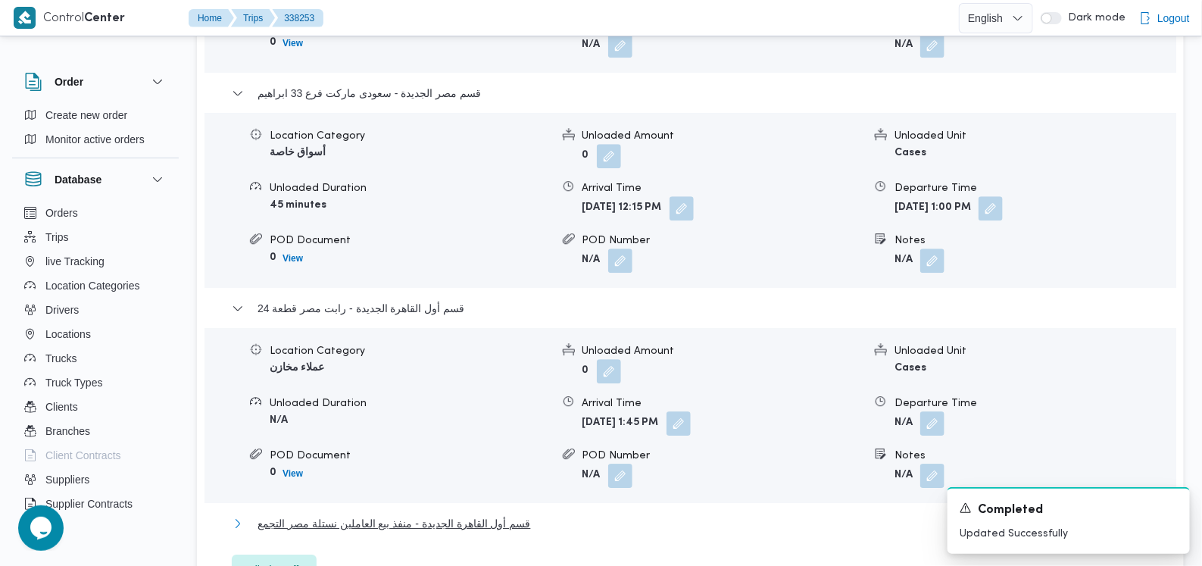
click at [525, 514] on span "قسم أول القاهرة الجديدة - منفذ بيع العاملين نستلة مصر التجمع" at bounding box center [393, 523] width 273 height 18
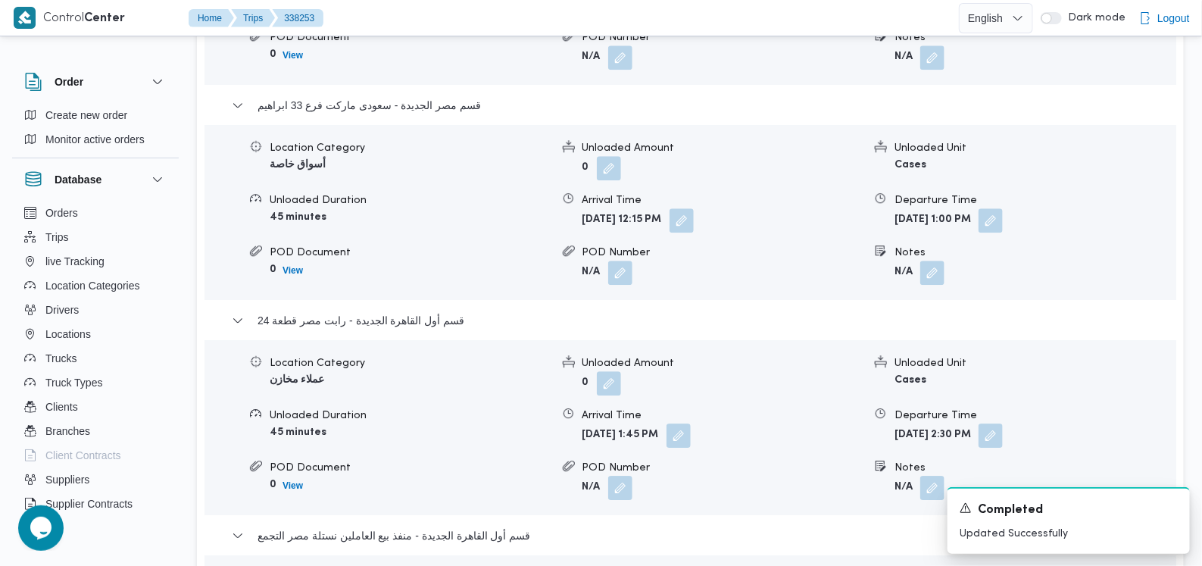
scroll to position [1895, 0]
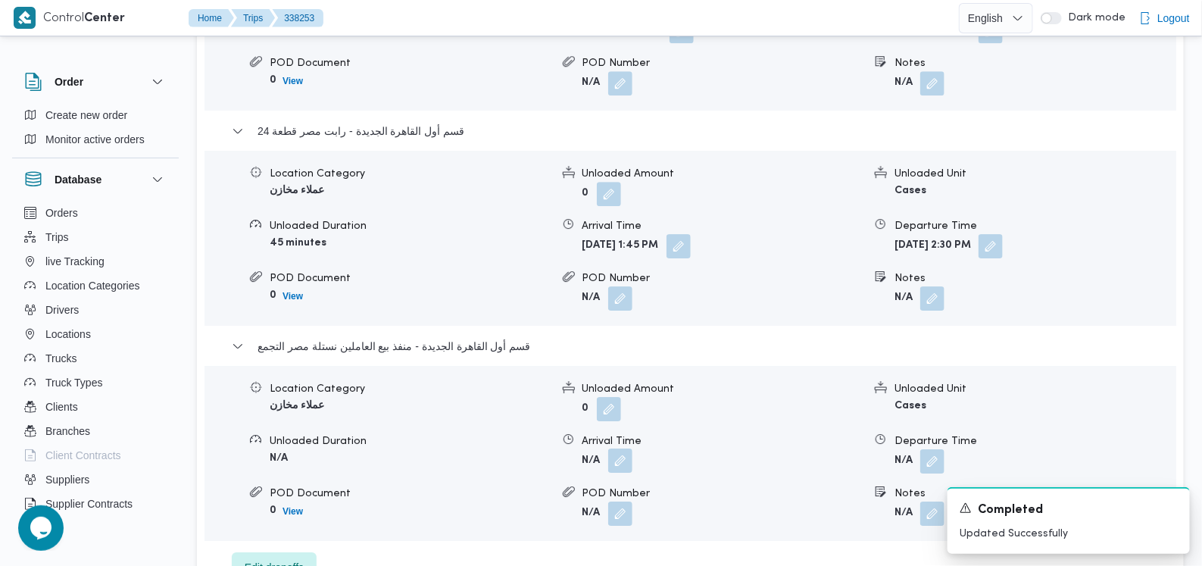
click at [617, 448] on button "button" at bounding box center [620, 460] width 24 height 24
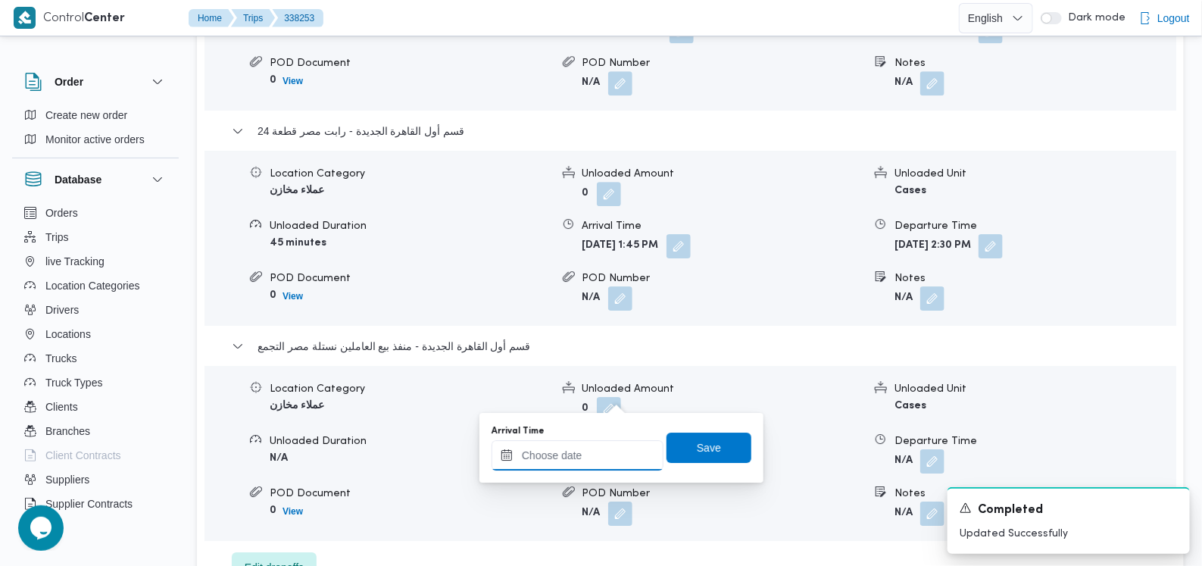
click at [588, 460] on input "Arrival Time" at bounding box center [577, 455] width 172 height 30
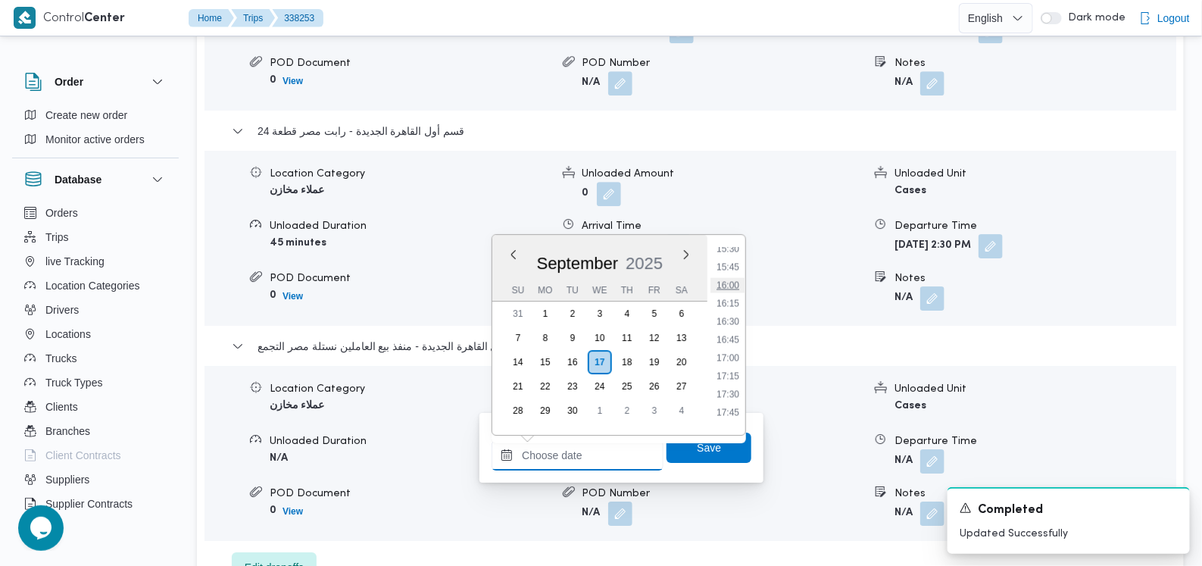
scroll to position [1038, 0]
click at [730, 305] on li "15:00" at bounding box center [727, 306] width 35 height 15
type input "17/09/2025 15:00"
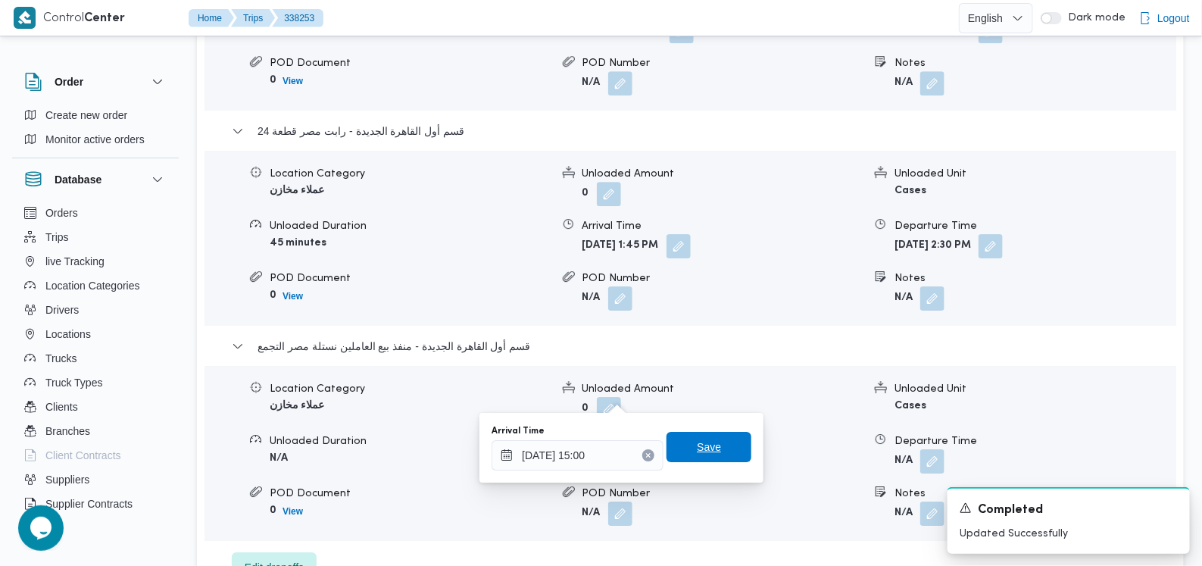
click at [703, 450] on span "Save" at bounding box center [709, 447] width 24 height 18
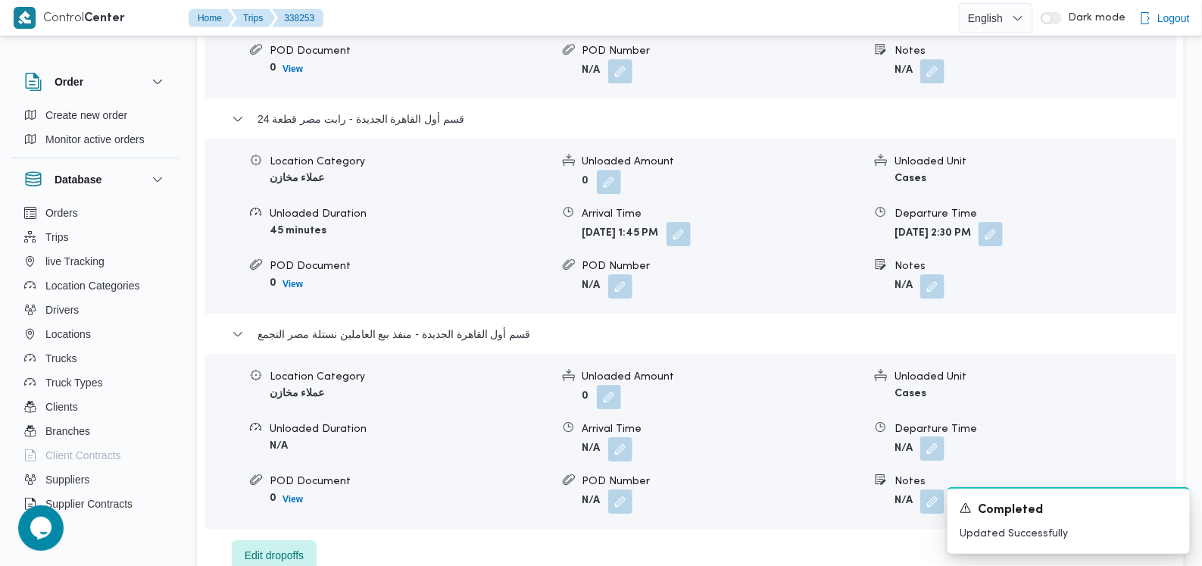
click at [927, 436] on button "button" at bounding box center [932, 448] width 24 height 24
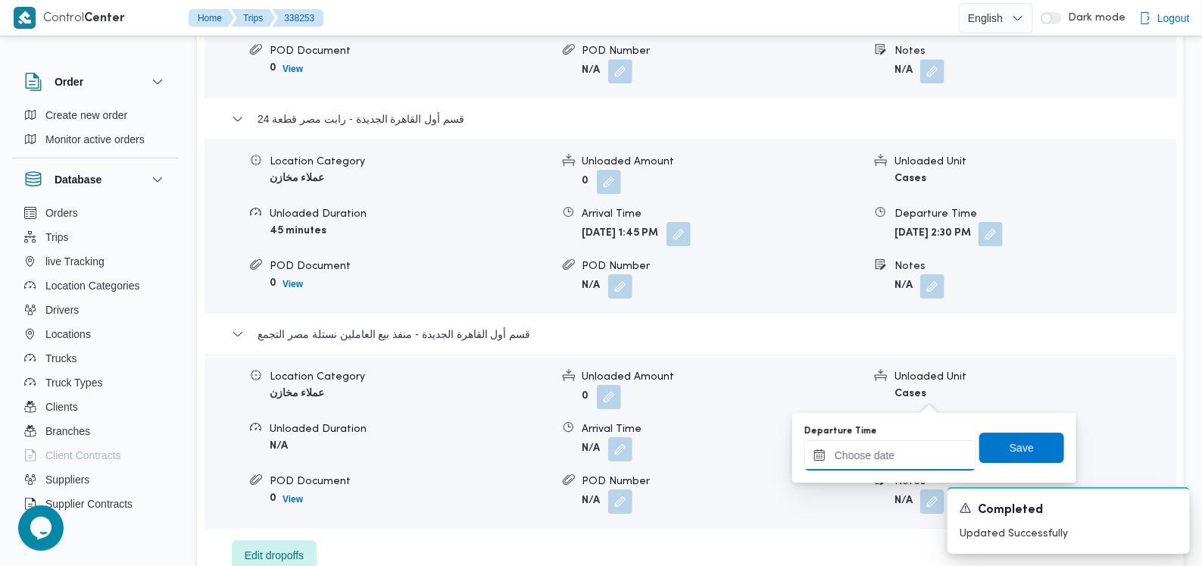
click at [893, 460] on input "Departure Time" at bounding box center [890, 455] width 172 height 30
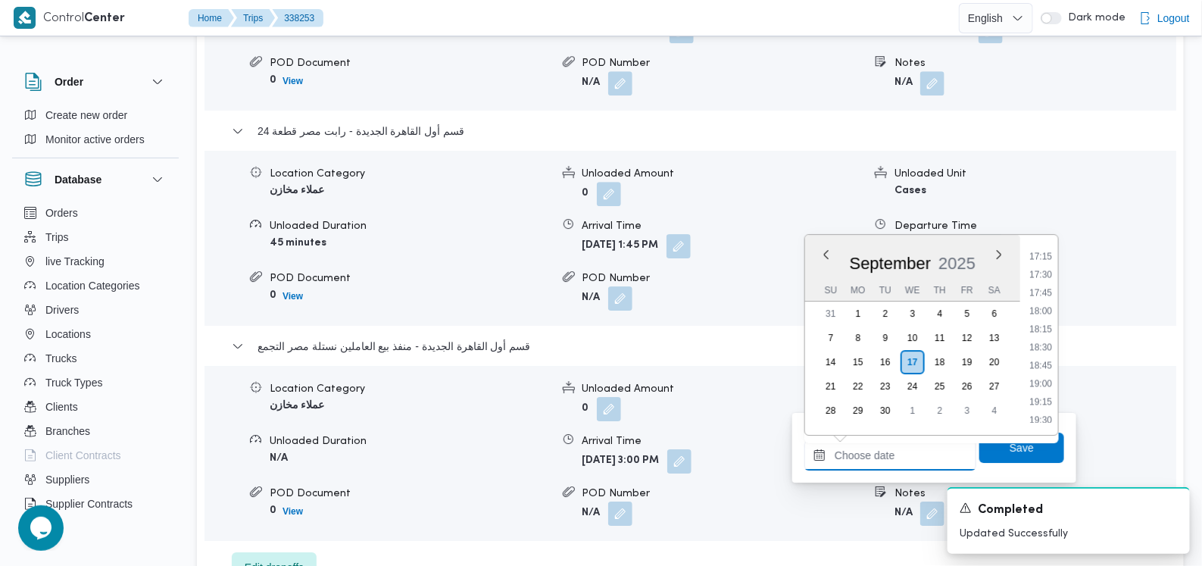
scroll to position [1133, 0]
click at [1041, 290] on li "16:00" at bounding box center [1040, 284] width 35 height 15
type input "17/09/2025 16:00"
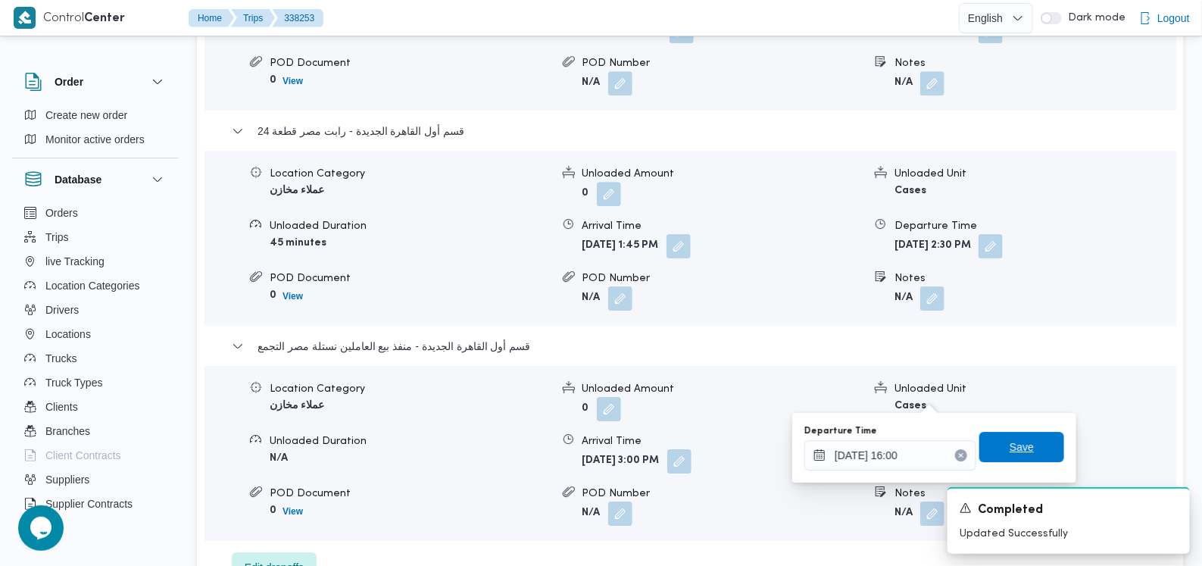
click at [1009, 450] on span "Save" at bounding box center [1021, 447] width 24 height 18
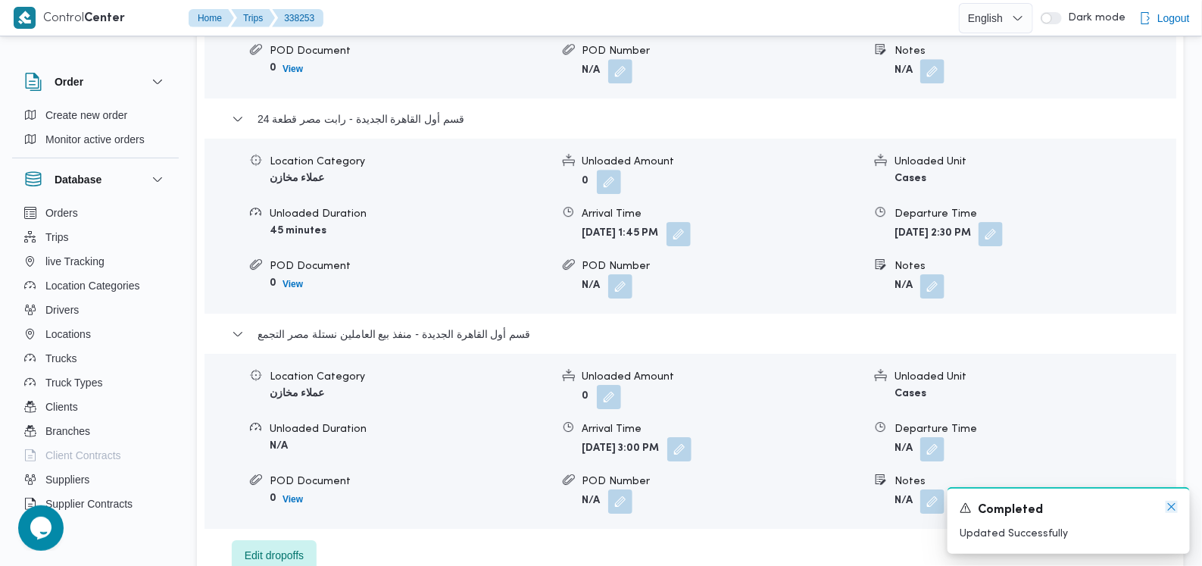
click at [1167, 506] on icon "Dismiss toast" at bounding box center [1171, 506] width 12 height 12
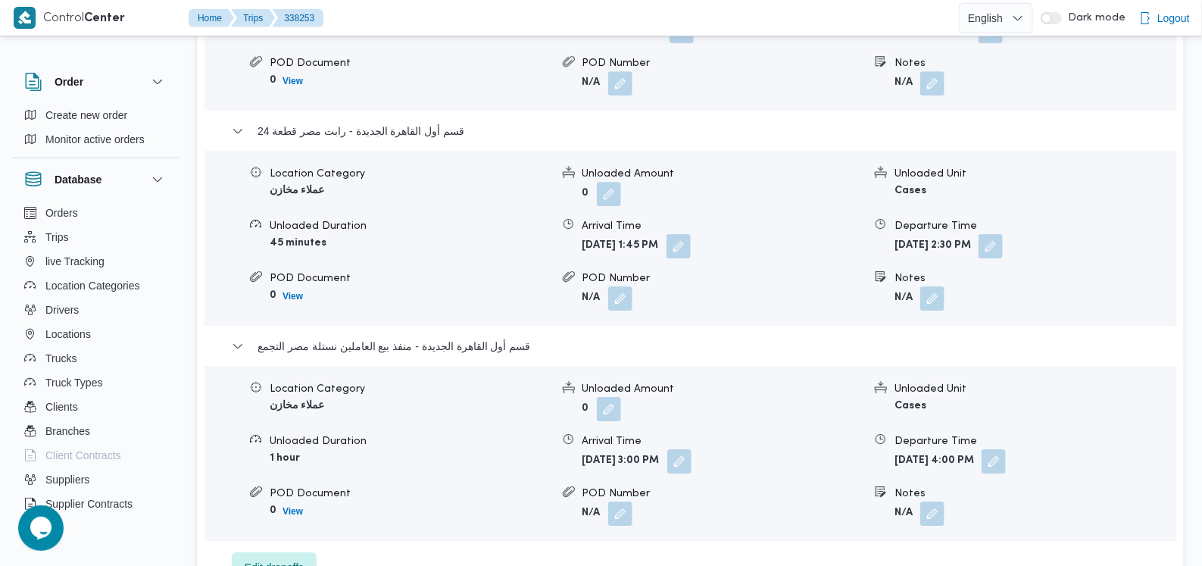
click at [373, 337] on div "قسم أول القاهرة الجديدة - منفذ بيع العاملين نستلة مصر التجمع" at bounding box center [691, 351] width 918 height 29
click at [375, 337] on span "قسم أول القاهرة الجديدة - منفذ بيع العاملين نستلة مصر التجمع" at bounding box center [393, 346] width 273 height 18
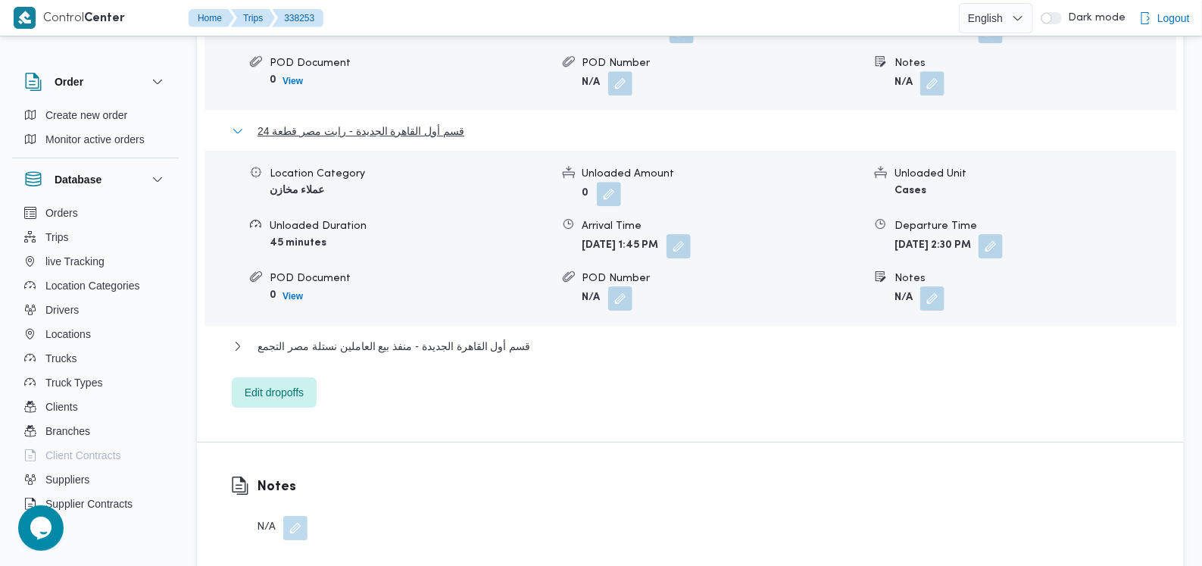
click at [418, 122] on span "قسم أول القاهرة الجديدة - رابت مصر قطعة 24" at bounding box center [360, 131] width 207 height 18
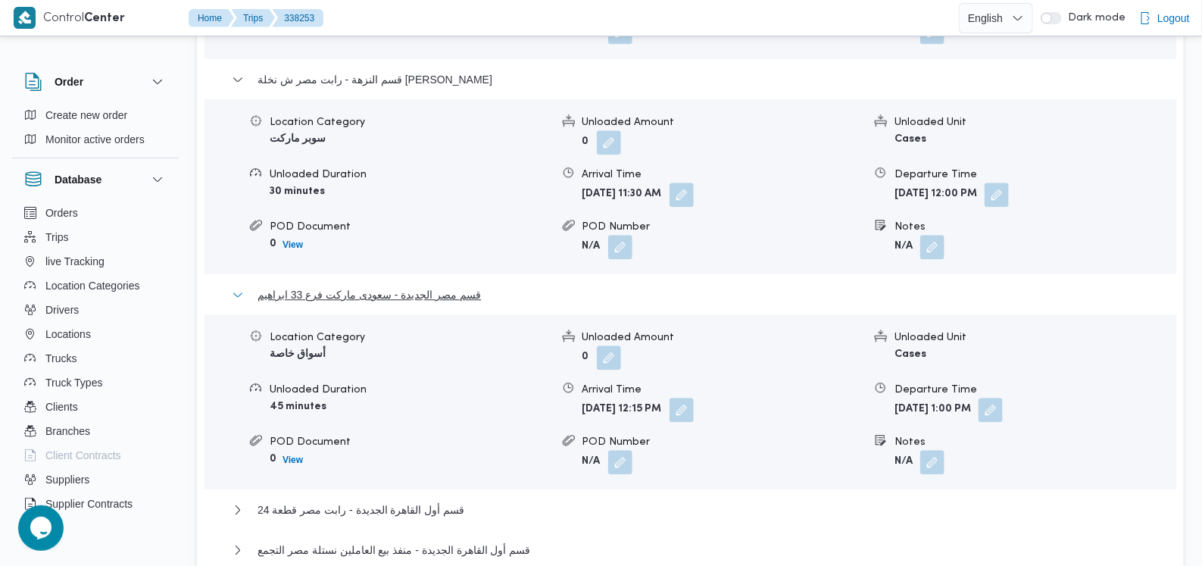
click at [418, 285] on span "قسم مصر الجديدة - سعودى ماركت فرع 33 ابراهيم" at bounding box center [368, 294] width 223 height 18
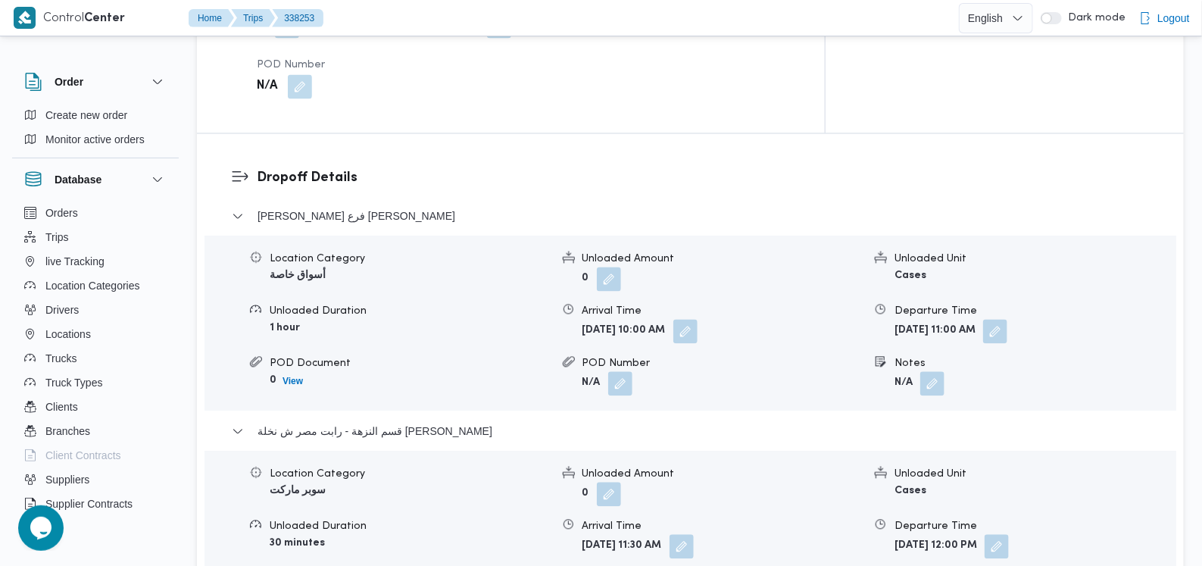
scroll to position [1138, 0]
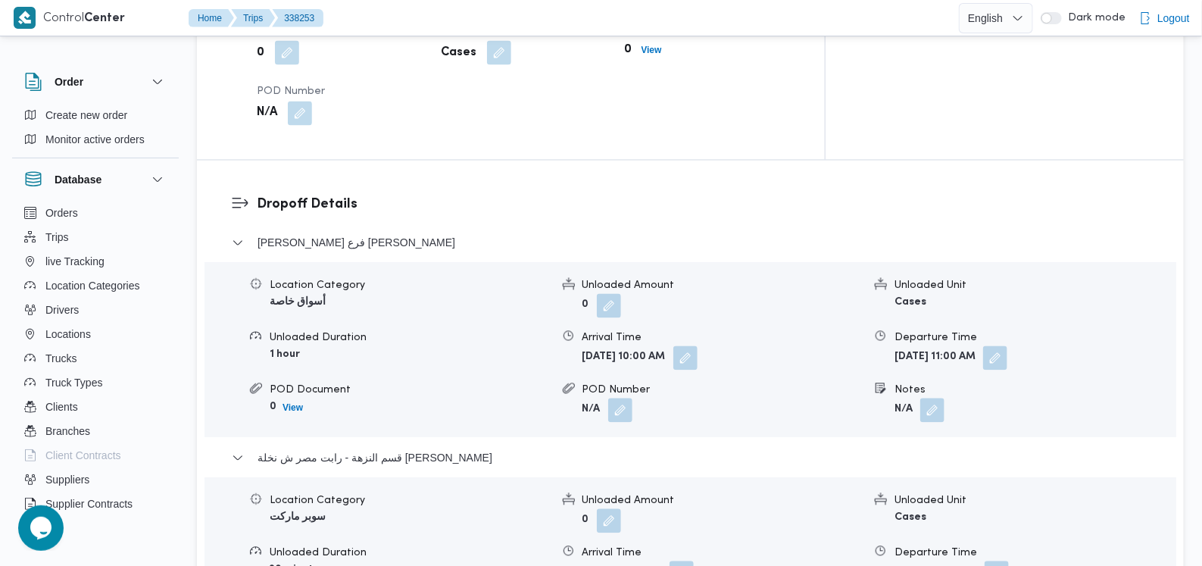
click at [394, 380] on div "Amreya - سعودى فرع ابو بكر الصديق Location Category أسواق خاصة Unloaded Amount …" at bounding box center [691, 524] width 918 height 581
click at [394, 449] on span "قسم النزهة - رابت مصر ش نخلة المطيعى" at bounding box center [374, 458] width 235 height 18
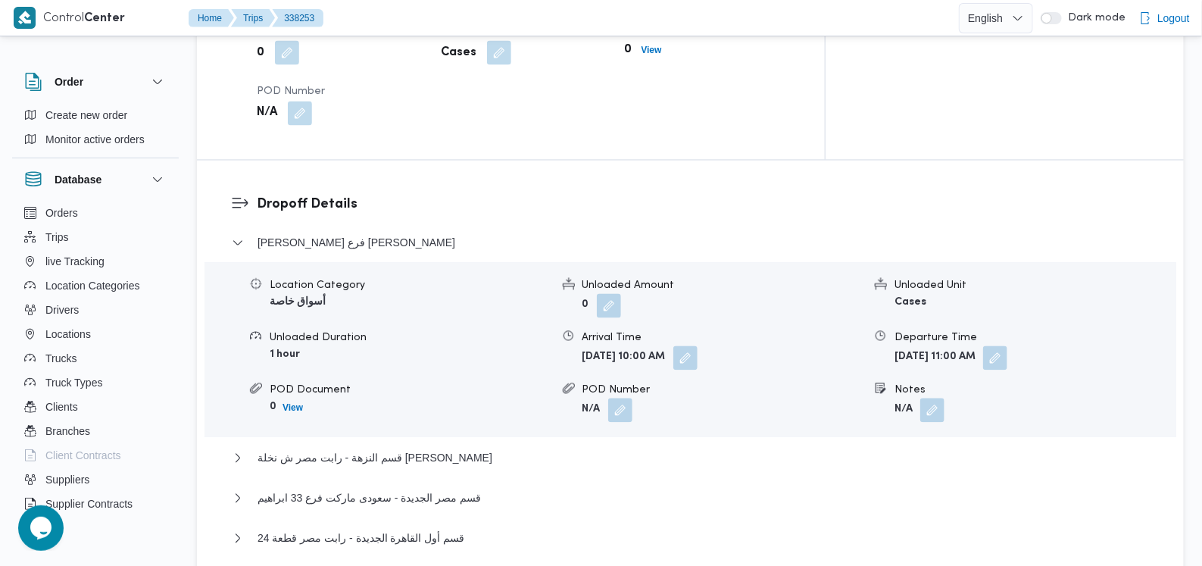
click at [405, 234] on div "Amreya - سعودى فرع ابو بكر الصديق" at bounding box center [691, 248] width 918 height 29
click at [405, 234] on span "Amreya - سعودى فرع ابو بكر الصديق" at bounding box center [356, 243] width 198 height 18
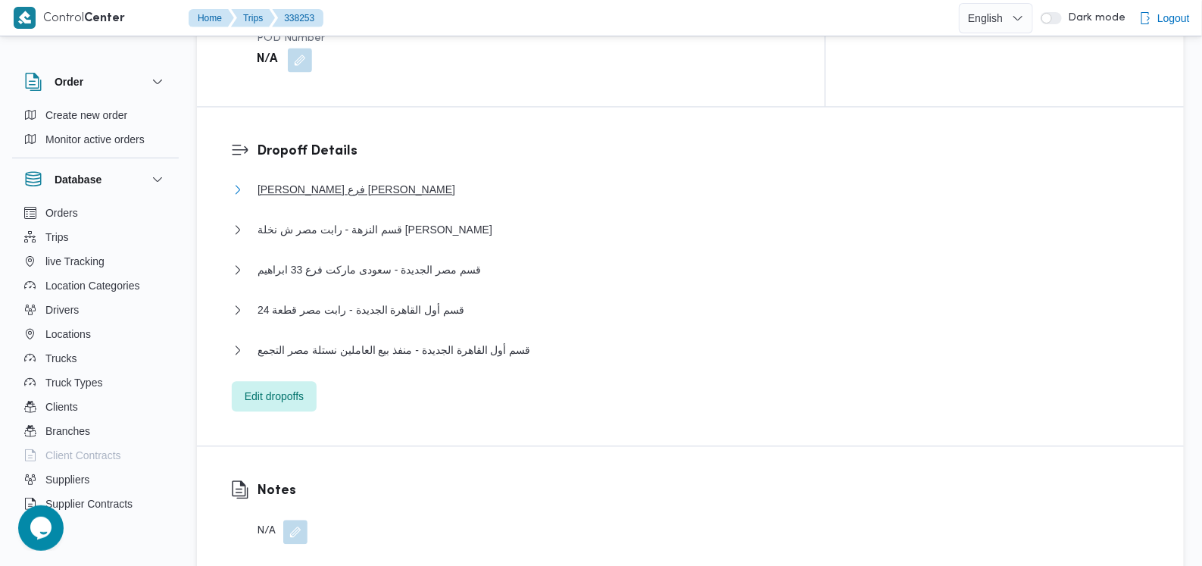
scroll to position [1233, 0]
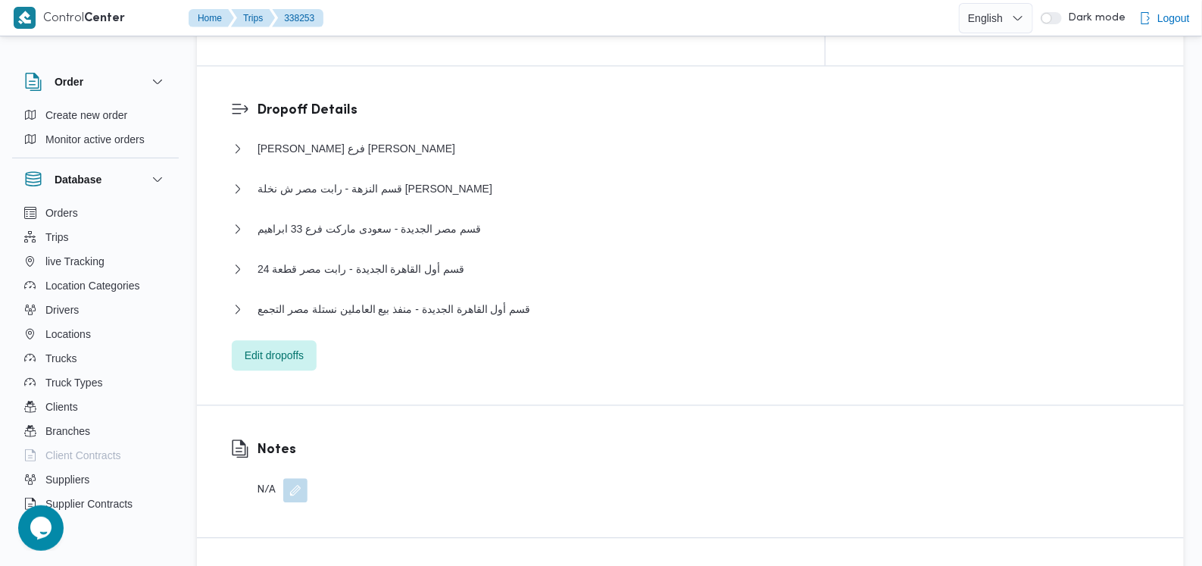
click at [302, 478] on button "button" at bounding box center [295, 490] width 24 height 24
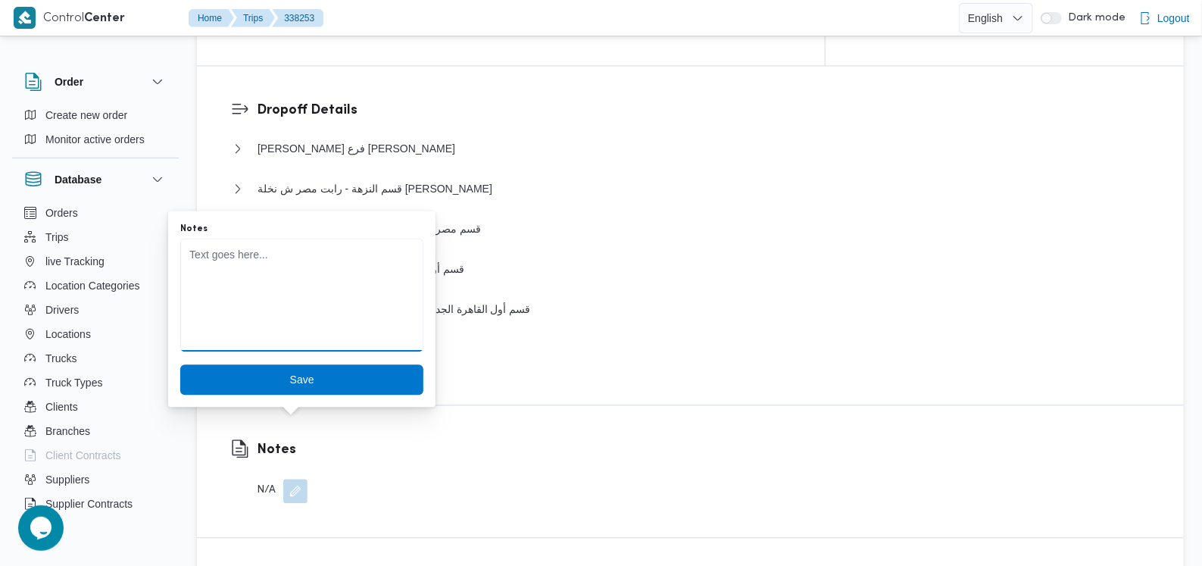
click at [311, 312] on textarea "Notes" at bounding box center [301, 295] width 243 height 114
type textarea "السيارة اليوم اضافى عميل لتسليم اورارت متبقية من امس"
click at [311, 312] on textarea "السيارة اليوم اضافى عميل لتسليم اورارت متبقية من امس" at bounding box center [301, 295] width 243 height 114
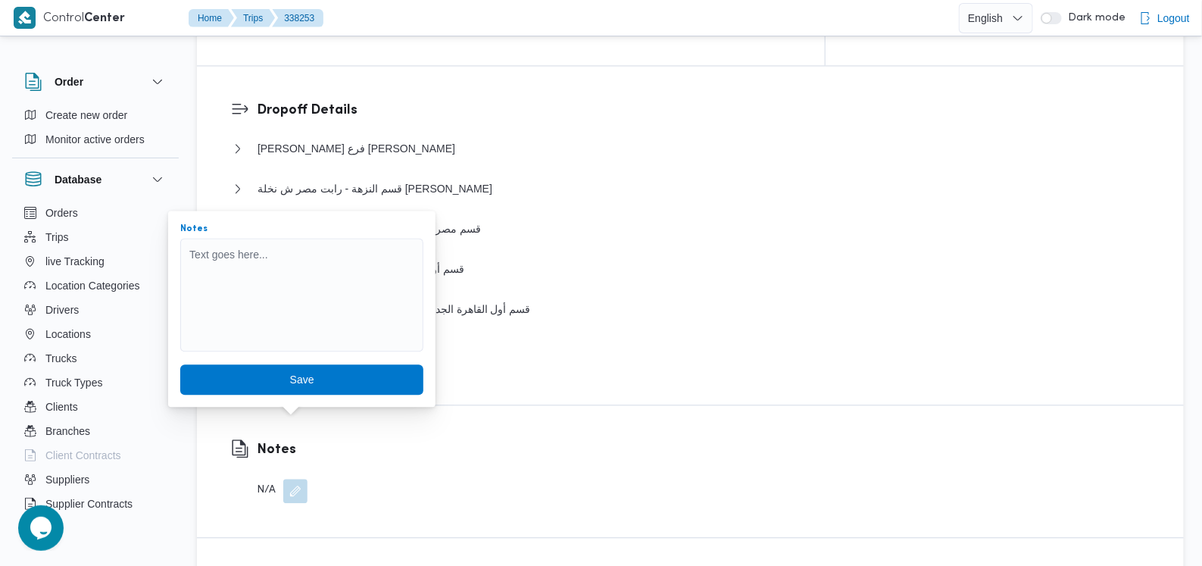
click at [512, 261] on div "Amreya - سعودى فرع ابو بكر الصديق Location Category أسواق خاصة Unloaded Amount …" at bounding box center [691, 254] width 918 height 231
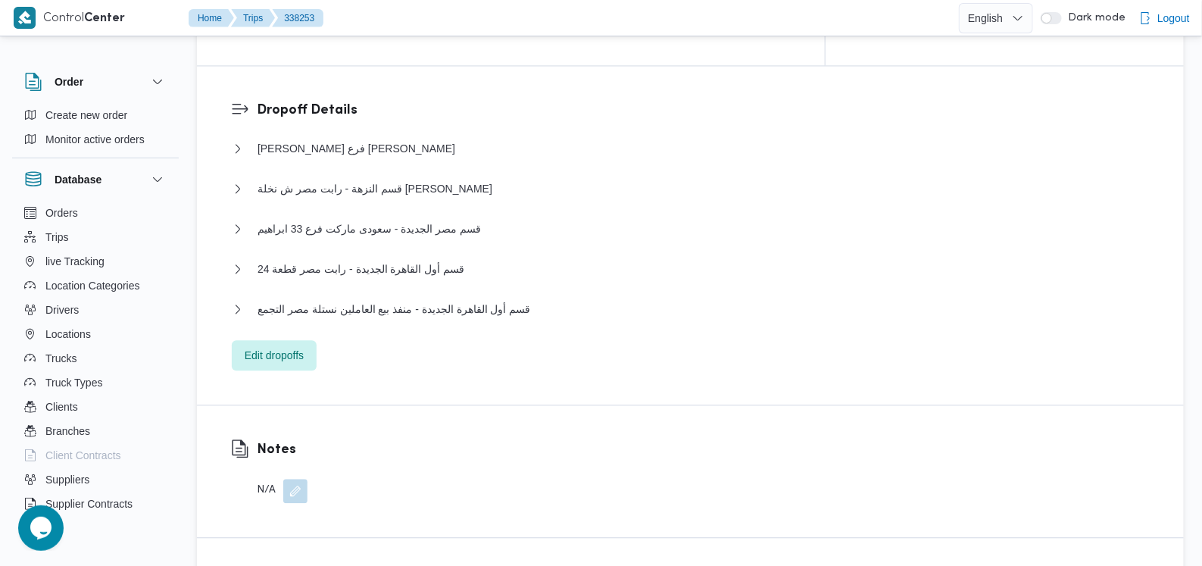
click at [273, 478] on div "N/A" at bounding box center [282, 490] width 51 height 24
click at [311, 425] on div "Notes N/A" at bounding box center [269, 471] width 145 height 132
click at [292, 478] on button "button" at bounding box center [295, 490] width 24 height 24
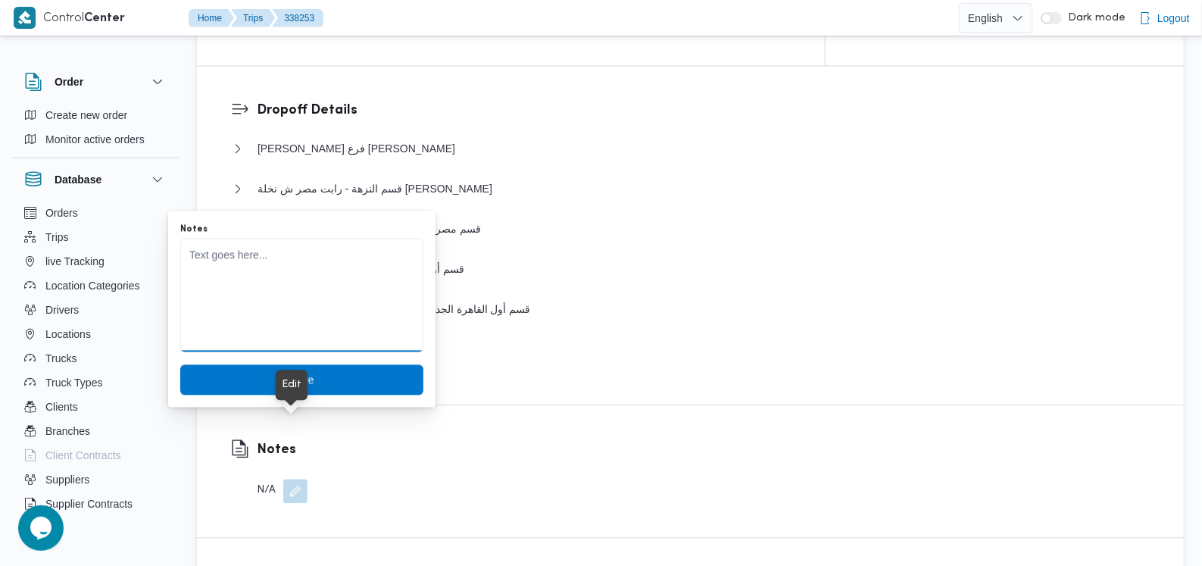
click at [332, 347] on textarea "Notes" at bounding box center [301, 295] width 243 height 114
click at [338, 312] on textarea "السيارة اليوم اضافى عميل لتسليم اوردرات متبقية من امس" at bounding box center [301, 295] width 243 height 114
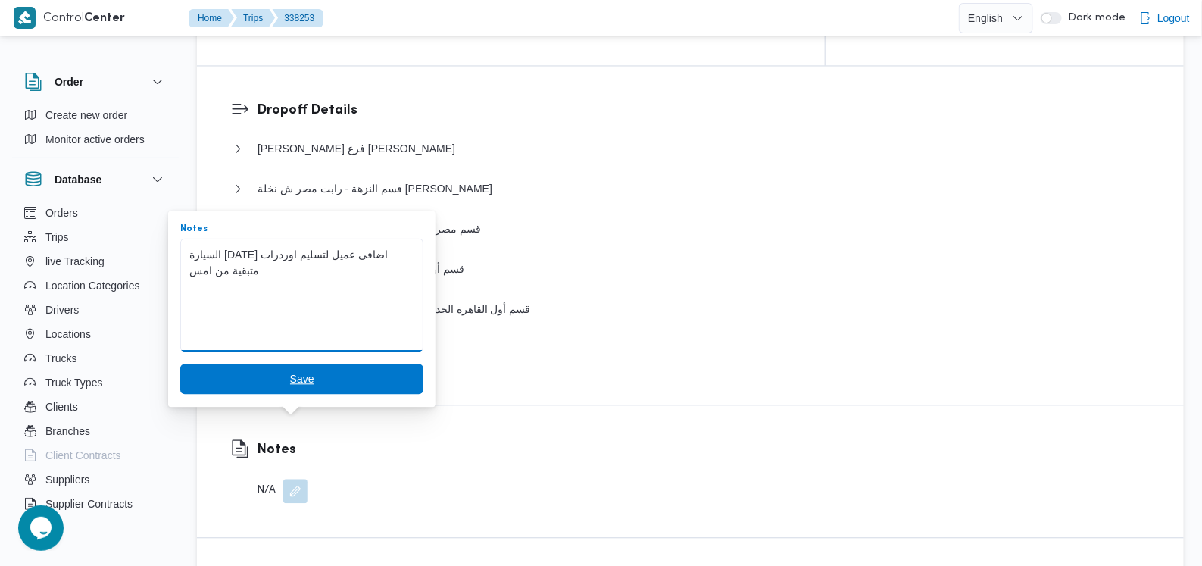
type textarea "السيارة اليوم اضافى عميل لتسليم اوردرات متبقية من امس"
click at [319, 372] on span "Save" at bounding box center [301, 378] width 243 height 30
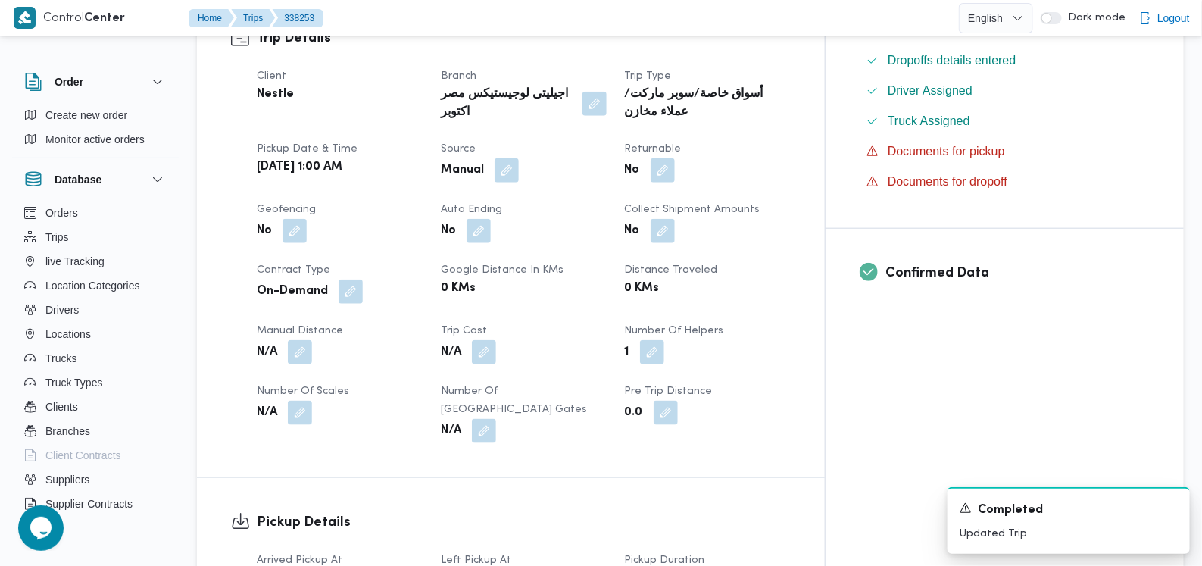
scroll to position [759, 0]
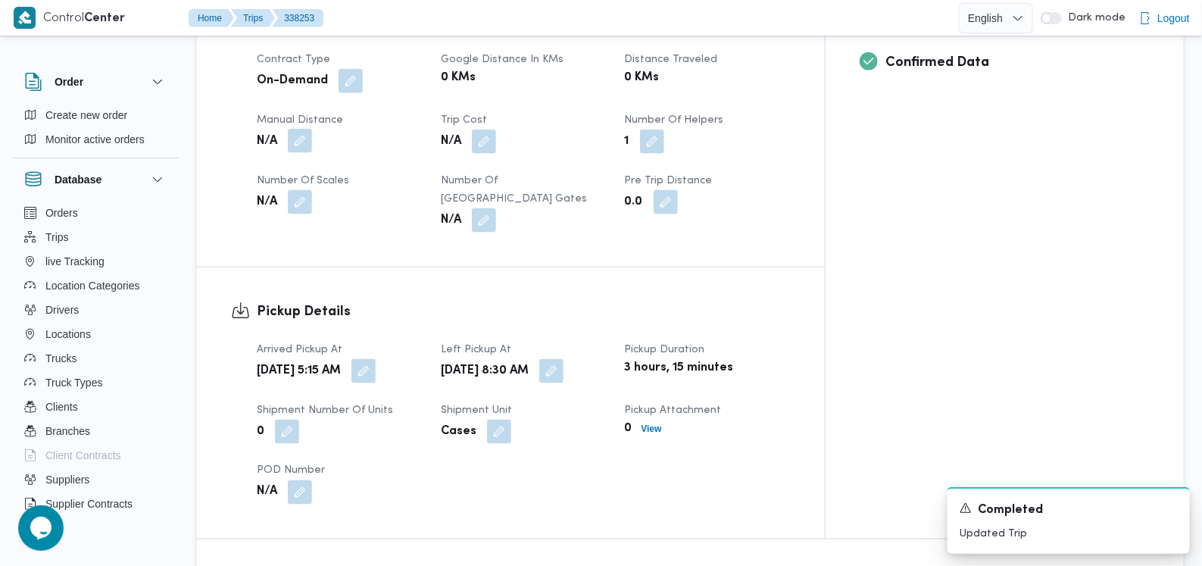
click at [307, 129] on button "button" at bounding box center [300, 141] width 24 height 24
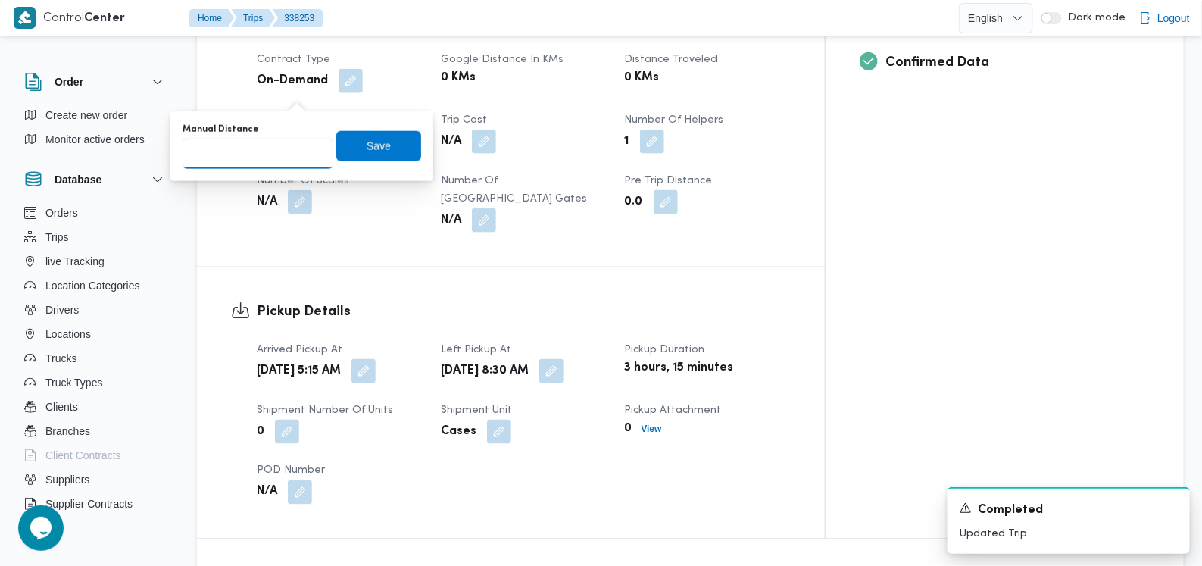
click at [260, 159] on input "Manual Distance" at bounding box center [257, 154] width 151 height 30
type input "165"
click at [379, 131] on span "Save" at bounding box center [378, 145] width 85 height 30
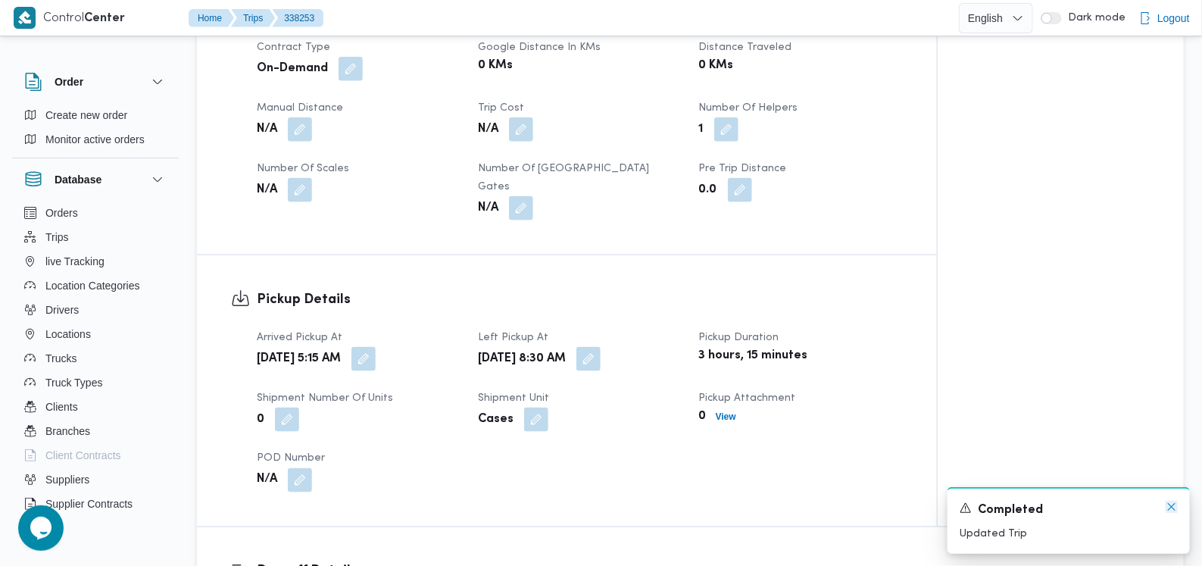
click at [1177, 512] on icon "Dismiss toast" at bounding box center [1171, 506] width 12 height 12
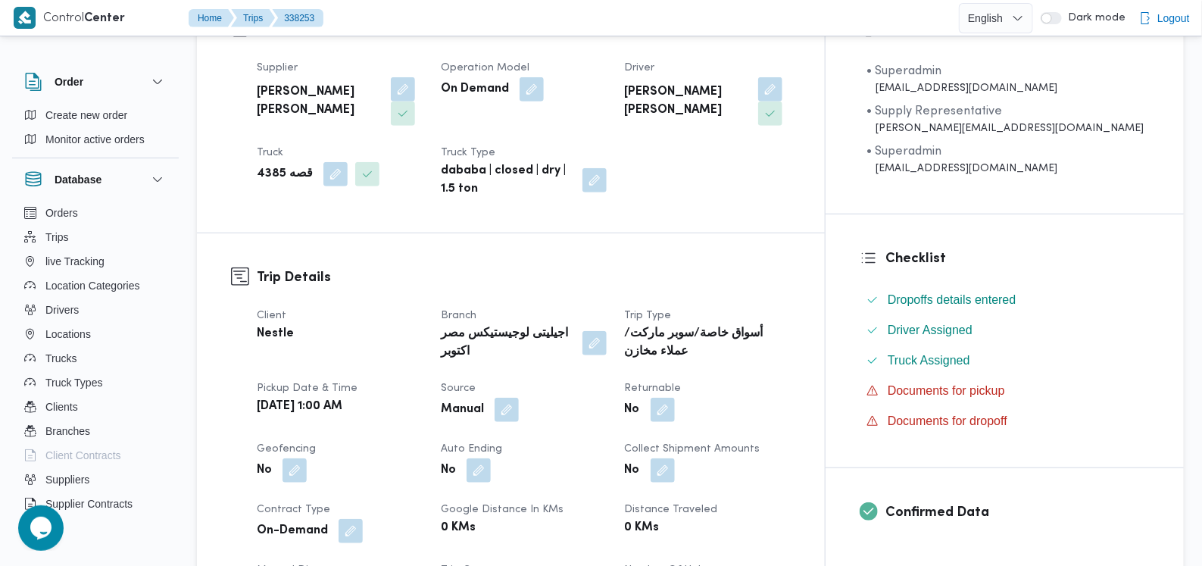
scroll to position [0, 0]
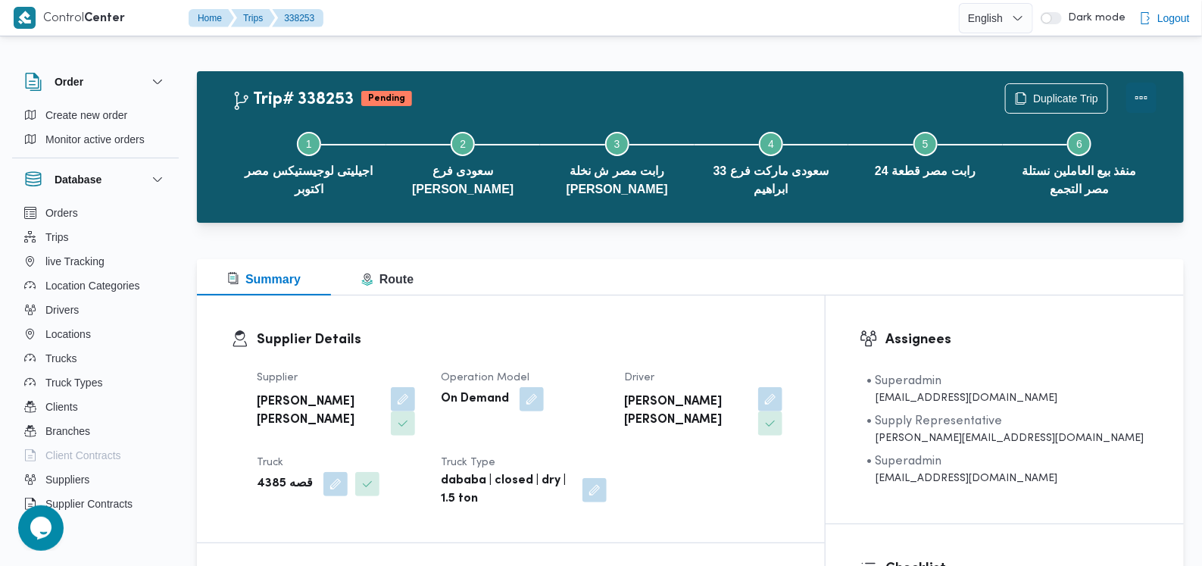
click at [1143, 97] on button "Actions" at bounding box center [1141, 98] width 30 height 30
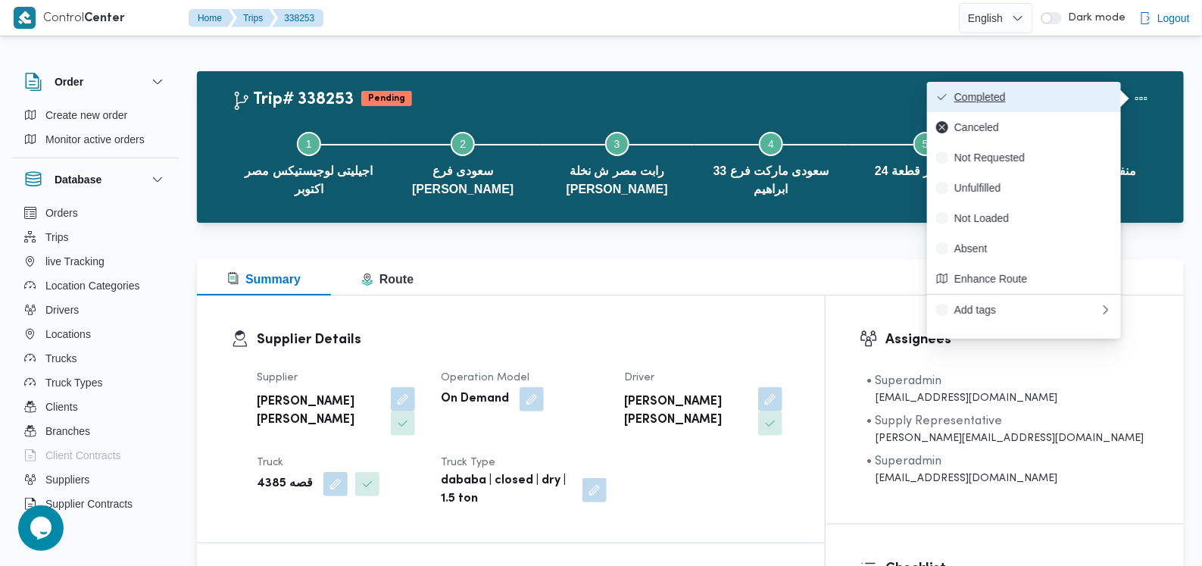
click at [1086, 97] on span "Completed" at bounding box center [1032, 97] width 157 height 12
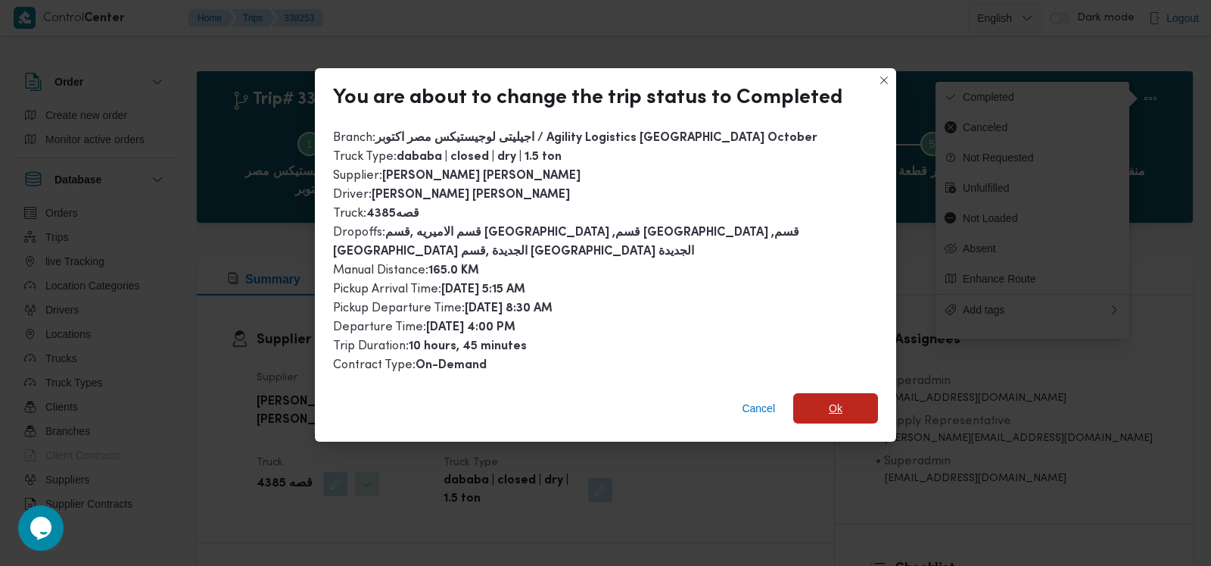
drag, startPoint x: 812, startPoint y: 395, endPoint x: 722, endPoint y: 394, distance: 89.3
click at [812, 395] on span "Ok" at bounding box center [835, 408] width 85 height 30
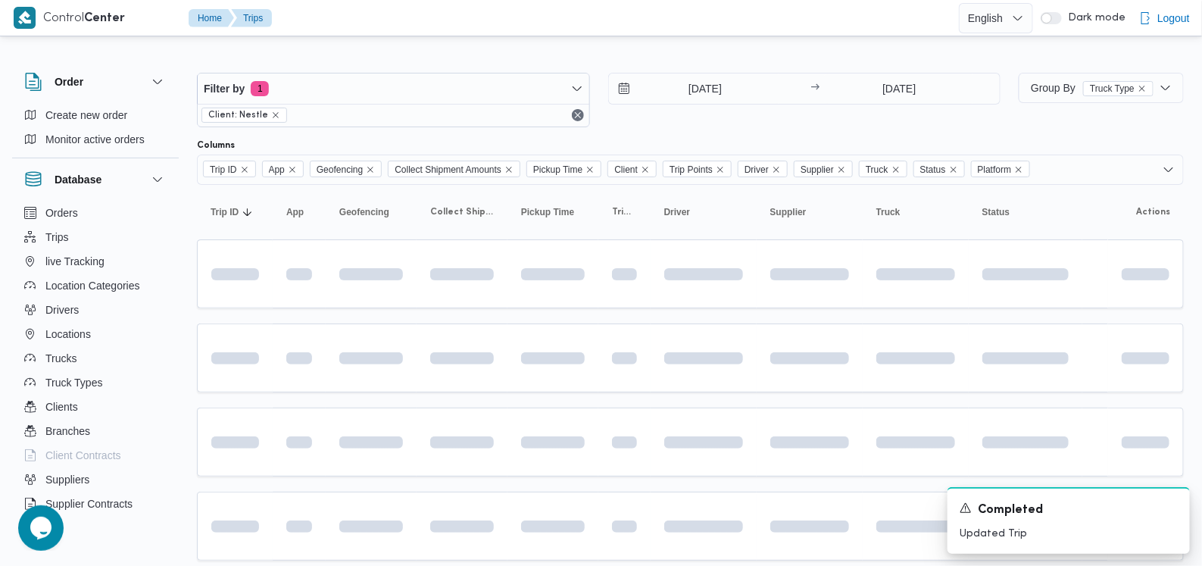
scroll to position [105, 0]
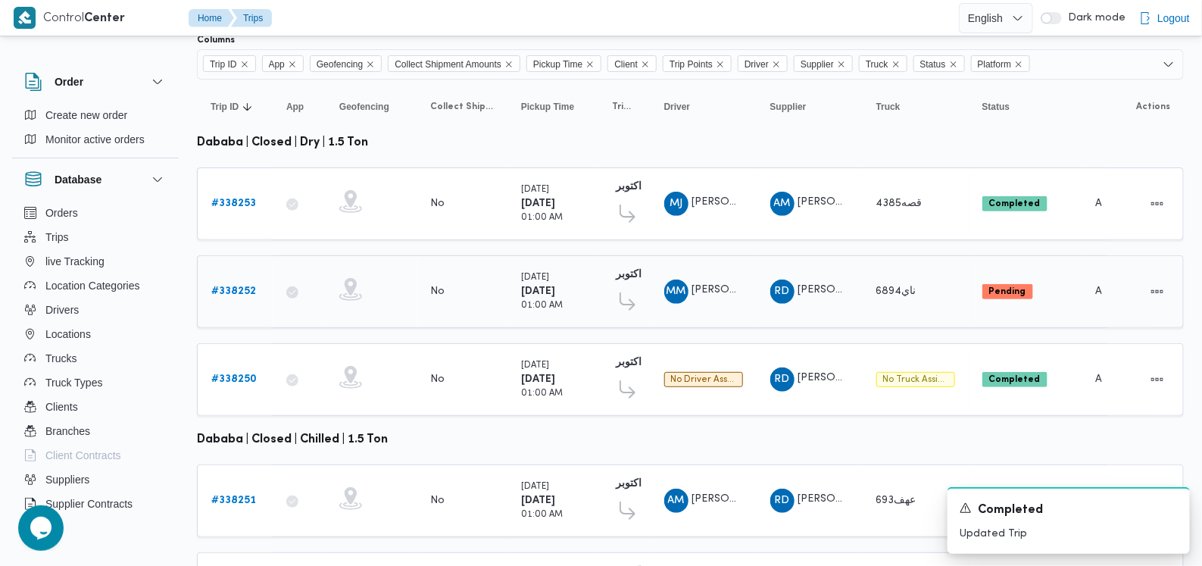
click at [228, 289] on b "# 338252" at bounding box center [233, 291] width 45 height 10
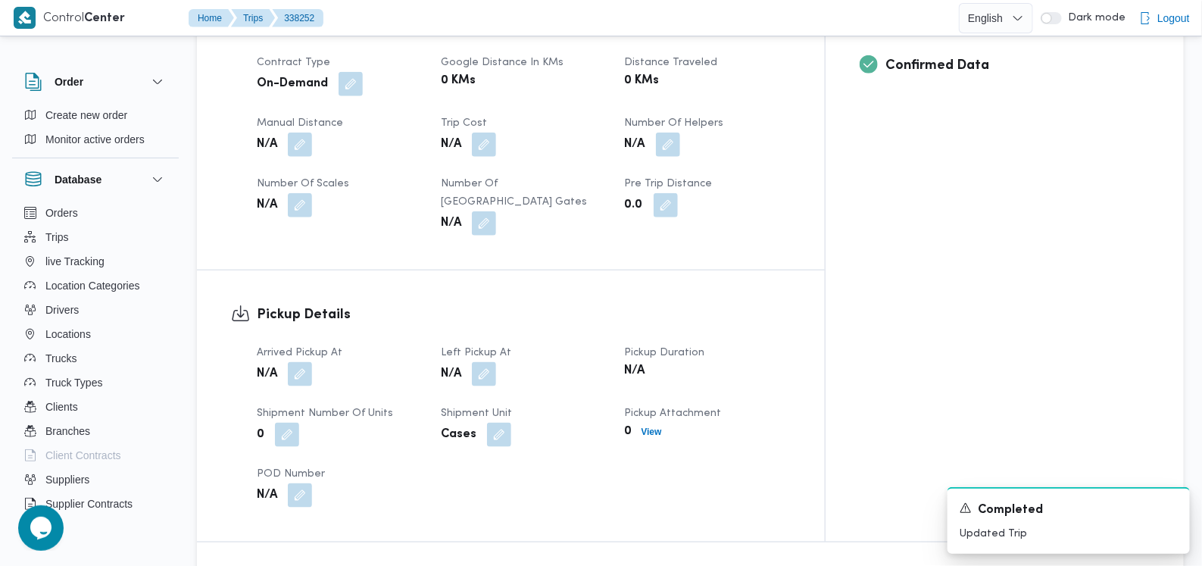
scroll to position [662, 0]
click at [680, 129] on button "button" at bounding box center [668, 141] width 24 height 24
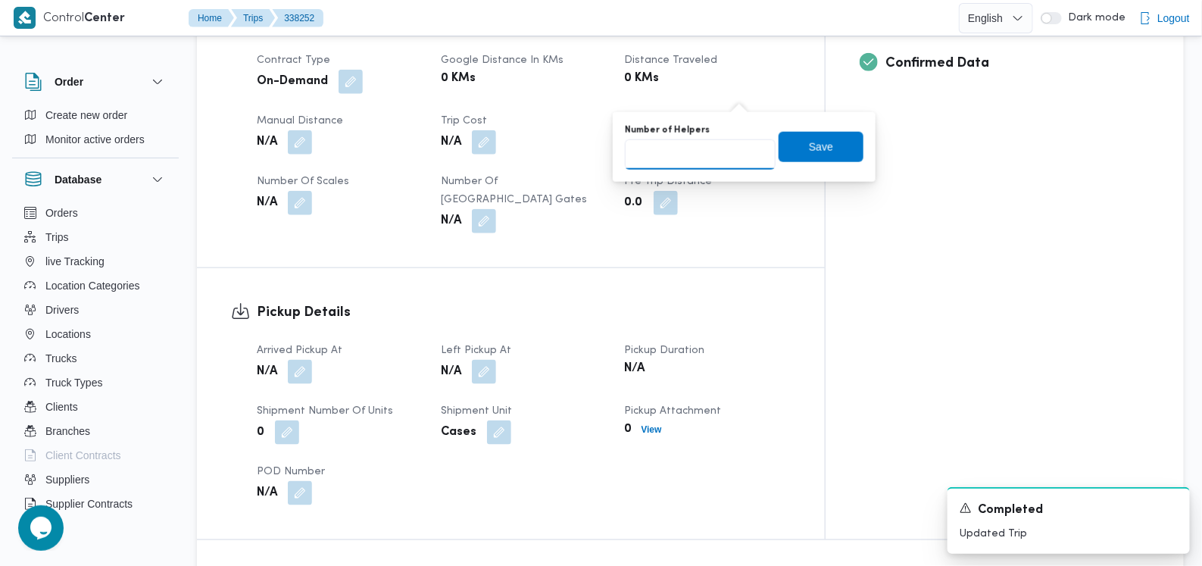
click at [681, 164] on input "Number of Helpers" at bounding box center [700, 154] width 151 height 30
type input "1"
click at [787, 145] on span "Save" at bounding box center [820, 146] width 85 height 30
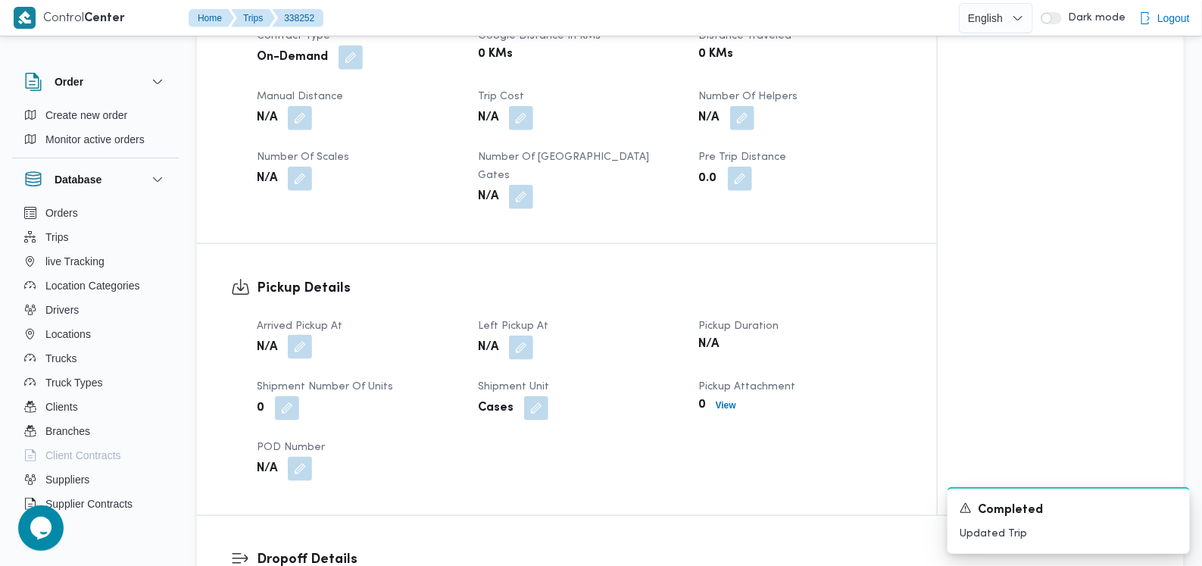
click at [298, 335] on button "button" at bounding box center [300, 347] width 24 height 24
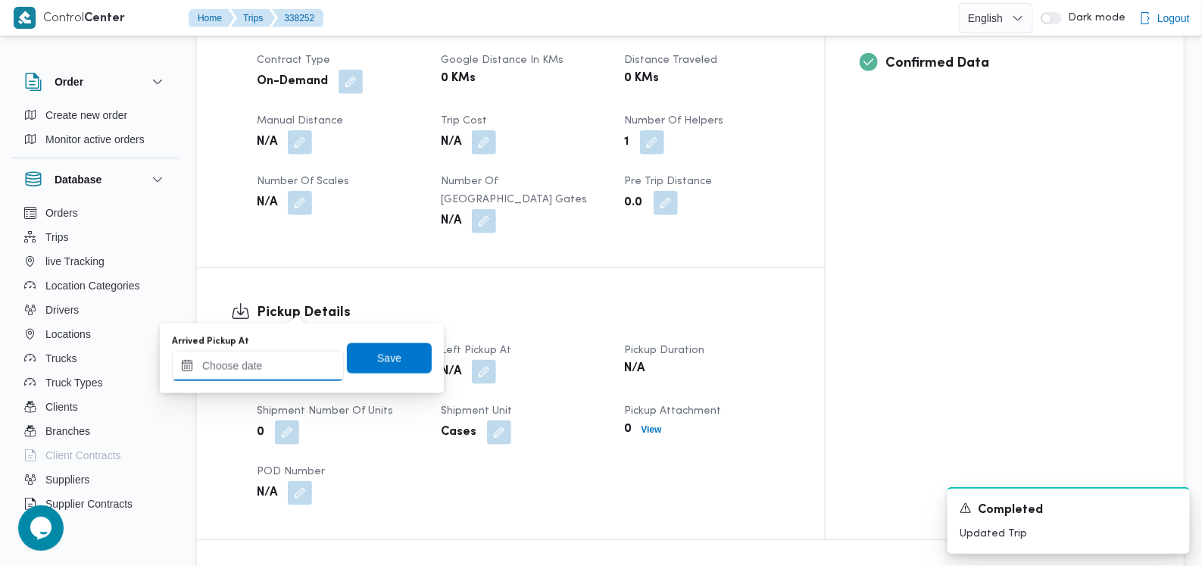
click at [268, 375] on input "Arrived Pickup At" at bounding box center [258, 366] width 172 height 30
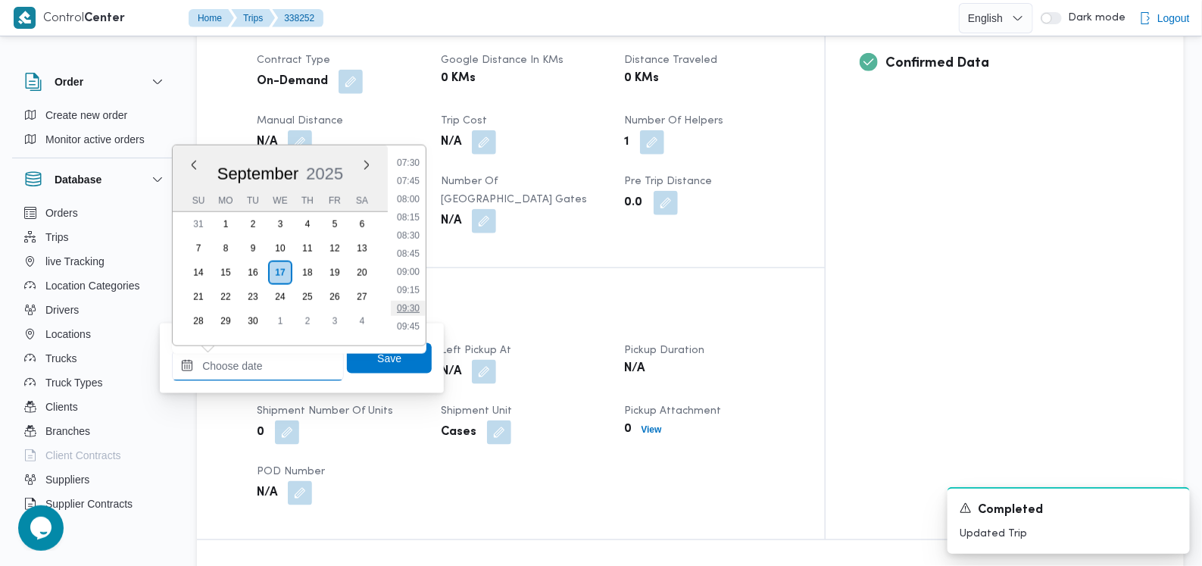
scroll to position [565, 0]
click at [407, 211] on li "08:30" at bounding box center [408, 217] width 35 height 15
type input "17/09/2025 08:30"
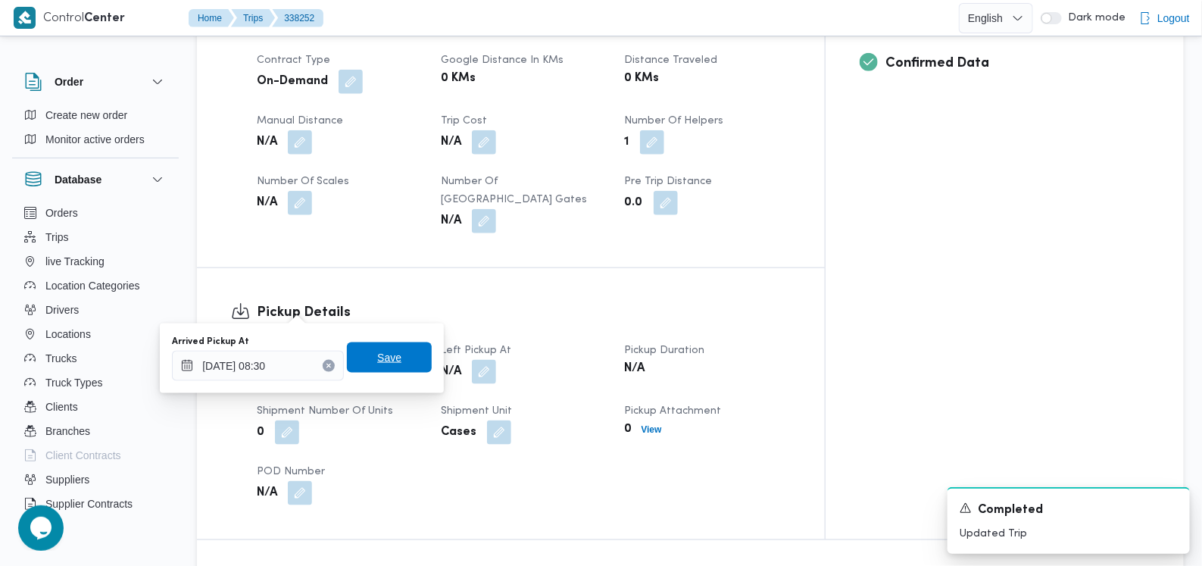
click at [411, 343] on div "Save" at bounding box center [389, 358] width 85 height 30
click at [411, 348] on span "Save" at bounding box center [389, 358] width 85 height 30
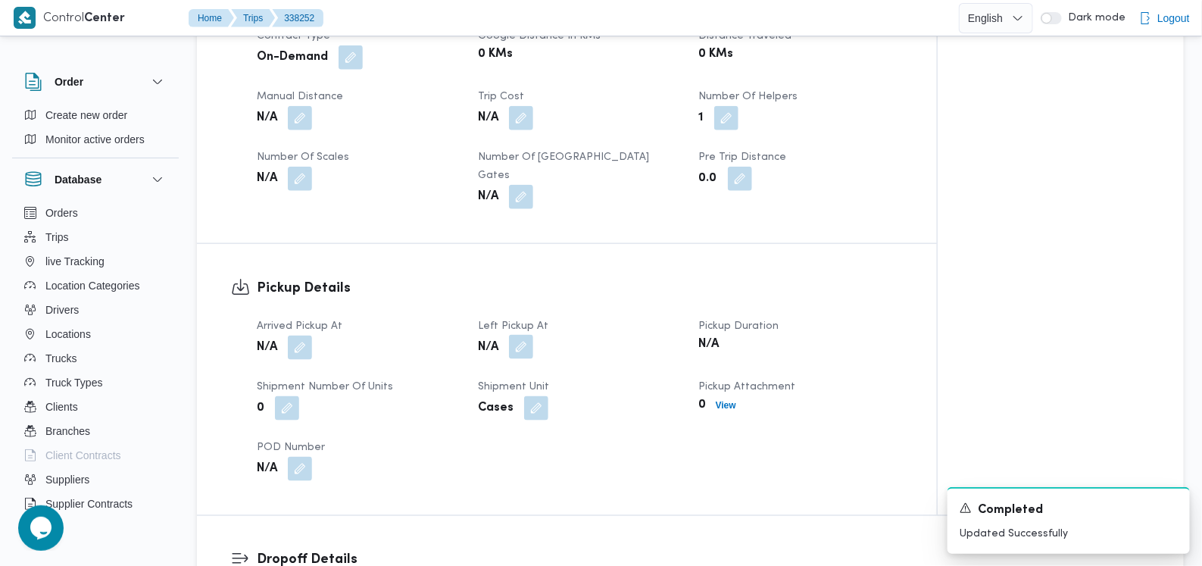
click at [519, 335] on button "button" at bounding box center [521, 347] width 24 height 24
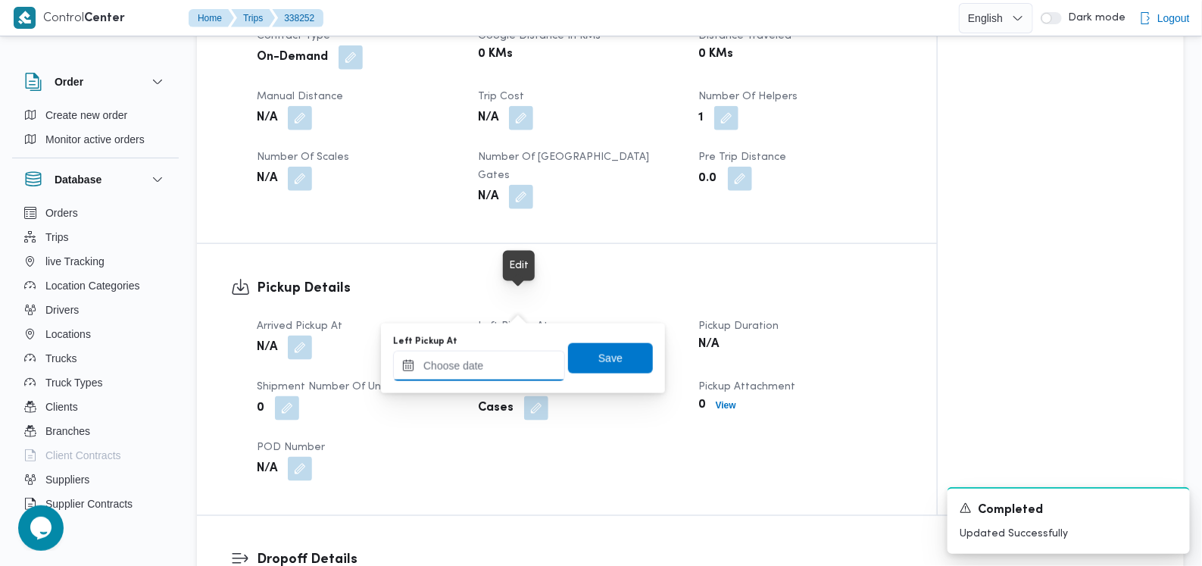
click at [495, 370] on input "Left Pickup At" at bounding box center [479, 366] width 172 height 30
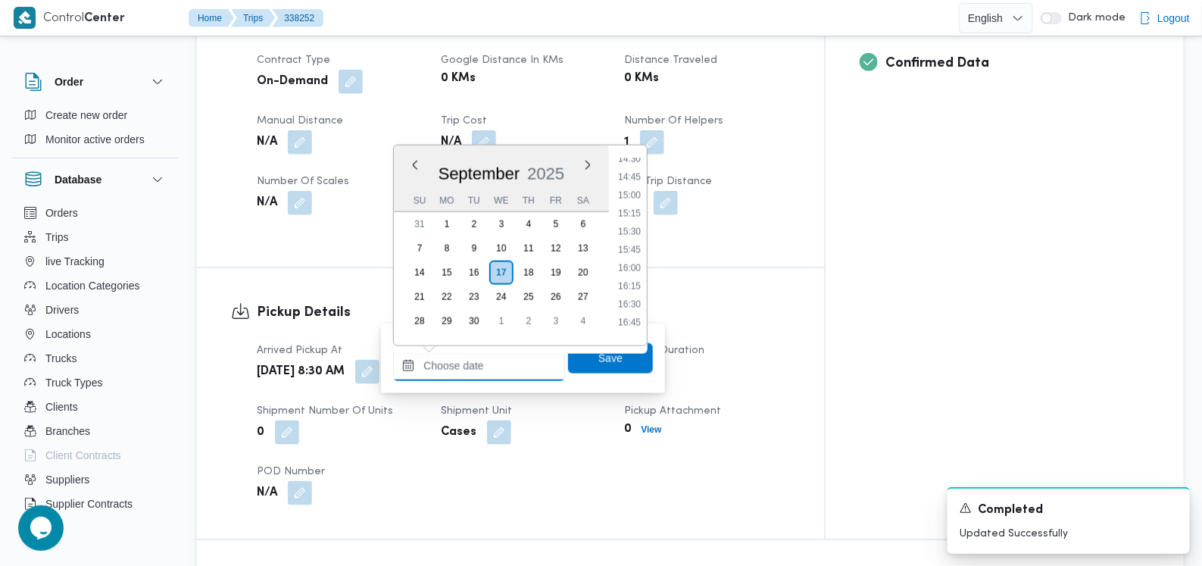
scroll to position [849, 0]
click at [636, 207] on li "12:15" at bounding box center [629, 206] width 35 height 15
type input "17/09/2025 12:15"
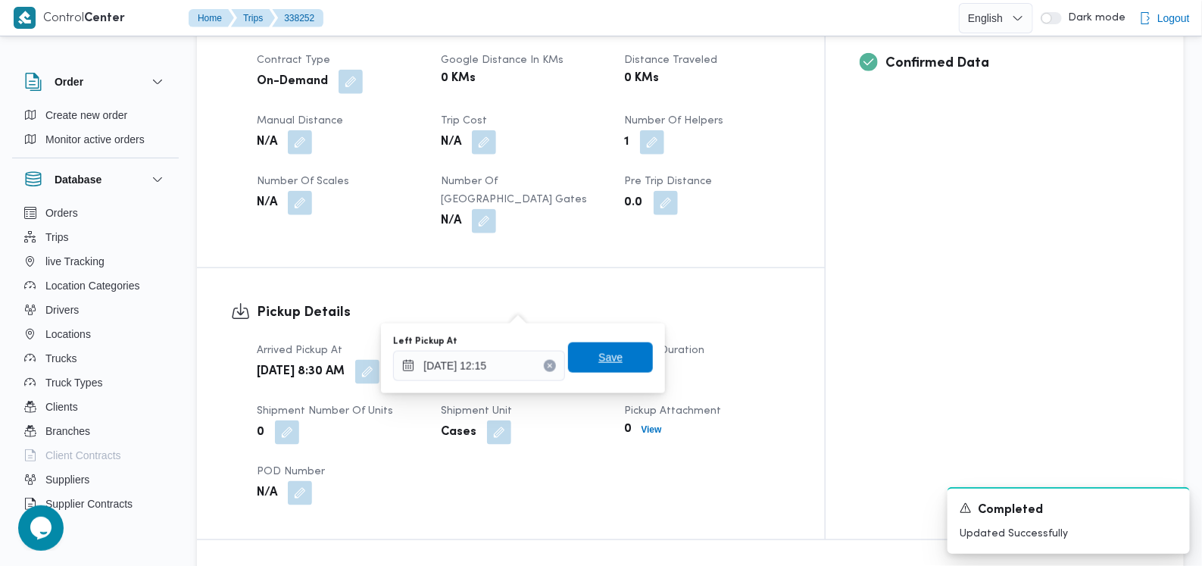
click at [625, 363] on span "Save" at bounding box center [610, 357] width 85 height 30
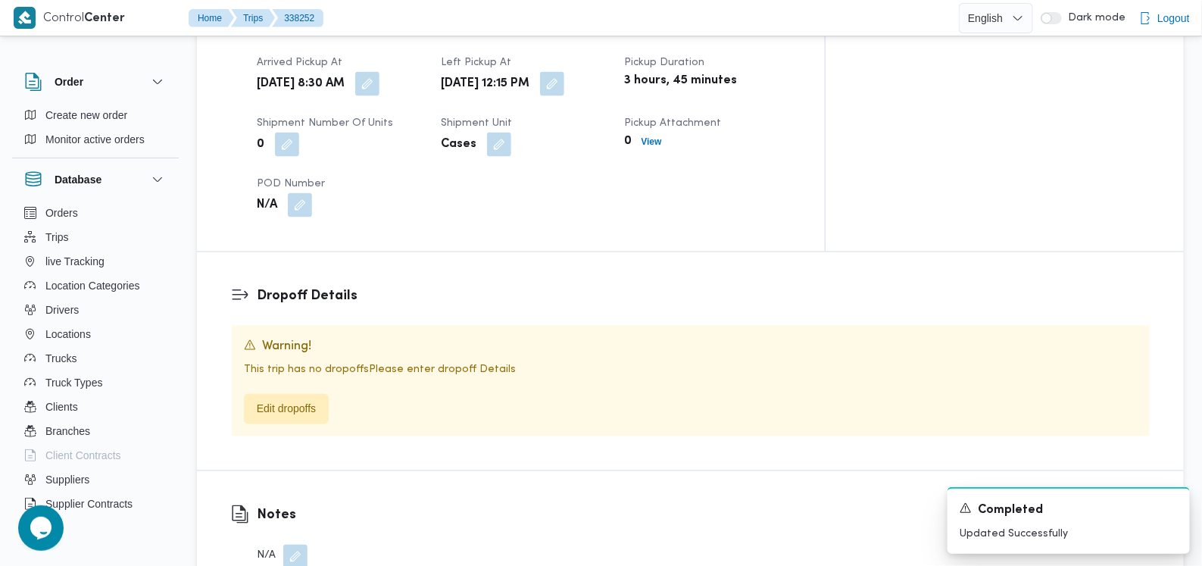
scroll to position [1136, 0]
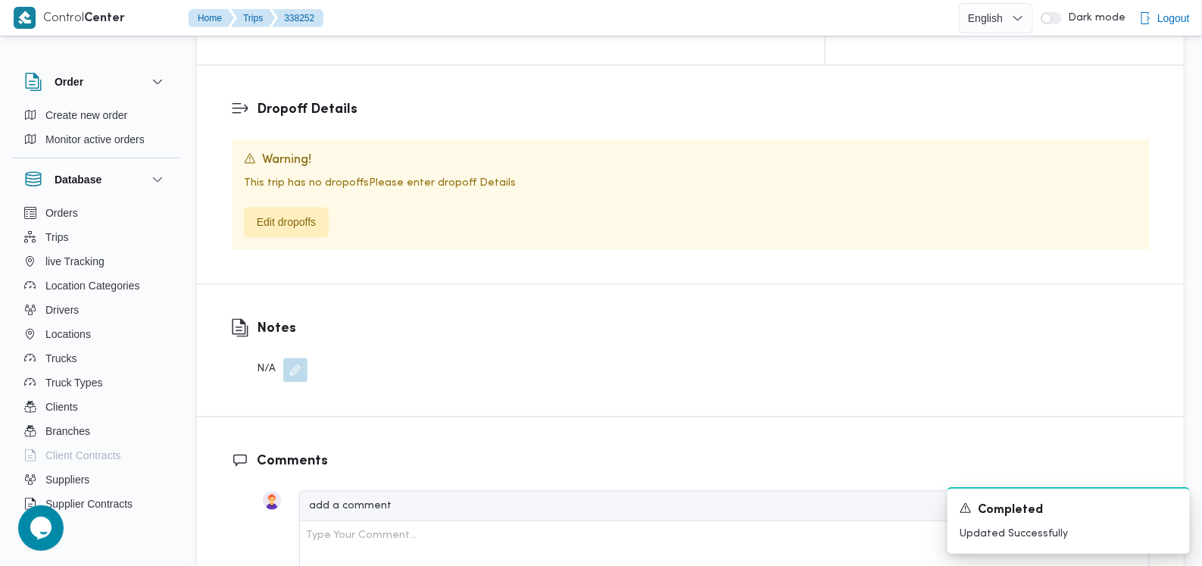
click at [308, 312] on div "Notes N/A" at bounding box center [269, 351] width 145 height 132
click at [307, 310] on div "Notes N/A" at bounding box center [269, 351] width 145 height 132
click at [296, 357] on button "button" at bounding box center [295, 369] width 24 height 24
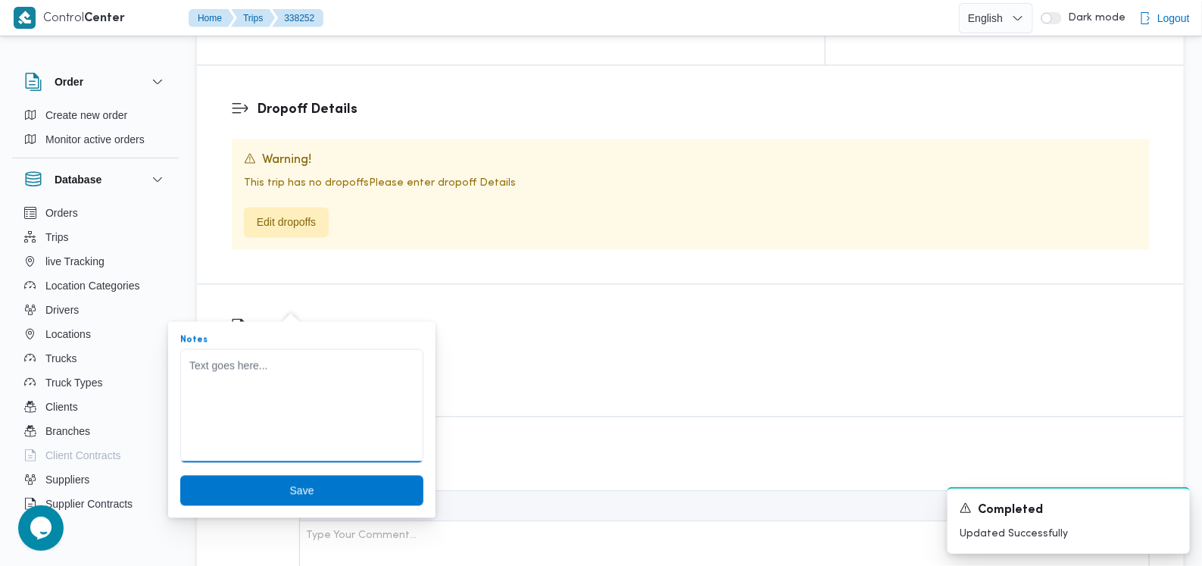
click at [279, 357] on textarea "Notes" at bounding box center [301, 406] width 243 height 114
paste textarea "السيارة اليوم اضافى عميل لتسليم اوردرات متبقية من امس"
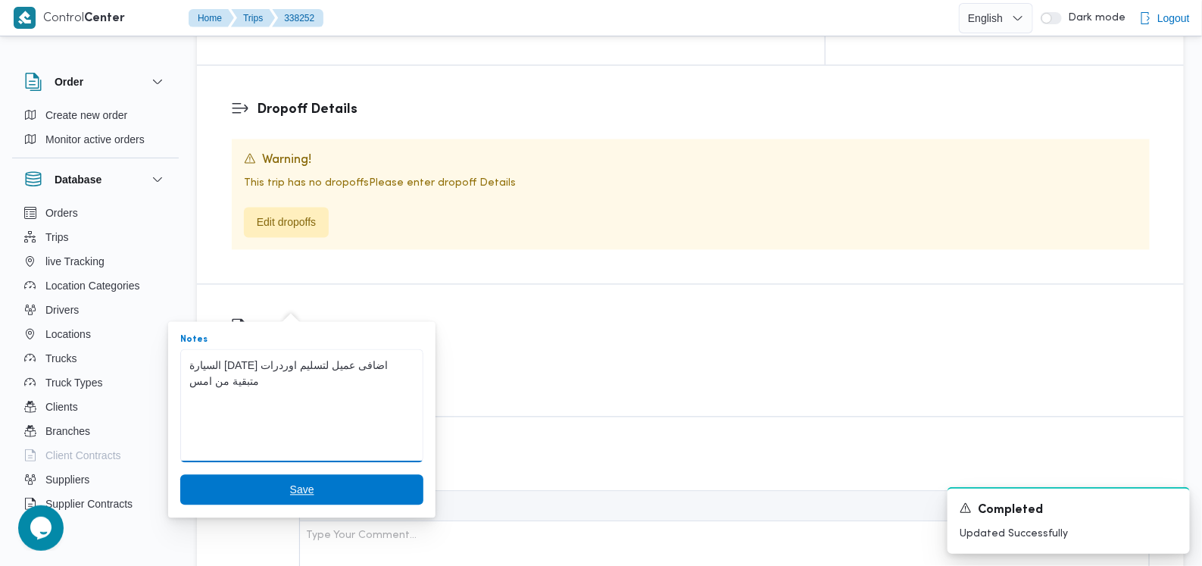
type textarea "السيارة اليوم اضافى عميل لتسليم اوردرات متبقية من امس"
click at [285, 494] on span "Save" at bounding box center [301, 490] width 243 height 30
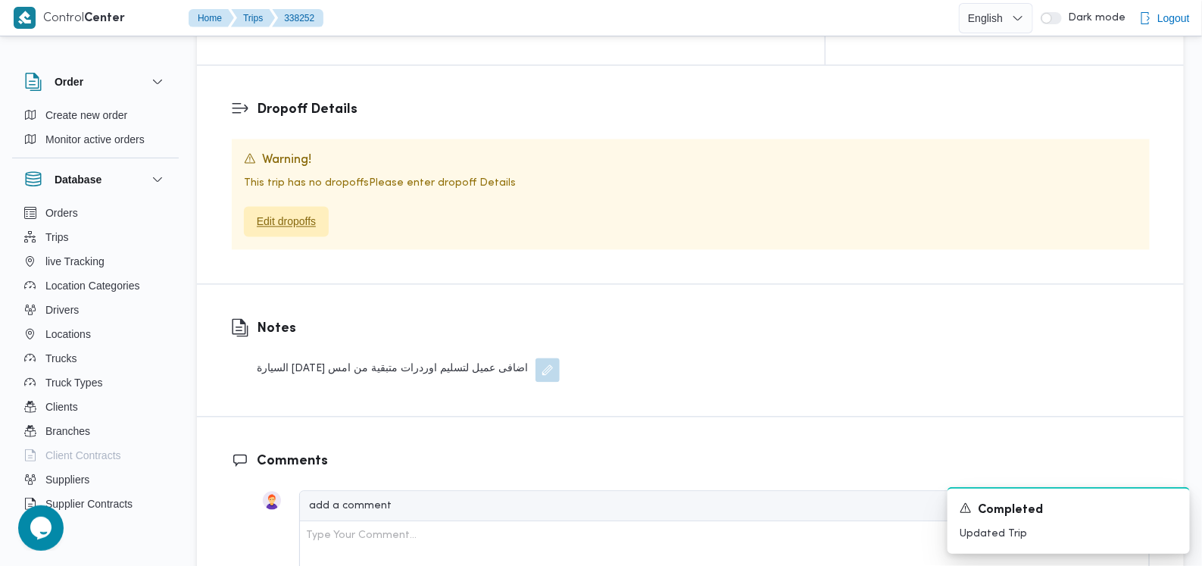
click at [299, 213] on span "Edit dropoffs" at bounding box center [286, 222] width 59 height 18
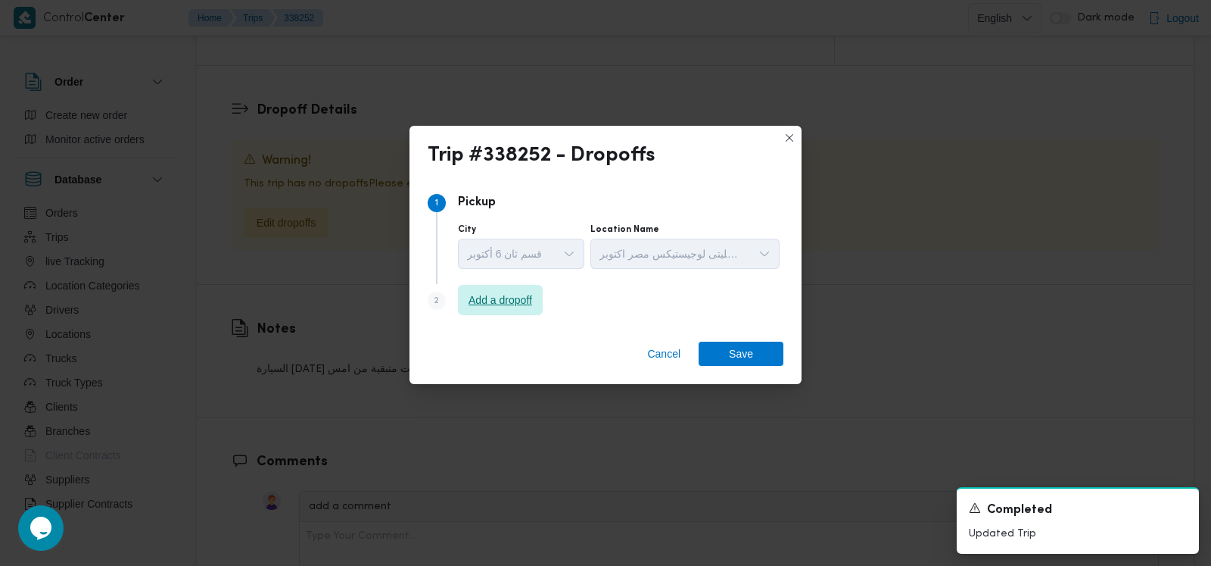
click at [491, 292] on span "Add a dropoff" at bounding box center [501, 300] width 64 height 18
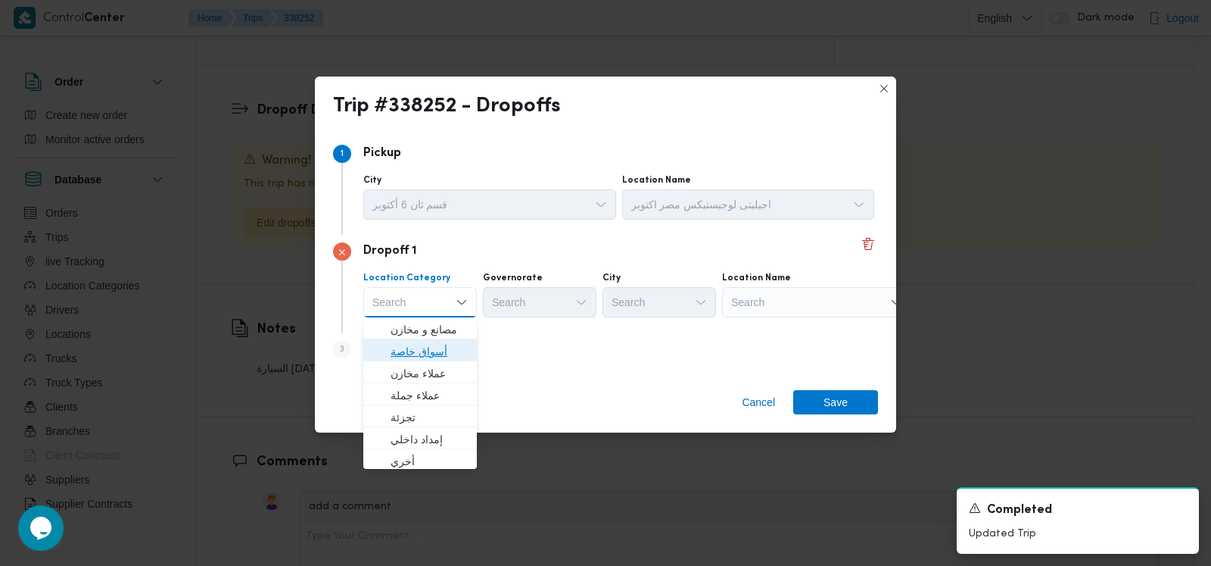
click at [435, 355] on span "أسواق خاصة" at bounding box center [429, 351] width 77 height 18
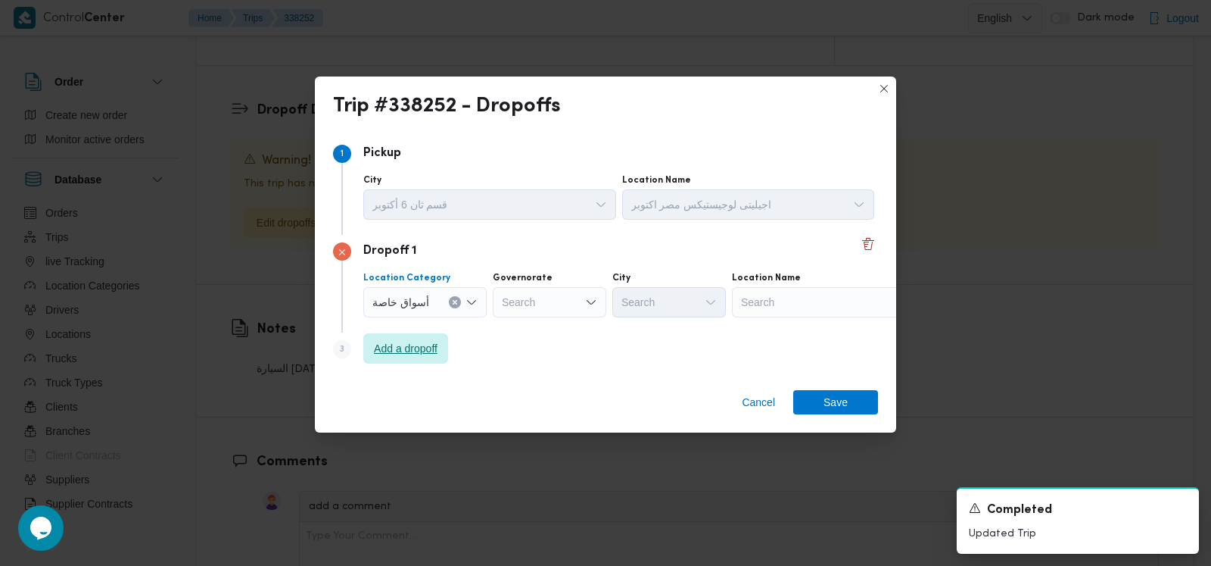
click at [417, 353] on span "Add a dropoff" at bounding box center [406, 348] width 64 height 18
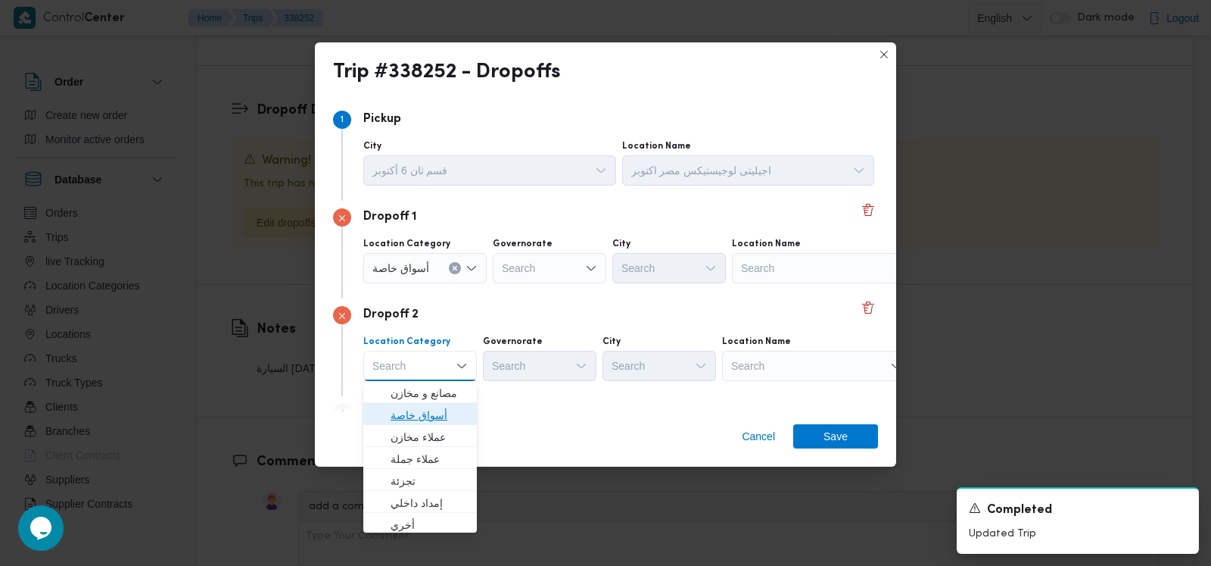
click at [431, 415] on span "أسواق خاصة" at bounding box center [429, 415] width 77 height 18
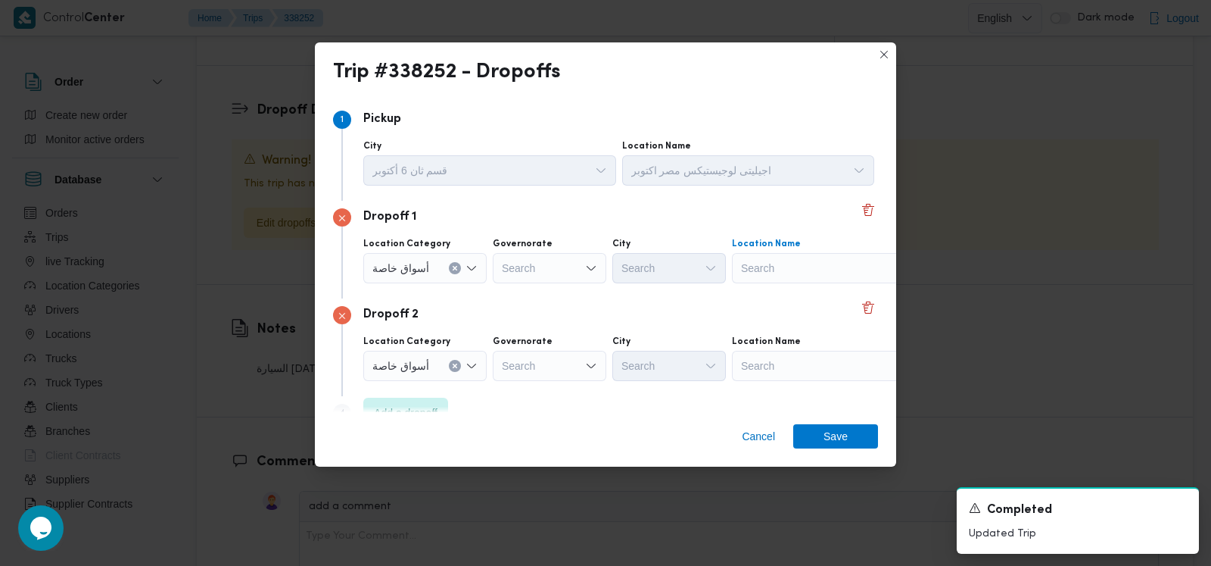
click at [786, 269] on div "Search" at bounding box center [826, 268] width 189 height 30
type input "كارفور حلو"
click at [774, 293] on span "كارفور حلو ان | كارفور حلوان | null" at bounding box center [834, 295] width 153 height 18
click at [561, 387] on div "Dropoff 2 Location Category أسواق خاصة Governorate Search City Search Location …" at bounding box center [605, 347] width 545 height 98
click at [566, 372] on div "Search" at bounding box center [550, 366] width 114 height 30
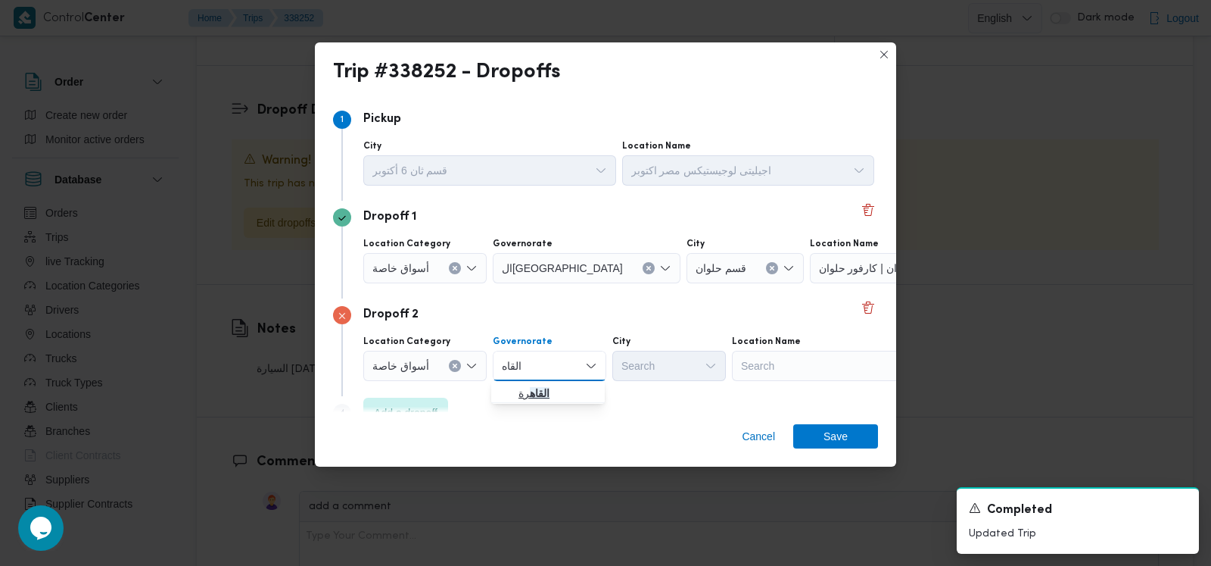
type input "القاه"
click at [556, 388] on span "القاه رة" at bounding box center [557, 393] width 77 height 18
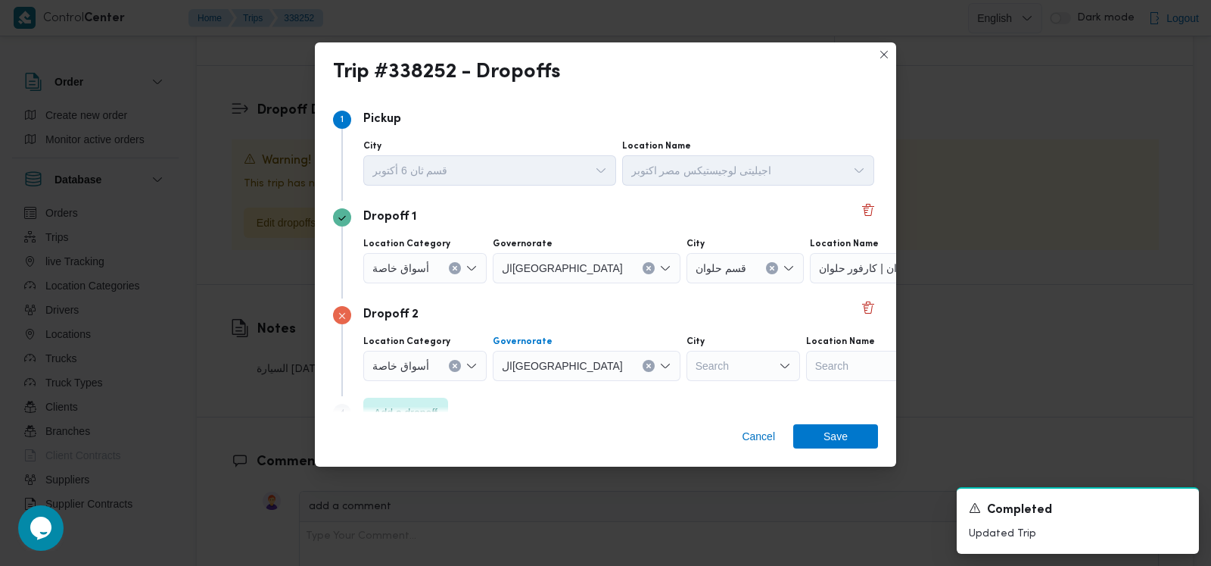
click at [687, 368] on div "Search" at bounding box center [744, 366] width 114 height 30
type input "15"
click at [654, 415] on span "قسم 15 مايو" at bounding box center [676, 415] width 77 height 18
click at [815, 370] on div "Search" at bounding box center [909, 366] width 189 height 30
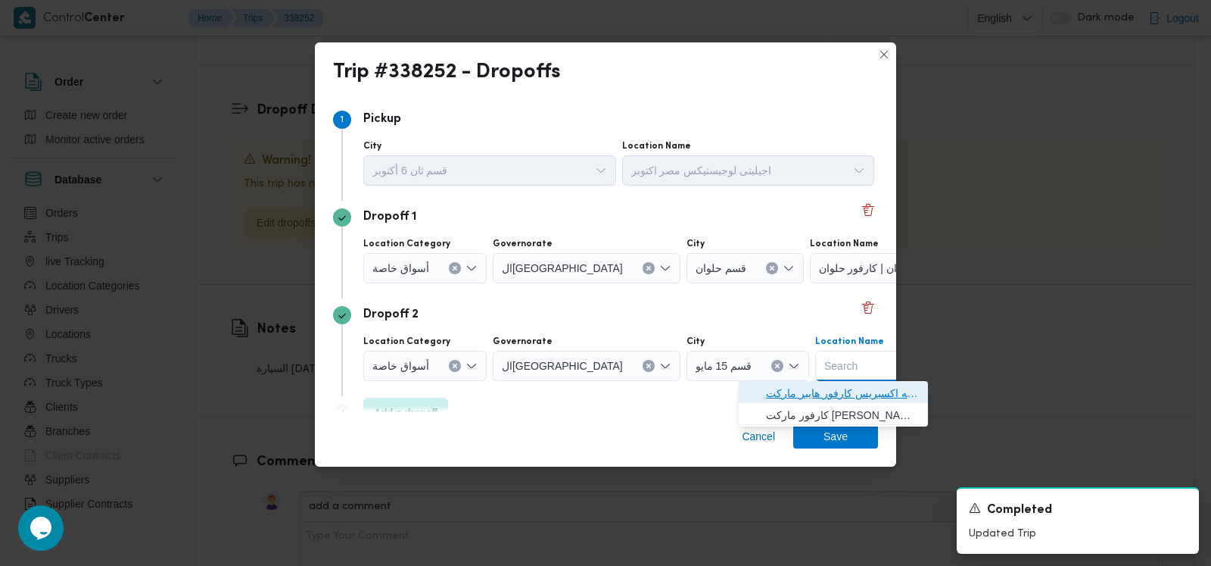
click at [814, 388] on span "سلسله اكسبريس كارفور هايبر ماركت 15 مايو | | الشياخة الأولى" at bounding box center [842, 393] width 153 height 18
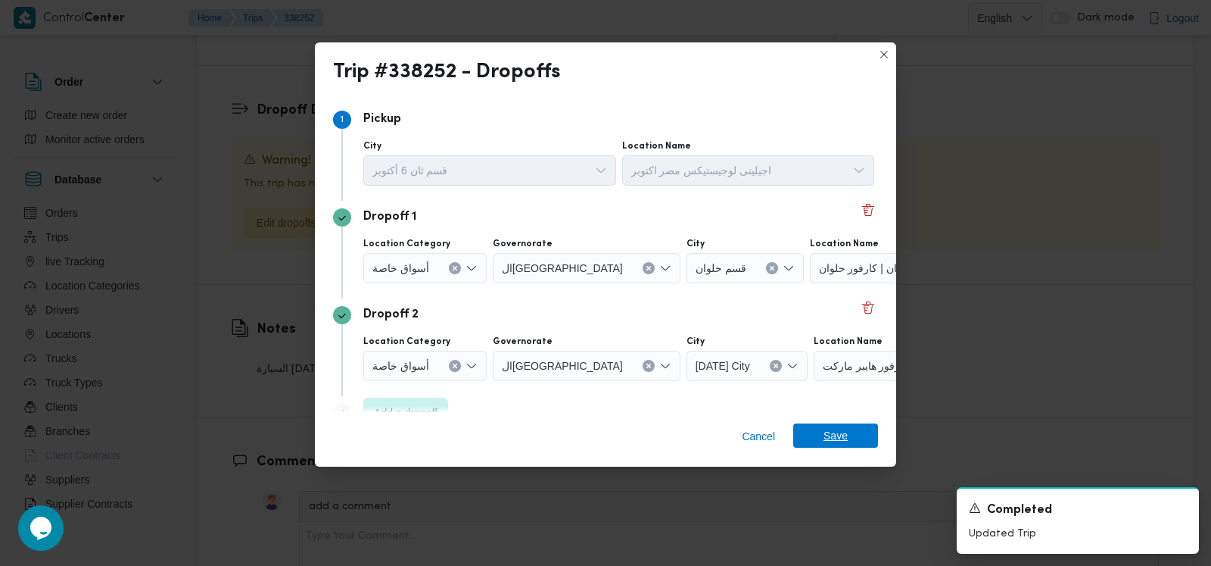
drag, startPoint x: 862, startPoint y: 459, endPoint x: 856, endPoint y: 441, distance: 19.2
click at [862, 458] on div "Cancel Save" at bounding box center [605, 439] width 581 height 55
click at [856, 441] on span "Save" at bounding box center [835, 435] width 85 height 24
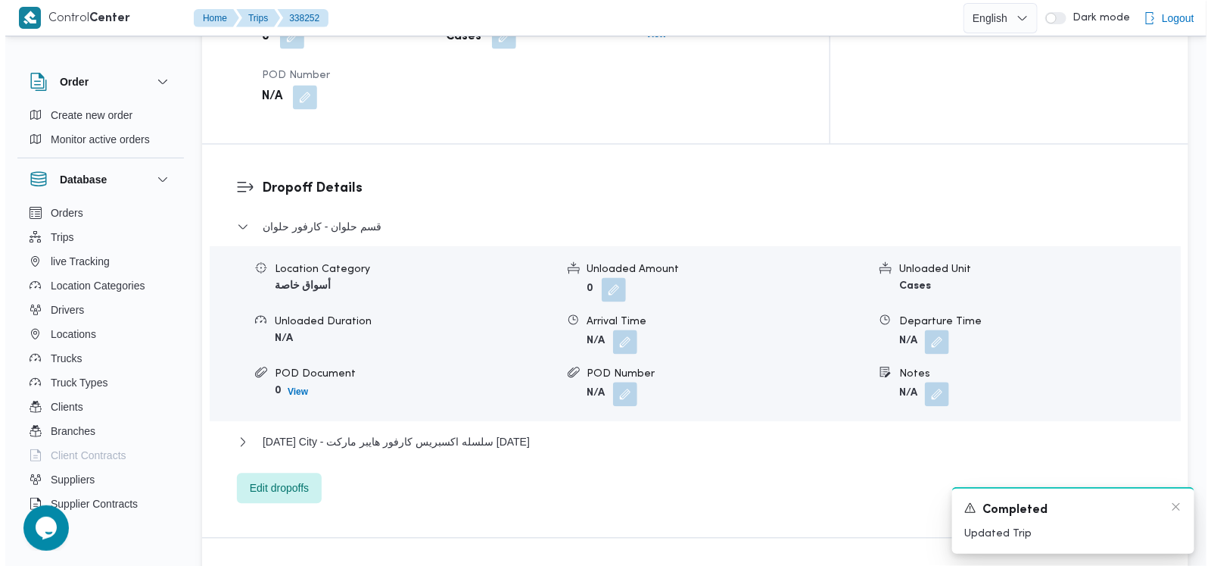
scroll to position [1214, 0]
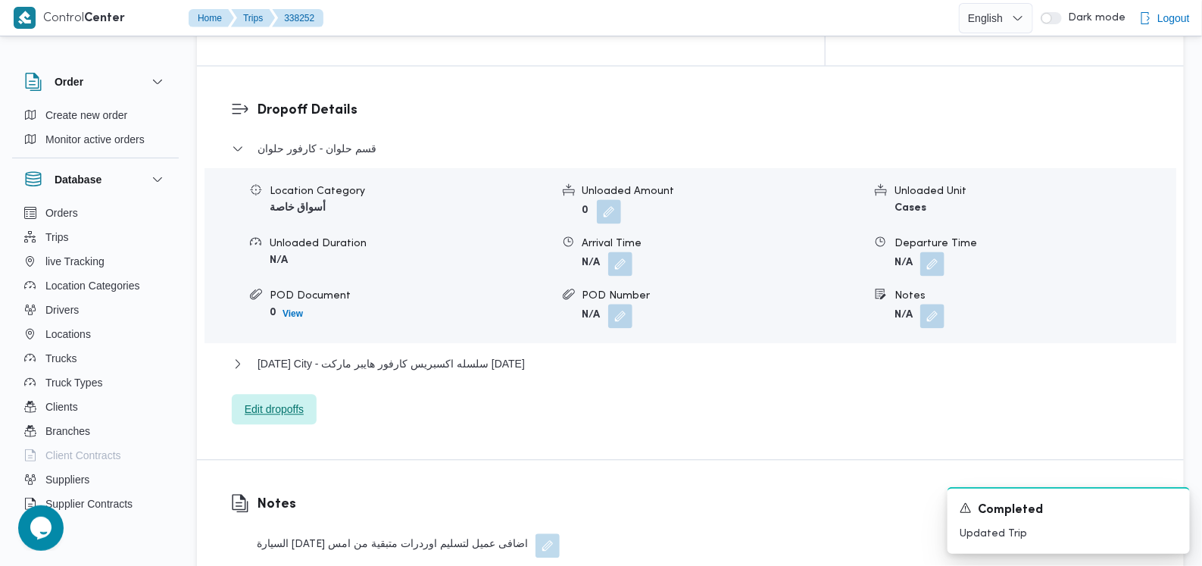
click at [238, 394] on span "Edit dropoffs" at bounding box center [274, 409] width 85 height 30
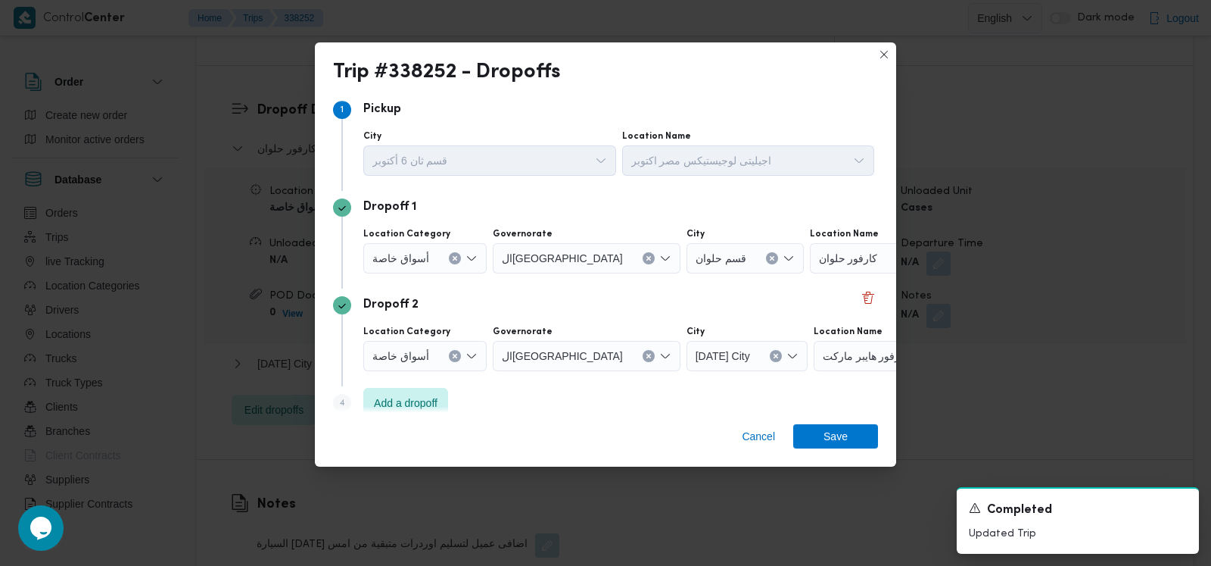
scroll to position [0, 0]
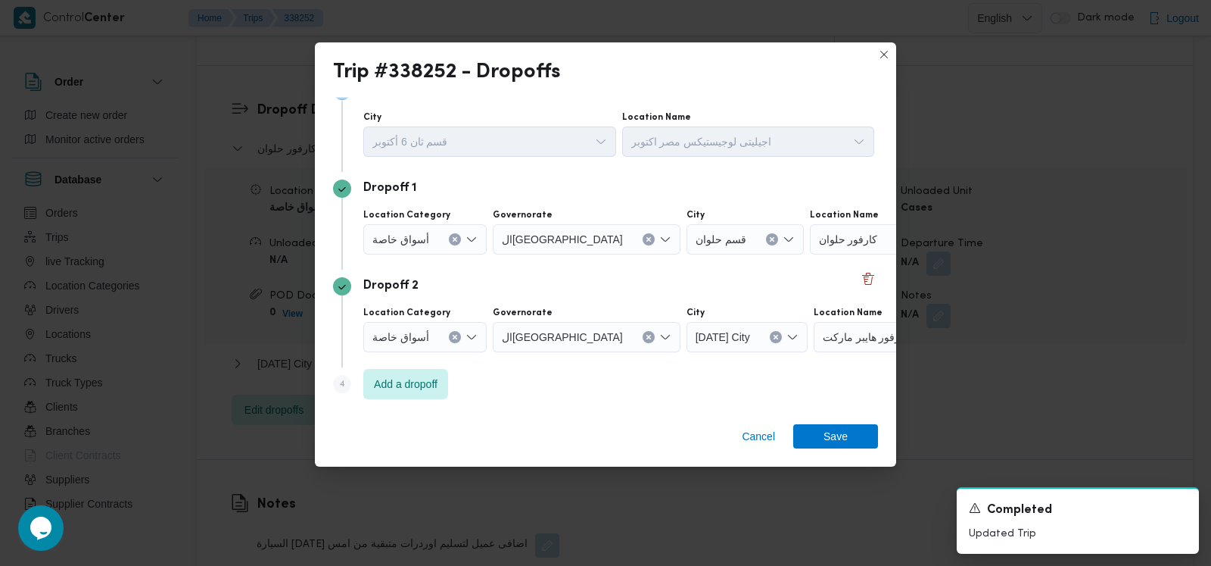
click at [405, 403] on div "Step 4 is disabled 4 Add a dropoff" at bounding box center [605, 386] width 545 height 39
click at [410, 387] on span "Add a dropoff" at bounding box center [406, 383] width 64 height 18
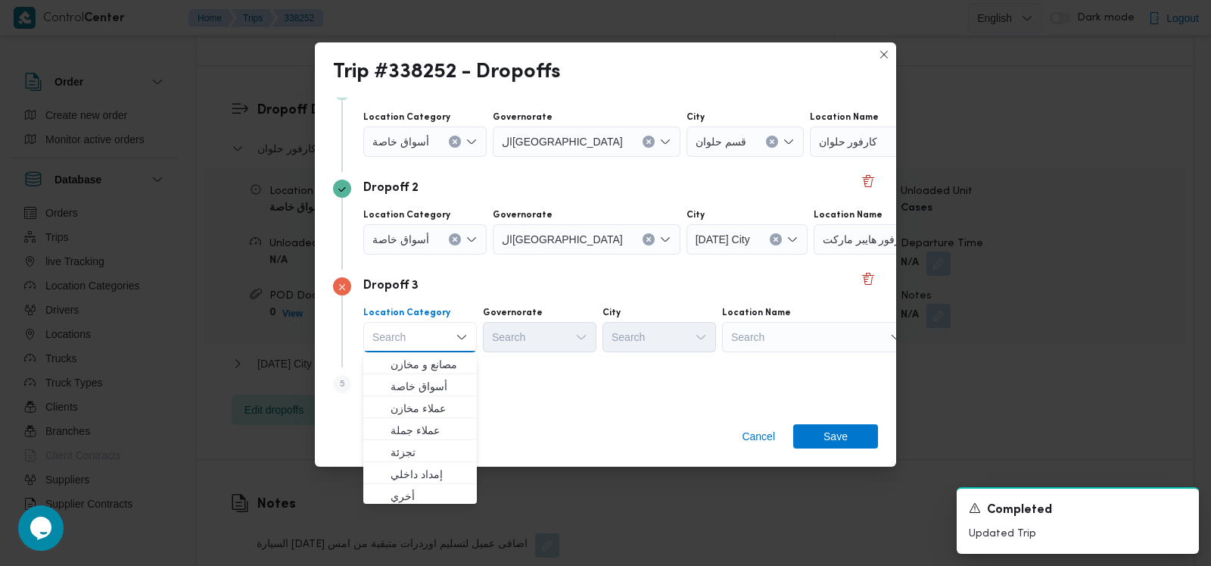
click at [455, 292] on div "Dropoff 3" at bounding box center [605, 286] width 545 height 18
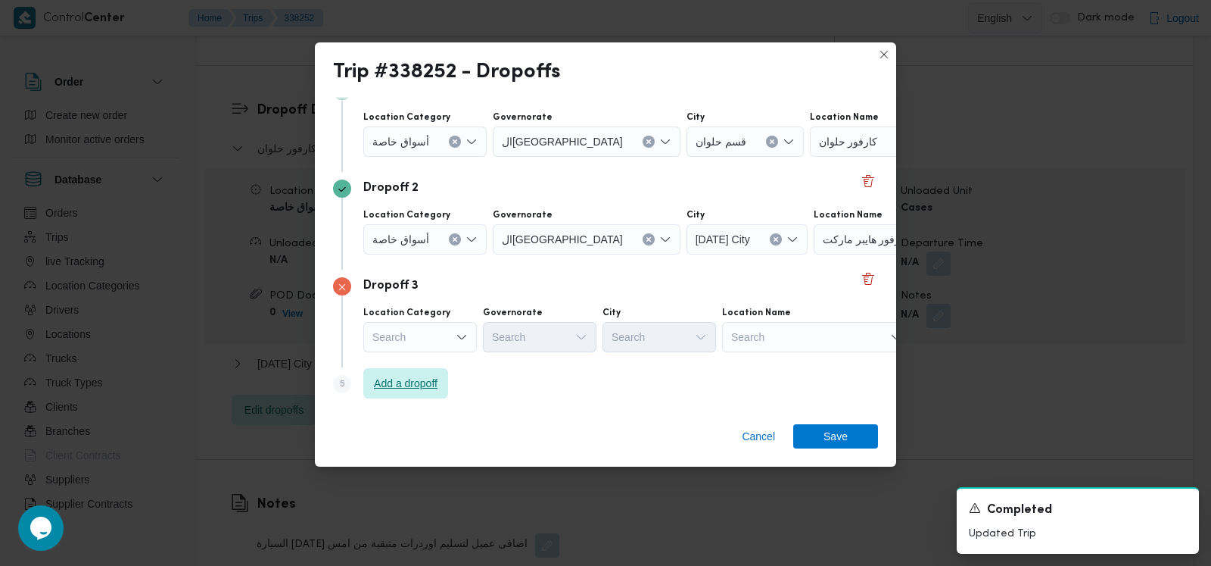
click at [438, 389] on span "Add a dropoff" at bounding box center [406, 383] width 64 height 18
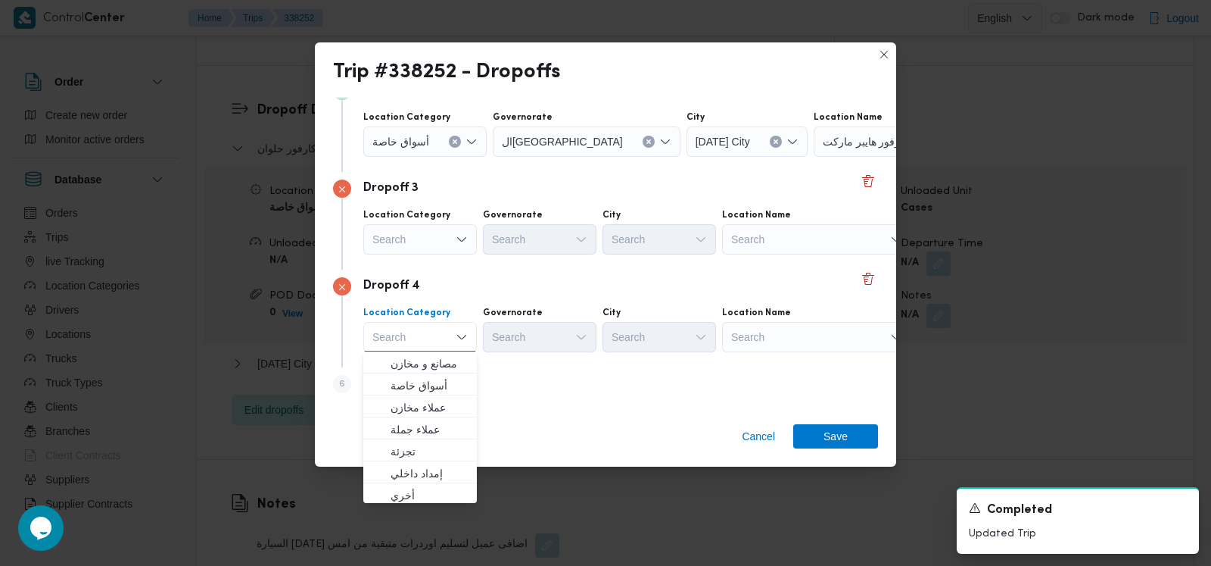
click at [753, 240] on div "Search" at bounding box center [816, 239] width 189 height 30
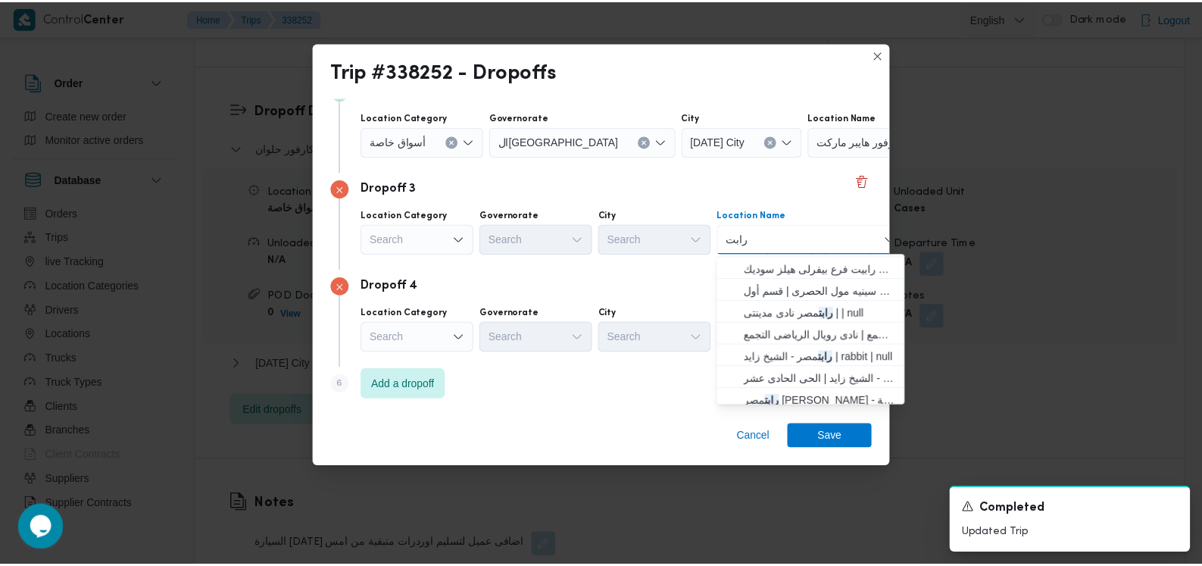
scroll to position [243, 0]
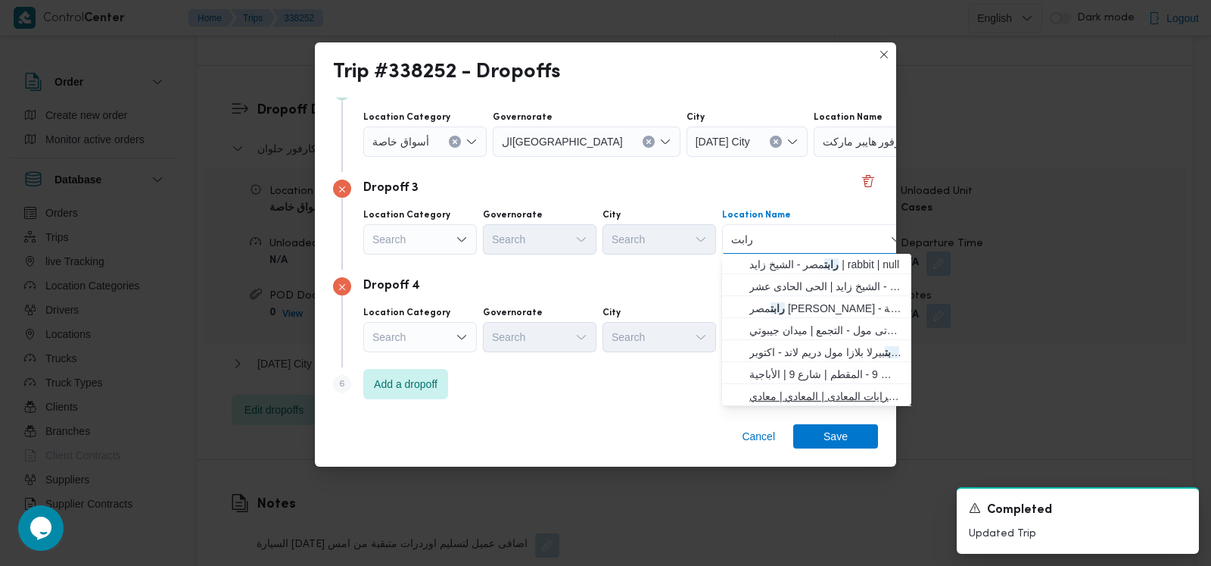
type input "رابت"
click at [804, 390] on span "رابت ش سرايات المعادى | المعادي | معادي الخبيري الشرقية" at bounding box center [826, 396] width 153 height 18
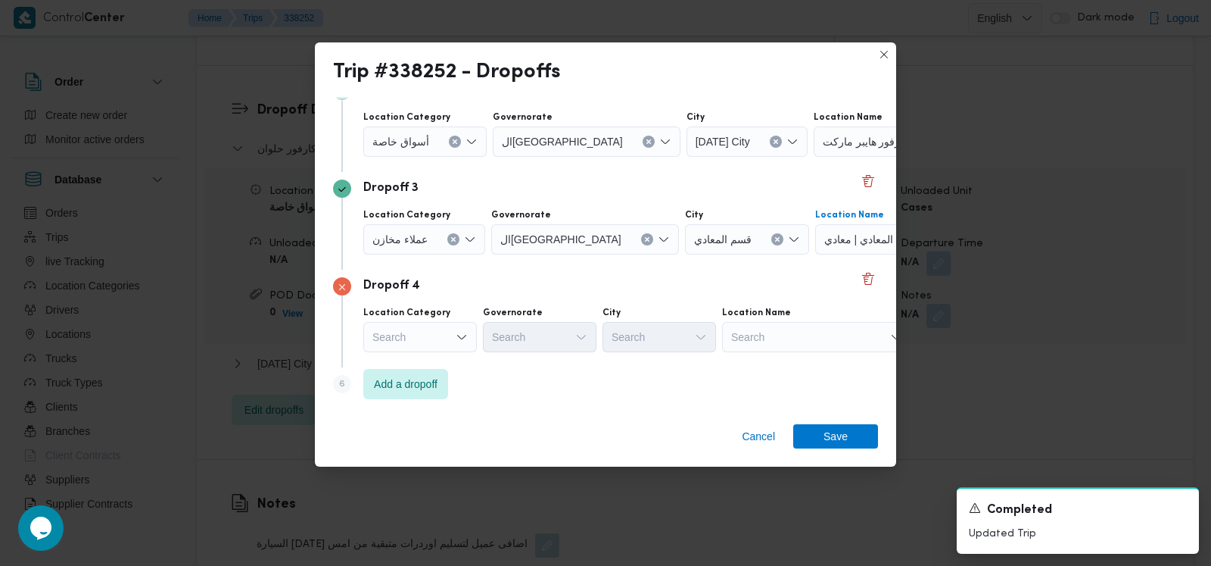
click at [795, 339] on div "Search" at bounding box center [816, 337] width 189 height 30
type input "كارفور البارون"
click at [790, 346] on div "كارفور البارون كارفور البارون" at bounding box center [760, 337] width 65 height 24
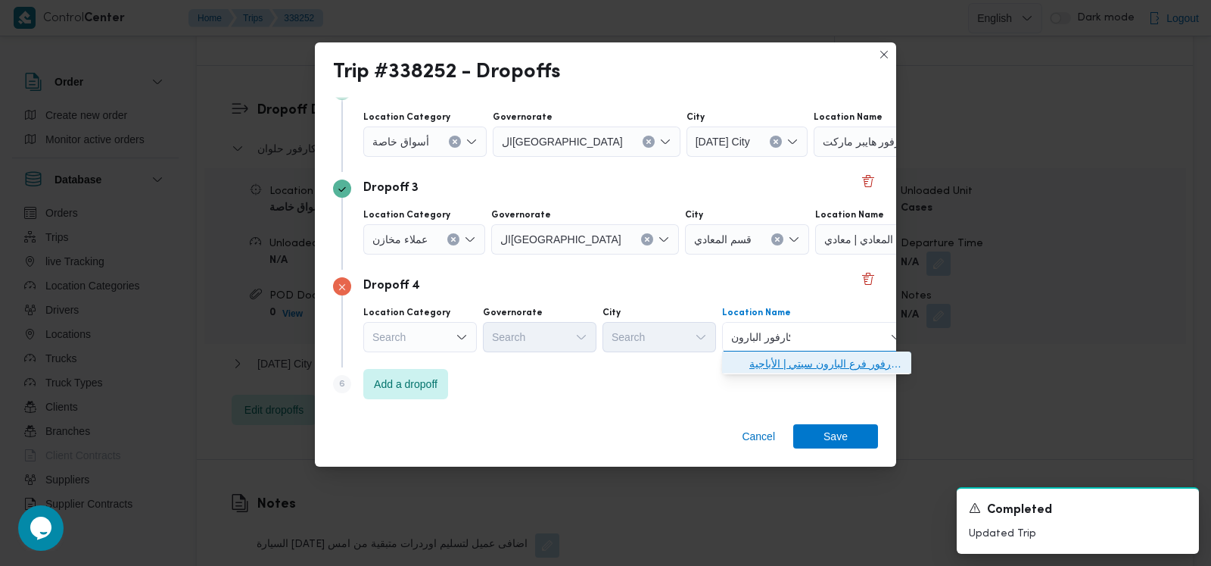
click at [790, 360] on span "كارفور البارون | كارفور فرع البارون سيتي | الأباجية" at bounding box center [826, 363] width 153 height 18
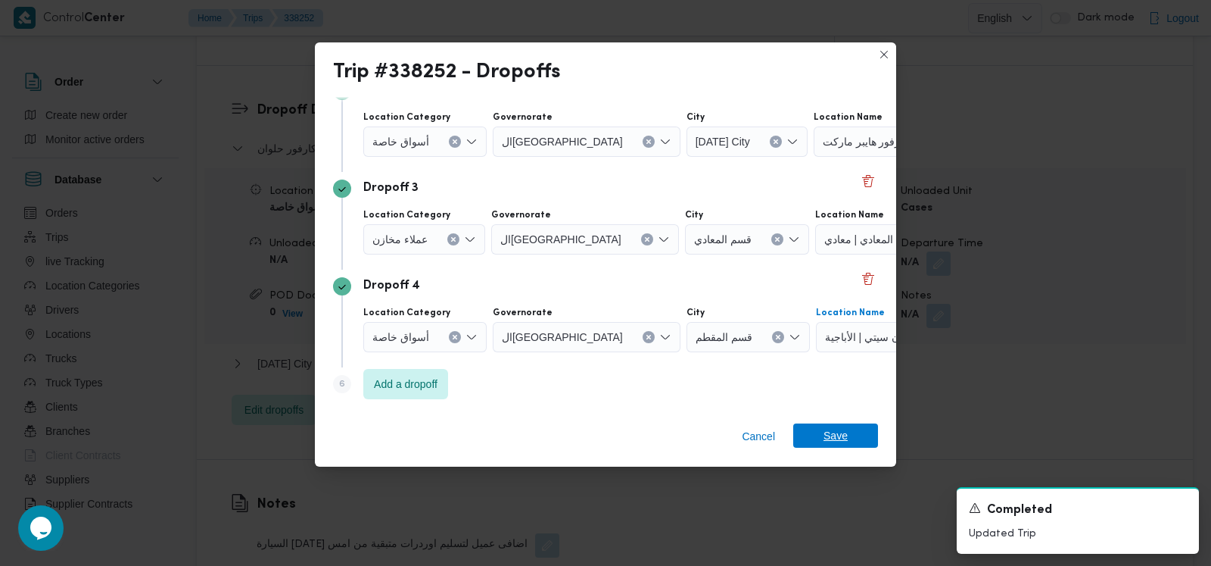
click at [834, 425] on span "Save" at bounding box center [836, 435] width 24 height 24
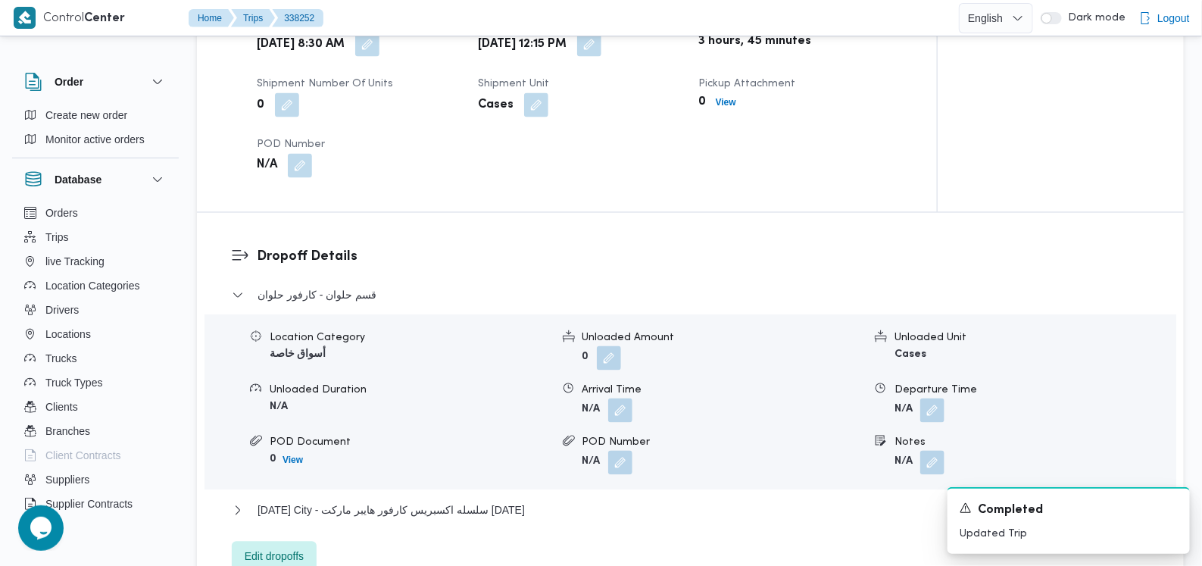
click at [363, 286] on div "قسم حلوان - كارفور حلوان" at bounding box center [691, 300] width 918 height 29
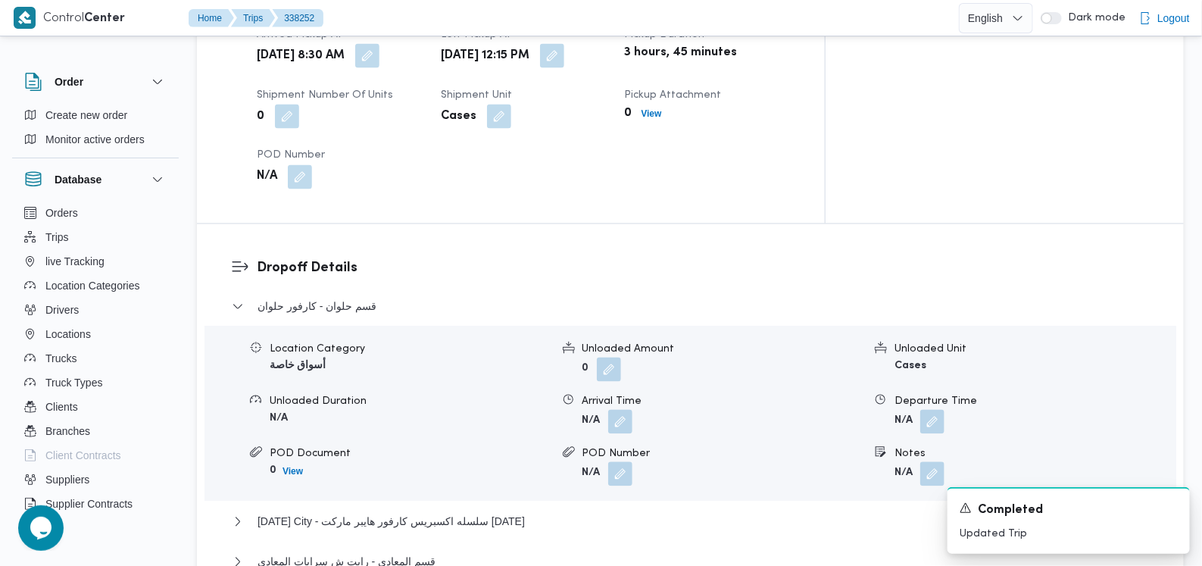
scroll to position [1233, 0]
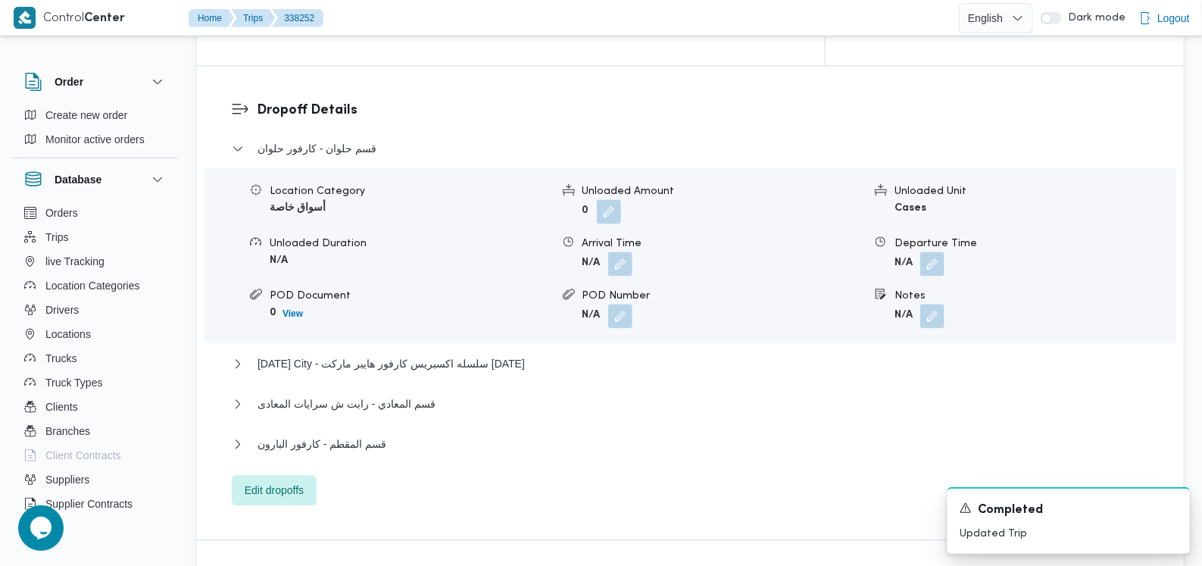
click at [634, 251] on form "N/A" at bounding box center [722, 263] width 281 height 24
click at [623, 251] on button "button" at bounding box center [620, 263] width 24 height 24
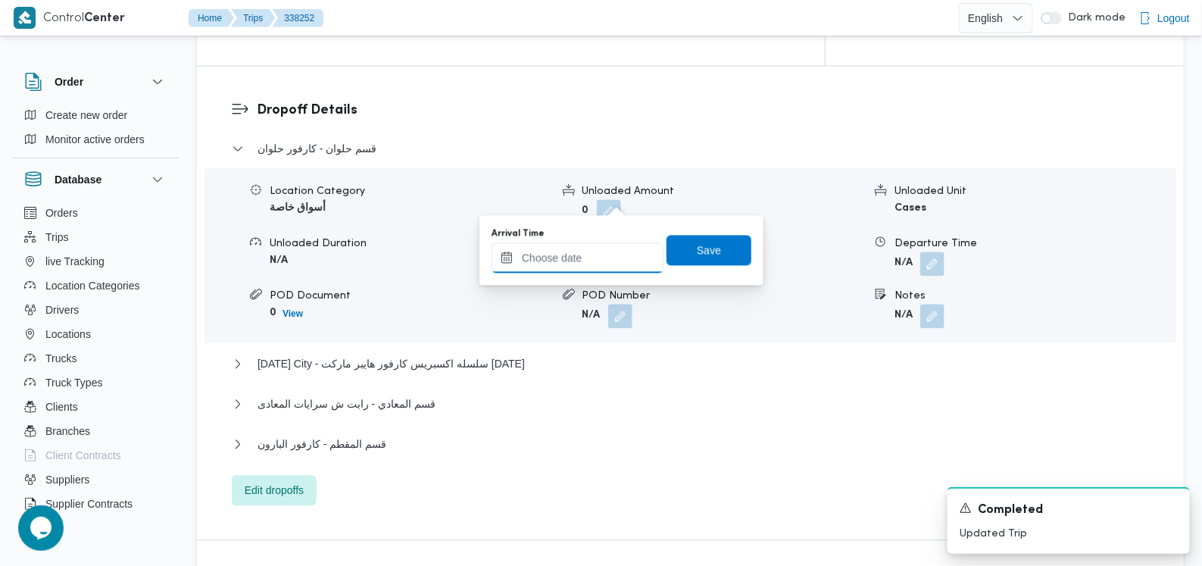
click at [579, 270] on input "Arrival Time" at bounding box center [577, 257] width 172 height 30
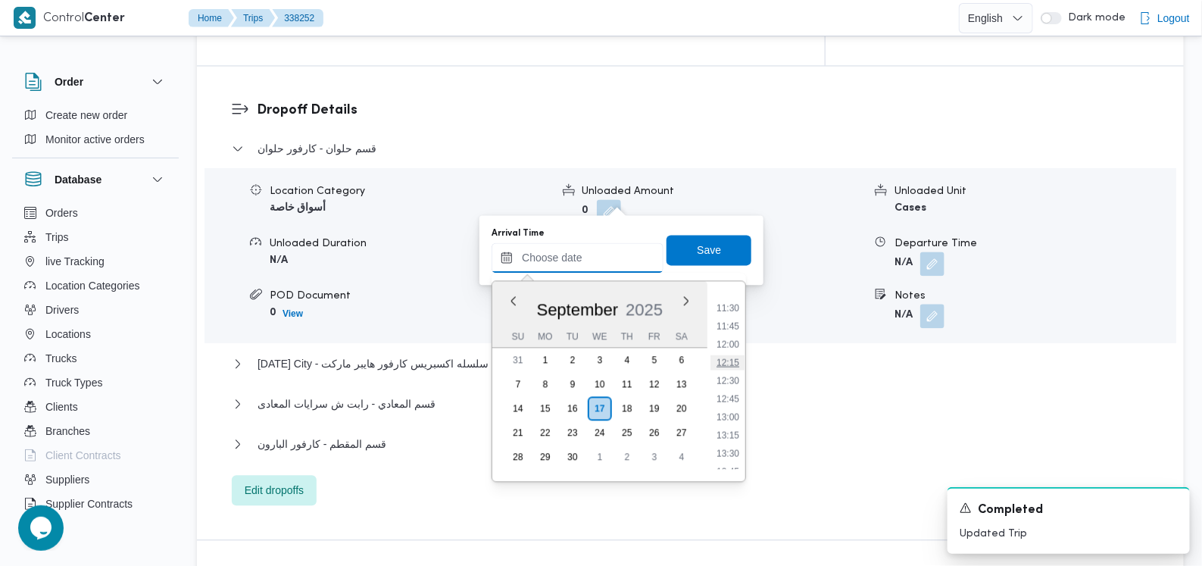
scroll to position [943, 0]
click at [729, 376] on li "14:00" at bounding box center [727, 374] width 35 height 15
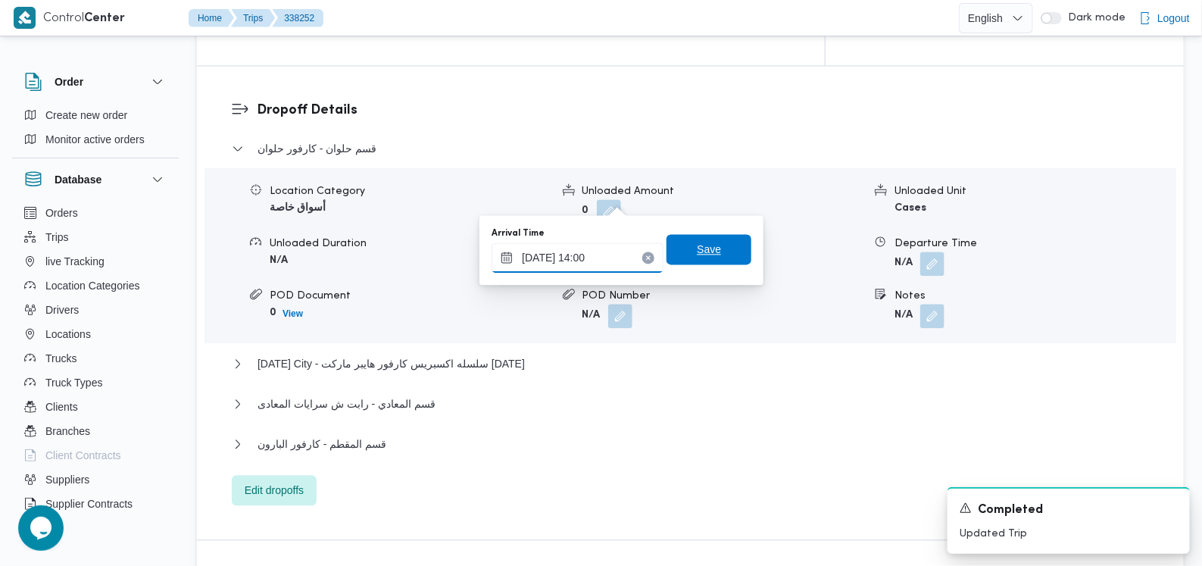
type input "[DATE] 14:00"
click at [707, 235] on div "Save" at bounding box center [708, 250] width 85 height 30
drag, startPoint x: 701, startPoint y: 240, endPoint x: 730, endPoint y: 241, distance: 28.8
click at [704, 241] on span "Save" at bounding box center [709, 250] width 24 height 18
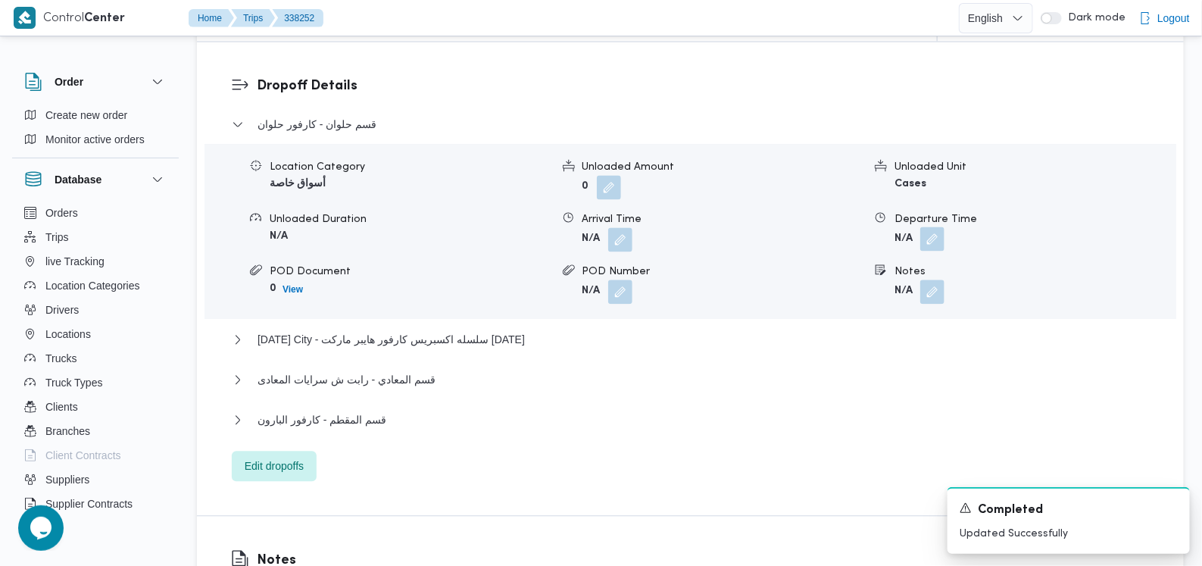
click at [937, 226] on button "button" at bounding box center [932, 238] width 24 height 24
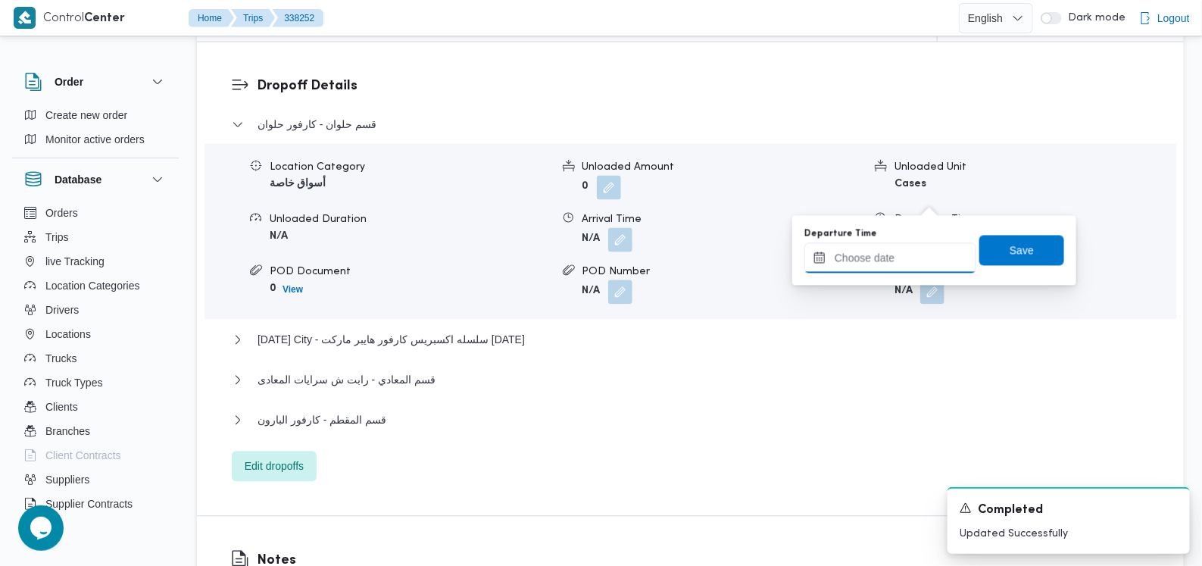
click at [893, 255] on input "Departure Time" at bounding box center [890, 257] width 172 height 30
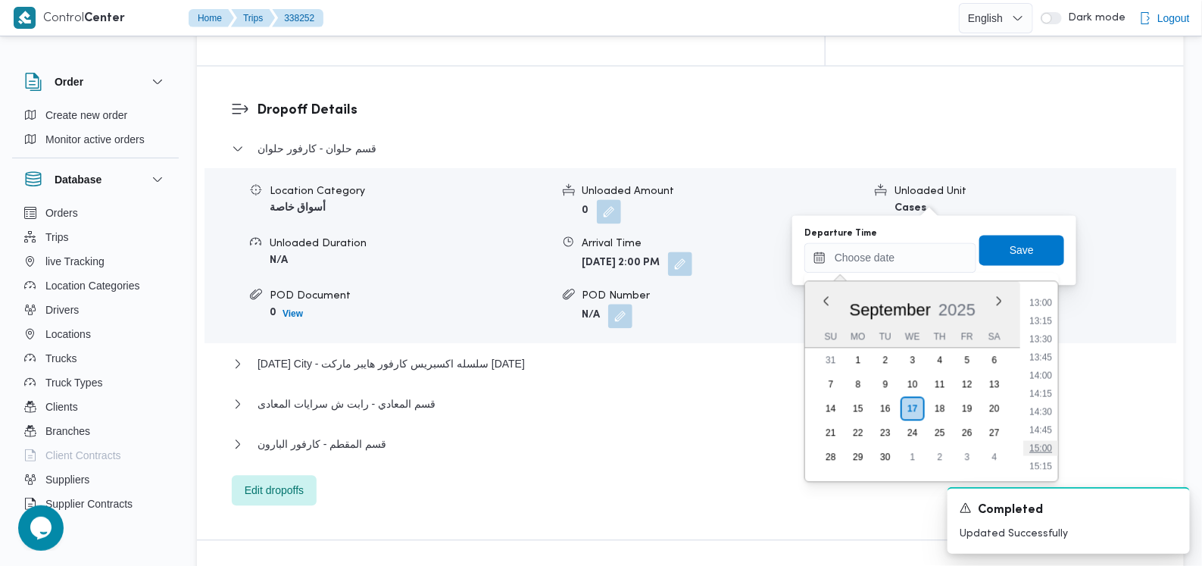
click at [1034, 444] on li "15:00" at bounding box center [1040, 447] width 35 height 15
type input "17/09/2025 15:00"
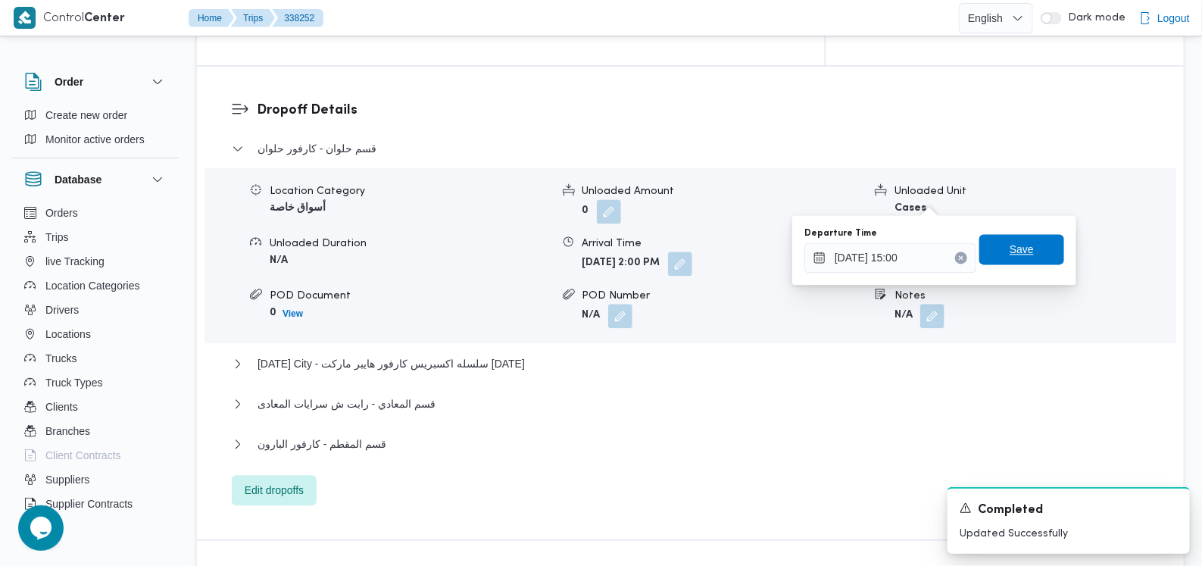
click at [1019, 242] on span "Save" at bounding box center [1021, 249] width 24 height 18
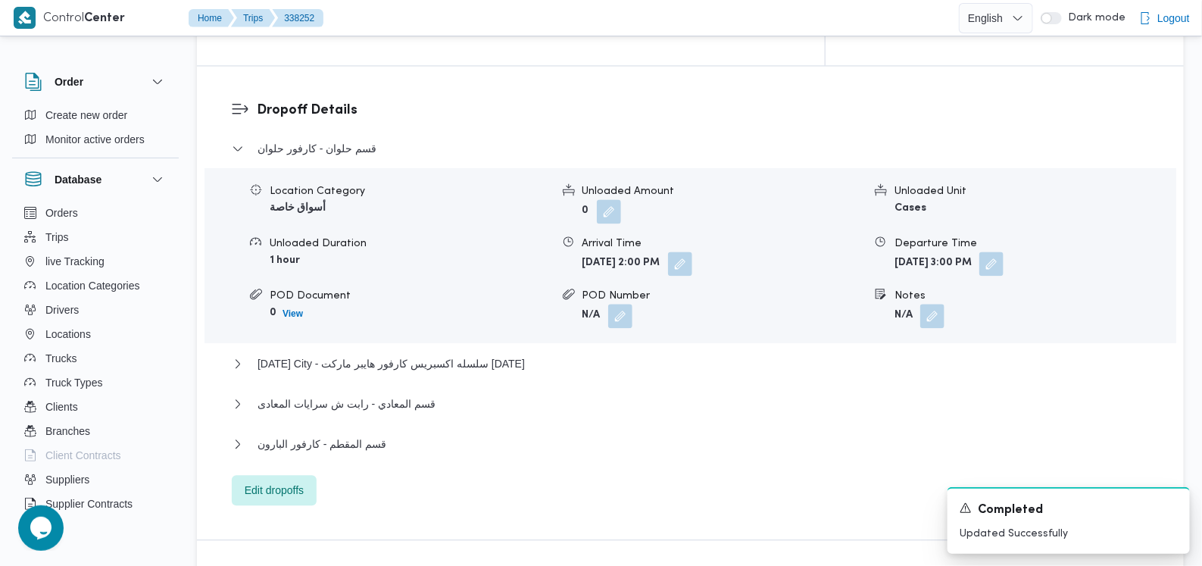
click at [470, 354] on div "15 May City - سلسله اكسبريس كارفور هايبر ماركت 15 مايو" at bounding box center [691, 368] width 918 height 29
click at [467, 354] on span "15 May City - سلسله اكسبريس كارفور هايبر ماركت 15 مايو" at bounding box center [390, 363] width 267 height 18
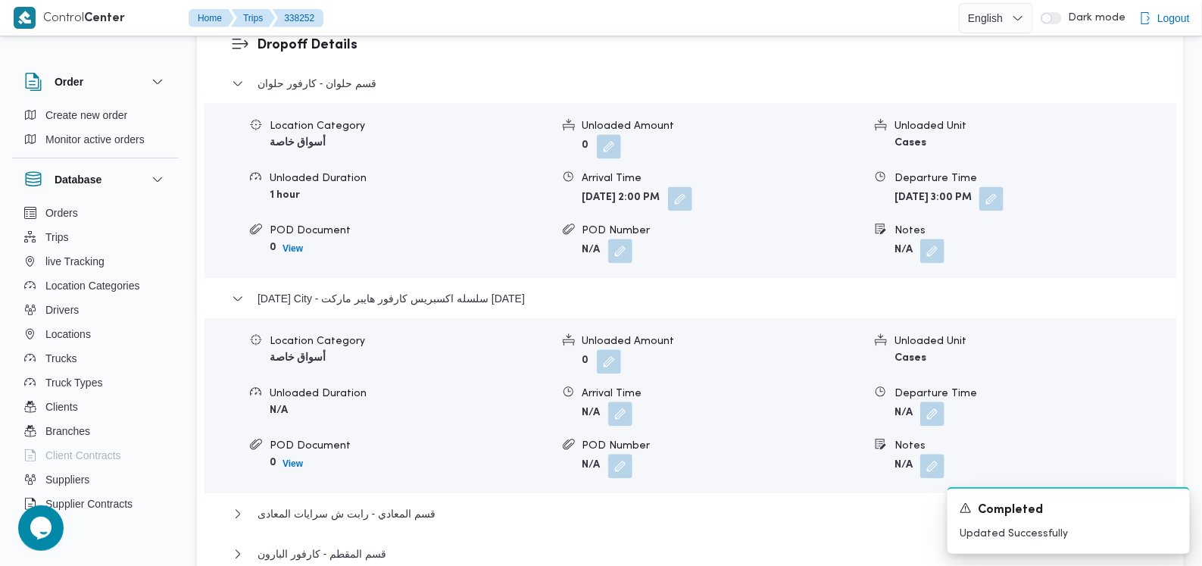
scroll to position [1327, 0]
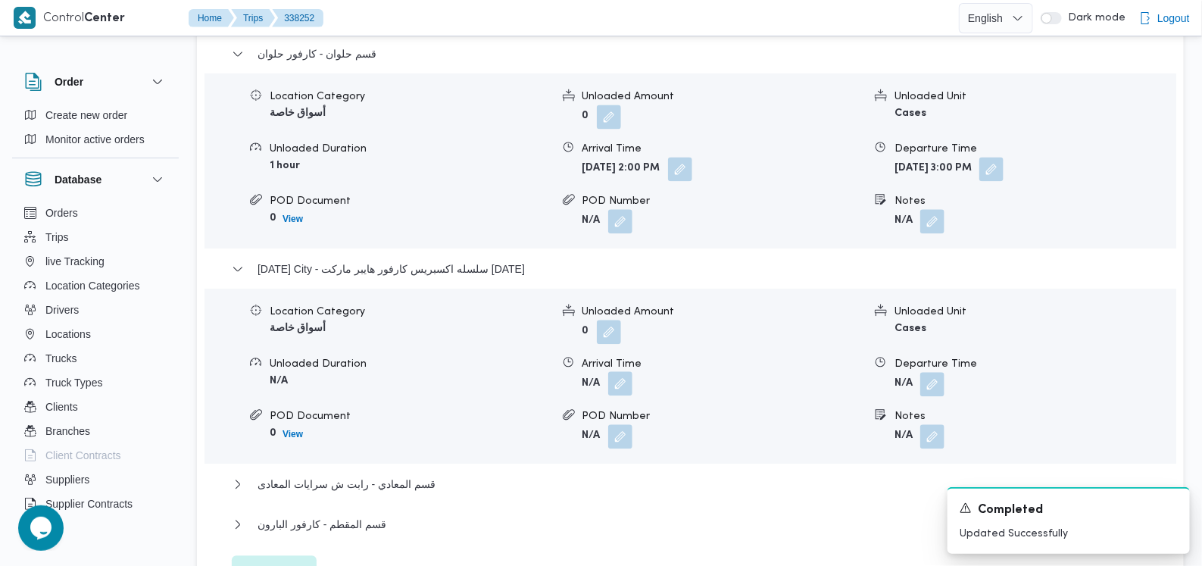
click at [623, 371] on button "button" at bounding box center [620, 383] width 24 height 24
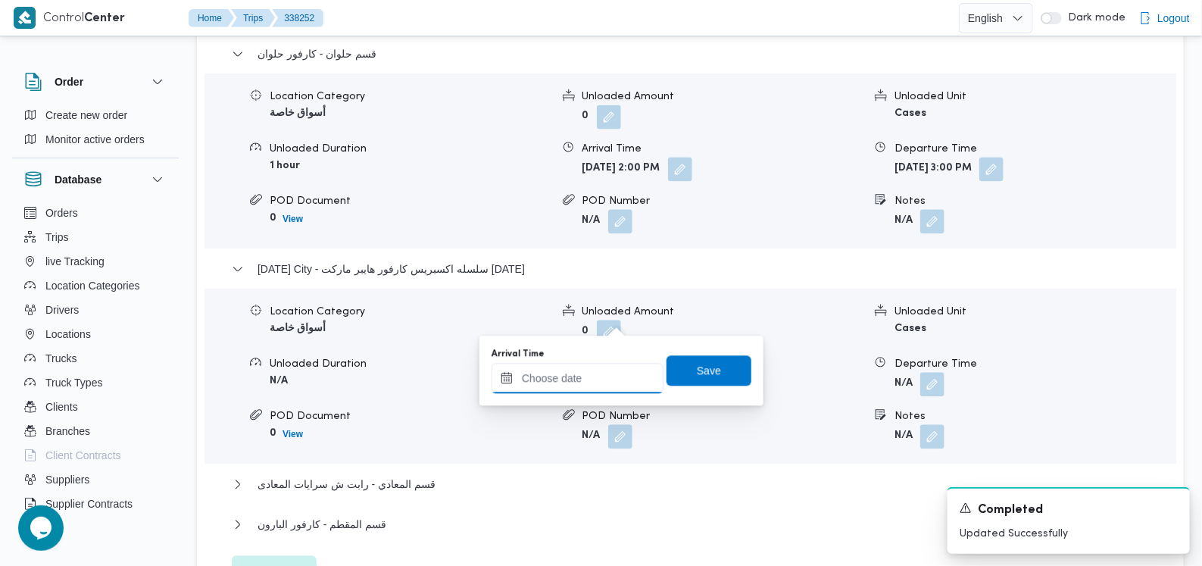
click at [579, 363] on div at bounding box center [577, 378] width 172 height 30
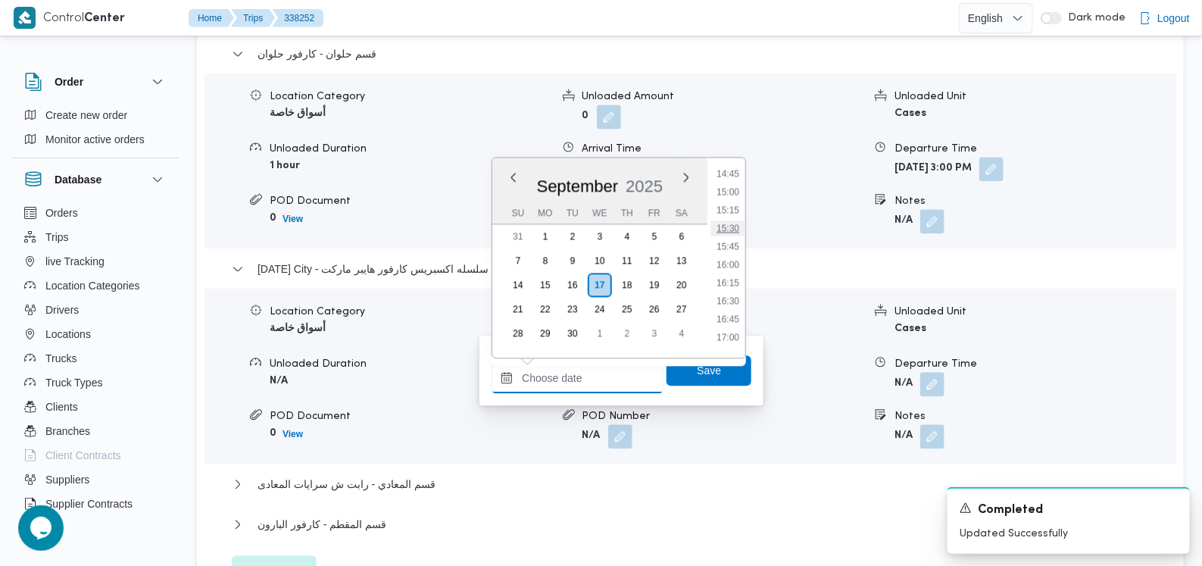
scroll to position [1038, 0]
click at [729, 271] on li "15:30" at bounding box center [727, 265] width 35 height 15
type input "17/09/2025 15:30"
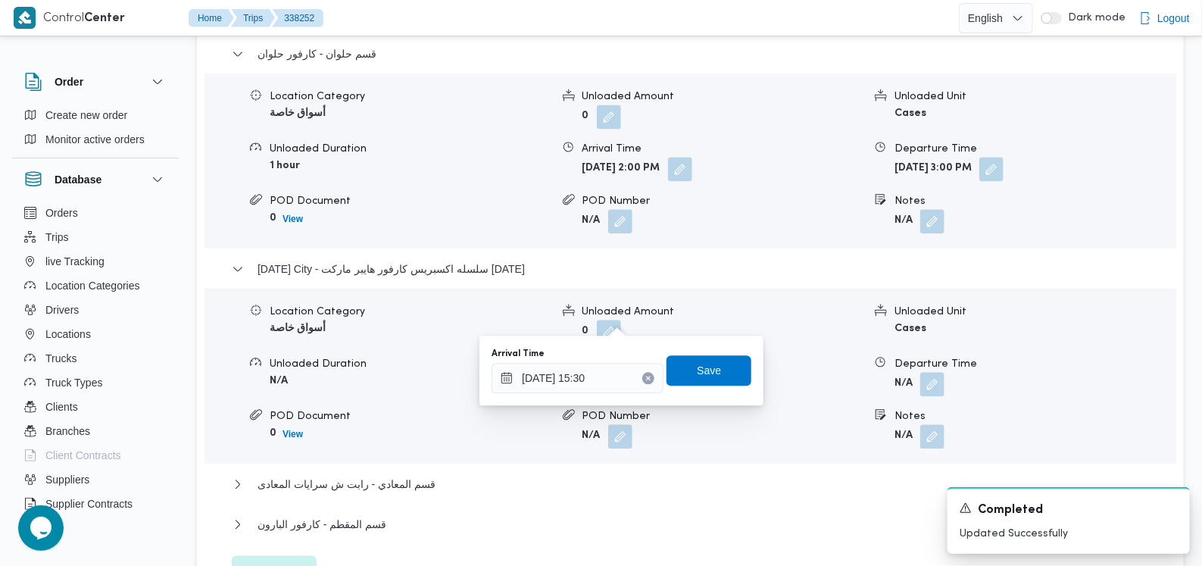
click at [719, 392] on div "Arrival Time 17/09/2025 15:30 Save" at bounding box center [621, 370] width 263 height 48
click at [726, 374] on span "Save" at bounding box center [708, 370] width 85 height 30
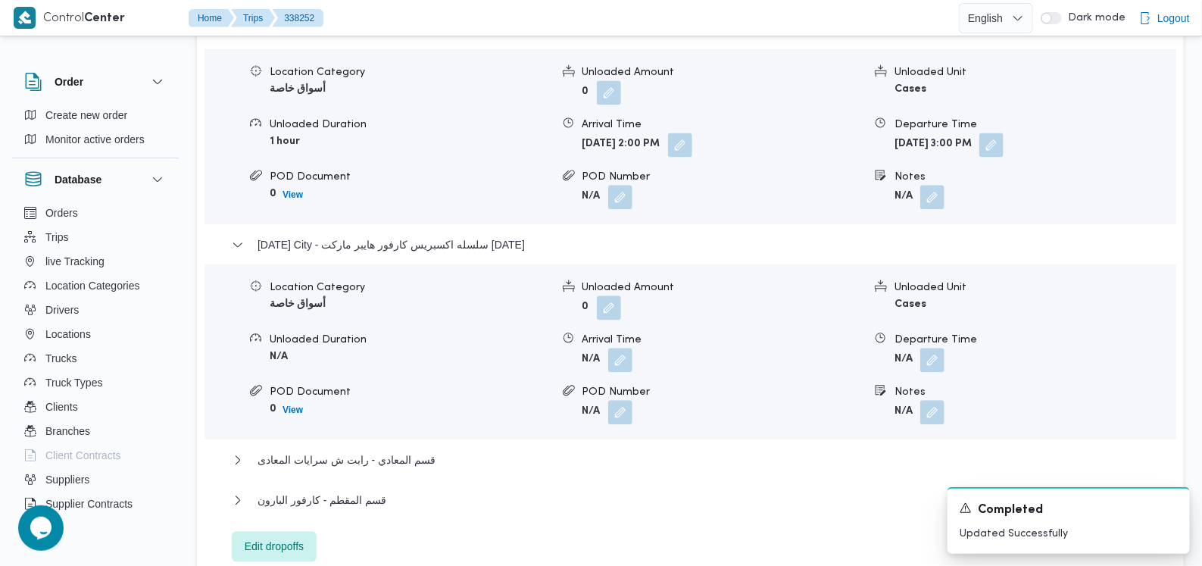
click at [945, 348] on form "N/A" at bounding box center [1034, 360] width 281 height 24
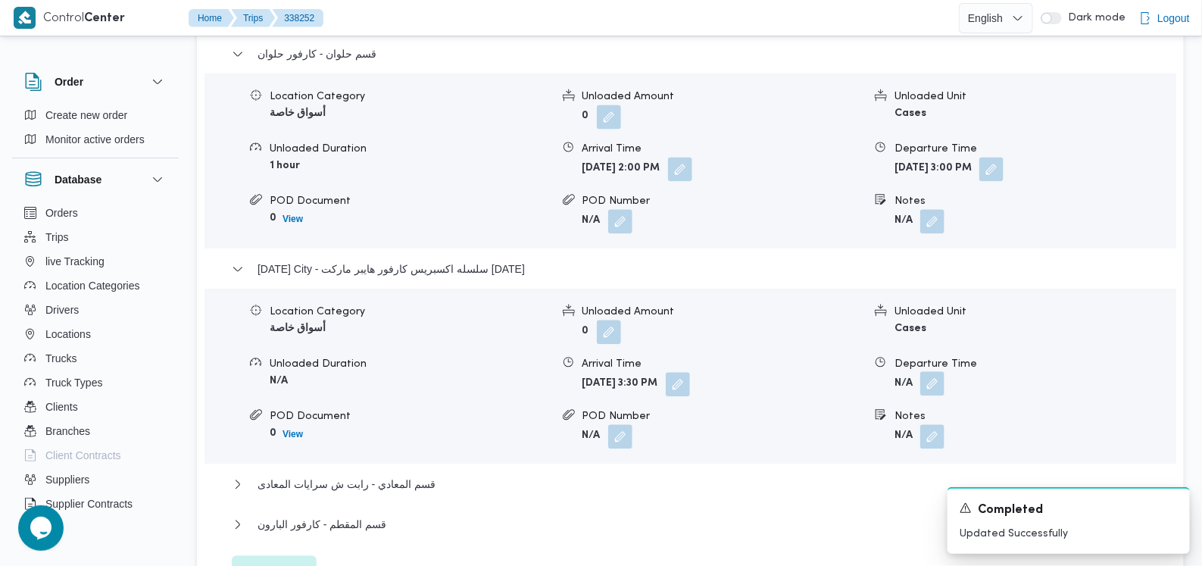
click at [927, 371] on button "button" at bounding box center [932, 383] width 24 height 24
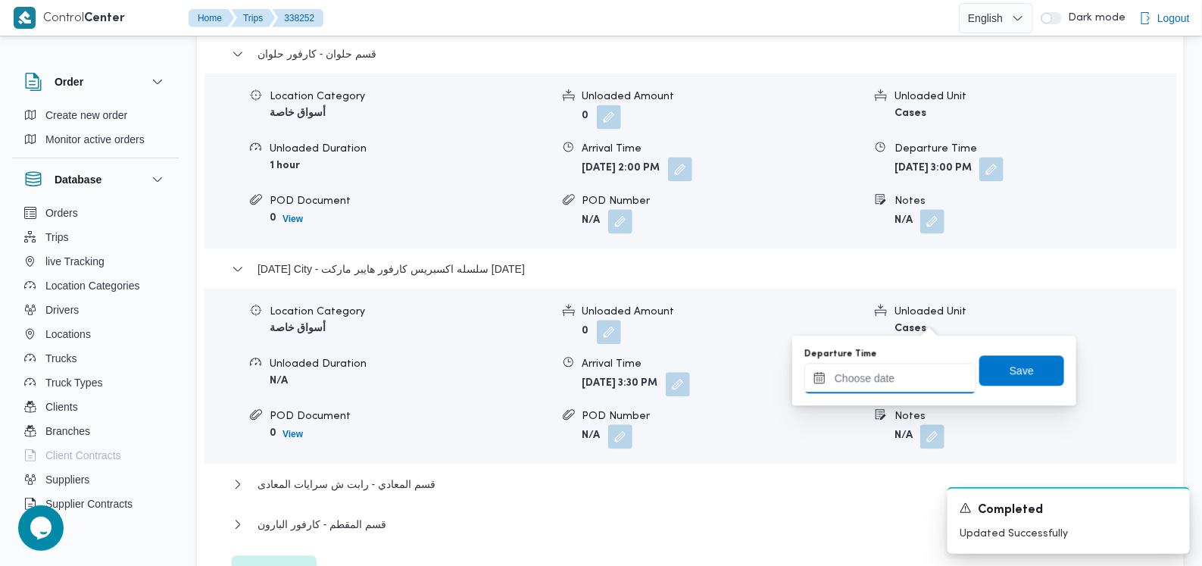
click at [890, 382] on input "Departure Time" at bounding box center [890, 378] width 172 height 30
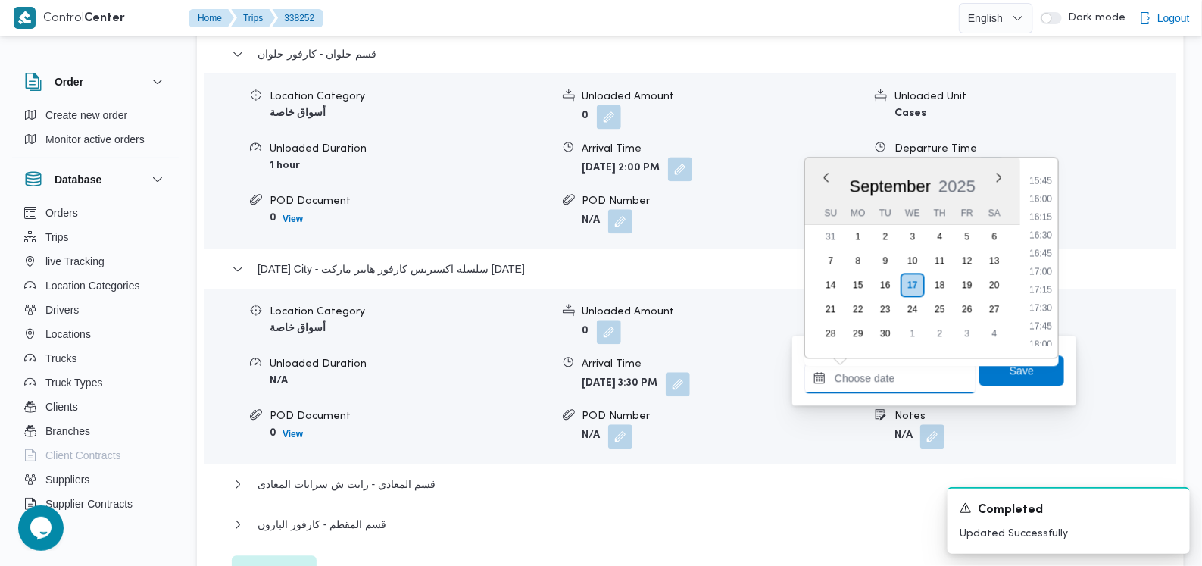
scroll to position [1133, 0]
click at [1045, 296] on li "17:15" at bounding box center [1040, 298] width 35 height 15
type input "17/09/2025 17:15"
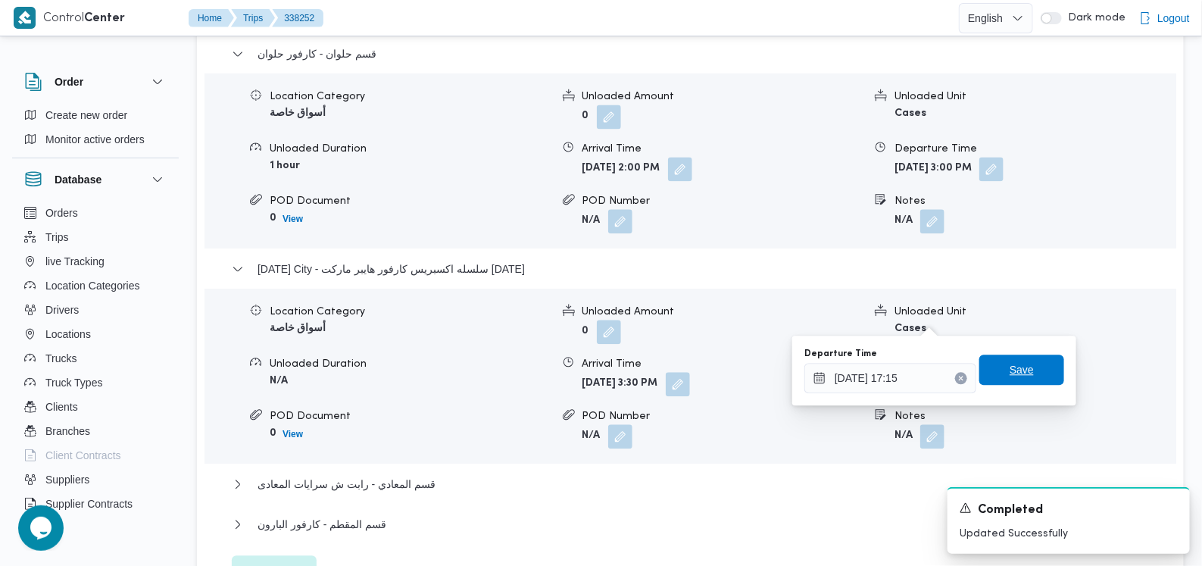
click at [999, 379] on span "Save" at bounding box center [1021, 369] width 85 height 30
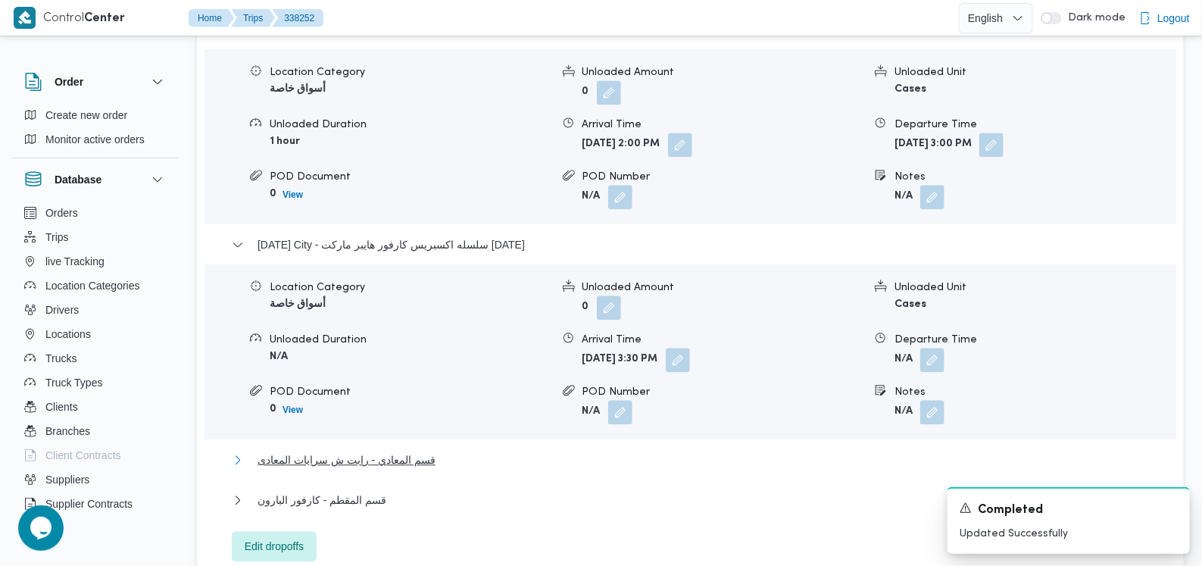
click at [383, 450] on span "قسم المعادي - رابت ش سرايات المعادى" at bounding box center [346, 459] width 178 height 18
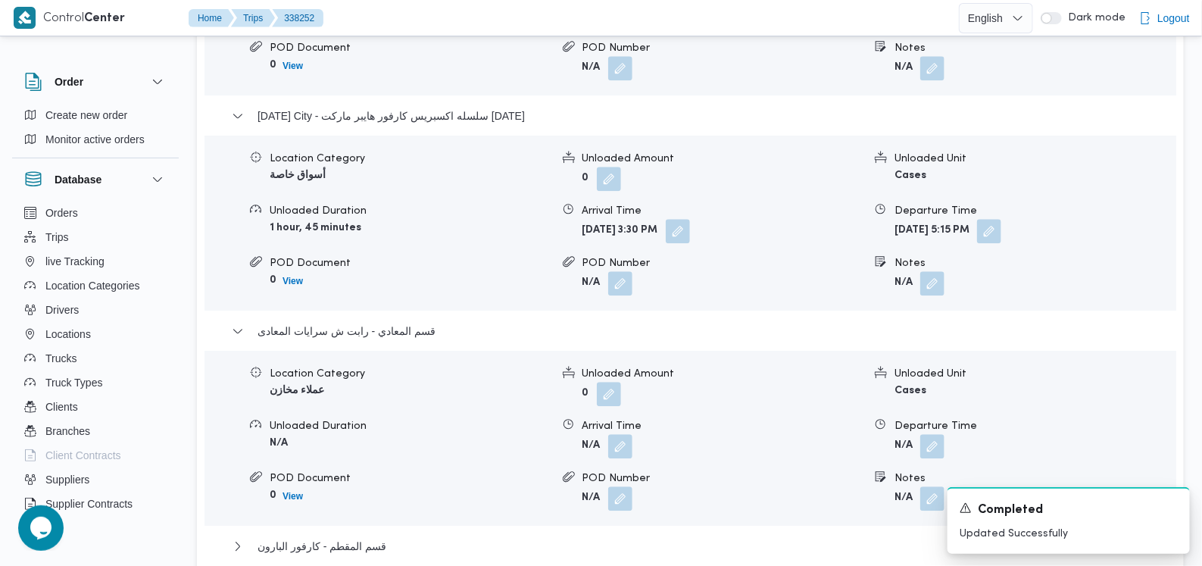
scroll to position [1517, 0]
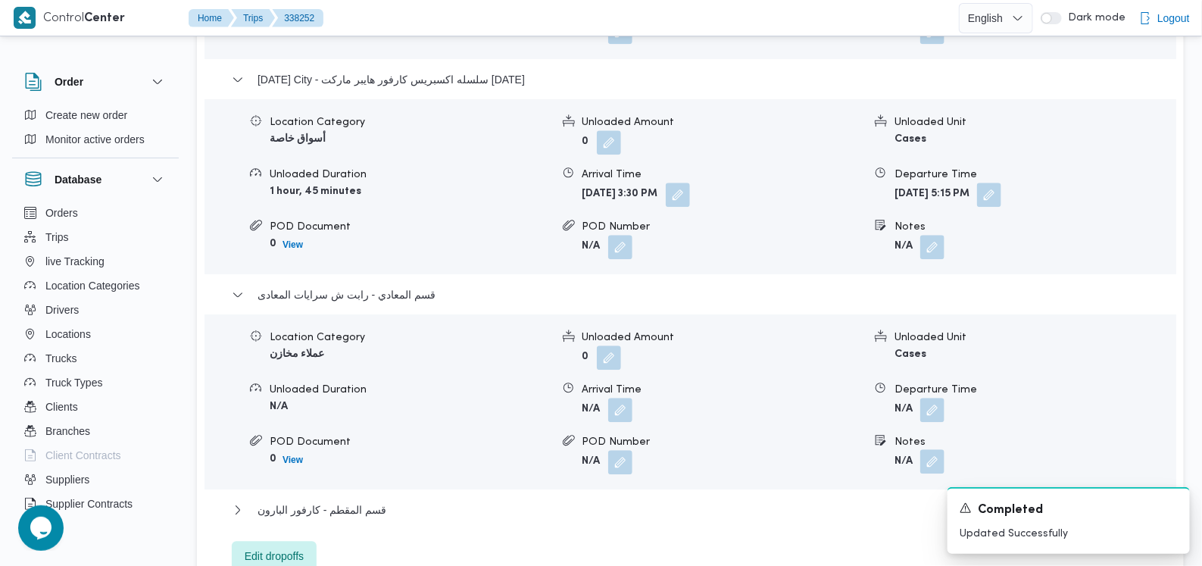
click at [931, 449] on button "button" at bounding box center [932, 461] width 24 height 24
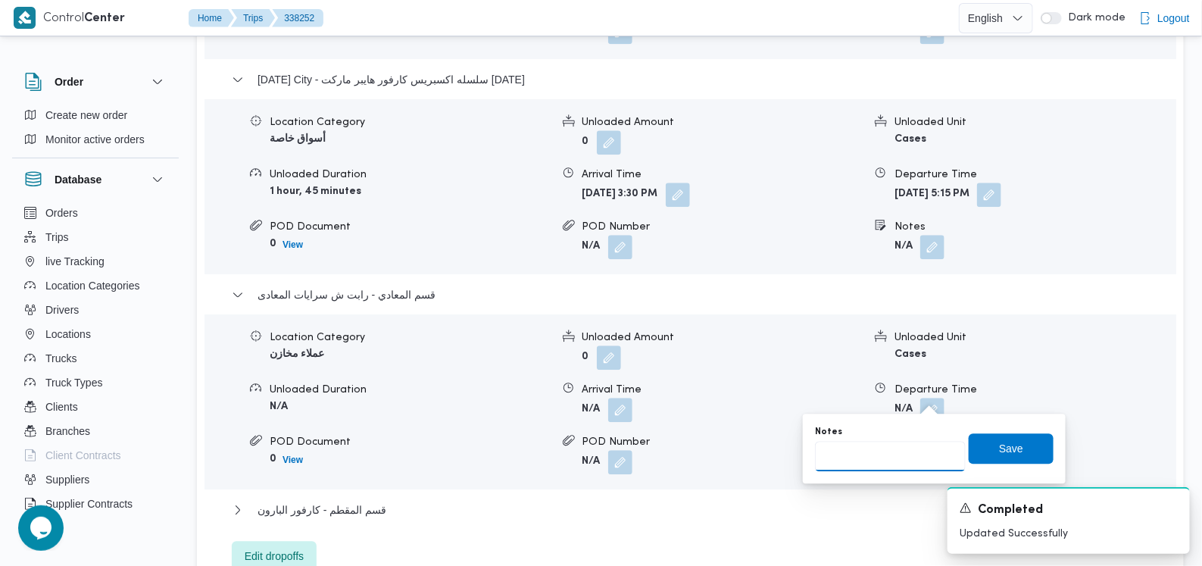
click at [878, 454] on input "Notes" at bounding box center [890, 456] width 151 height 30
type input "الفرع لم يسلم"
click at [969, 438] on span "Save" at bounding box center [1010, 447] width 85 height 30
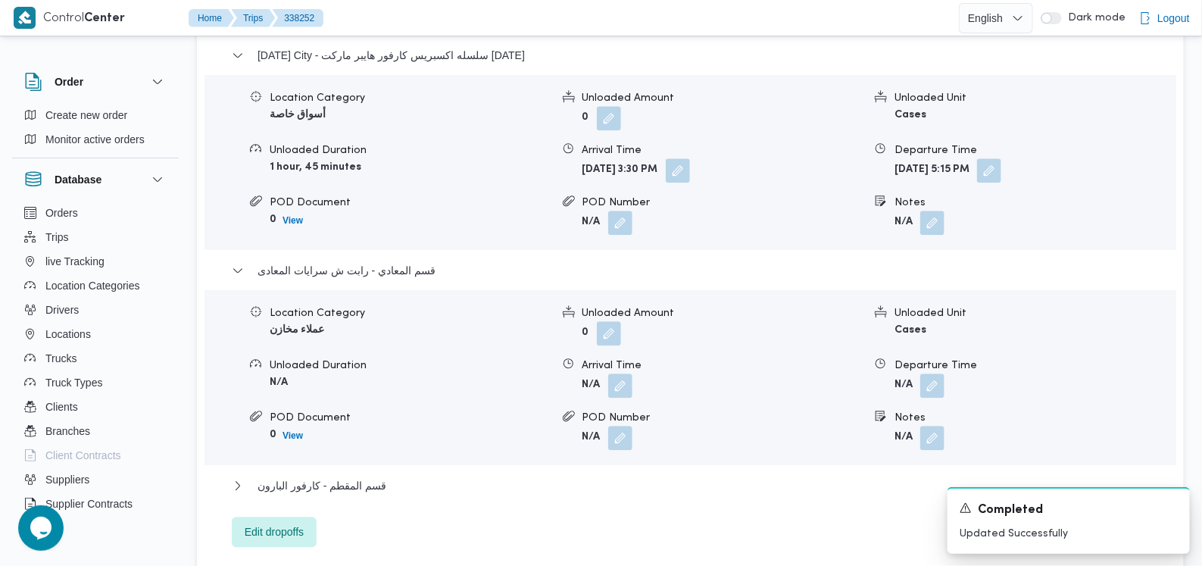
scroll to position [1706, 0]
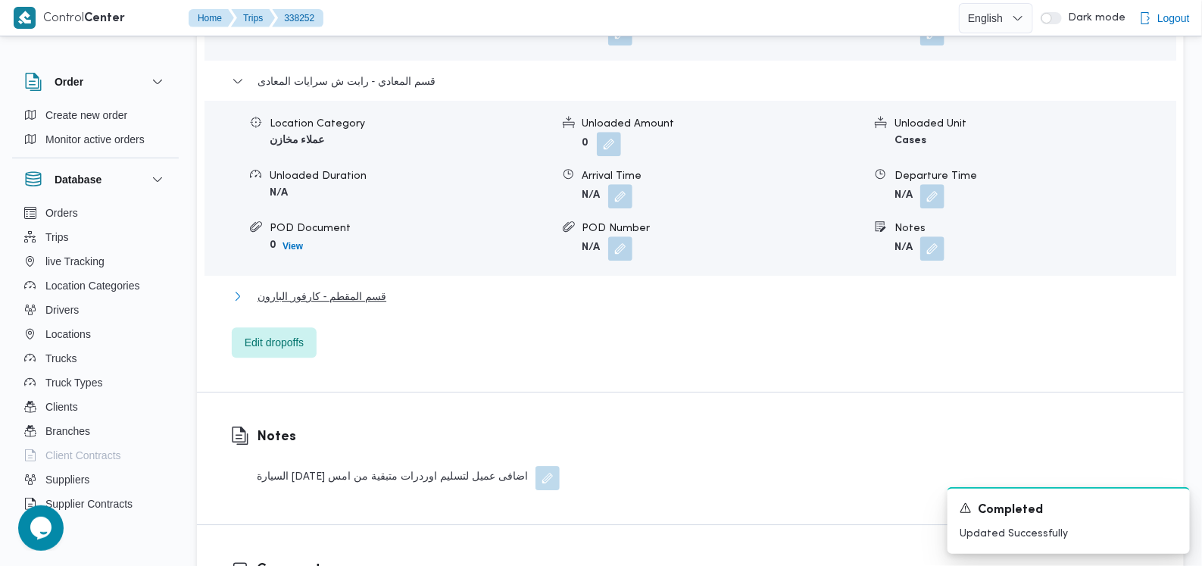
click at [363, 287] on span "قسم المقطم - كارفور البارون" at bounding box center [321, 296] width 129 height 18
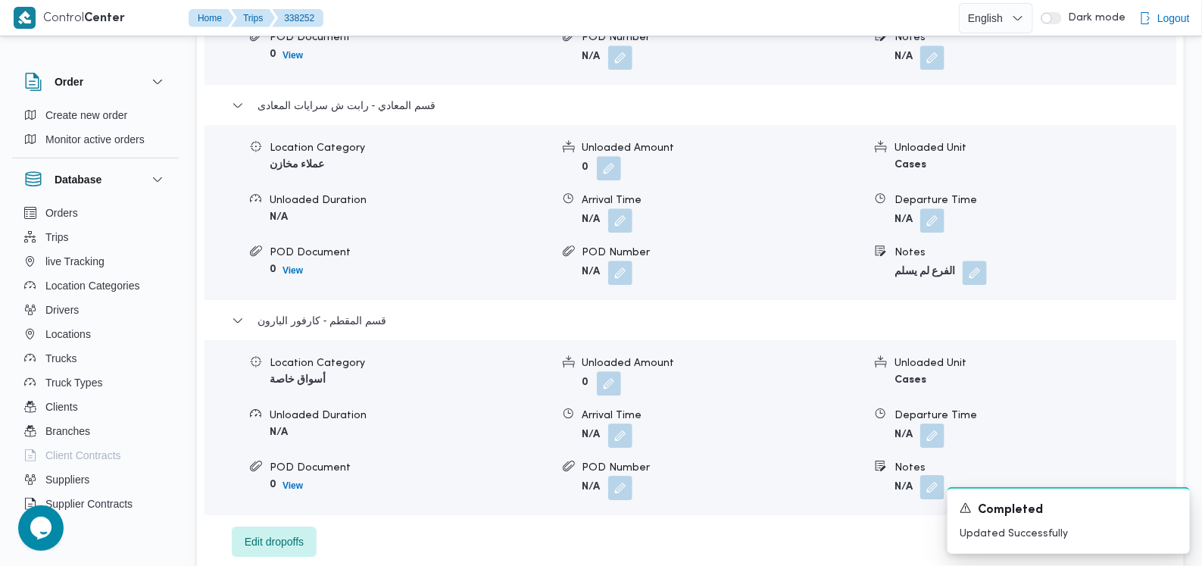
click at [934, 475] on button "button" at bounding box center [932, 487] width 24 height 24
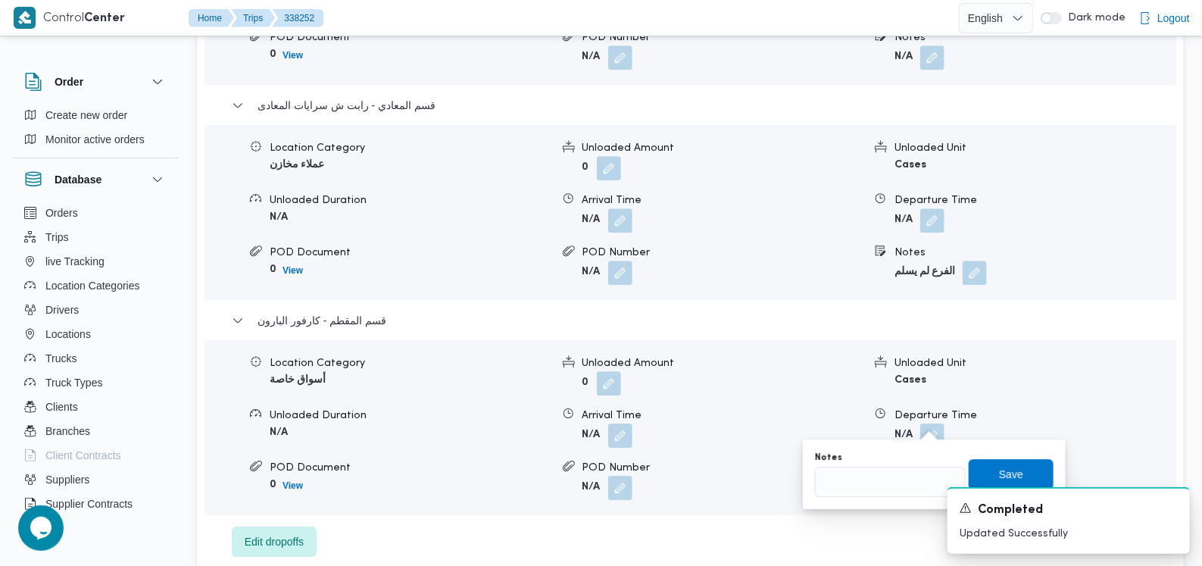
click at [878, 464] on div "Notes" at bounding box center [890, 473] width 151 height 45
click at [877, 469] on input "Notes" at bounding box center [890, 481] width 151 height 30
type input "الفرع لم يسلم"
click at [984, 468] on span "Save" at bounding box center [1010, 473] width 85 height 30
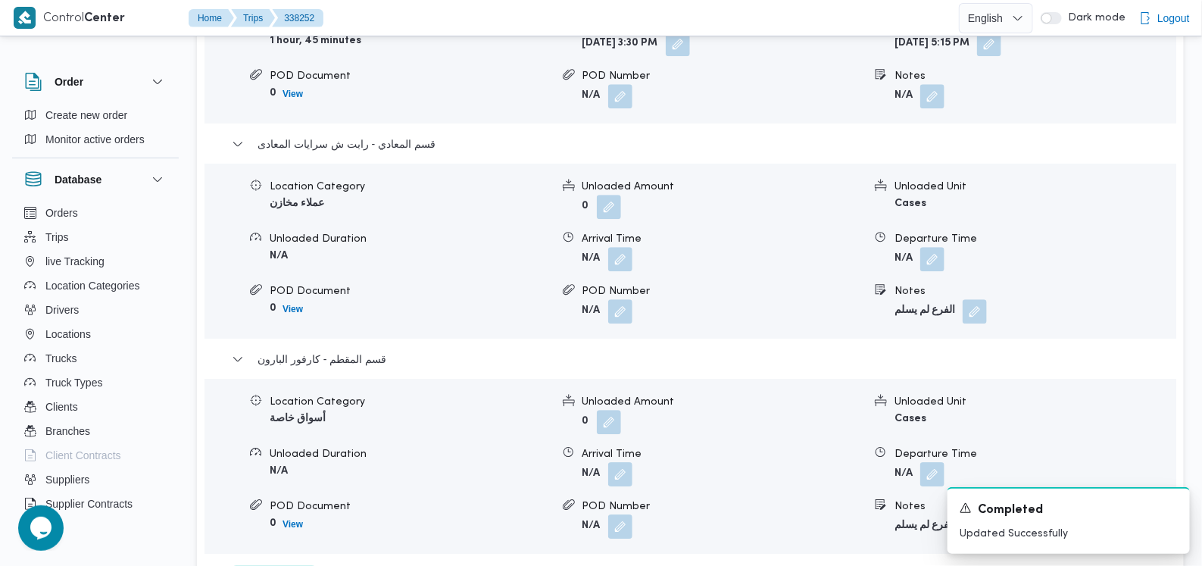
scroll to position [1800, 0]
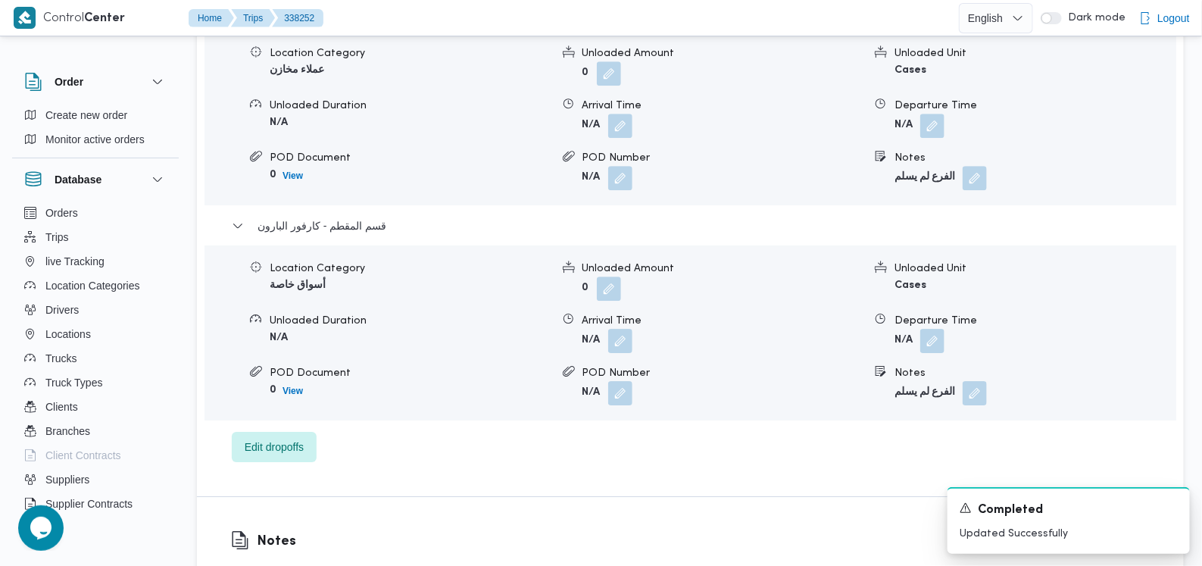
click at [940, 313] on div "Departure Time" at bounding box center [1034, 321] width 281 height 16
click at [924, 328] on button "button" at bounding box center [932, 340] width 24 height 24
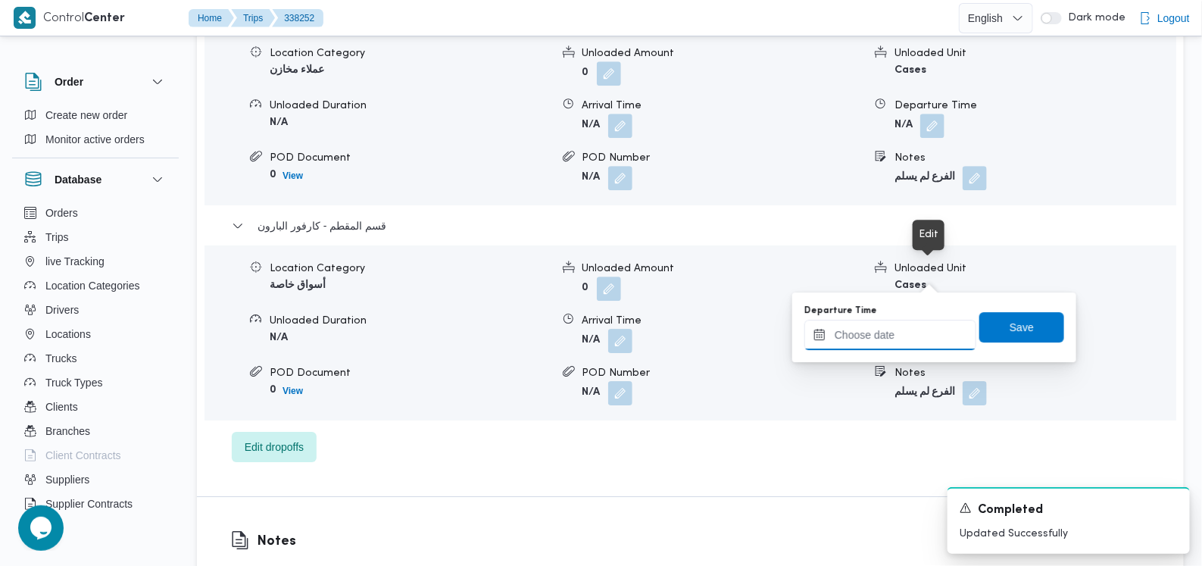
click at [893, 332] on input "Departure Time" at bounding box center [890, 335] width 172 height 30
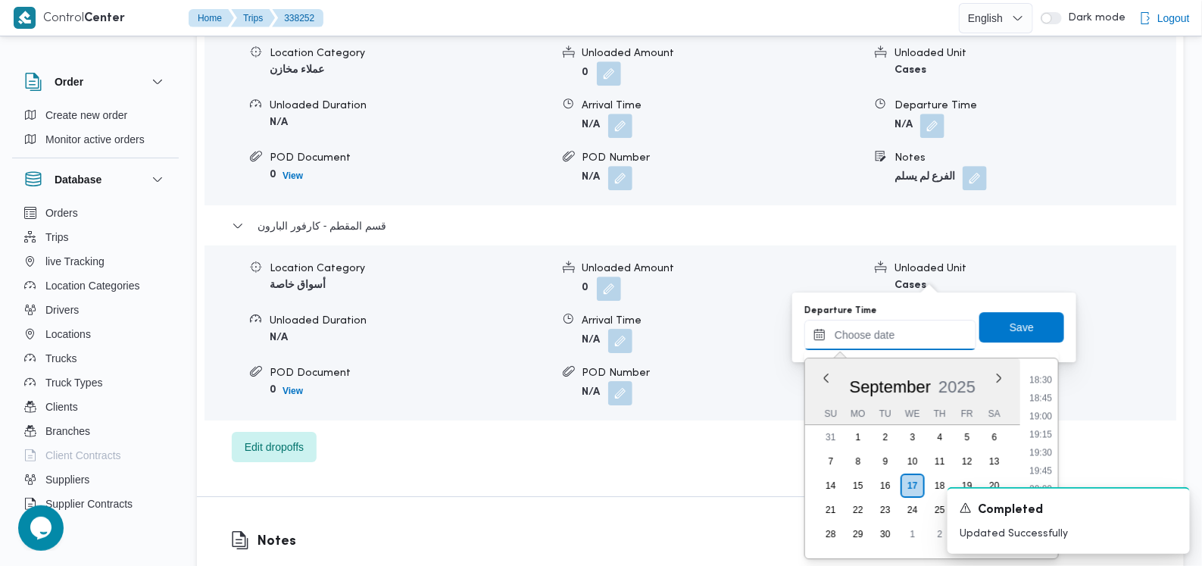
scroll to position [1227, 0]
click at [1041, 410] on li "17:15" at bounding box center [1040, 404] width 35 height 15
type input "17/09/2025 17:15"
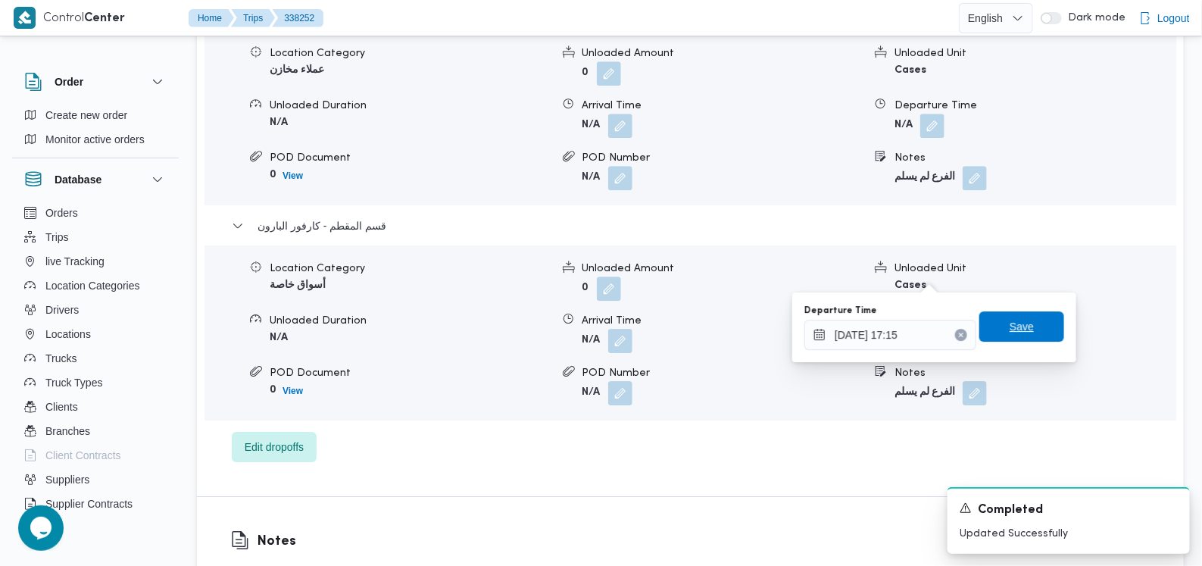
click at [1012, 324] on span "Save" at bounding box center [1021, 326] width 24 height 18
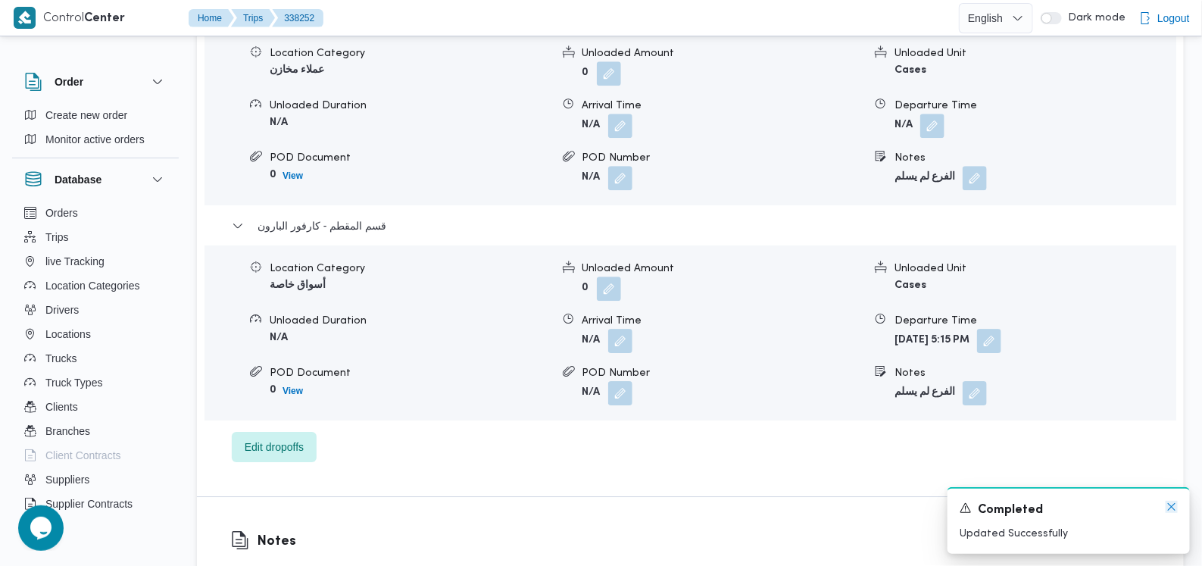
click at [1171, 503] on icon "Dismiss toast" at bounding box center [1171, 506] width 12 height 12
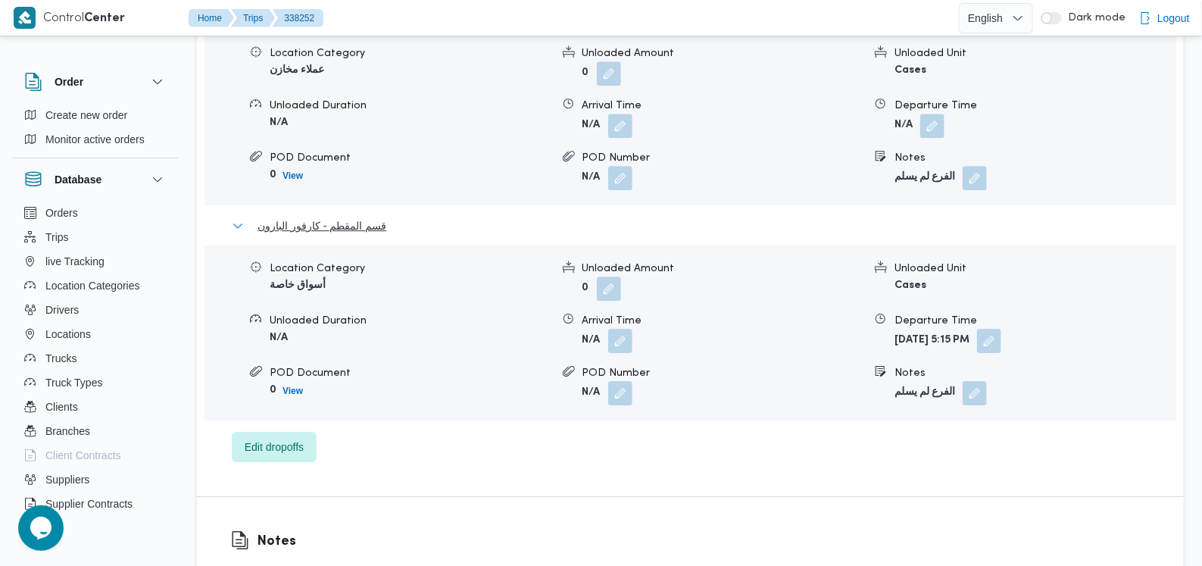
click at [344, 217] on span "قسم المقطم - كارفور البارون" at bounding box center [321, 226] width 129 height 18
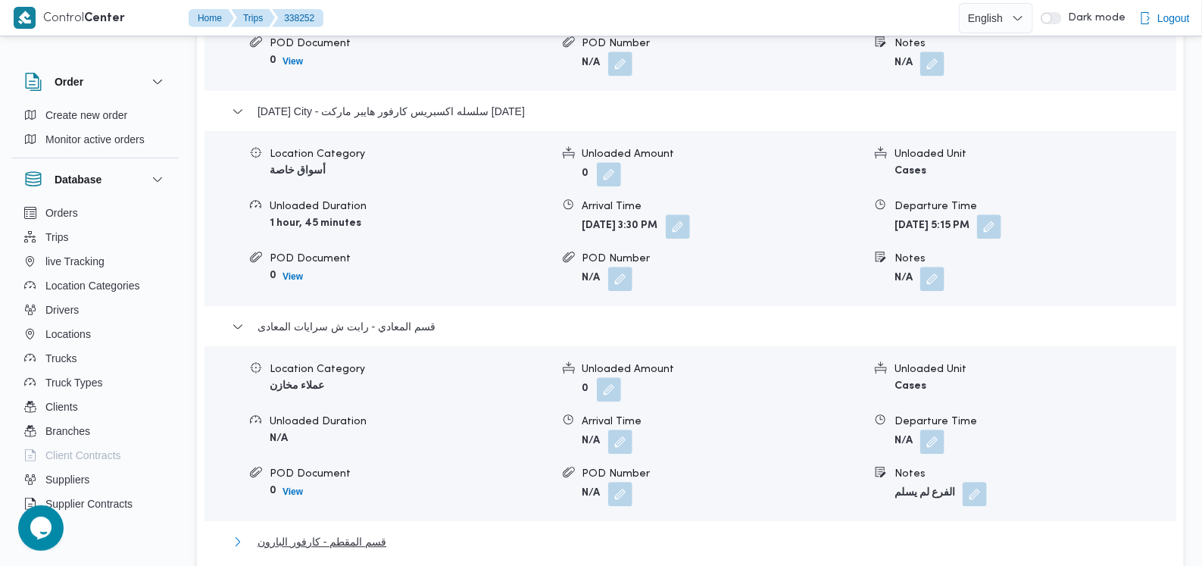
scroll to position [1422, 0]
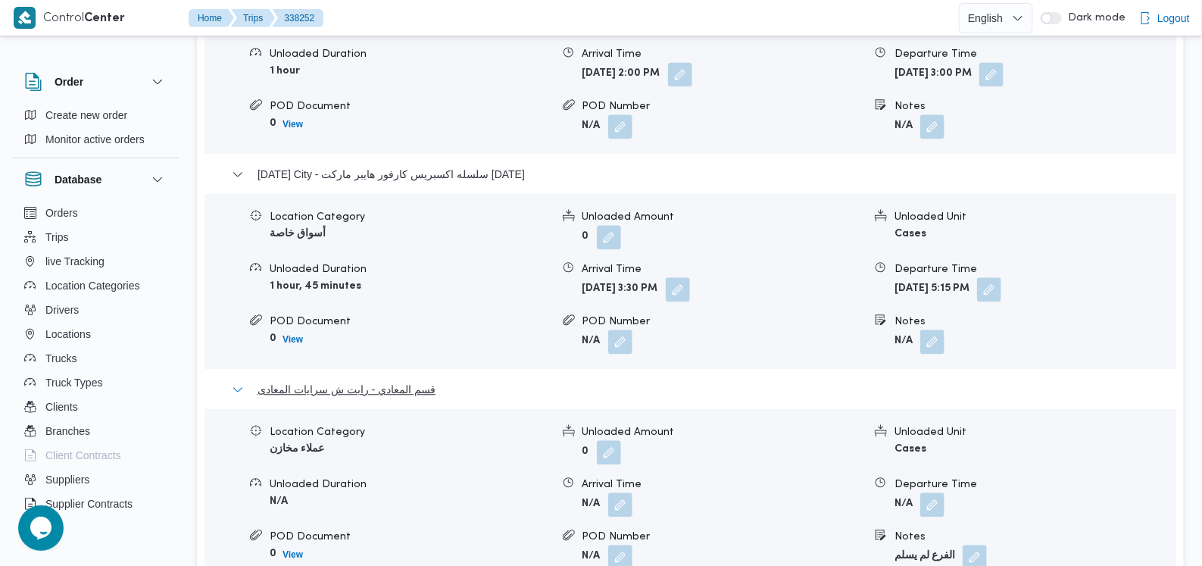
click at [376, 380] on span "قسم المعادي - رابت ش سرايات المعادى" at bounding box center [346, 389] width 178 height 18
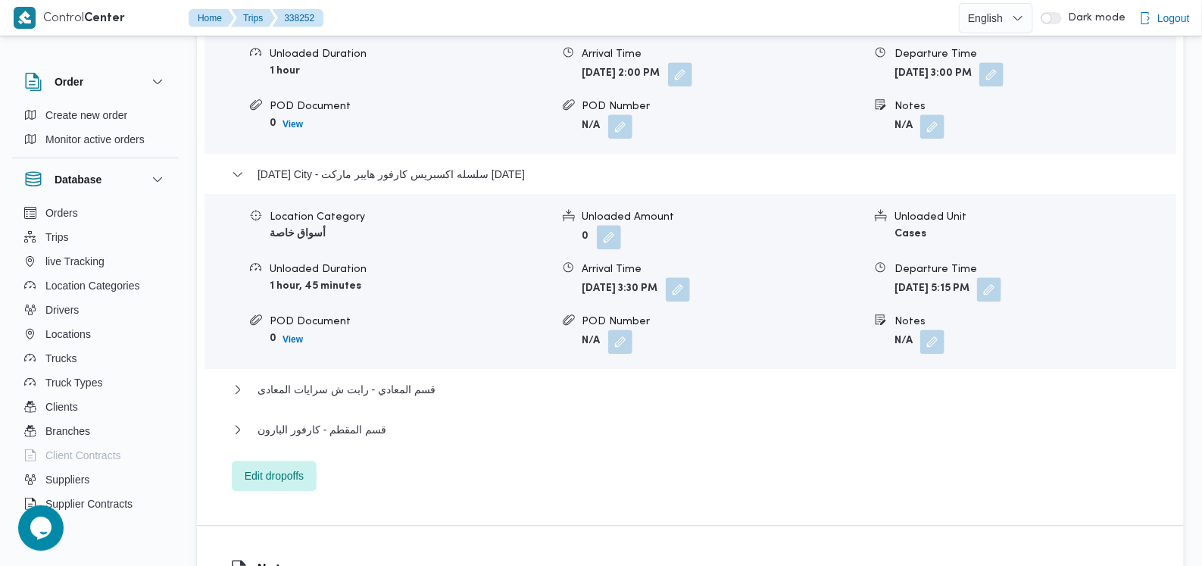
click at [411, 165] on div "15 May City - سلسله اكسبريس كارفور هايبر ماركت 15 مايو" at bounding box center [691, 179] width 918 height 29
click at [413, 165] on span "15 May City - سلسله اكسبريس كارفور هايبر ماركت 15 مايو" at bounding box center [390, 174] width 267 height 18
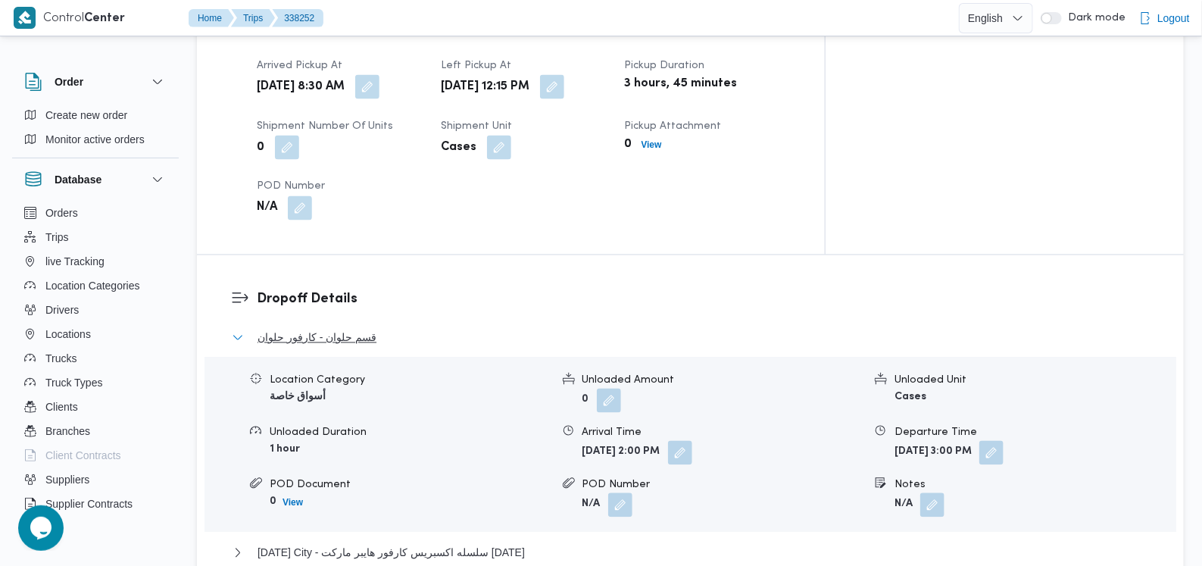
click at [348, 329] on span "قسم حلوان - كارفور حلوان" at bounding box center [316, 338] width 119 height 18
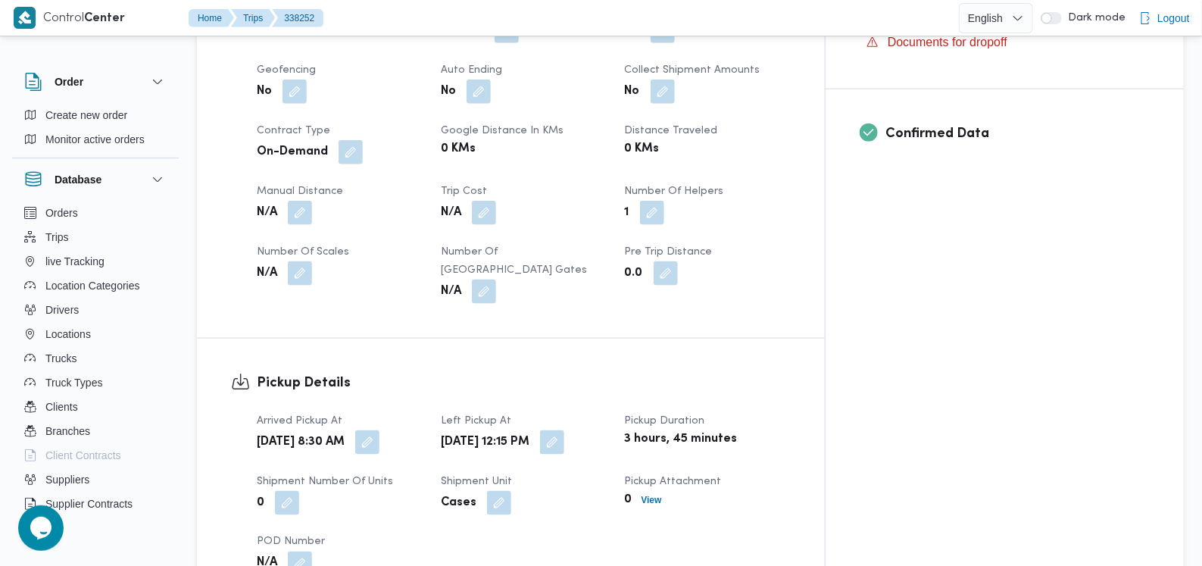
scroll to position [665, 0]
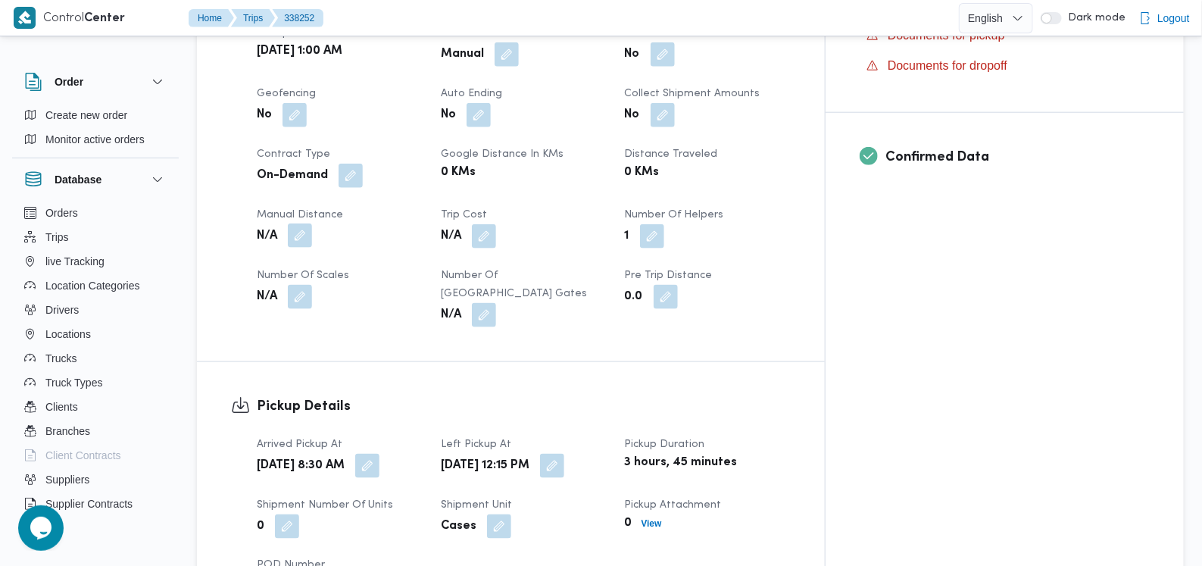
click at [309, 223] on button "button" at bounding box center [300, 235] width 24 height 24
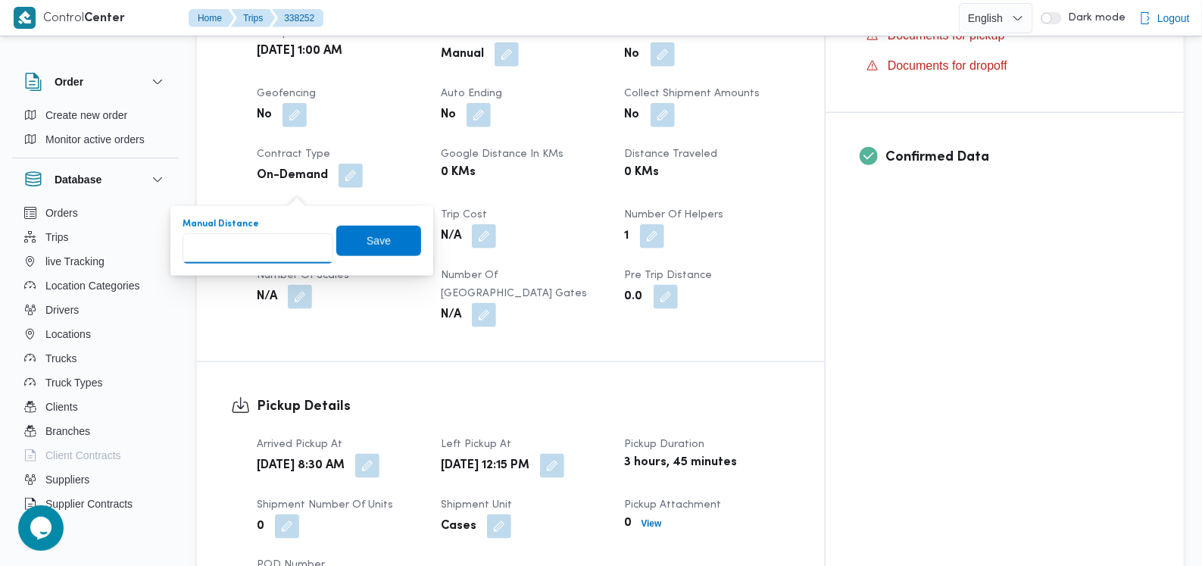
click at [257, 249] on input "Manual Distance" at bounding box center [257, 248] width 151 height 30
type input "5"
type input "96"
click at [366, 233] on span "Save" at bounding box center [378, 241] width 24 height 18
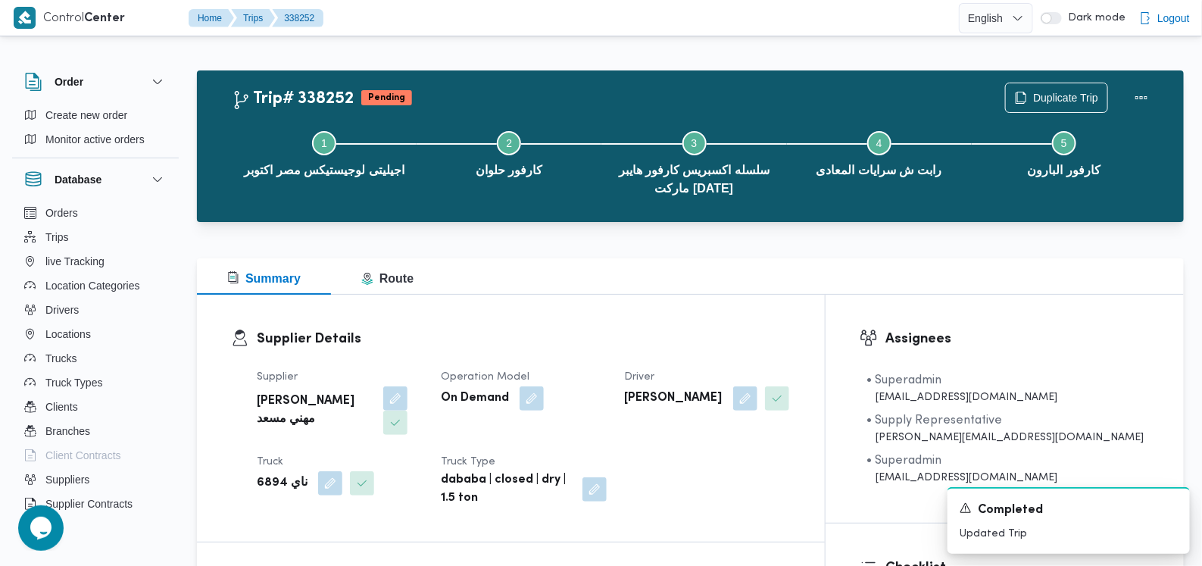
scroll to position [0, 0]
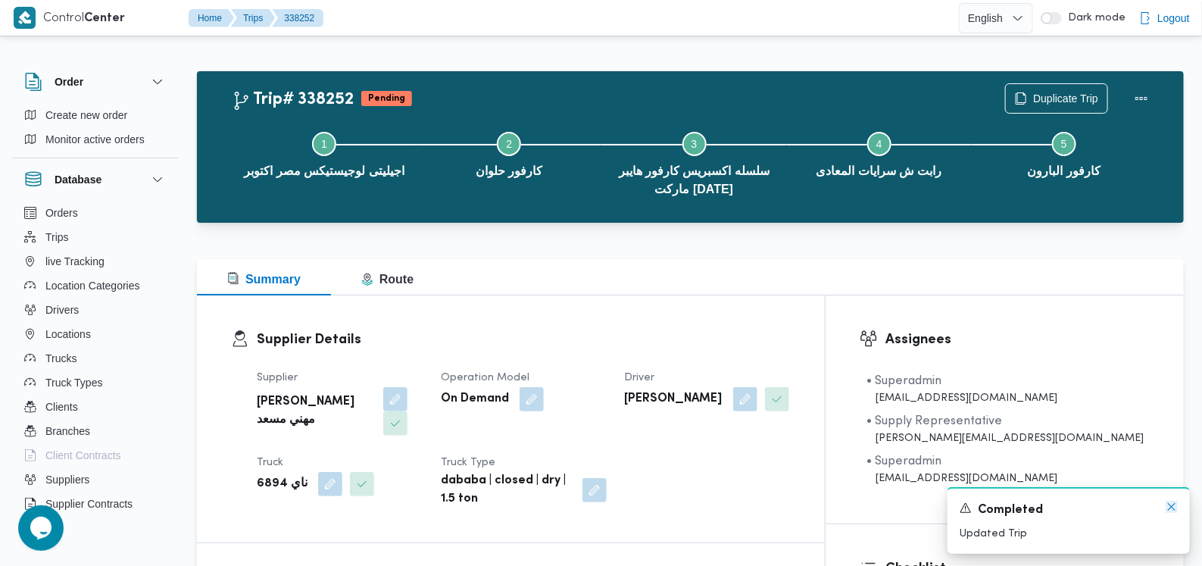
click at [1171, 508] on icon "Dismiss toast" at bounding box center [1171, 507] width 8 height 8
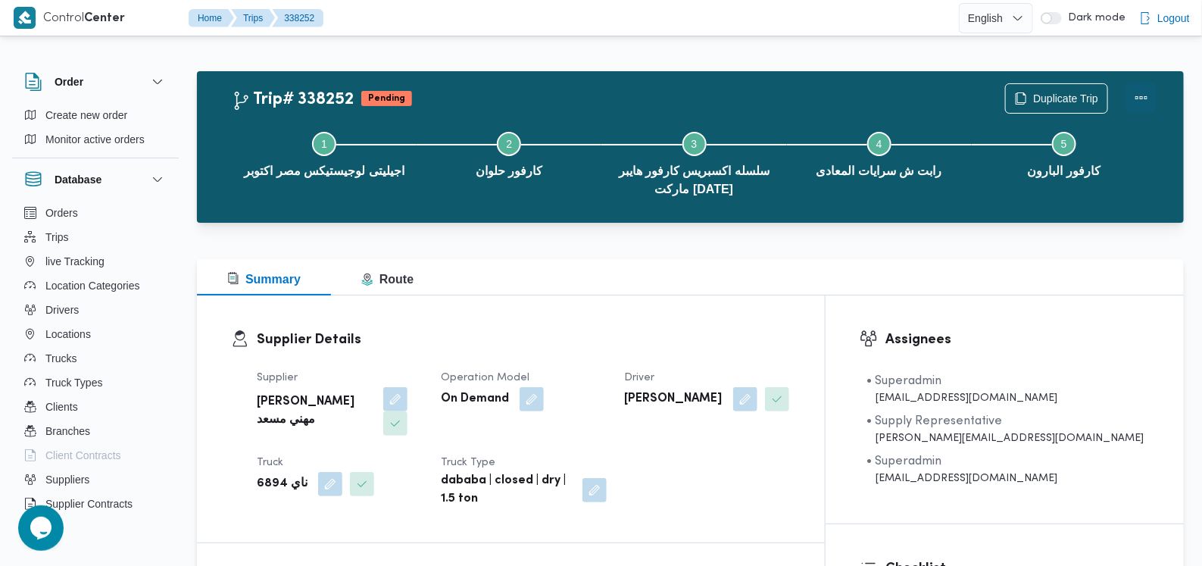
drag, startPoint x: 1143, startPoint y: 95, endPoint x: 1133, endPoint y: 100, distance: 11.5
click at [1143, 95] on button "Actions" at bounding box center [1141, 98] width 30 height 30
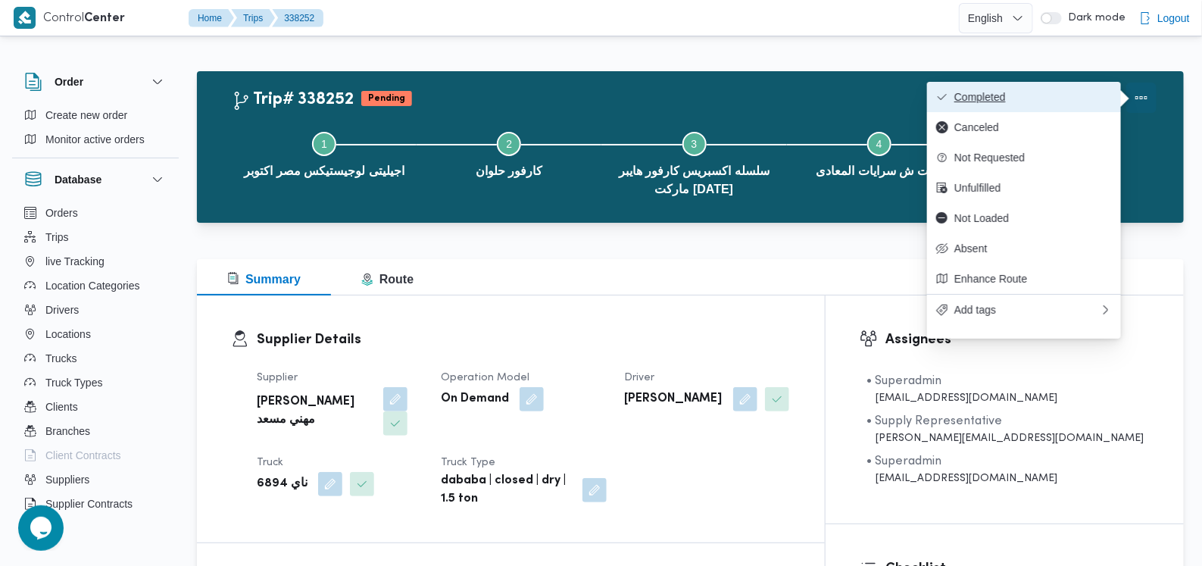
click at [1086, 101] on span "Completed" at bounding box center [1032, 97] width 157 height 12
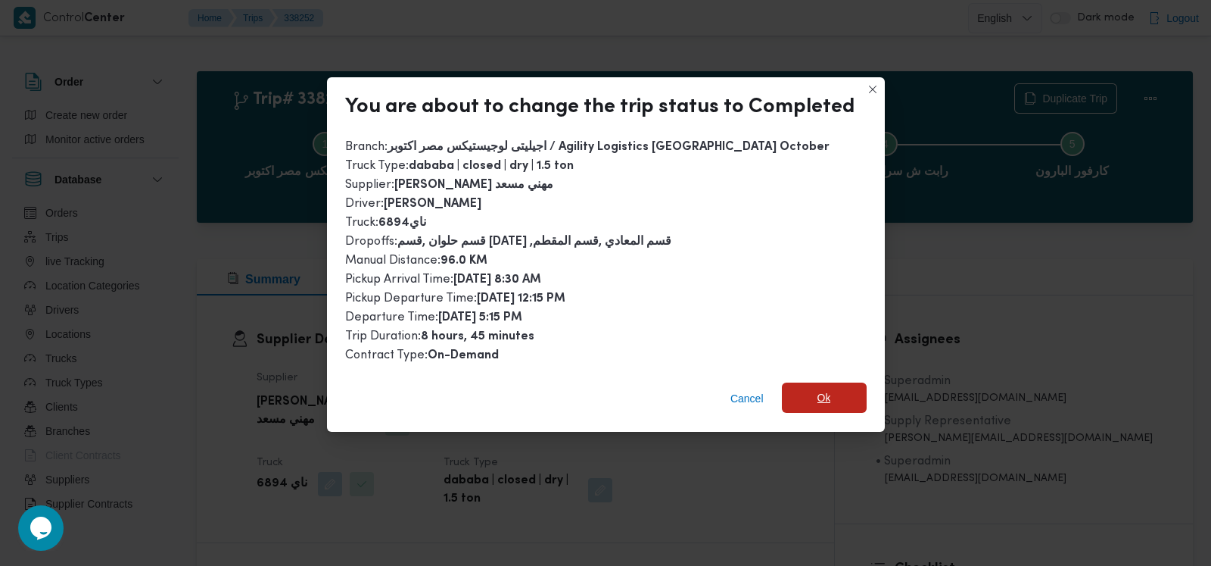
click at [807, 396] on span "Ok" at bounding box center [824, 397] width 85 height 30
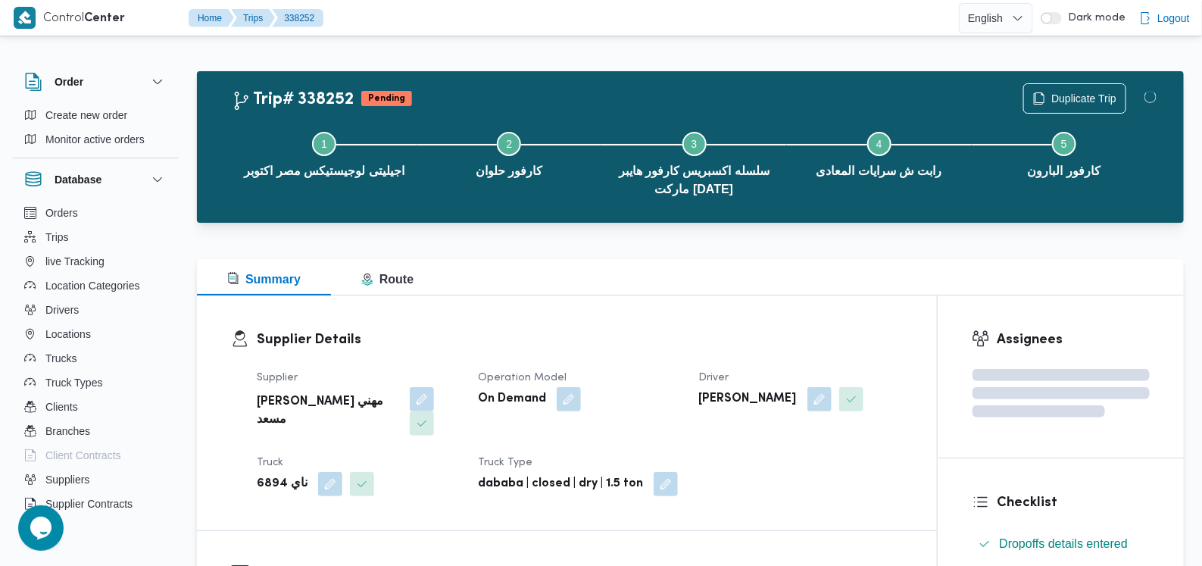
click at [731, 333] on h3 "Supplier Details" at bounding box center [580, 339] width 646 height 20
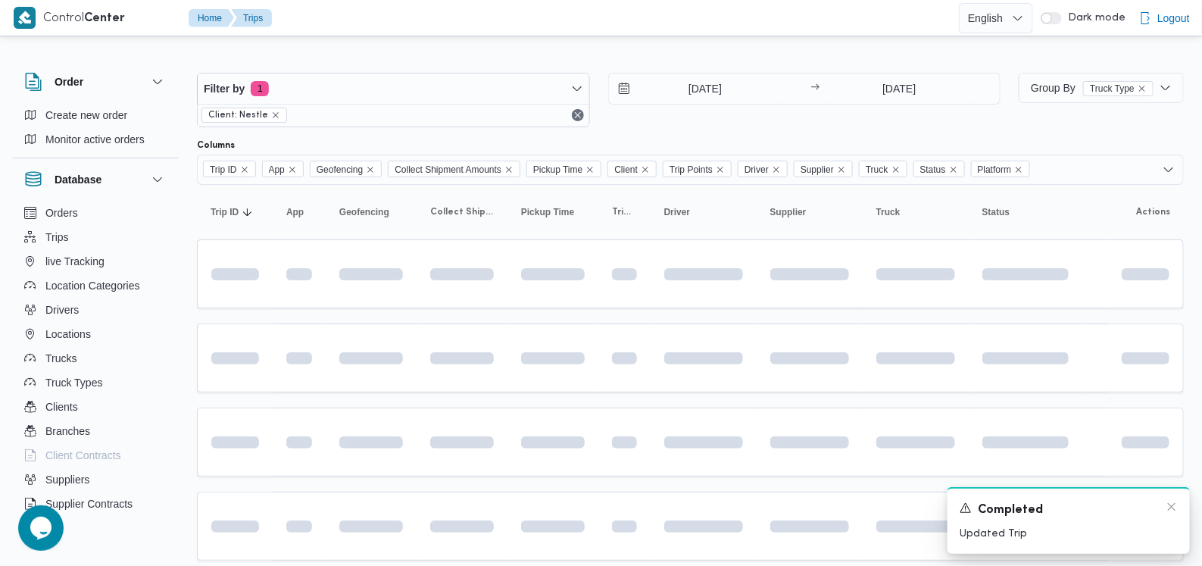
scroll to position [105, 0]
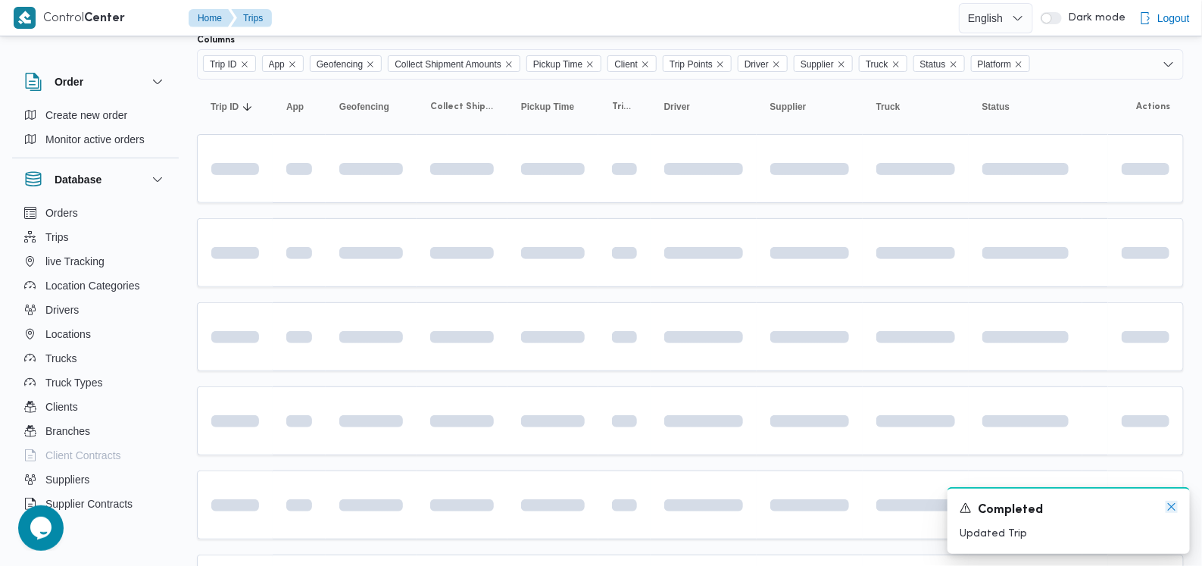
click at [1174, 507] on icon "Dismiss toast" at bounding box center [1171, 506] width 12 height 12
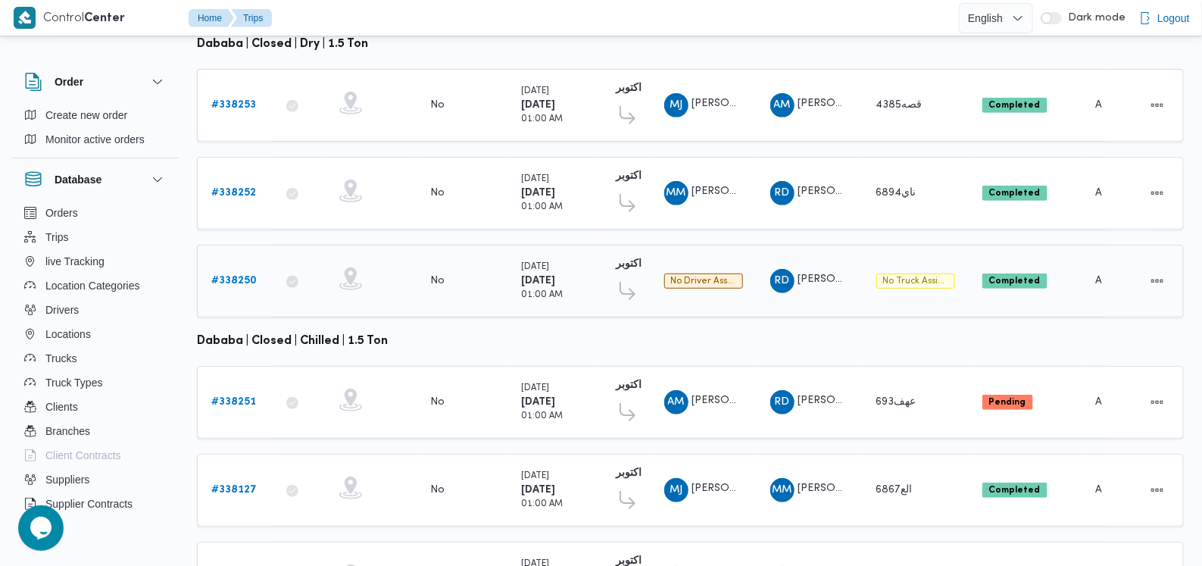
scroll to position [295, 0]
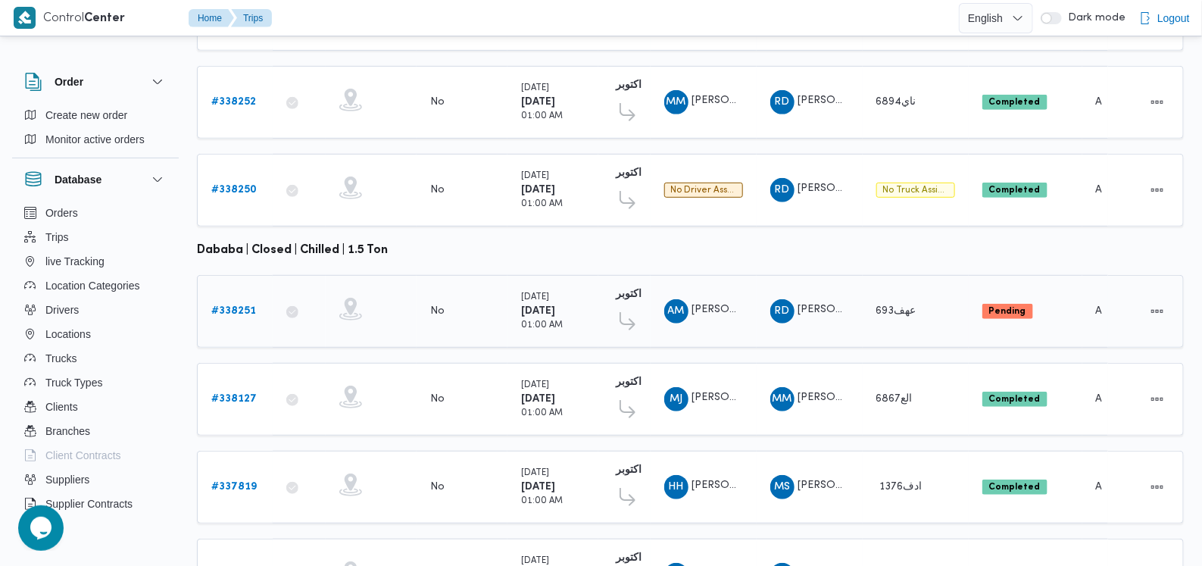
click at [235, 306] on b "# 338251" at bounding box center [233, 311] width 45 height 10
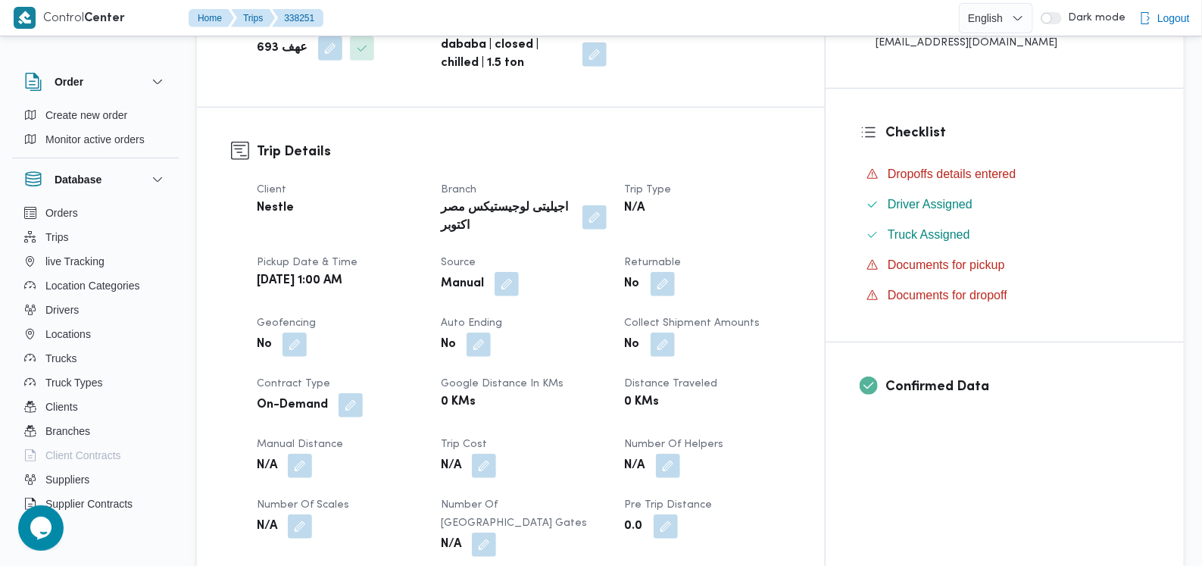
scroll to position [662, 0]
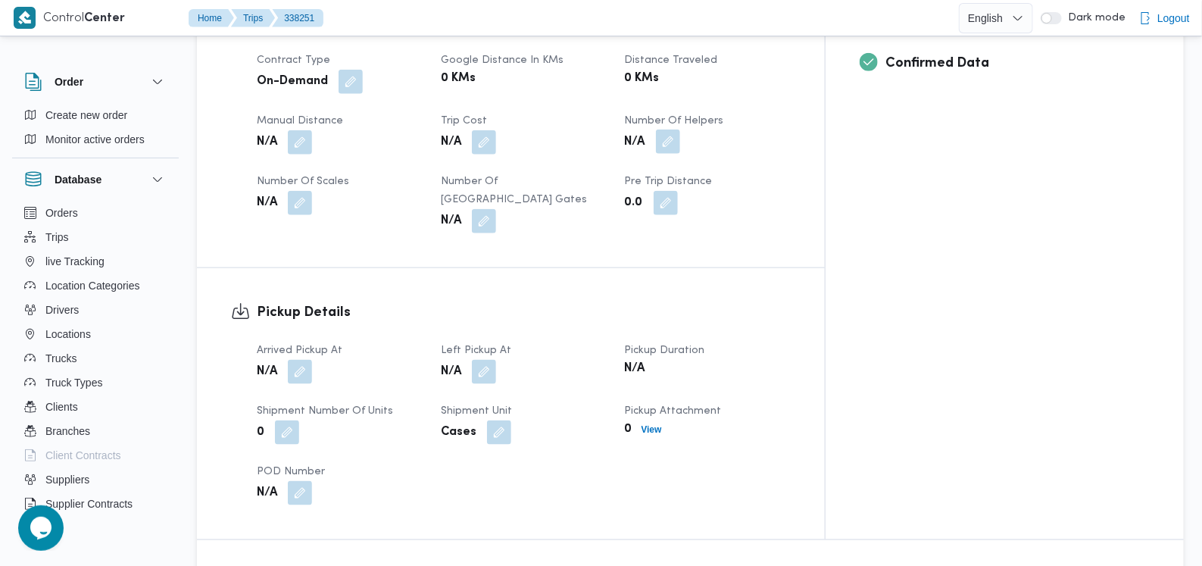
click at [680, 129] on button "button" at bounding box center [668, 141] width 24 height 24
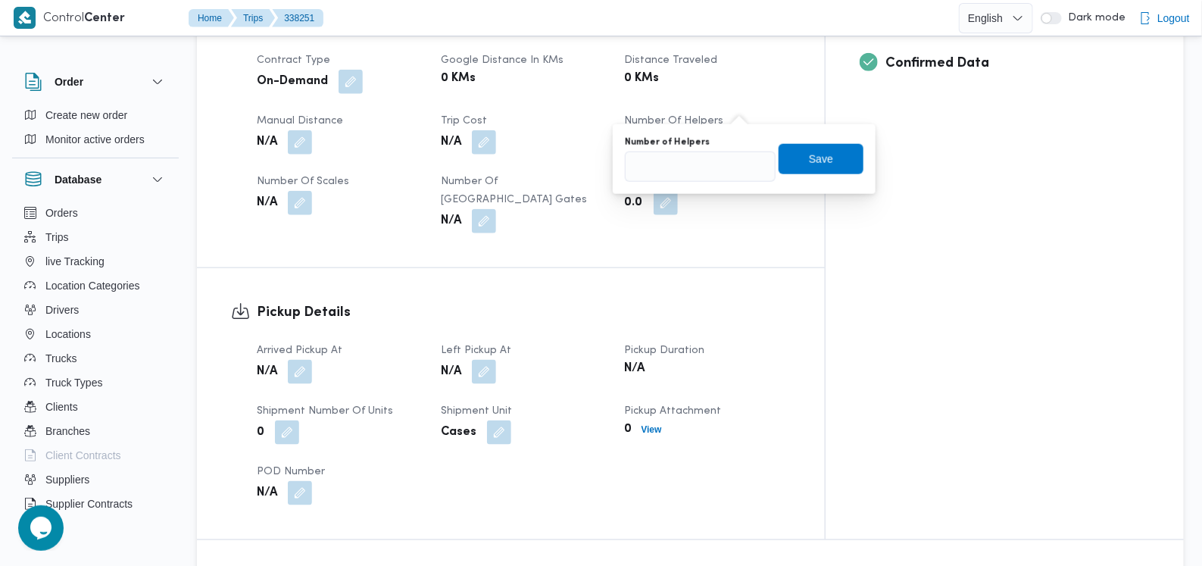
click at [685, 183] on div "You are in a dialog. To close this dialog, hit escape. Number of Helpers Save" at bounding box center [744, 159] width 263 height 70
click at [691, 168] on input "Number of Helpers" at bounding box center [700, 166] width 151 height 30
type input "1"
click at [809, 161] on span "Save" at bounding box center [821, 158] width 24 height 18
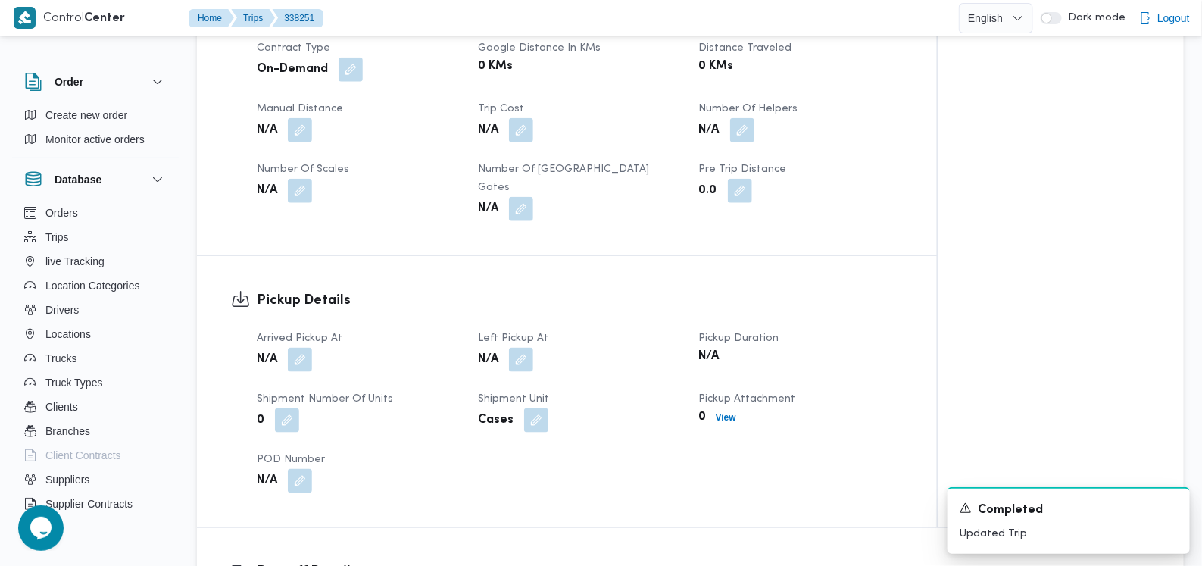
scroll to position [852, 0]
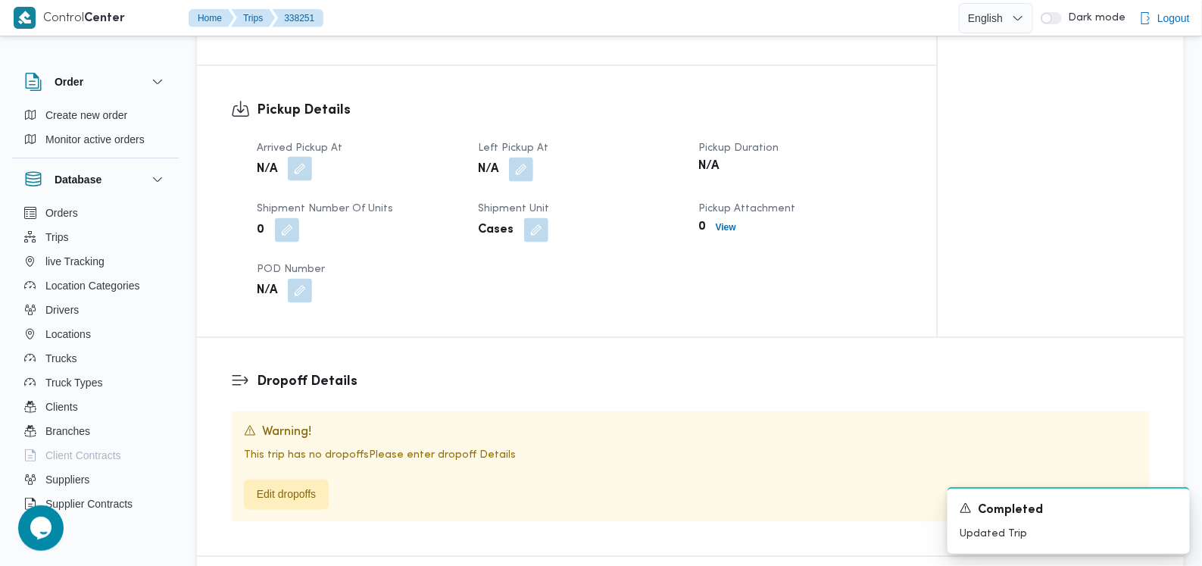
click at [302, 157] on button "button" at bounding box center [300, 169] width 24 height 24
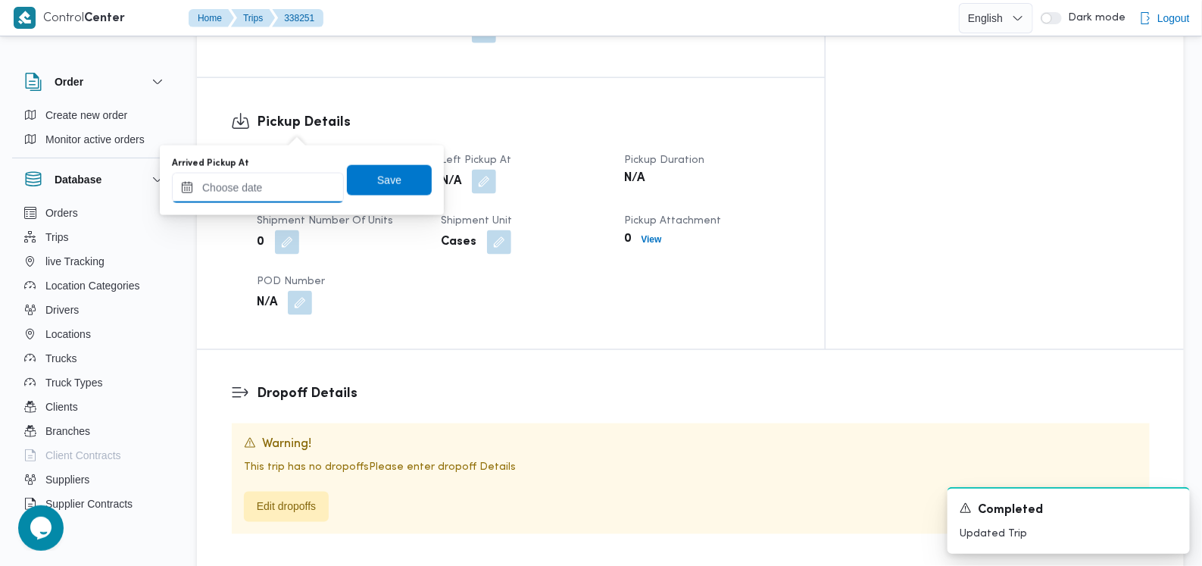
click at [270, 176] on input "Arrived Pickup At" at bounding box center [258, 188] width 172 height 30
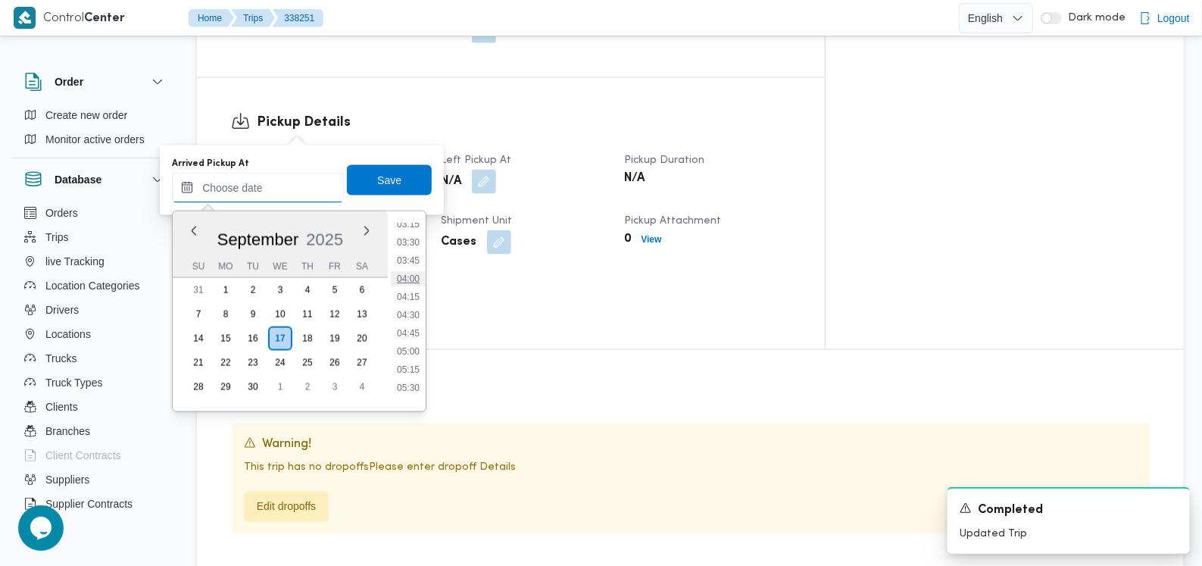
scroll to position [281, 0]
click at [419, 285] on ul "00:00 00:15 00:30 00:45 01:00 01:15 01:30 01:45 02:00 02:15 02:30 02:45 03:00 0…" at bounding box center [408, 311] width 35 height 176
click at [417, 283] on li "04:30" at bounding box center [408, 277] width 35 height 15
type input "17/09/2025 04:30"
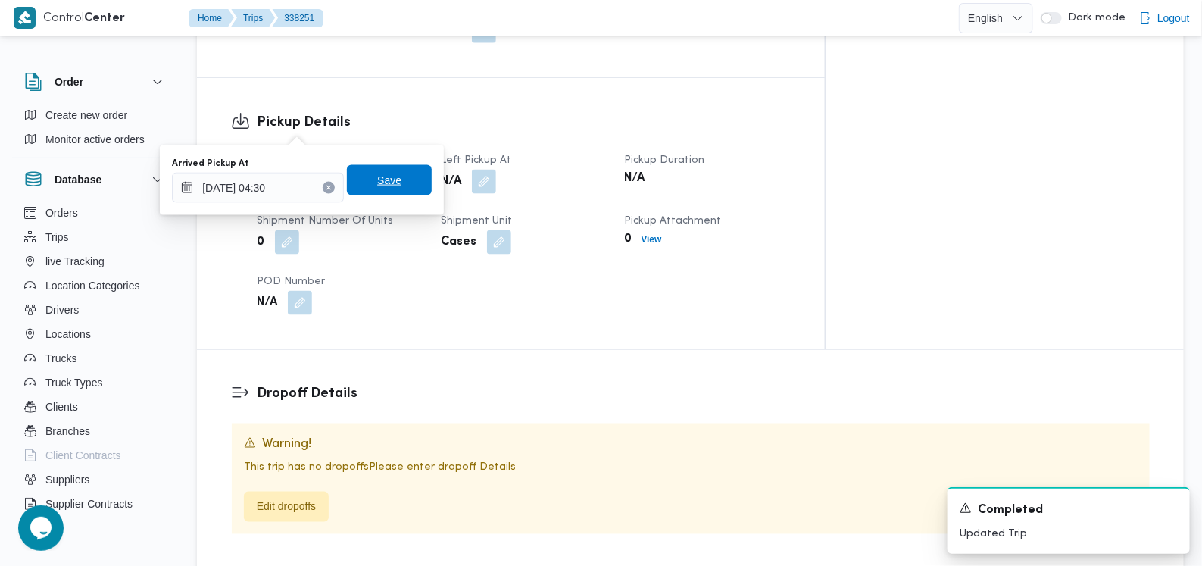
click at [386, 181] on span "Save" at bounding box center [389, 180] width 24 height 18
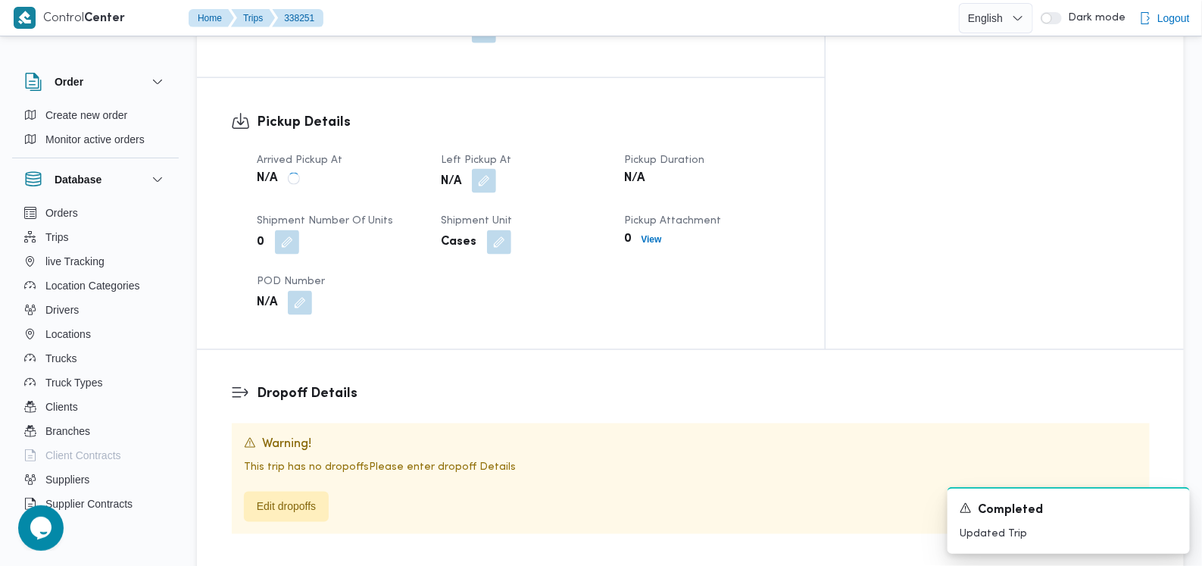
click at [496, 169] on button "button" at bounding box center [484, 181] width 24 height 24
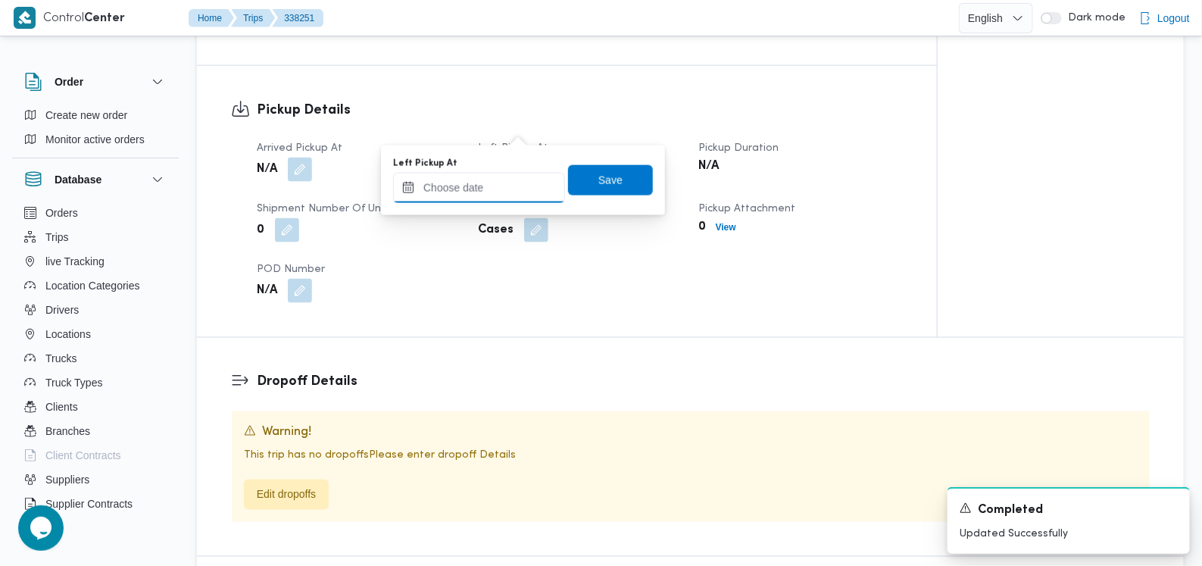
click at [489, 186] on input "Left Pickup At" at bounding box center [479, 188] width 172 height 30
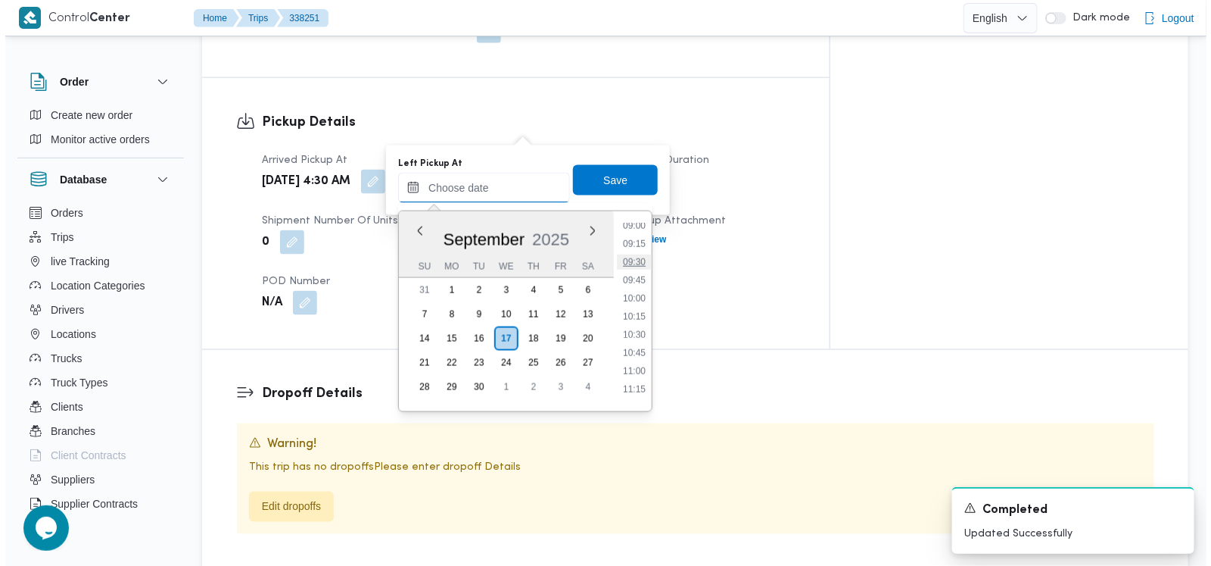
scroll to position [565, 0]
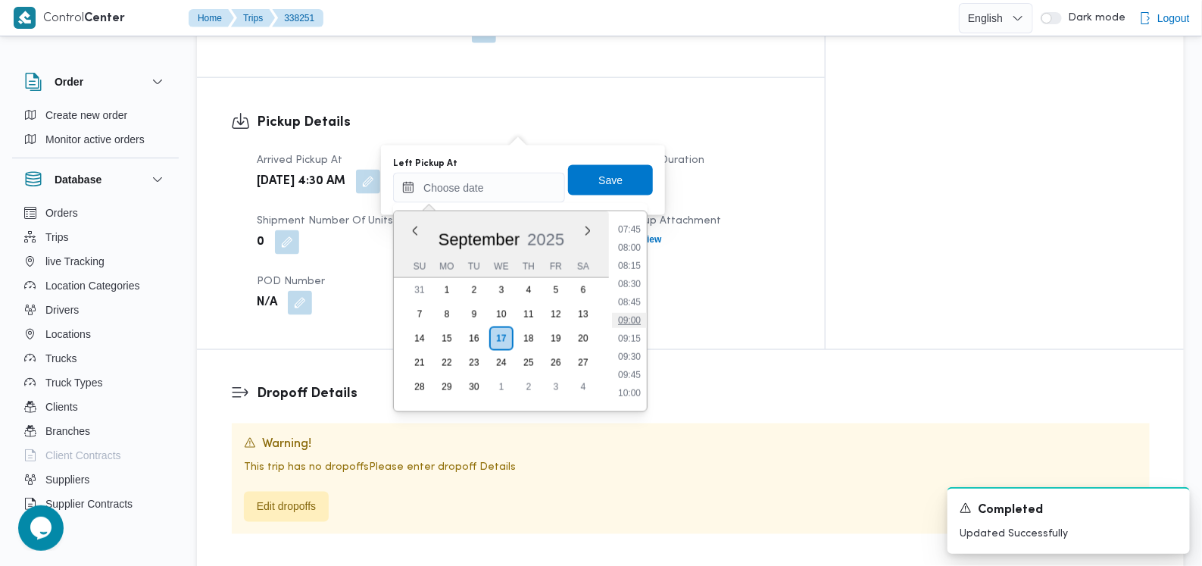
click at [628, 320] on li "09:00" at bounding box center [629, 320] width 35 height 15
type input "17/09/2025 09:00"
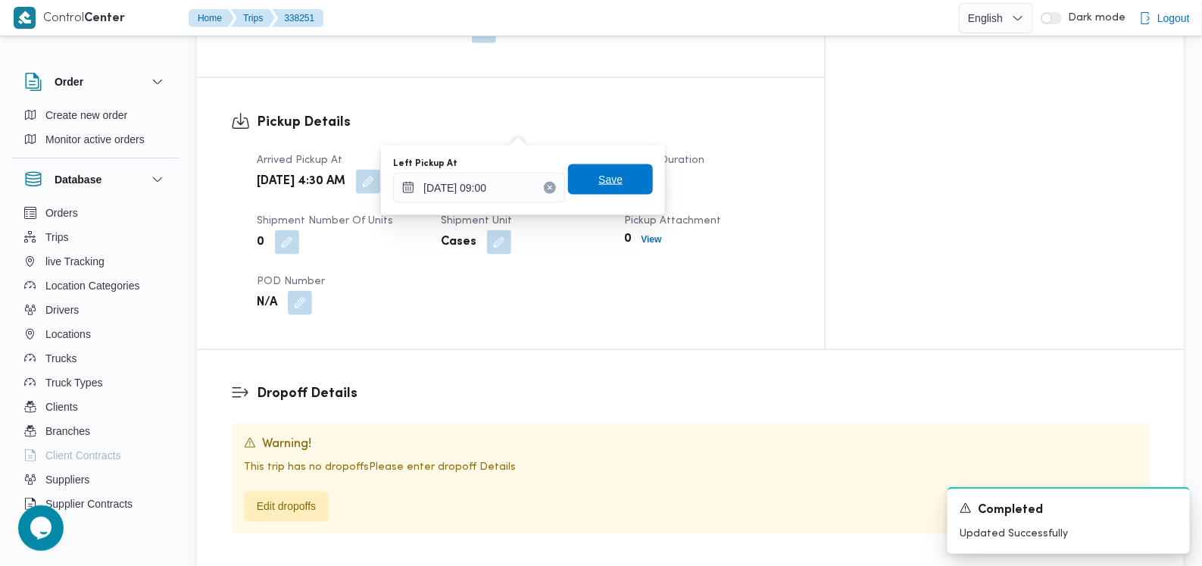
click at [598, 180] on span "Save" at bounding box center [610, 179] width 24 height 18
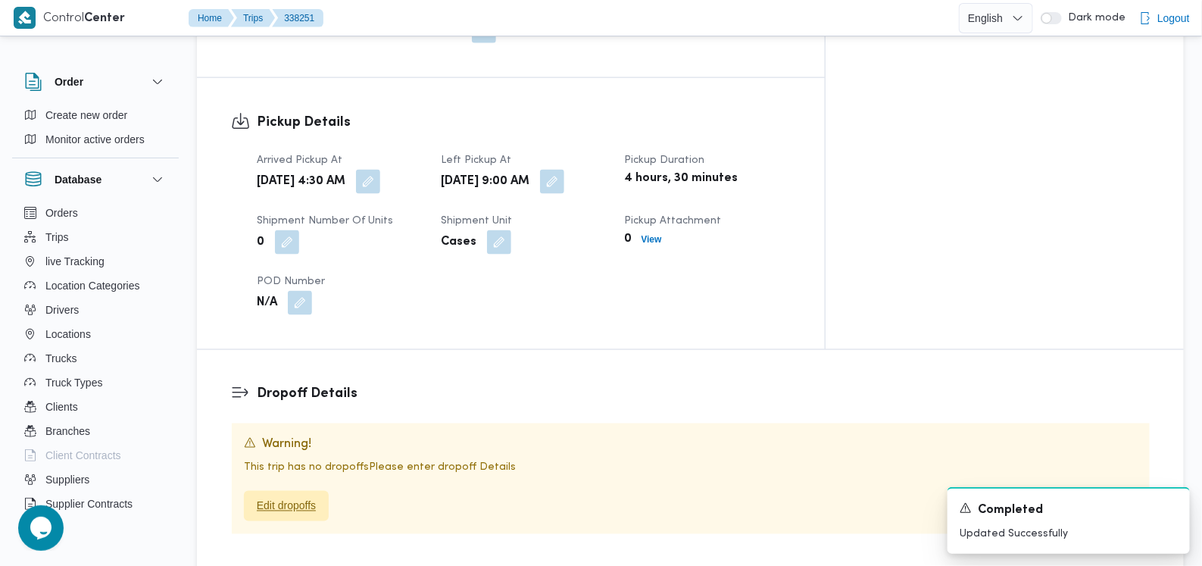
click at [304, 497] on span "Edit dropoffs" at bounding box center [286, 506] width 59 height 18
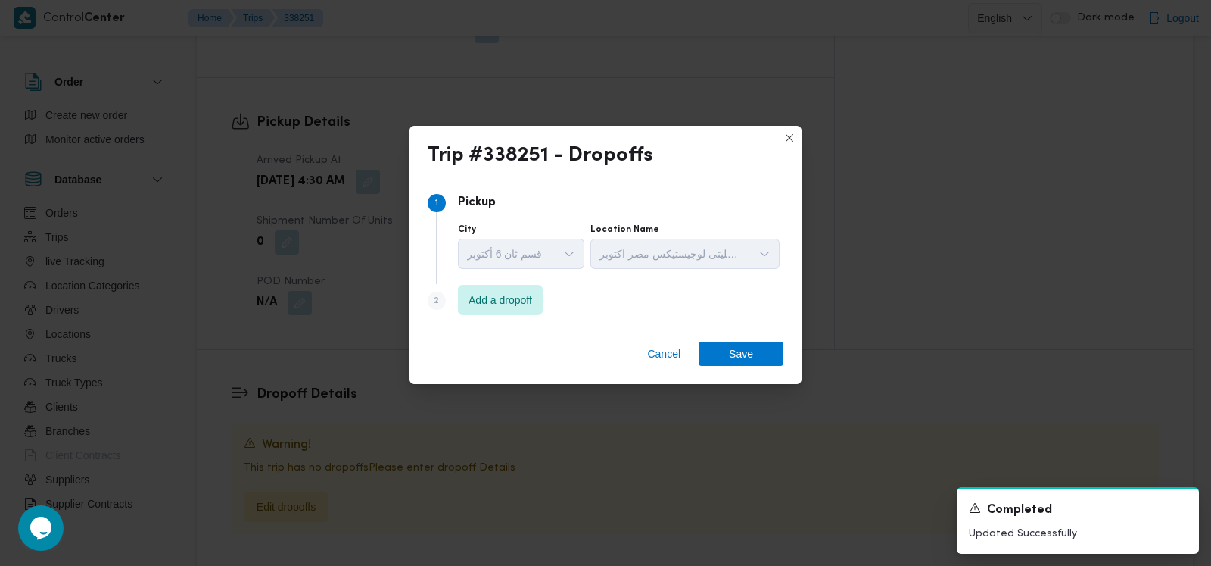
click at [510, 299] on span "Add a dropoff" at bounding box center [501, 300] width 64 height 18
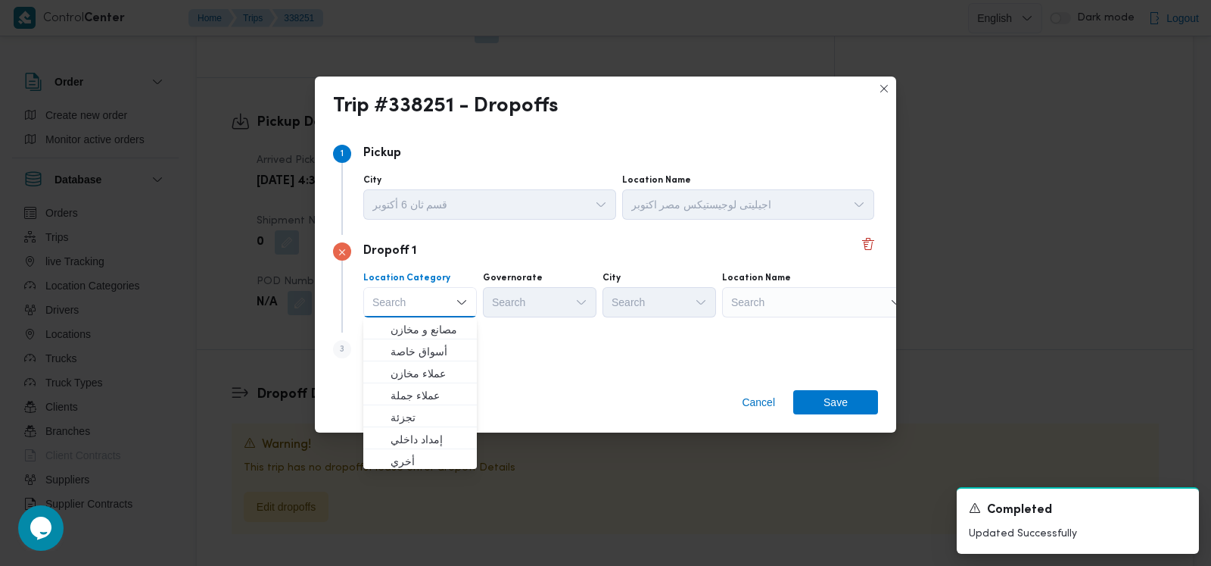
click at [503, 345] on div "Step 3 is disabled 3 Add a dropoff" at bounding box center [605, 351] width 545 height 39
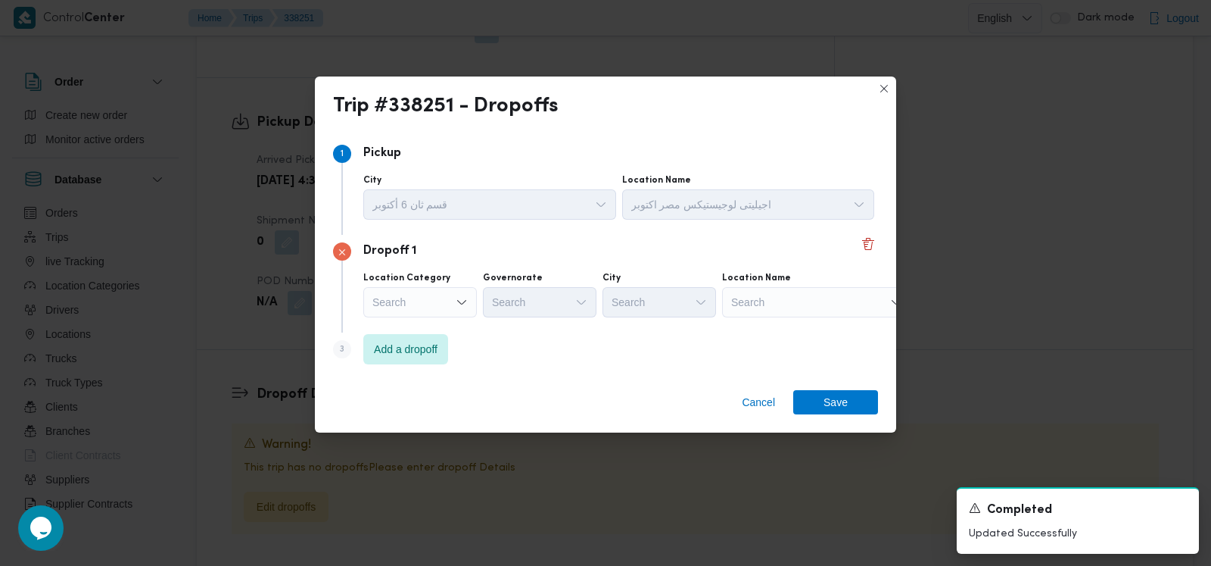
click at [450, 357] on div "Step 3 is disabled 3 Add a dropoff" at bounding box center [605, 351] width 545 height 39
click at [438, 354] on span "Add a dropoff" at bounding box center [406, 348] width 64 height 18
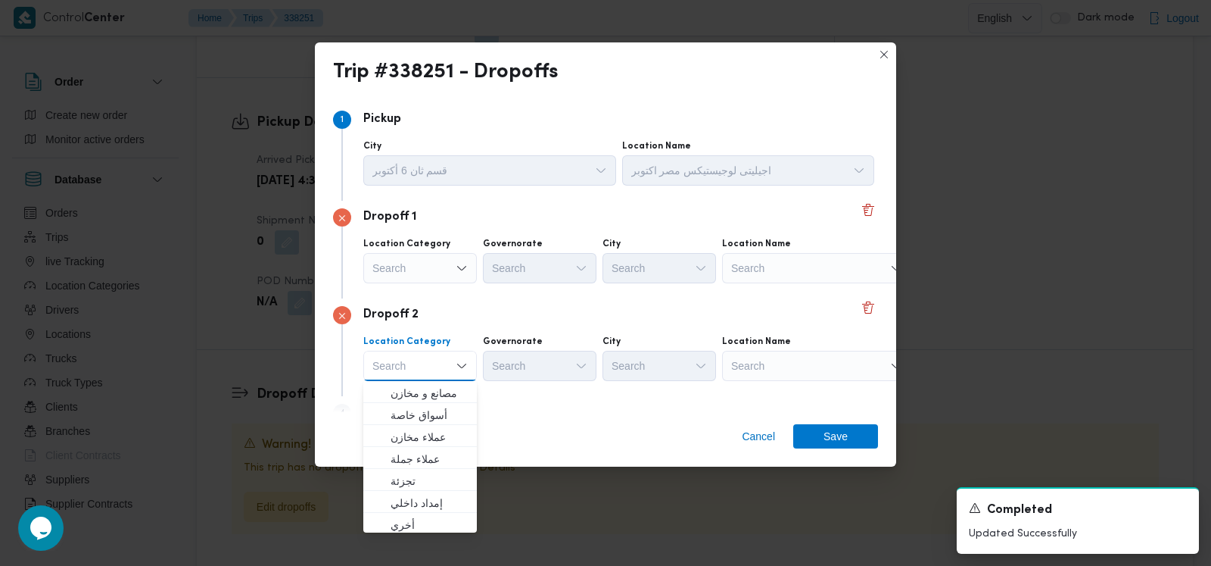
click at [513, 295] on div "Dropoff 1 Location Category Search Governorate Search City Search Location Name…" at bounding box center [605, 250] width 545 height 98
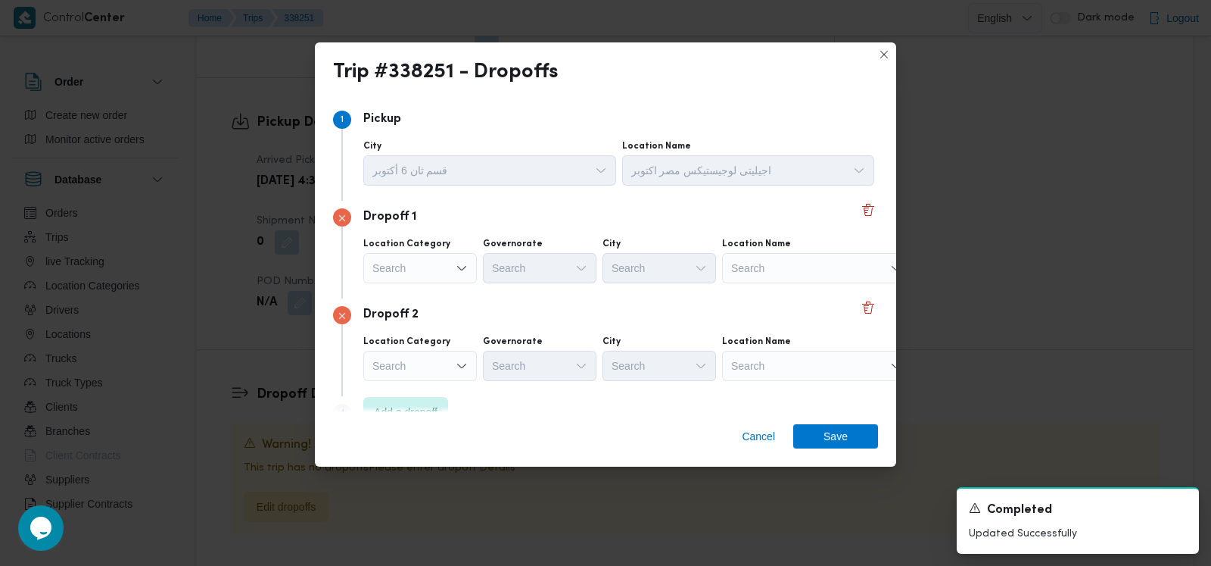
click at [413, 399] on span "Add a dropoff" at bounding box center [405, 412] width 85 height 30
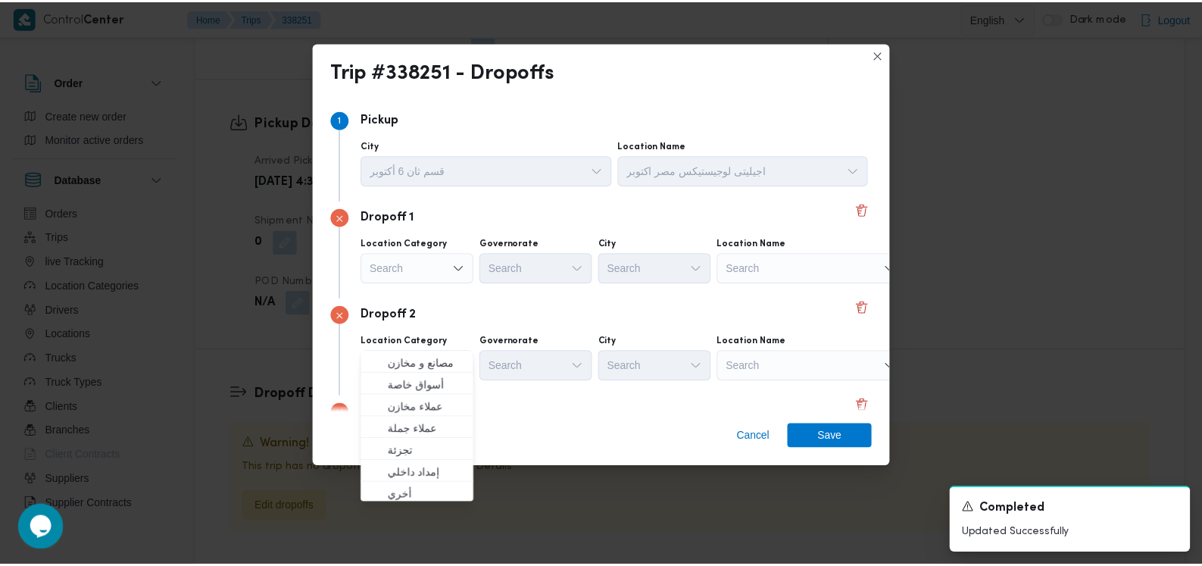
scroll to position [126, 0]
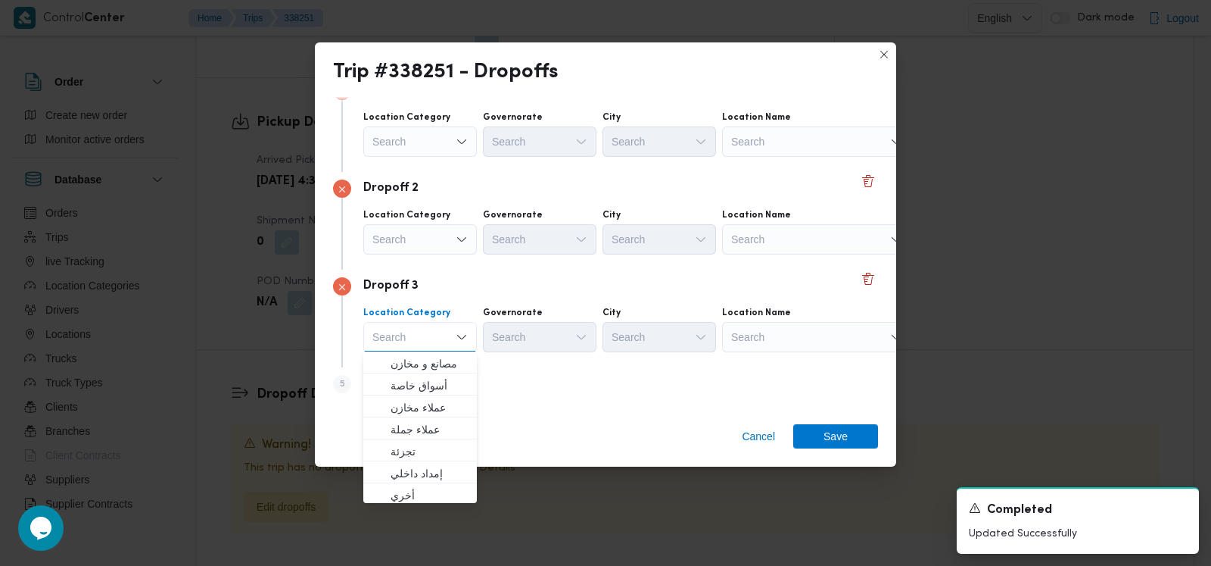
click at [556, 293] on div "Dropoff 3" at bounding box center [605, 286] width 545 height 18
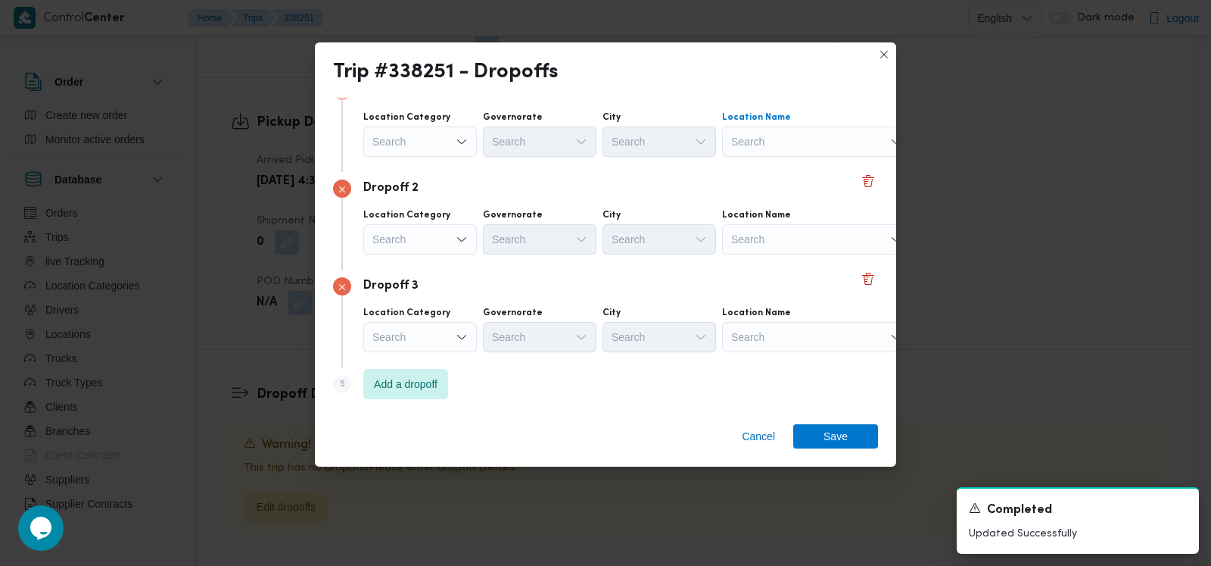
click at [765, 156] on div "Search" at bounding box center [816, 141] width 189 height 30
type input "داند"
click at [786, 160] on span "كارفور داند ى مول | كارفور داندى مول | الشياخة الثانية عشر" at bounding box center [826, 169] width 153 height 18
click at [657, 195] on div "Dropoff 2" at bounding box center [605, 188] width 545 height 18
click at [769, 245] on div "Search" at bounding box center [816, 239] width 189 height 30
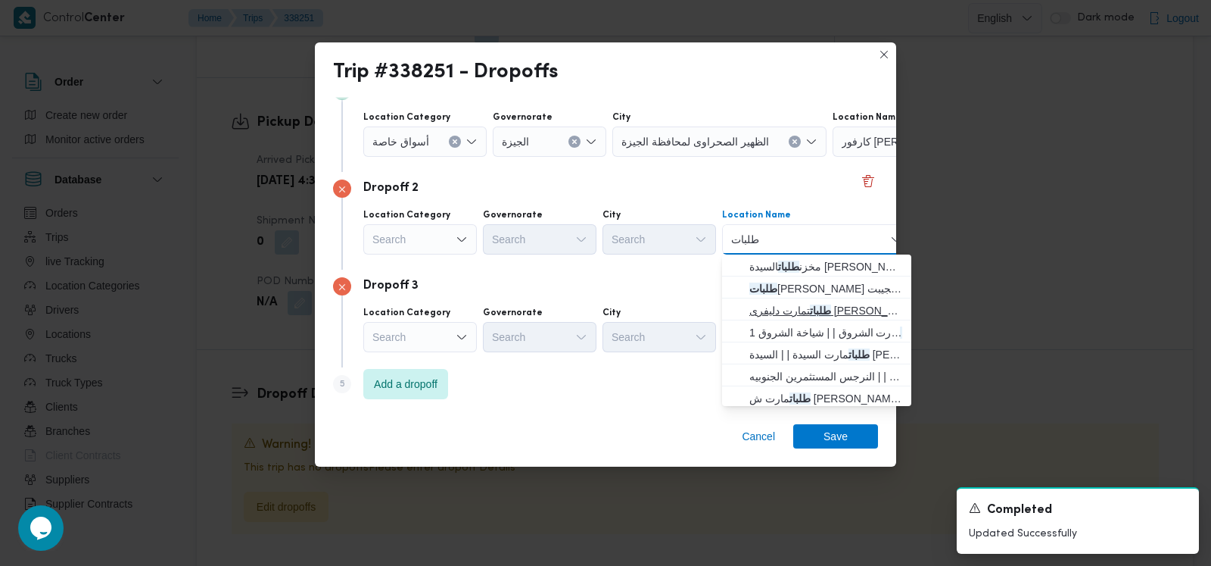
type input "طلبات"
click at [796, 309] on span "طلبات تمارت دليفرى هيرو ايجيبت | | قسم أول 6 أكتوبر" at bounding box center [826, 310] width 153 height 18
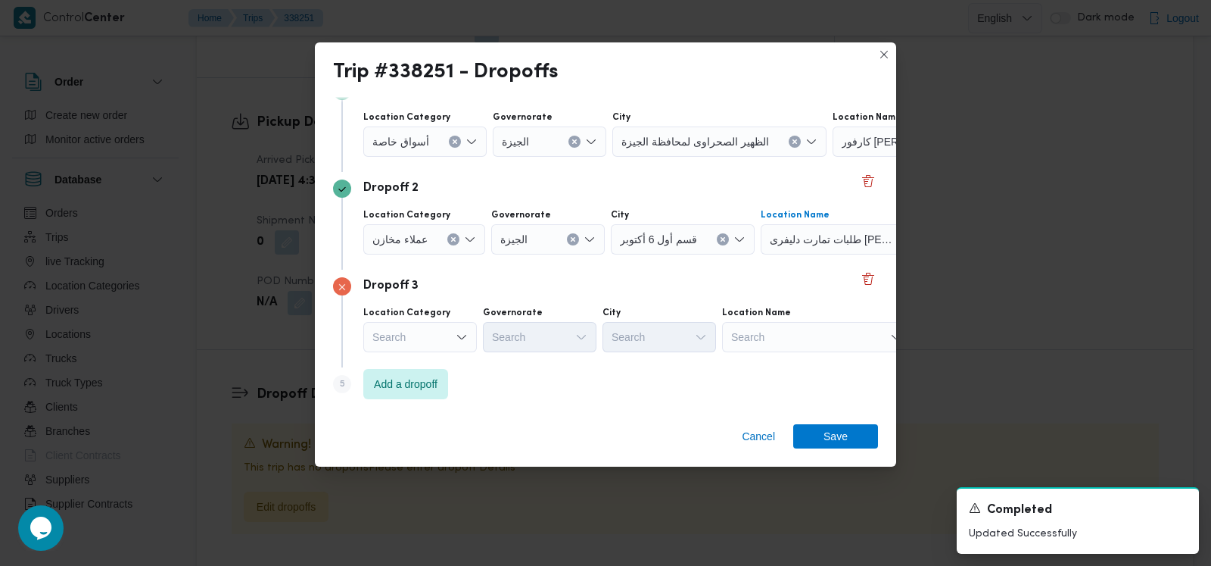
click at [792, 356] on div "Dropoff 3 Location Category Search Governorate Search City Search Location Name…" at bounding box center [605, 319] width 545 height 98
click at [796, 342] on div "Search" at bounding box center [816, 337] width 189 height 30
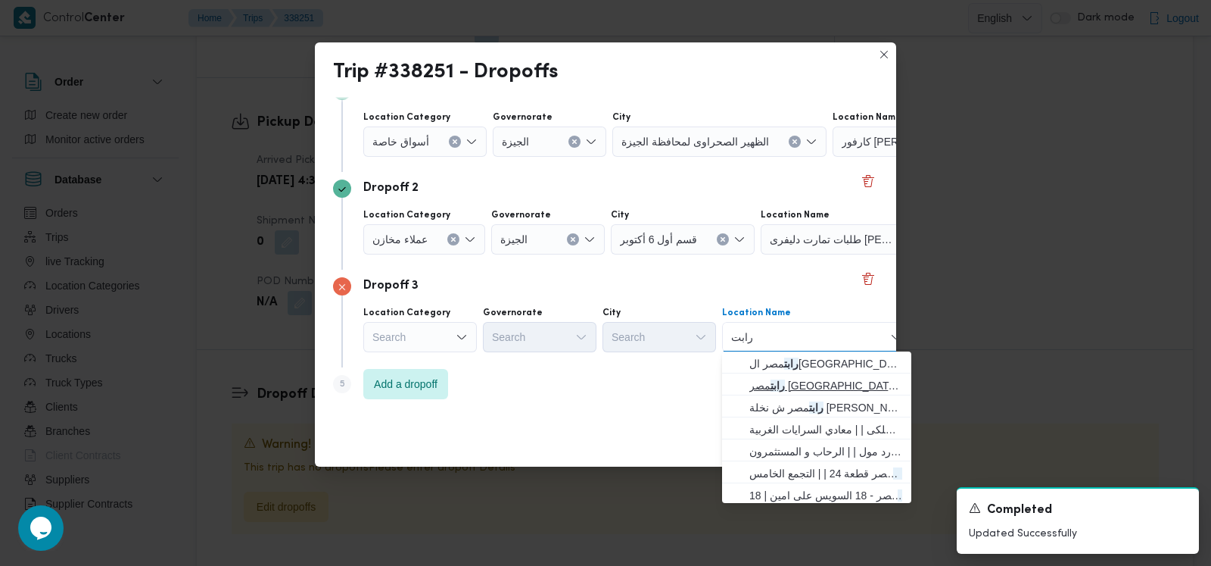
type input "رابت"
click at [812, 391] on span "رابت مصر شارع الكوثر | | الدقي" at bounding box center [826, 385] width 153 height 18
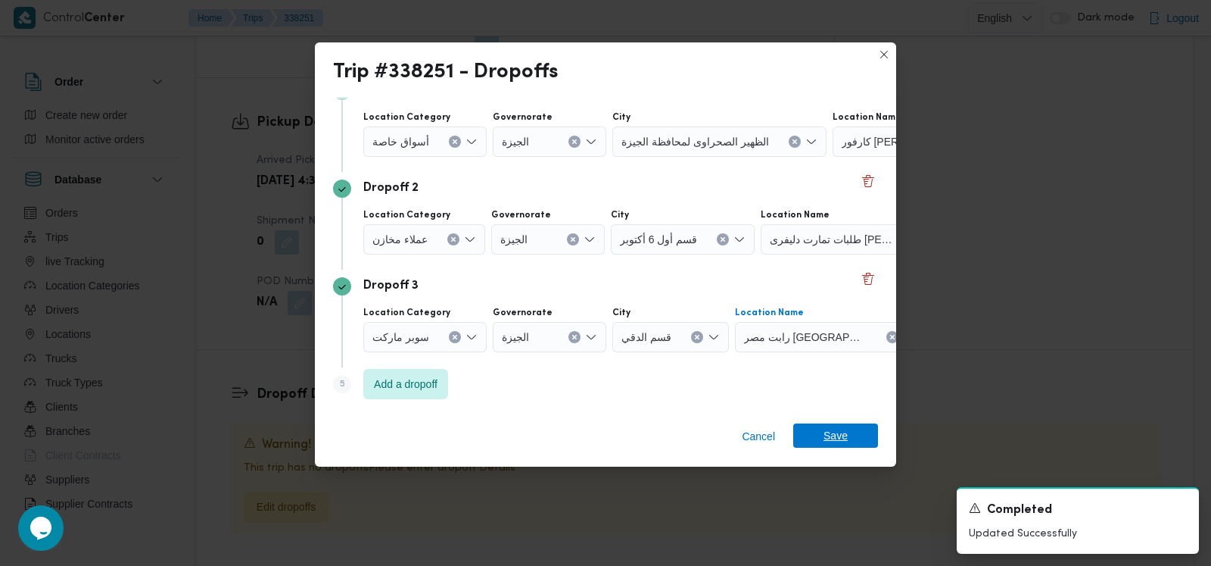
click at [850, 440] on span "Save" at bounding box center [835, 435] width 85 height 24
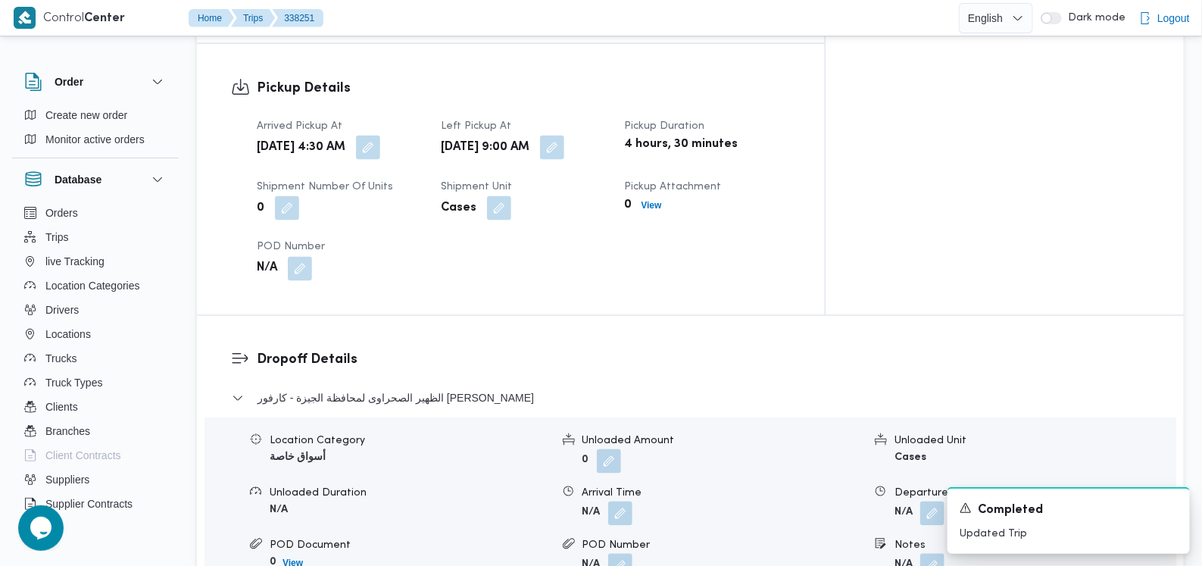
scroll to position [1025, 0]
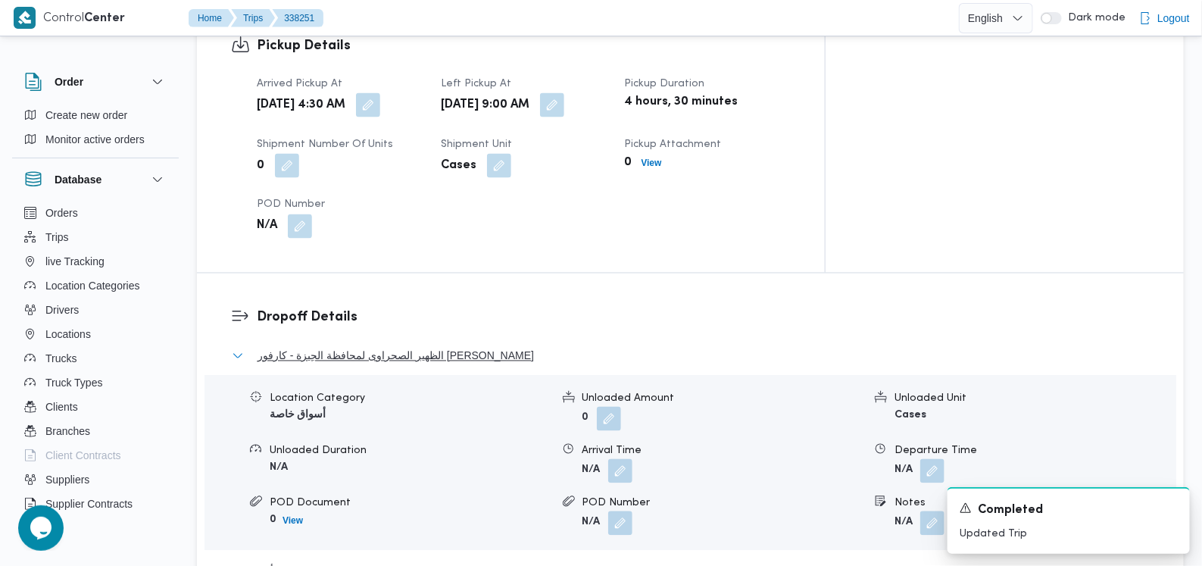
click at [371, 347] on span "الظهير الصحراوى لمحافظة الجيزة - كارفور [PERSON_NAME]" at bounding box center [395, 356] width 276 height 18
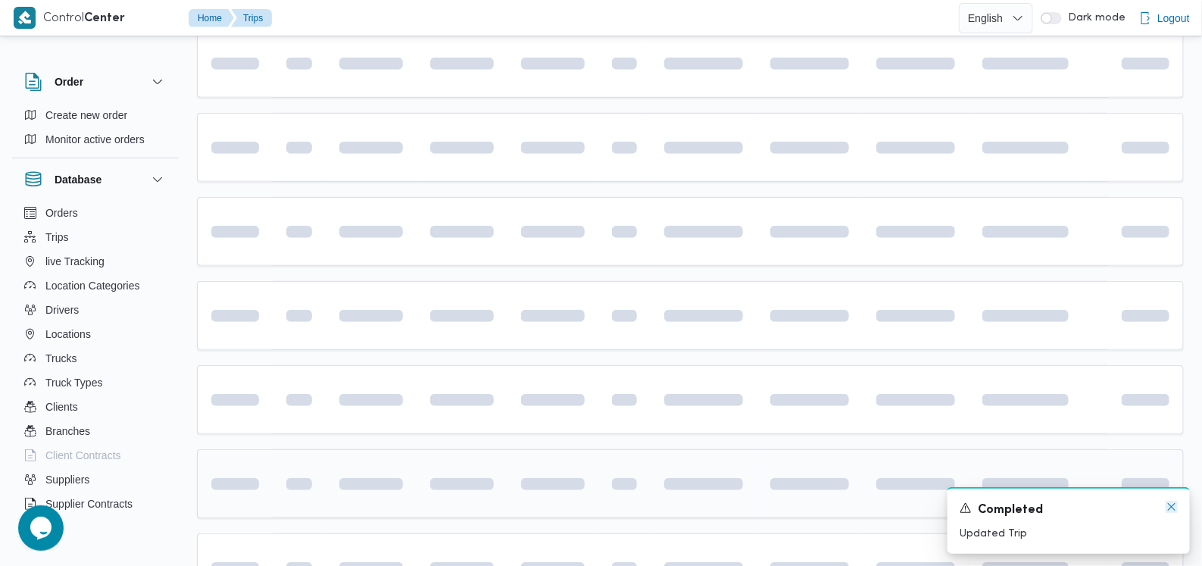
click at [1169, 506] on icon "Dismiss toast" at bounding box center [1171, 506] width 12 height 12
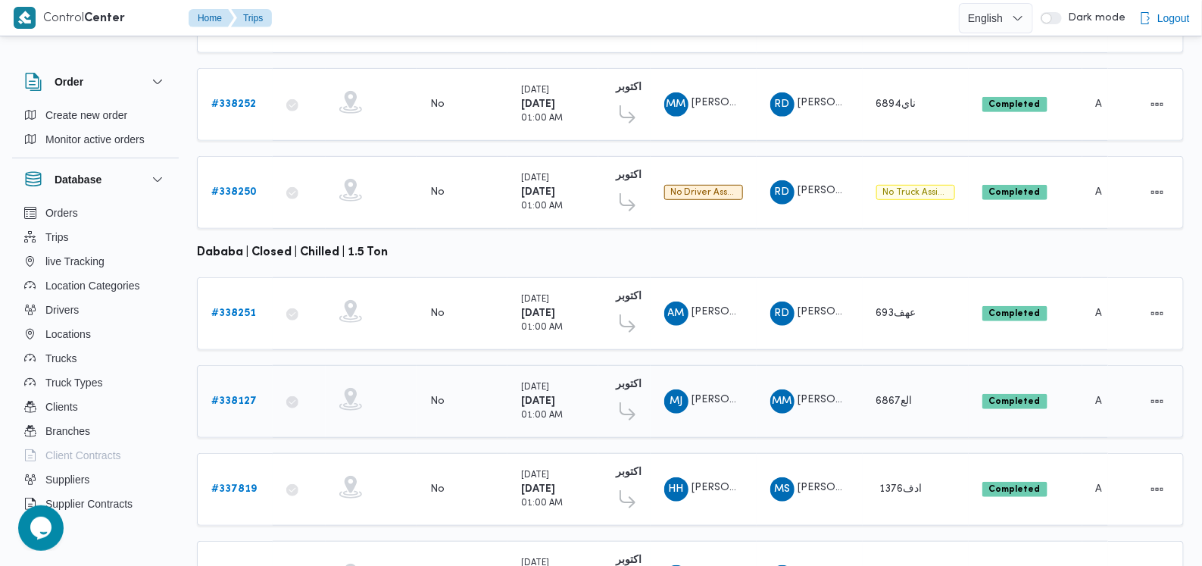
scroll to position [671, 0]
